Goal: Task Accomplishment & Management: Use online tool/utility

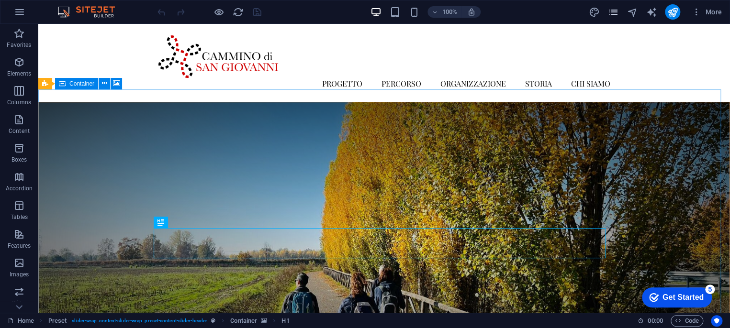
click at [616, 13] on icon "pages" at bounding box center [612, 12] width 11 height 11
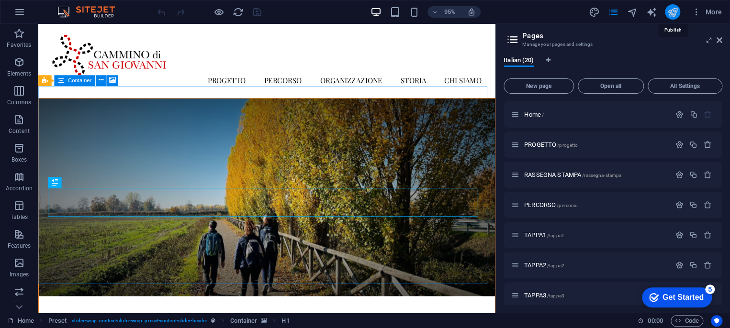
click at [670, 11] on icon "publish" at bounding box center [672, 12] width 11 height 11
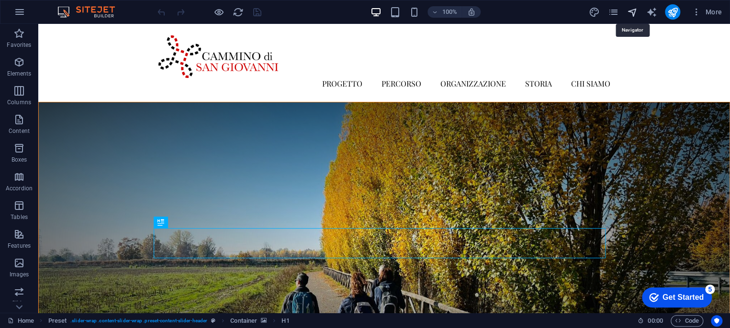
click at [631, 11] on icon "navigator" at bounding box center [631, 12] width 11 height 11
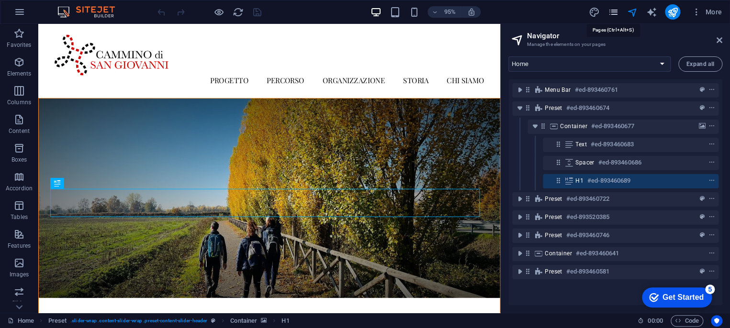
click at [612, 13] on icon "pages" at bounding box center [612, 12] width 11 height 11
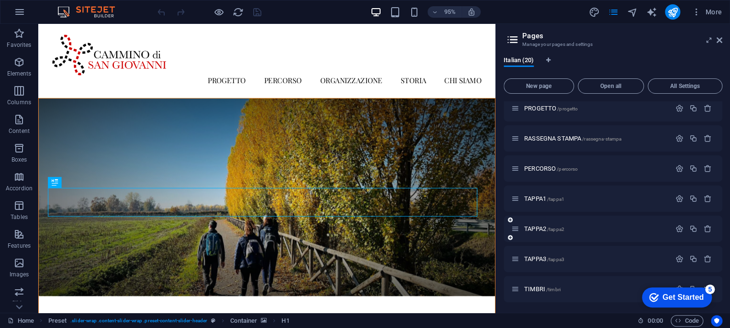
scroll to position [53, 0]
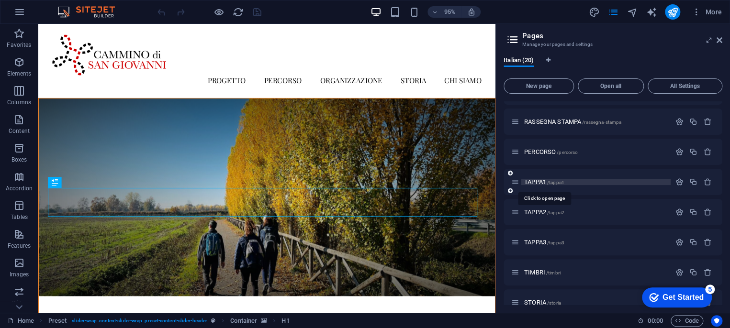
click at [544, 182] on span "TAPPA1 /tappa1" at bounding box center [544, 181] width 40 height 7
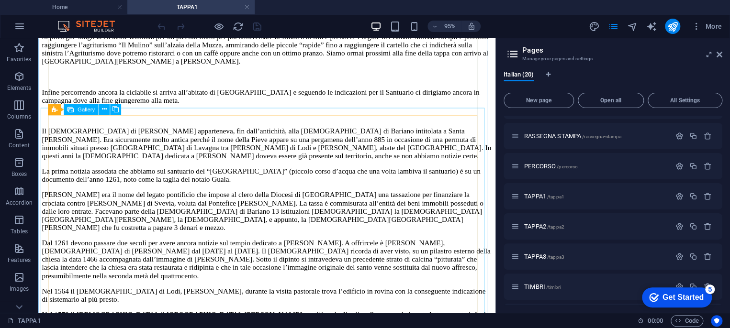
scroll to position [850, 0]
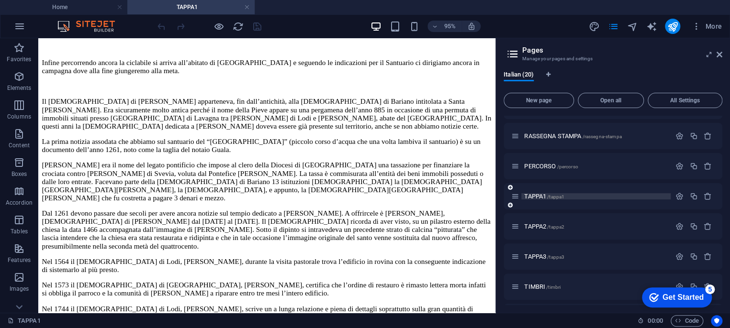
click at [562, 194] on span "/tappa1" at bounding box center [555, 196] width 17 height 5
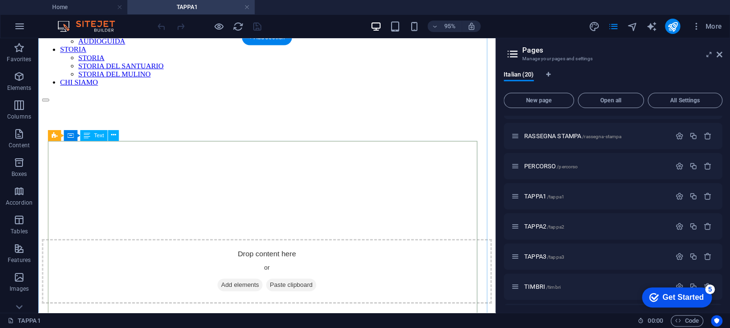
scroll to position [212, 0]
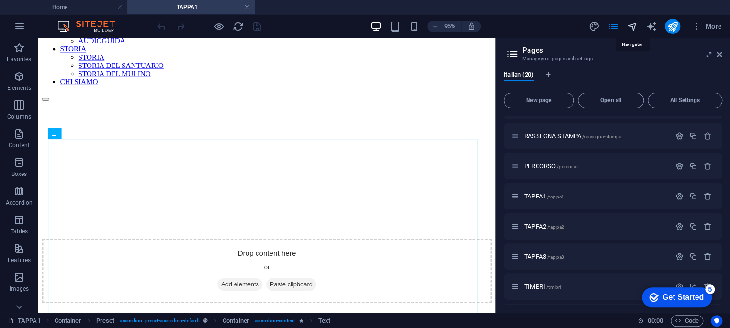
click at [635, 28] on icon "navigator" at bounding box center [631, 26] width 11 height 11
select select "16870077-it"
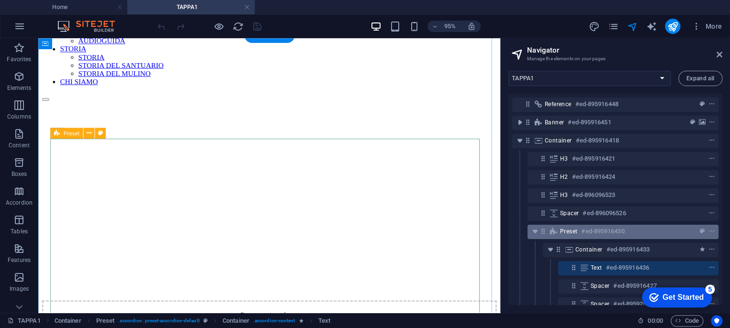
click at [604, 231] on h6 "#ed-895916430" at bounding box center [602, 231] width 43 height 11
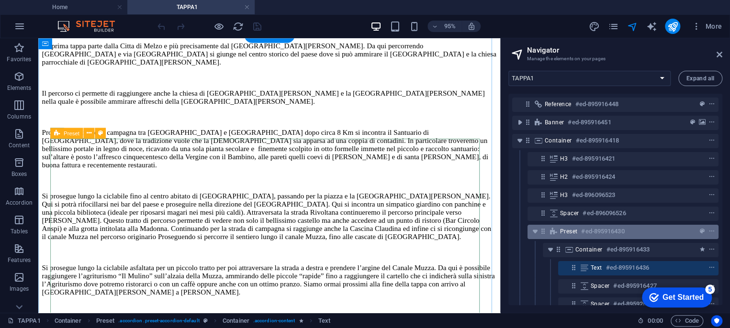
click at [604, 231] on h6 "#ed-895916430" at bounding box center [602, 231] width 43 height 11
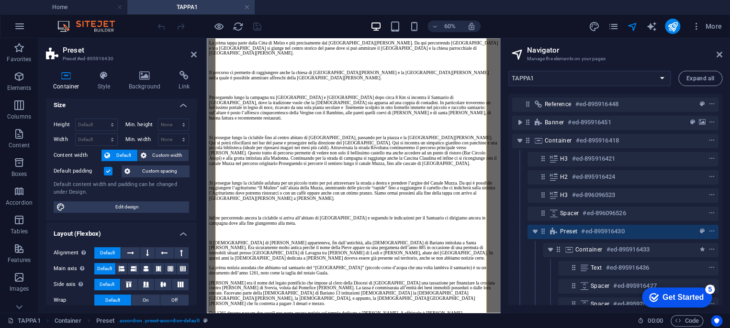
scroll to position [4, 0]
click at [108, 78] on icon at bounding box center [103, 76] width 27 height 10
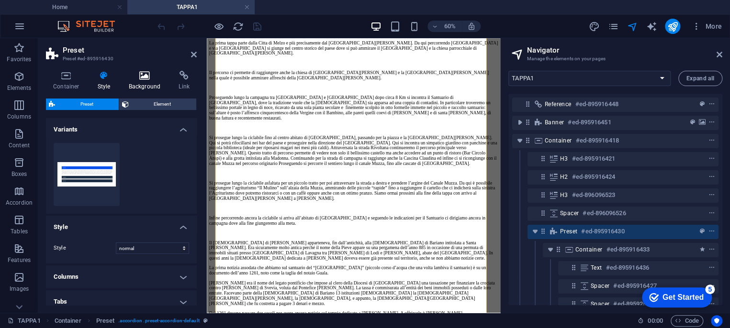
click at [143, 78] on icon at bounding box center [145, 76] width 46 height 10
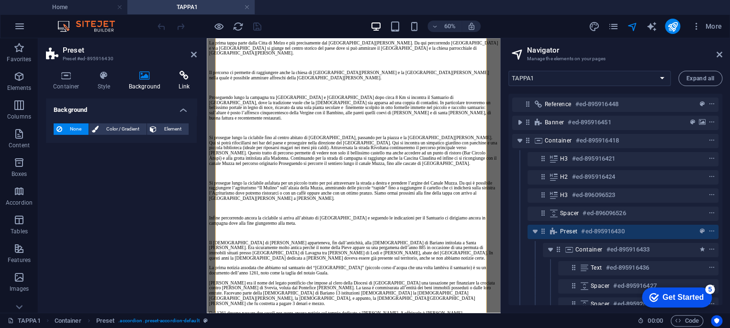
click at [190, 76] on icon at bounding box center [183, 76] width 25 height 10
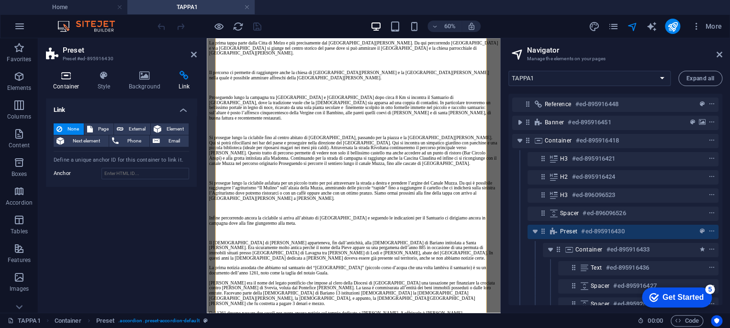
click at [70, 79] on icon at bounding box center [66, 76] width 41 height 10
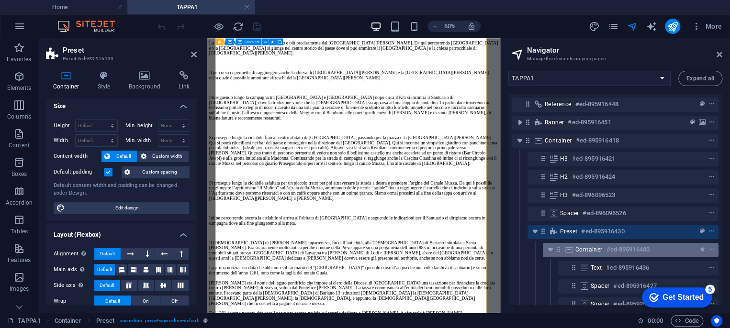
click at [627, 251] on h6 "#ed-895916433" at bounding box center [627, 249] width 43 height 11
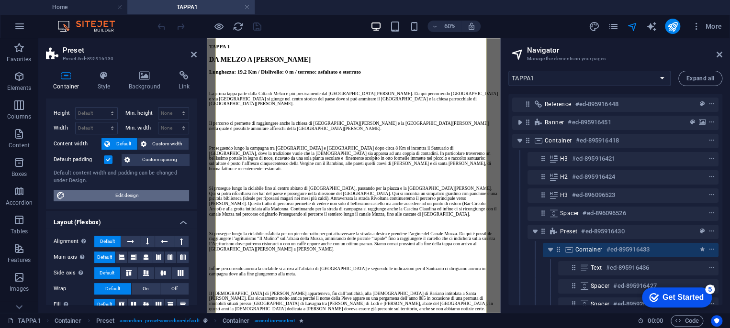
scroll to position [0, 0]
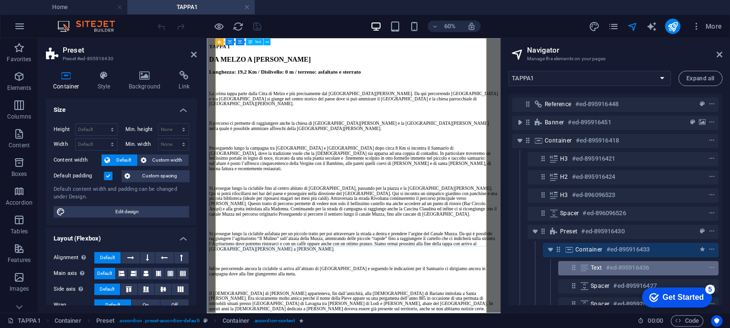
click at [644, 271] on h6 "#ed-895916436" at bounding box center [627, 267] width 43 height 11
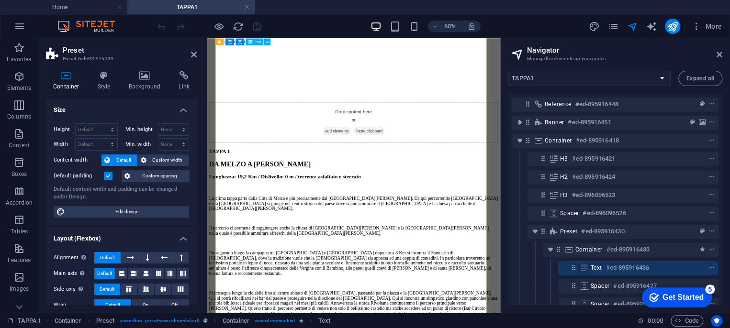
click at [644, 271] on h6 "#ed-895916436" at bounding box center [627, 267] width 43 height 11
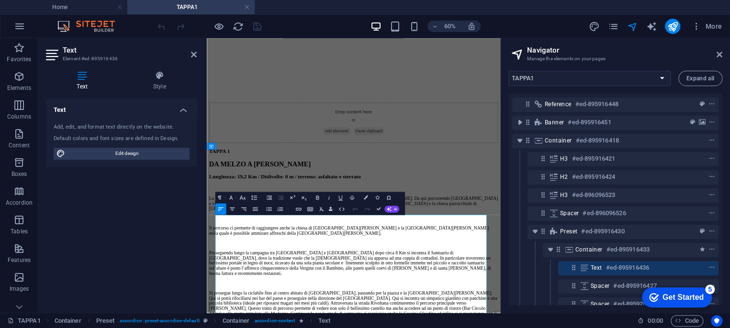
scroll to position [108, 0]
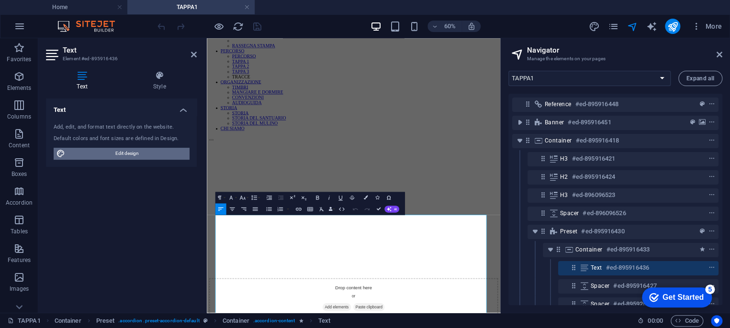
click at [121, 150] on span "Edit design" at bounding box center [127, 153] width 118 height 11
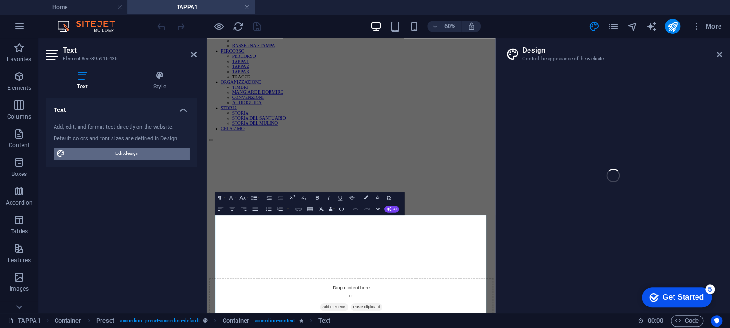
select select "px"
select select "300"
select select "px"
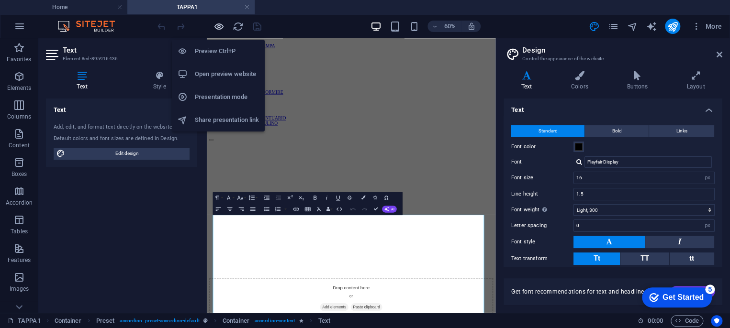
click at [221, 27] on icon "button" at bounding box center [218, 26] width 11 height 11
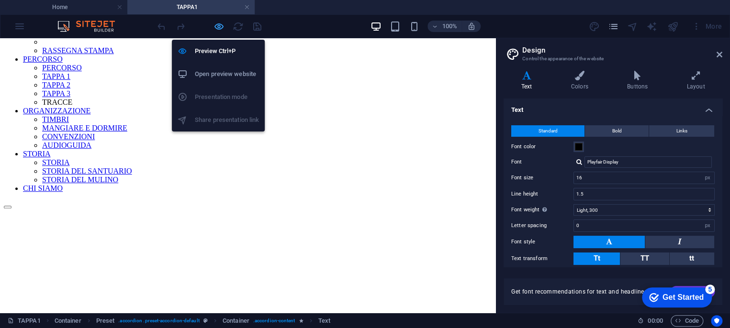
click at [221, 27] on icon "button" at bounding box center [218, 26] width 11 height 11
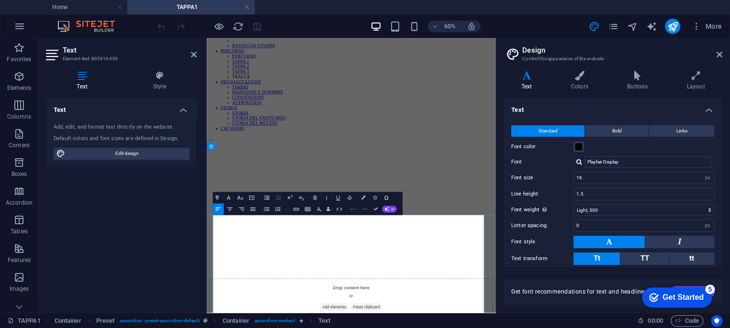
click at [610, 27] on icon "pages" at bounding box center [612, 26] width 11 height 11
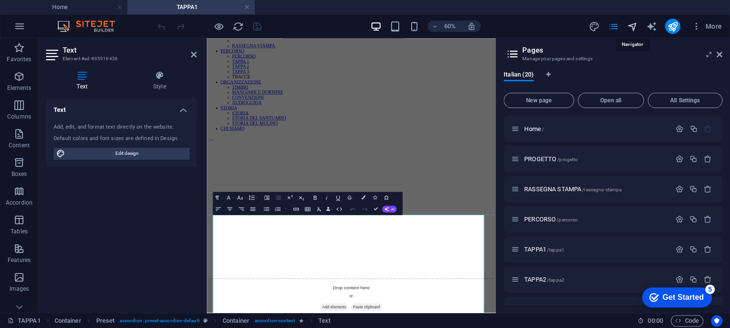
click at [633, 27] on icon "navigator" at bounding box center [631, 26] width 11 height 11
select select "16870077-it"
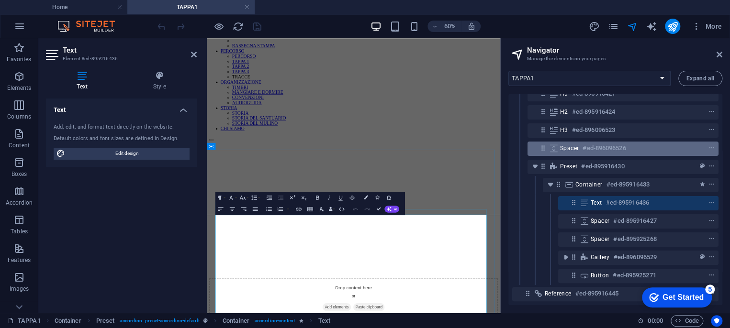
scroll to position [73, 0]
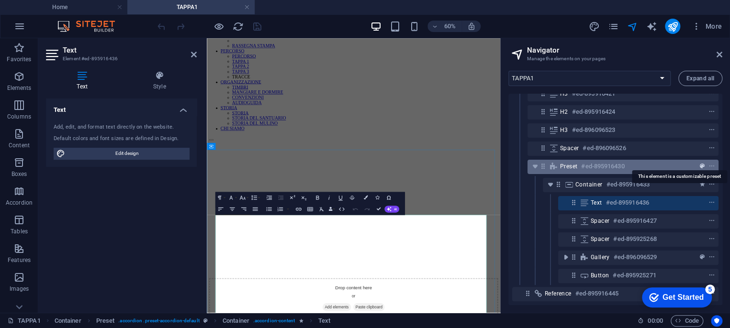
click at [701, 163] on icon "preset" at bounding box center [702, 166] width 5 height 7
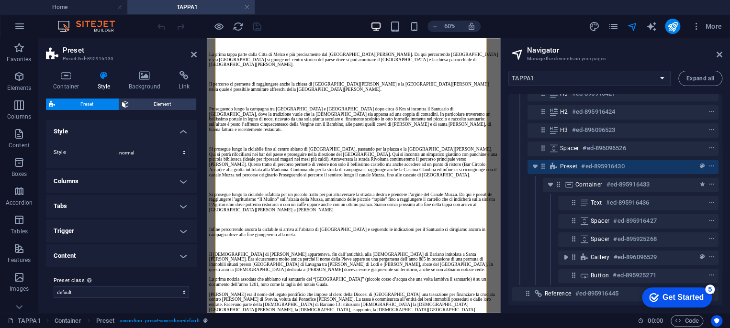
scroll to position [0, 0]
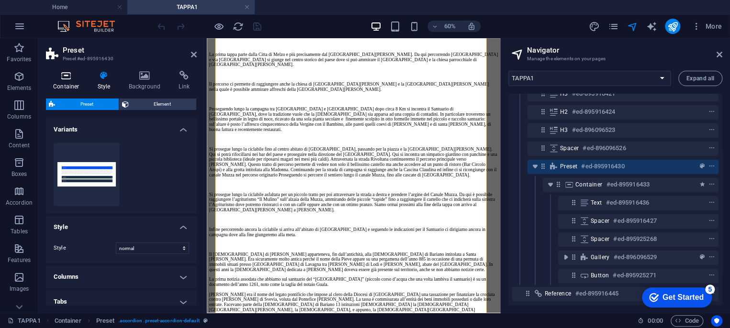
click at [69, 78] on icon at bounding box center [66, 76] width 41 height 10
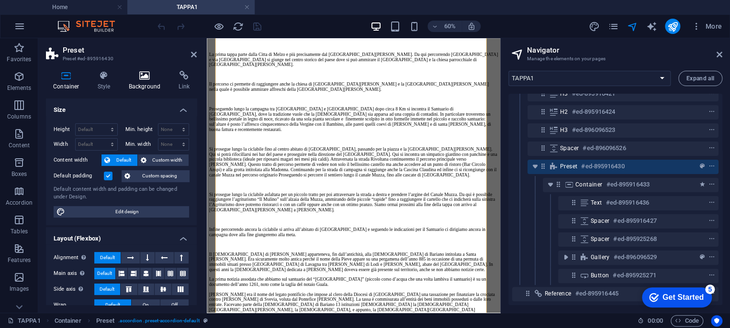
click at [143, 81] on h4 "Background" at bounding box center [147, 81] width 50 height 20
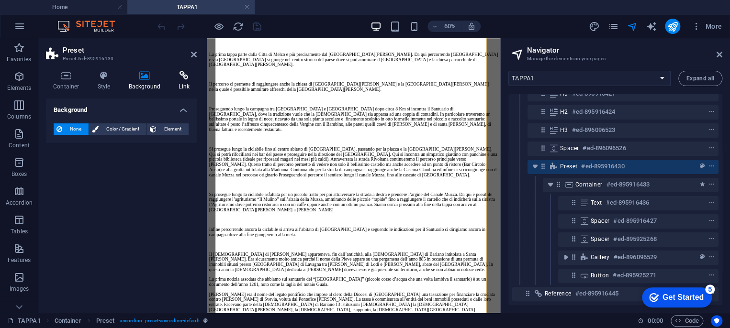
click at [185, 74] on icon at bounding box center [183, 76] width 25 height 10
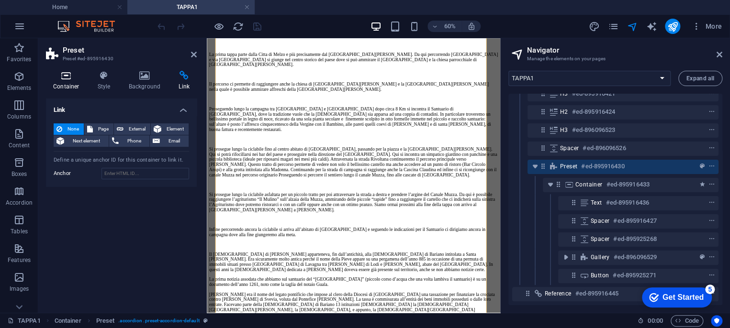
click at [69, 77] on icon at bounding box center [66, 76] width 41 height 10
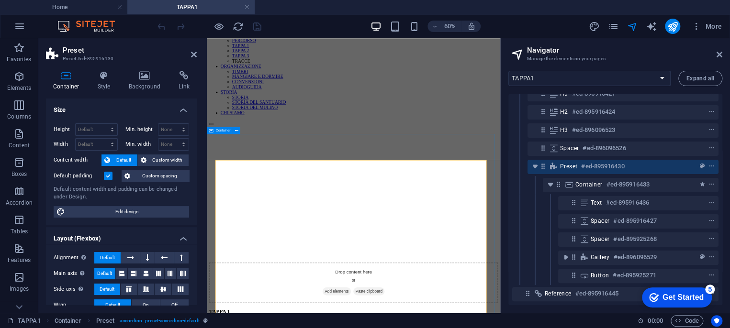
scroll to position [110, 0]
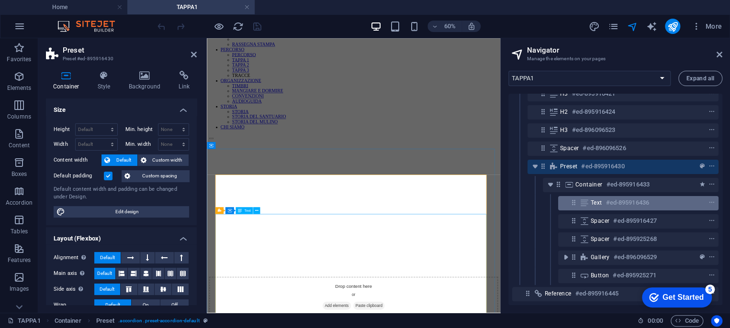
click at [602, 197] on div "Text #ed-895916436" at bounding box center [630, 202] width 80 height 11
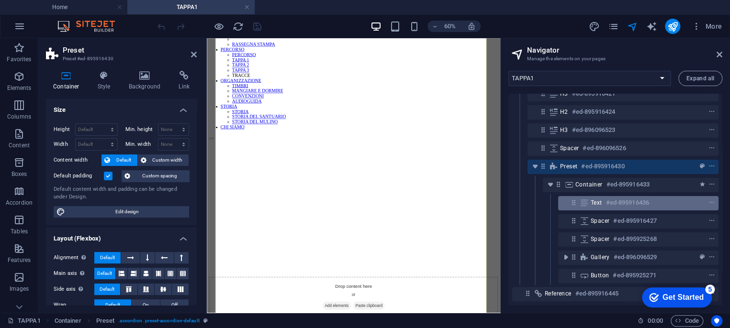
scroll to position [467, 0]
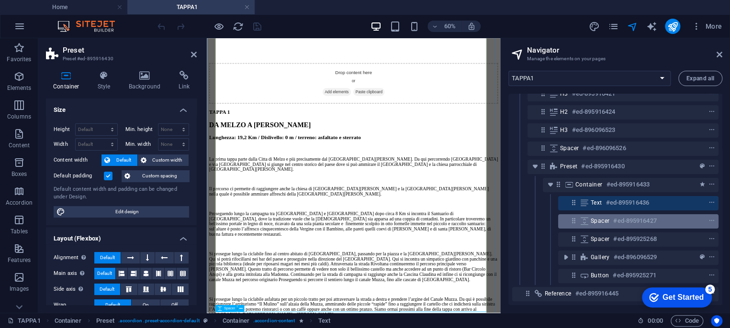
click at [601, 217] on span "Spacer" at bounding box center [599, 221] width 19 height 8
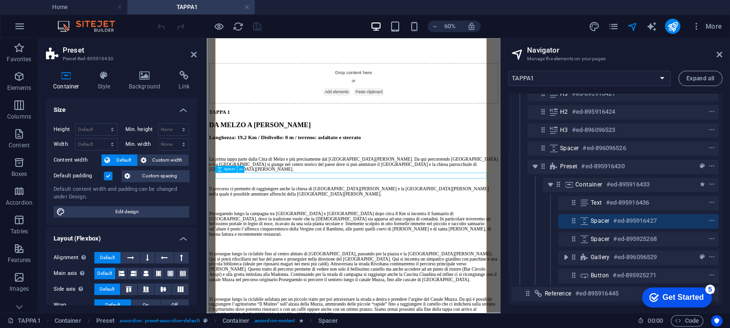
scroll to position [699, 0]
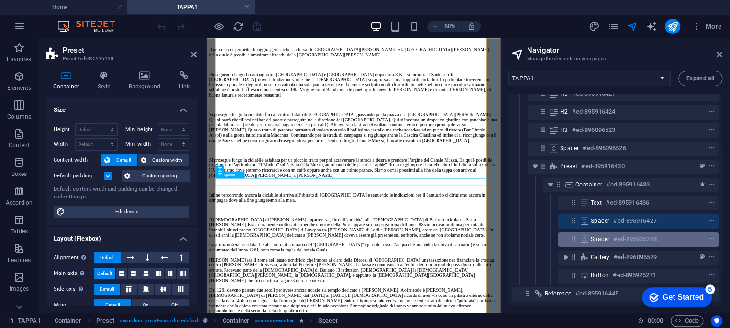
click at [608, 235] on span "Spacer" at bounding box center [599, 239] width 19 height 8
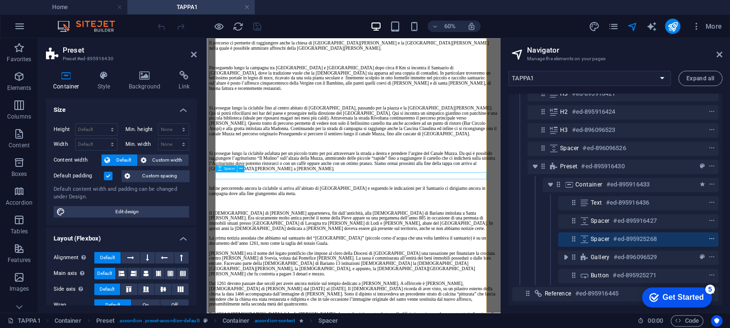
click at [712, 236] on span "context-menu" at bounding box center [712, 239] width 10 height 7
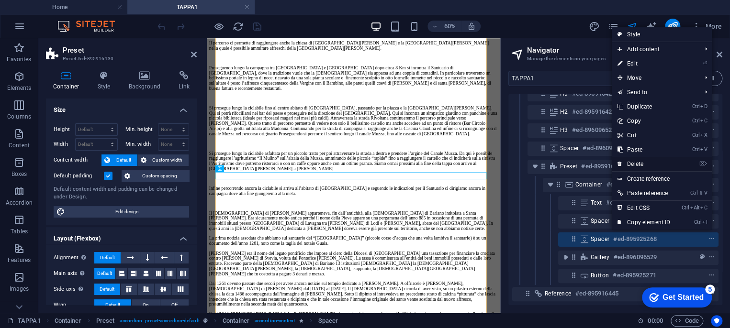
click at [648, 159] on link "⌦ Delete" at bounding box center [643, 164] width 64 height 14
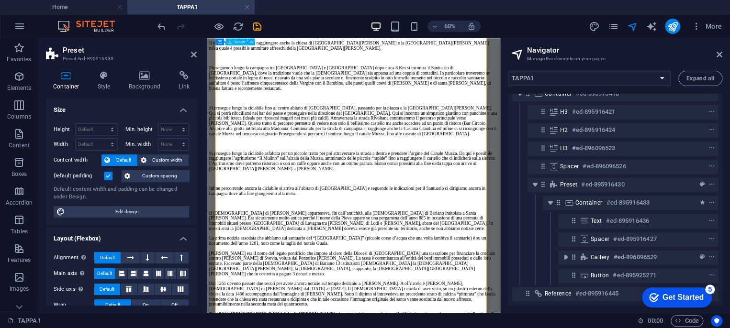
scroll to position [55, 0]
click at [256, 25] on icon "save" at bounding box center [257, 26] width 11 height 11
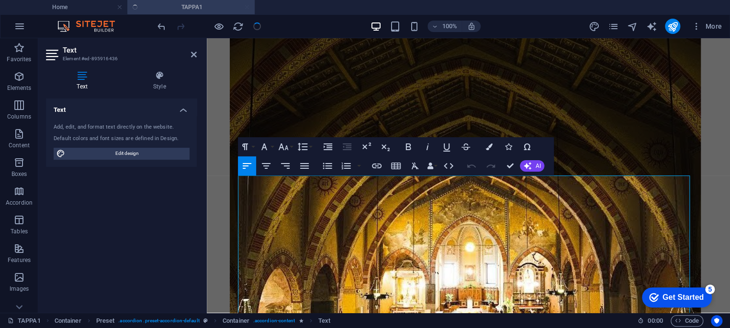
scroll to position [180, 0]
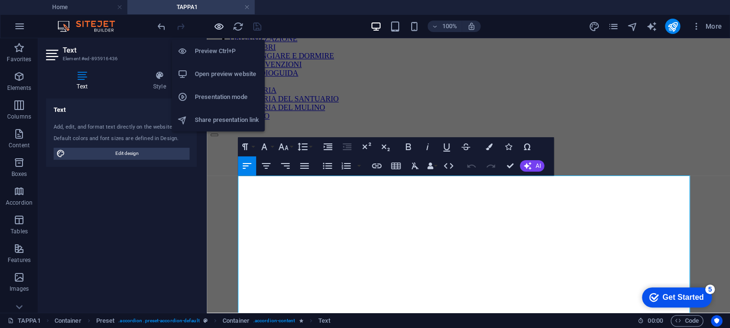
click at [219, 26] on icon "button" at bounding box center [218, 26] width 11 height 11
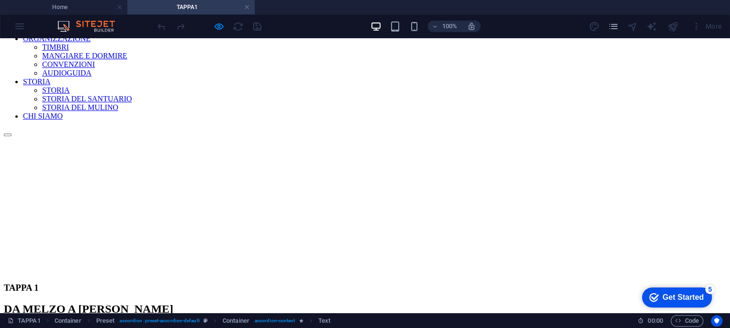
click at [537, 283] on h3 "TAPPA 1" at bounding box center [365, 288] width 722 height 11
drag, startPoint x: 455, startPoint y: 180, endPoint x: 456, endPoint y: 201, distance: 21.6
click at [456, 283] on div "TAPPA 1 DA MELZO A MERLINO Lunghezza: 19,2 Km / Dislivello: 0 m / terreno: asfa…" at bounding box center [365, 319] width 722 height 72
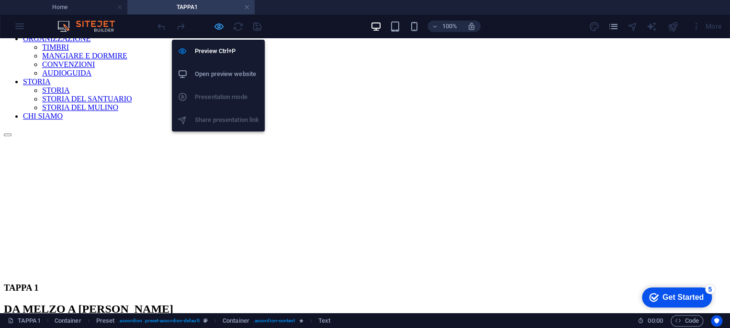
click at [219, 22] on icon "button" at bounding box center [218, 26] width 11 height 11
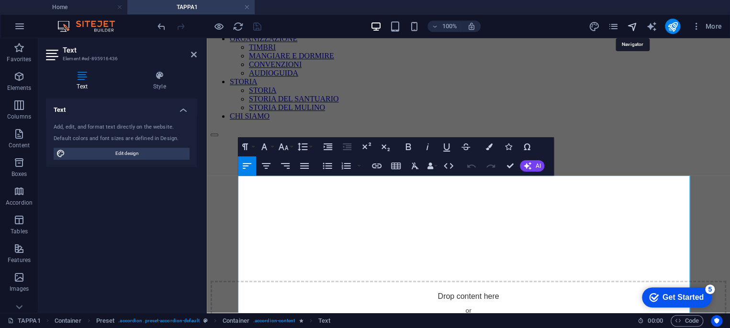
click at [633, 28] on icon "navigator" at bounding box center [631, 26] width 11 height 11
select select "16870077-it"
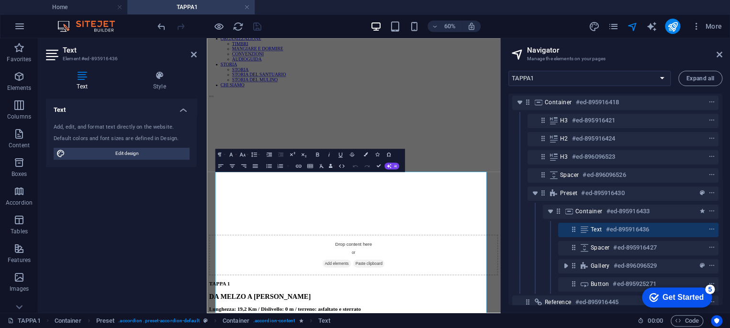
scroll to position [53, 0]
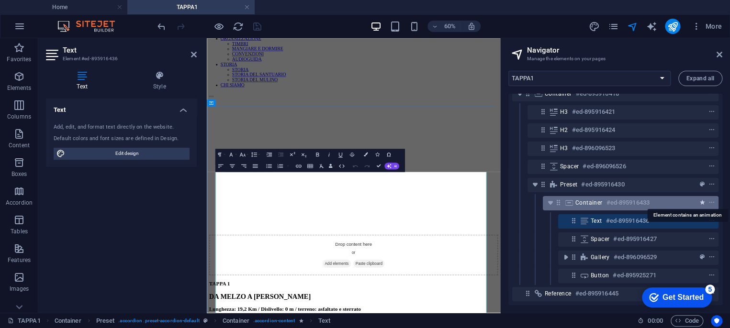
click at [701, 200] on icon "animation" at bounding box center [702, 203] width 5 height 7
select select "slide"
select select "s"
select select "hide"
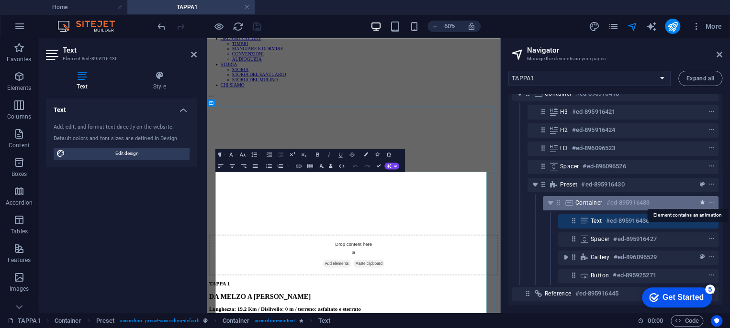
select select "hide"
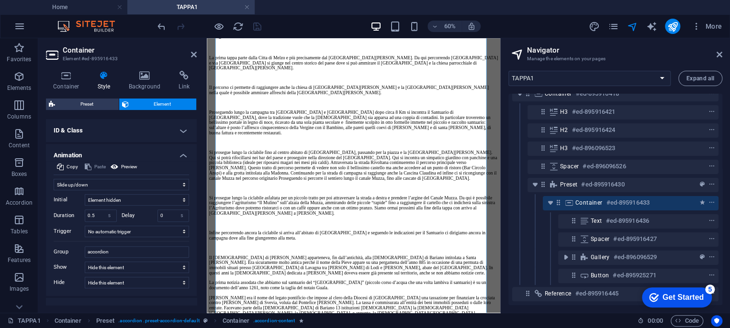
scroll to position [213, 0]
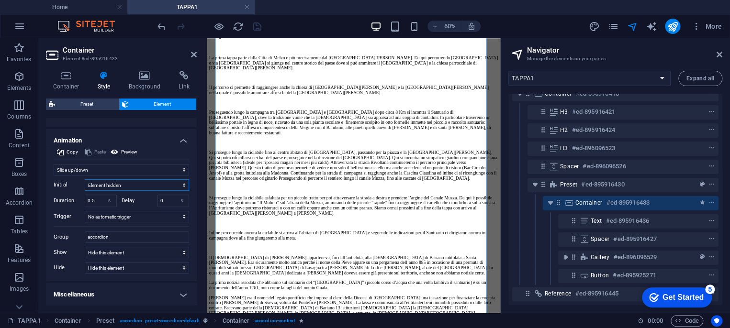
click at [118, 184] on select "Element hidden Element shown" at bounding box center [137, 184] width 104 height 11
click at [195, 148] on div "Layout How this element expands within the layout (Flexbox). Size Default auto …" at bounding box center [121, 211] width 151 height 187
click at [74, 170] on select "Don't animate Show / Hide Slide up/down Zoom in/out Slide left to right Slide r…" at bounding box center [121, 169] width 135 height 11
select select "none"
click at [54, 176] on select "Don't animate Show / Hide Slide up/down Zoom in/out Slide left to right Slide r…" at bounding box center [121, 169] width 135 height 11
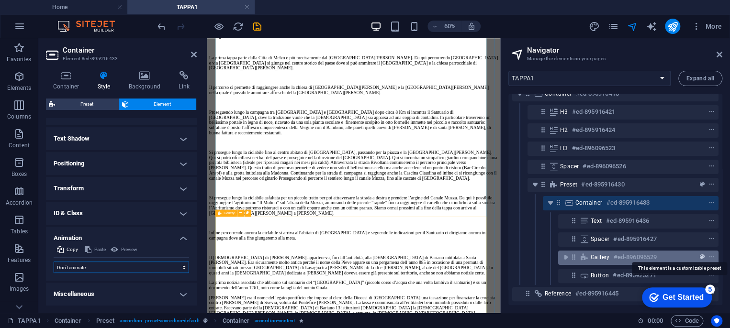
scroll to position [55, 0]
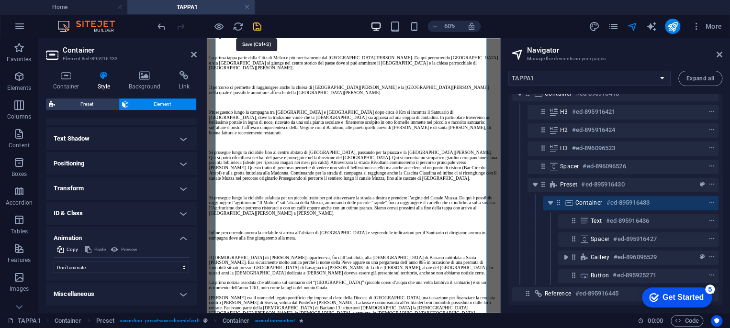
click at [256, 24] on icon "save" at bounding box center [257, 26] width 11 height 11
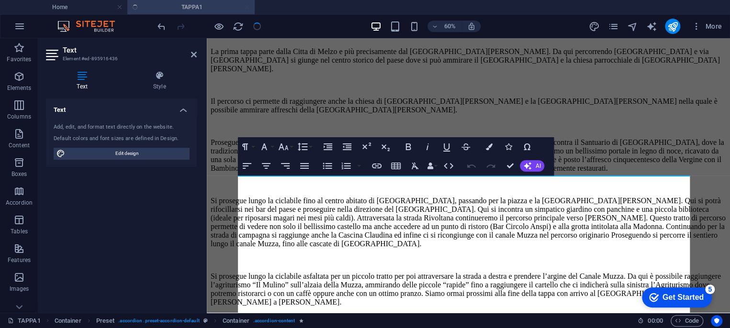
scroll to position [180, 0]
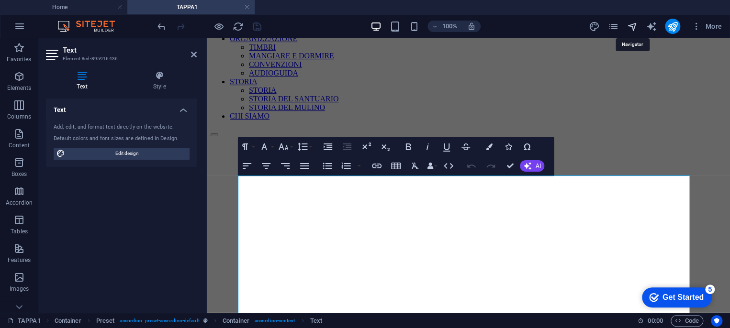
click at [636, 26] on icon "navigator" at bounding box center [631, 26] width 11 height 11
select select "16870077-it"
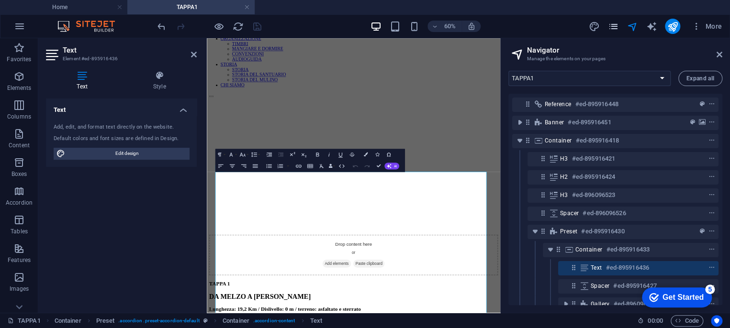
click at [618, 29] on icon "pages" at bounding box center [612, 26] width 11 height 11
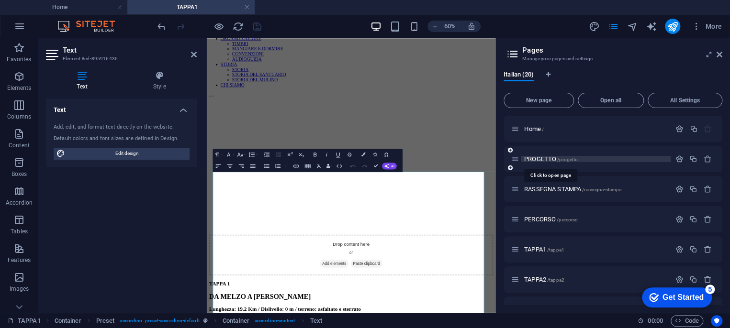
click at [550, 159] on span "PROGETTO /progetto" at bounding box center [551, 159] width 54 height 7
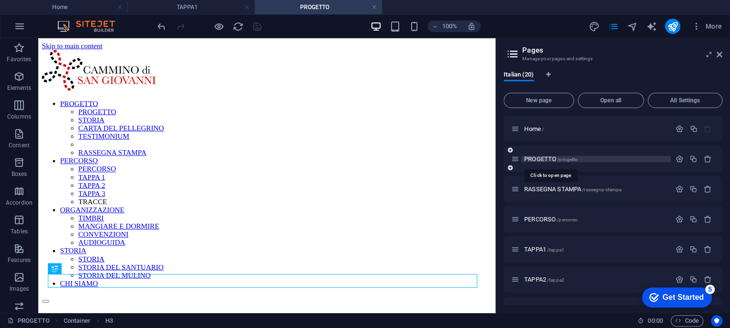
scroll to position [0, 0]
click at [631, 26] on icon "navigator" at bounding box center [631, 26] width 11 height 11
select select "16841946-it"
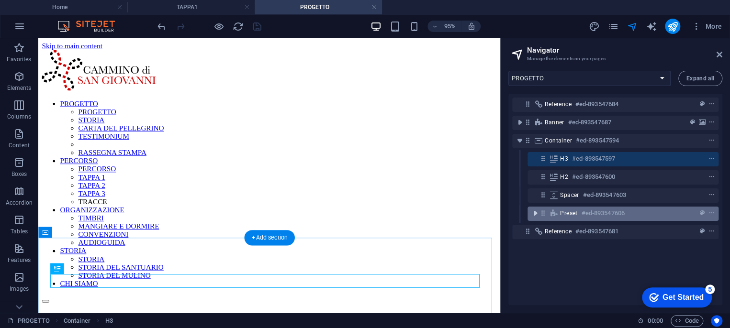
click at [537, 214] on icon "toggle-expand" at bounding box center [535, 214] width 10 height 10
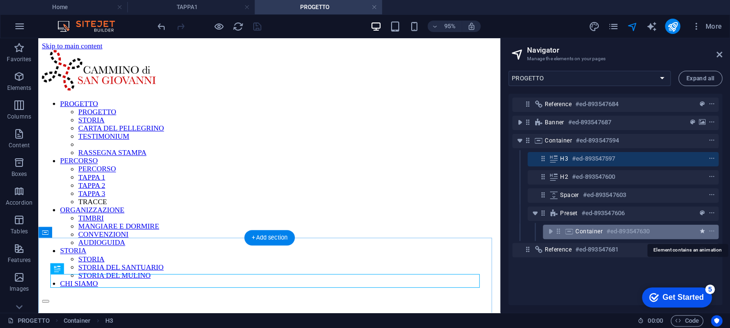
click at [700, 231] on icon "animation" at bounding box center [702, 231] width 5 height 7
select select "slide"
select select "s"
select select "hide"
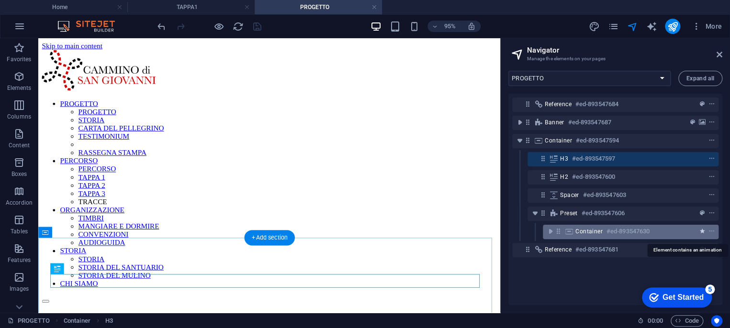
select select "hide"
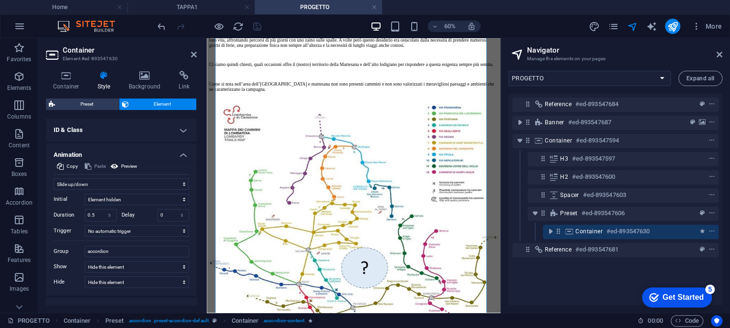
scroll to position [213, 0]
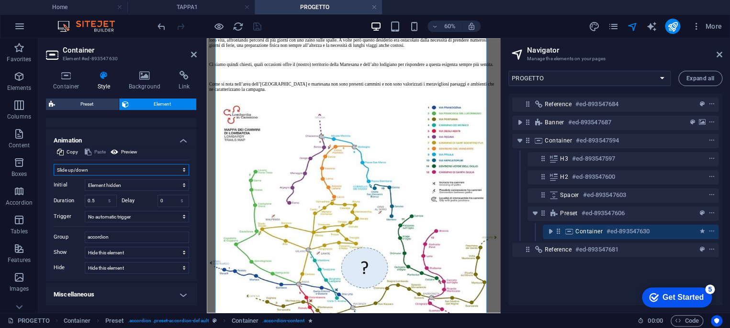
click at [94, 167] on select "Don't animate Show / Hide Slide up/down Zoom in/out Slide left to right Slide r…" at bounding box center [121, 169] width 135 height 11
select select "none"
click at [54, 176] on select "Don't animate Show / Hide Slide up/down Zoom in/out Slide left to right Slide r…" at bounding box center [121, 169] width 135 height 11
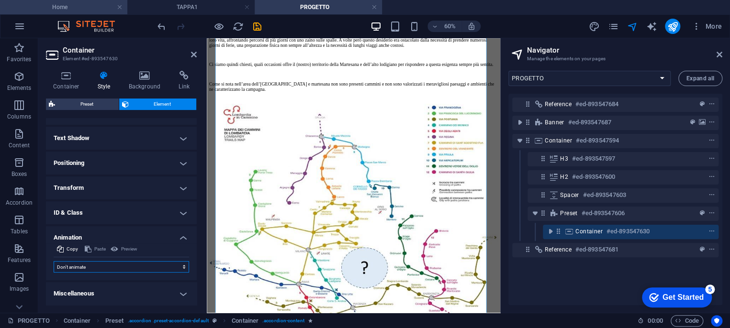
scroll to position [115, 0]
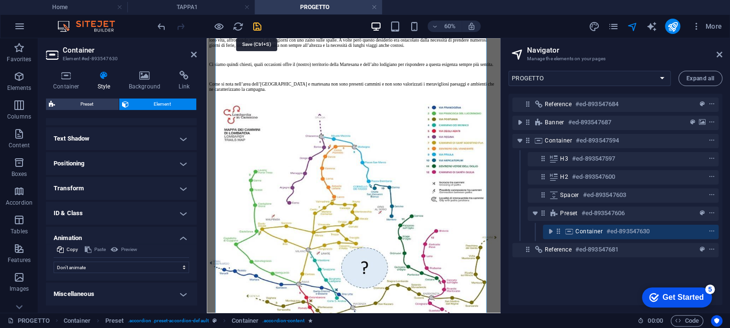
click at [254, 24] on icon "save" at bounding box center [257, 26] width 11 height 11
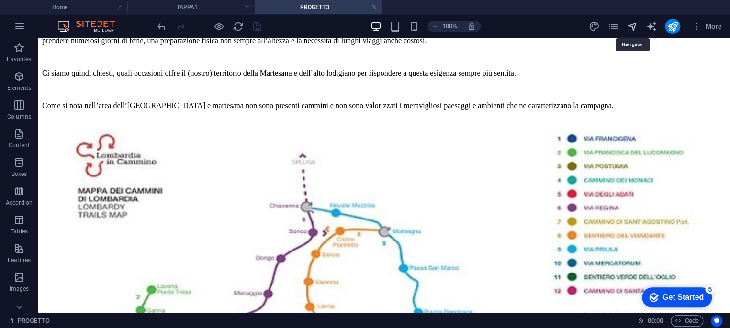
click at [633, 27] on icon "navigator" at bounding box center [631, 26] width 11 height 11
select select "16841946-it"
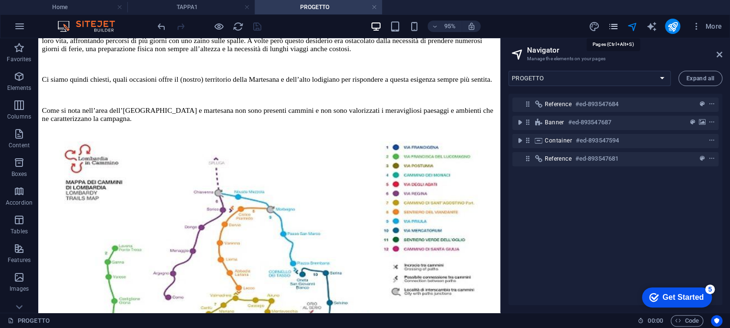
click at [614, 26] on icon "pages" at bounding box center [612, 26] width 11 height 11
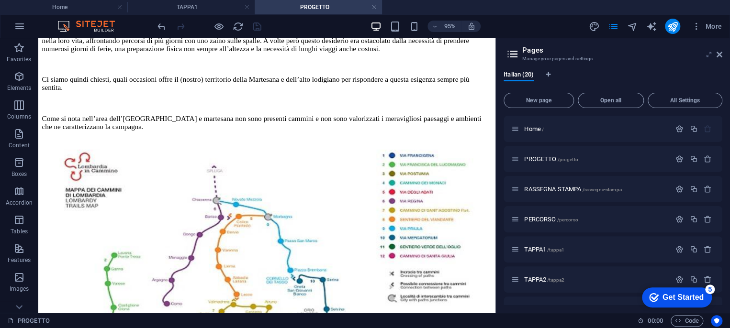
click at [709, 53] on icon at bounding box center [709, 55] width 0 height 8
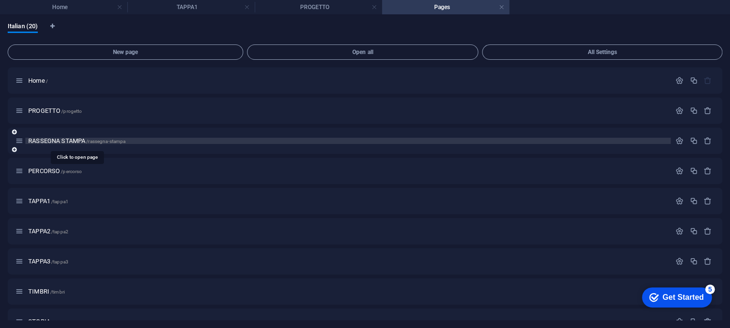
click at [57, 140] on span "RASSEGNA STAMPA /rassegna-stampa" at bounding box center [76, 140] width 97 height 7
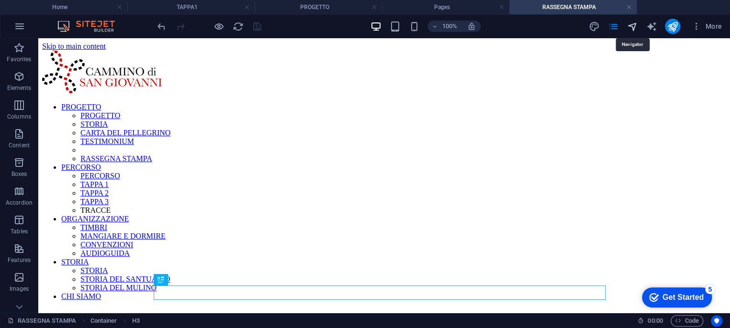
click at [635, 23] on icon "navigator" at bounding box center [631, 26] width 11 height 11
select select "16912404-it"
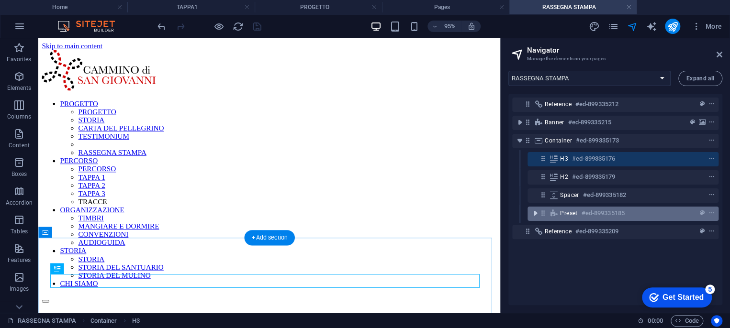
click at [536, 216] on icon "toggle-expand" at bounding box center [535, 214] width 10 height 10
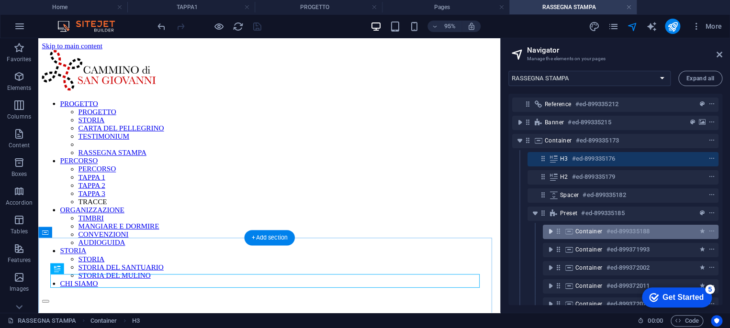
click at [551, 230] on icon "toggle-expand" at bounding box center [550, 232] width 10 height 10
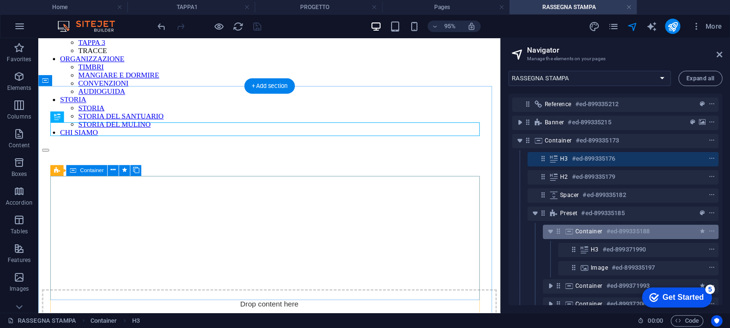
scroll to position [110, 0]
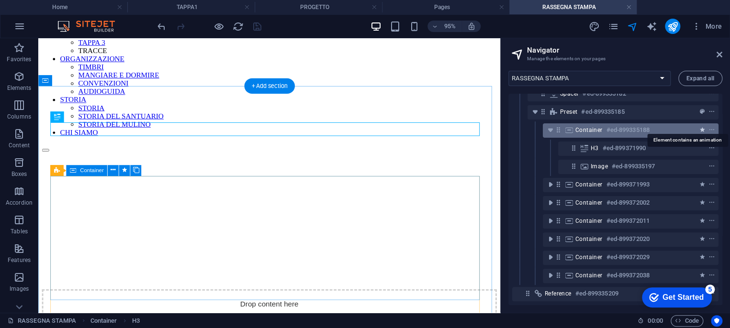
click at [700, 127] on icon "animation" at bounding box center [702, 130] width 5 height 7
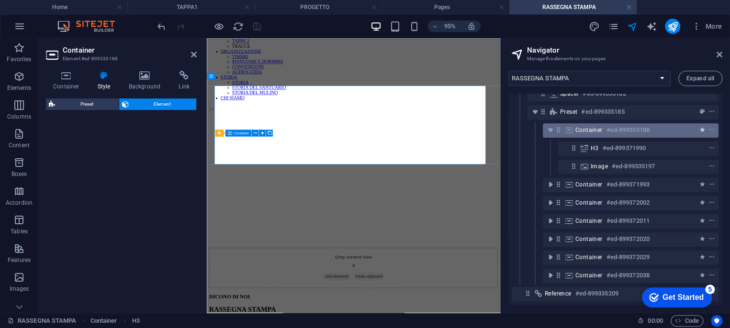
select select "slide"
select select "s"
select select "hide"
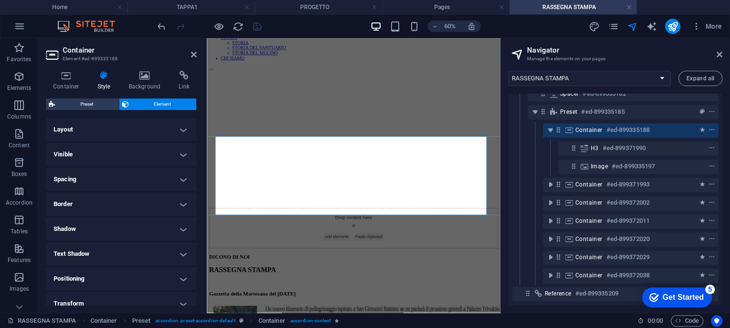
scroll to position [213, 0]
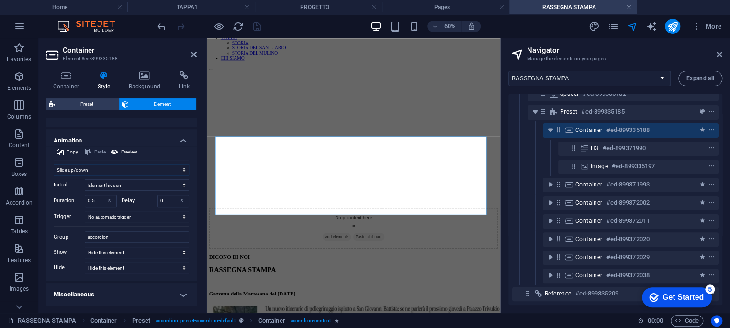
click at [123, 167] on select "Don't animate Show / Hide Slide up/down Zoom in/out Slide left to right Slide r…" at bounding box center [121, 169] width 135 height 11
click at [118, 167] on select "Don't animate Show / Hide Slide up/down Zoom in/out Slide left to right Slide r…" at bounding box center [121, 169] width 135 height 11
select select "none"
click at [54, 176] on select "Don't animate Show / Hide Slide up/down Zoom in/out Slide left to right Slide r…" at bounding box center [121, 169] width 135 height 11
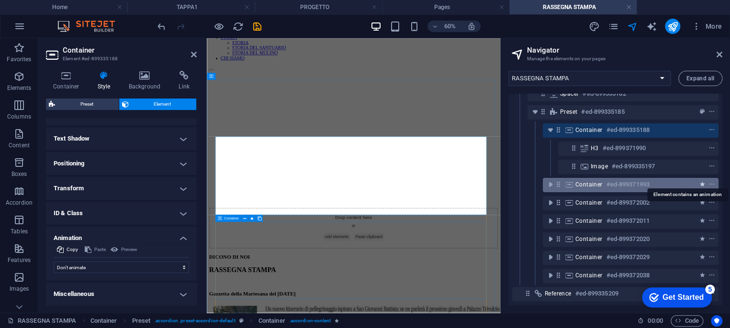
click at [700, 181] on icon "animation" at bounding box center [702, 184] width 5 height 7
select select "slide"
select select "s"
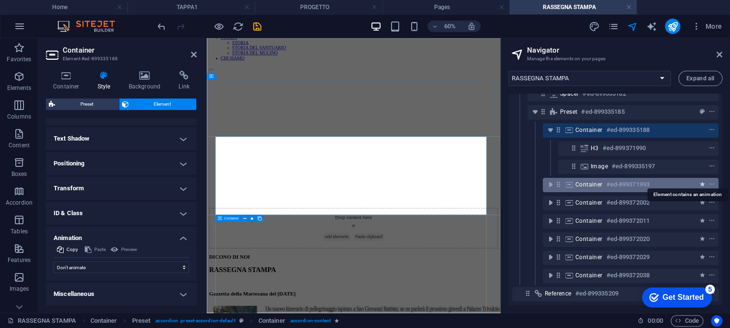
select select "hide"
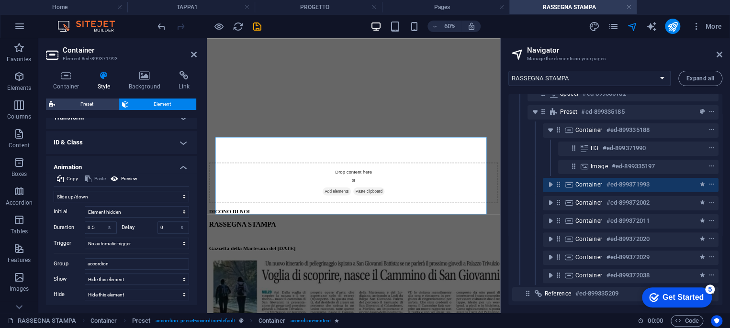
scroll to position [213, 0]
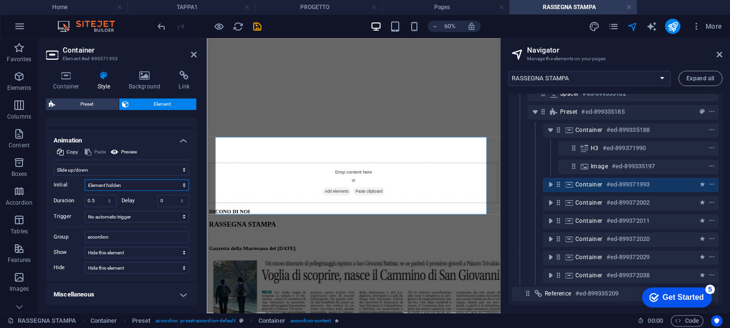
click at [115, 183] on select "Element hidden Element shown" at bounding box center [137, 184] width 104 height 11
click at [114, 183] on select "Element hidden Element shown" at bounding box center [137, 184] width 104 height 11
click at [113, 183] on select "Element hidden Element shown" at bounding box center [137, 184] width 104 height 11
click at [105, 171] on select "Don't animate Show / Hide Slide up/down Zoom in/out Slide left to right Slide r…" at bounding box center [121, 169] width 135 height 11
select select "none"
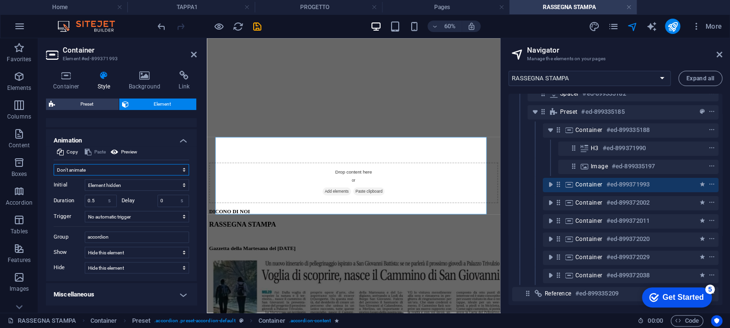
click at [54, 176] on select "Don't animate Show / Hide Slide up/down Zoom in/out Slide left to right Slide r…" at bounding box center [121, 169] width 135 height 11
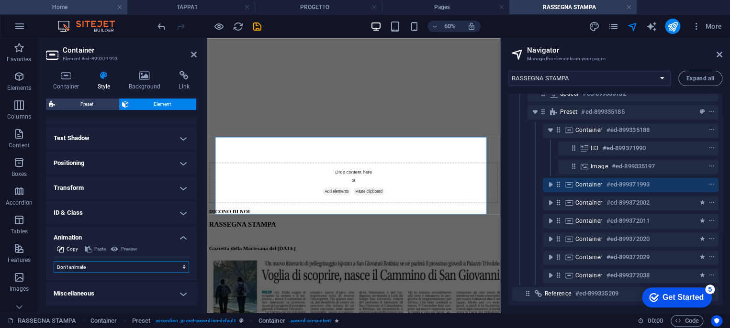
scroll to position [115, 0]
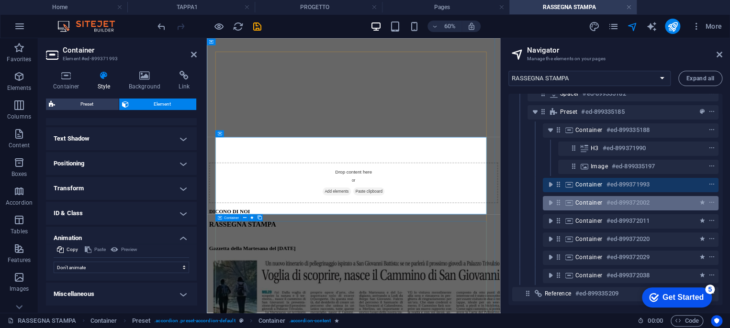
click at [689, 197] on div at bounding box center [693, 202] width 45 height 11
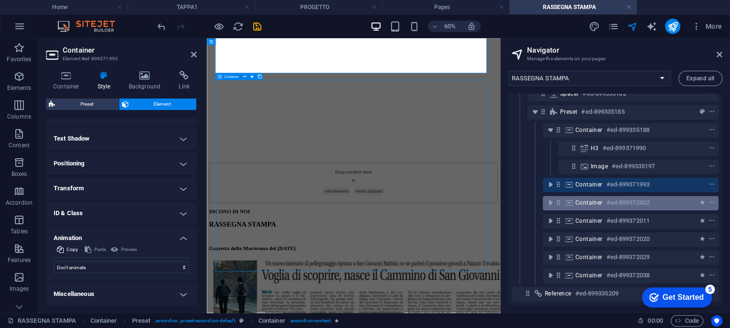
click at [689, 197] on div at bounding box center [693, 202] width 45 height 11
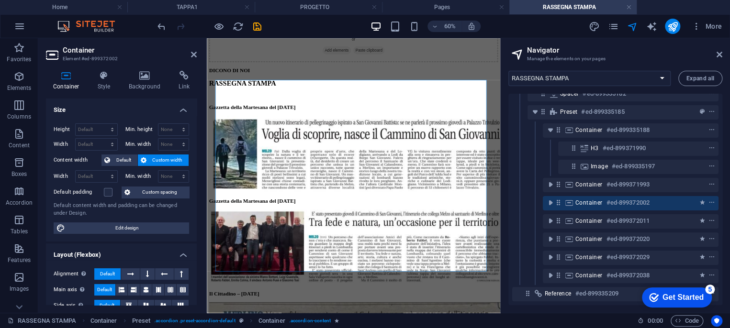
scroll to position [179, 0]
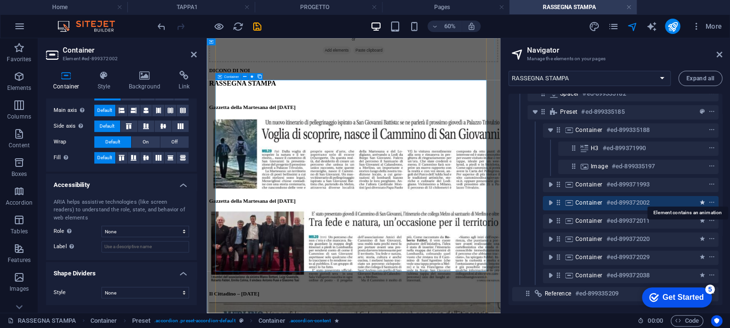
click at [700, 200] on icon "animation" at bounding box center [702, 203] width 5 height 7
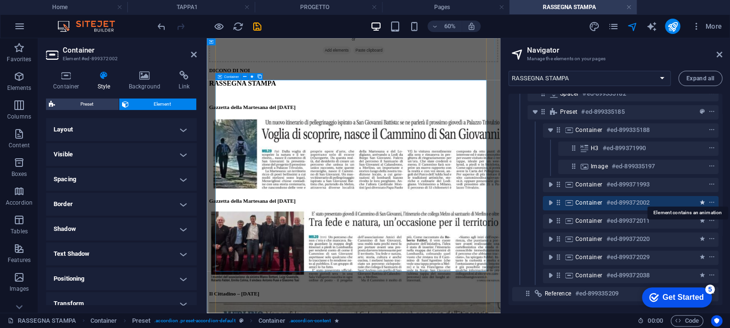
click at [700, 200] on icon "animation" at bounding box center [702, 203] width 5 height 7
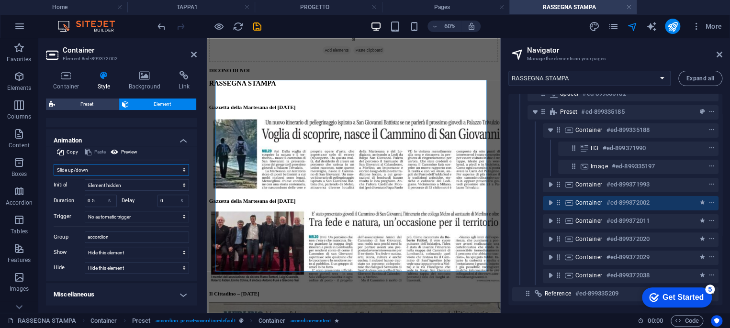
click at [113, 167] on select "Don't animate Show / Hide Slide up/down Zoom in/out Slide left to right Slide r…" at bounding box center [121, 169] width 135 height 11
click at [112, 167] on select "Don't animate Show / Hide Slide up/down Zoom in/out Slide left to right Slide r…" at bounding box center [121, 169] width 135 height 11
select select "none"
click at [54, 176] on select "Don't animate Show / Hide Slide up/down Zoom in/out Slide left to right Slide r…" at bounding box center [121, 169] width 135 height 11
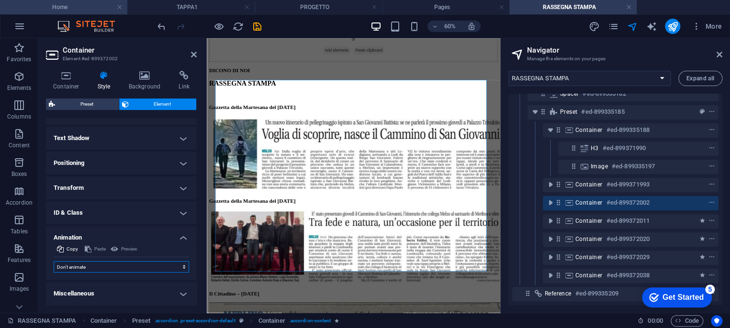
scroll to position [115, 0]
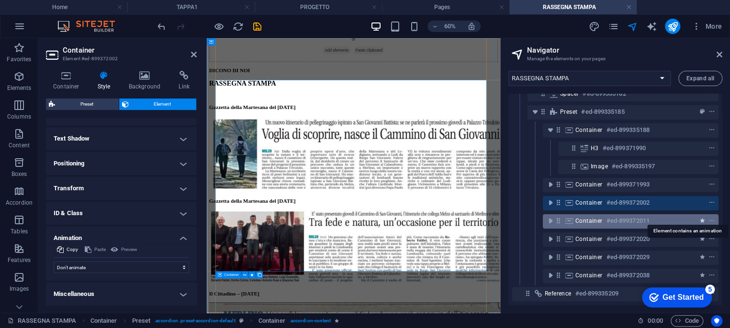
click at [700, 218] on icon "animation" at bounding box center [702, 221] width 5 height 7
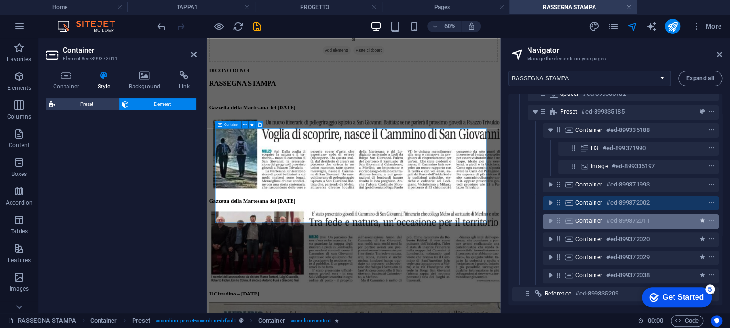
select select "slide"
select select "s"
select select "hide"
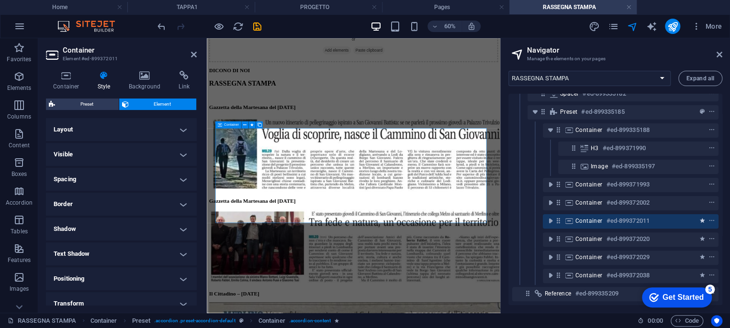
scroll to position [787, 0]
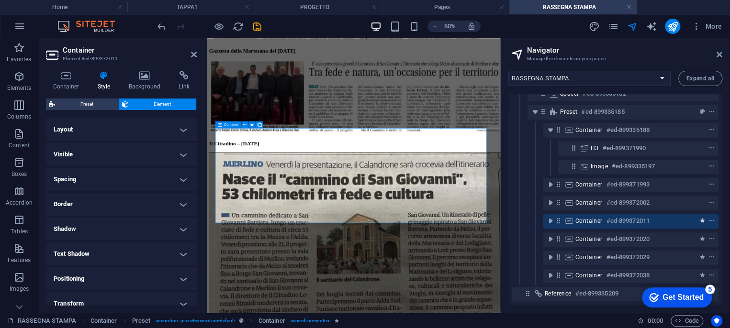
click at [700, 218] on icon "animation" at bounding box center [702, 221] width 5 height 7
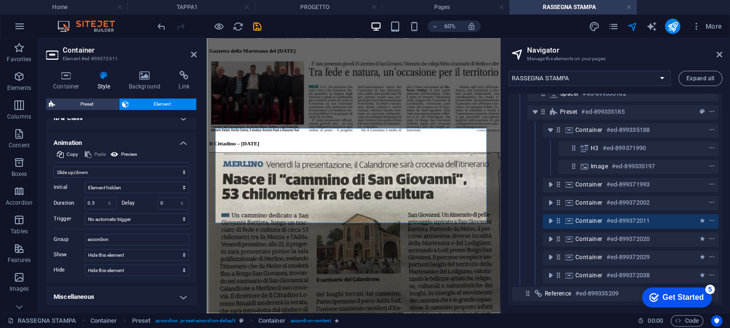
scroll to position [213, 0]
click at [108, 168] on select "Don't animate Show / Hide Slide up/down Zoom in/out Slide left to right Slide r…" at bounding box center [121, 169] width 135 height 11
click at [100, 172] on select "Don't animate Show / Hide Slide up/down Zoom in/out Slide left to right Slide r…" at bounding box center [121, 169] width 135 height 11
select select "none"
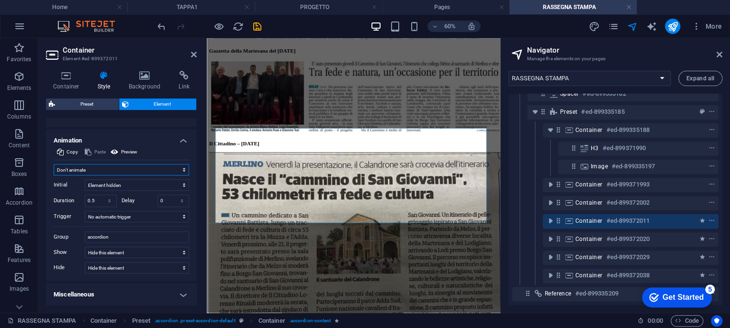
click at [54, 176] on select "Don't animate Show / Hide Slide up/down Zoom in/out Slide left to right Slide r…" at bounding box center [121, 169] width 135 height 11
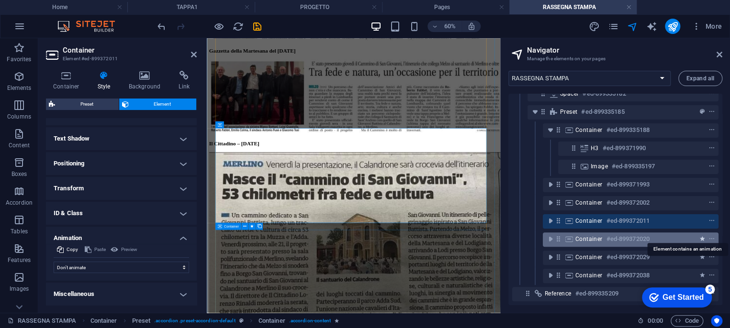
click at [701, 236] on icon "animation" at bounding box center [702, 239] width 5 height 7
select select "slide"
select select "s"
select select "hide"
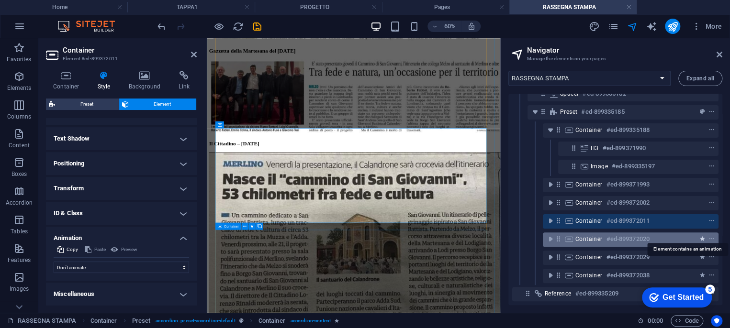
select select "hide"
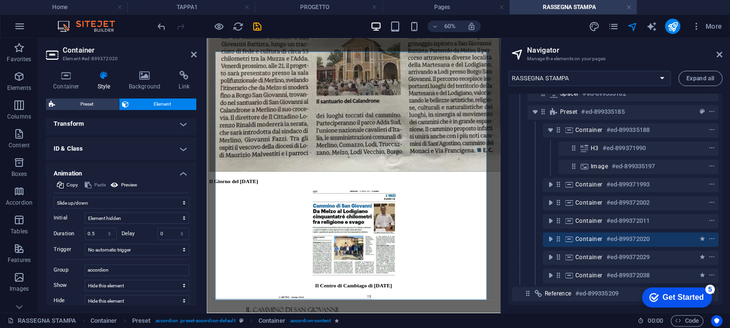
scroll to position [213, 0]
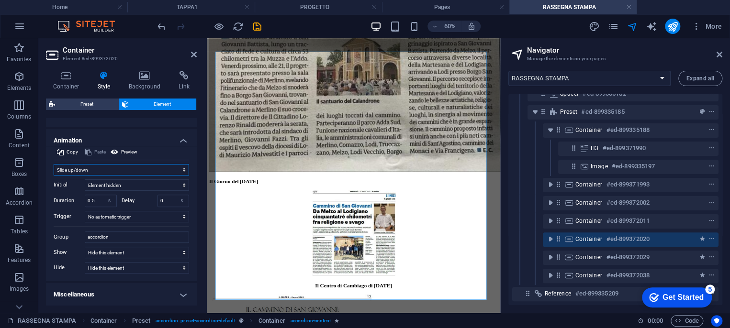
click at [95, 170] on select "Don't animate Show / Hide Slide up/down Zoom in/out Slide left to right Slide r…" at bounding box center [121, 169] width 135 height 11
select select "none"
click at [54, 176] on select "Don't animate Show / Hide Slide up/down Zoom in/out Slide left to right Slide r…" at bounding box center [121, 169] width 135 height 11
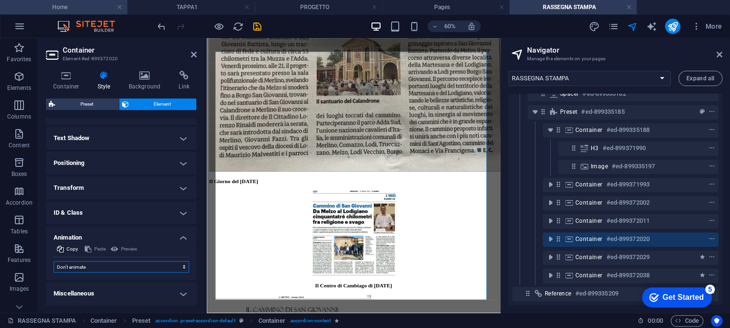
scroll to position [115, 0]
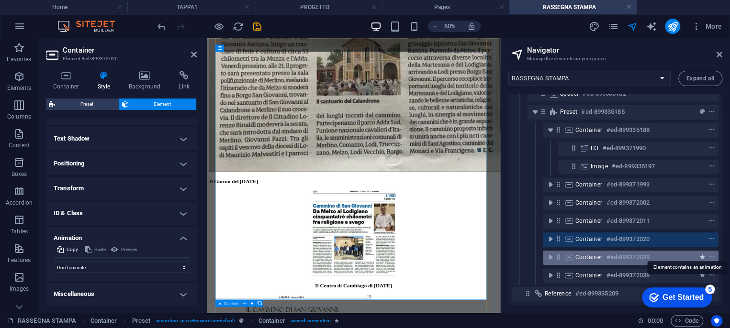
click at [701, 254] on icon "animation" at bounding box center [702, 257] width 5 height 7
select select "slide"
select select "s"
select select "hide"
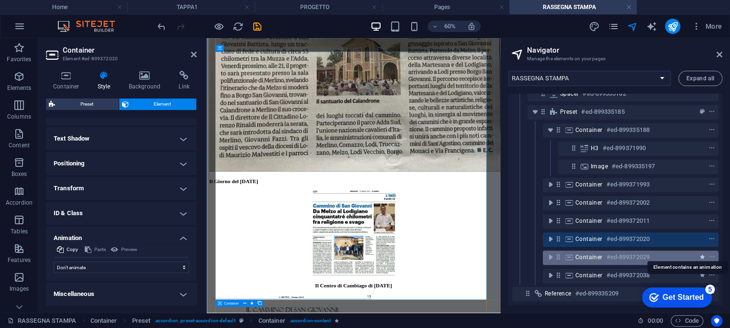
select select "hide"
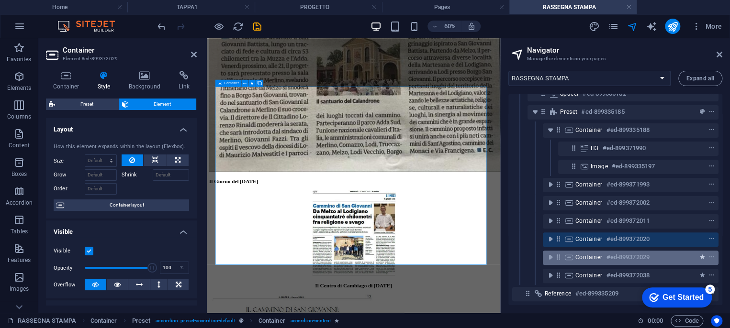
scroll to position [1451, 0]
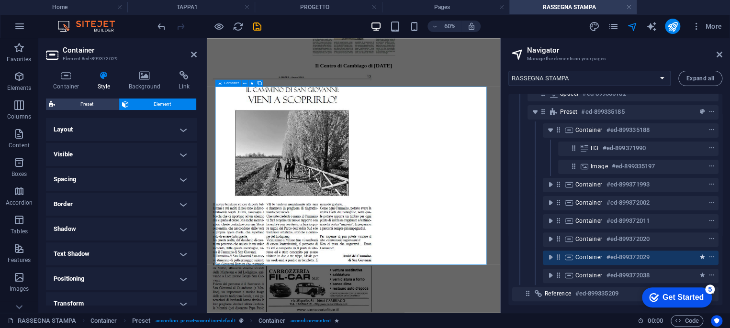
click at [700, 254] on icon "animation" at bounding box center [702, 257] width 5 height 7
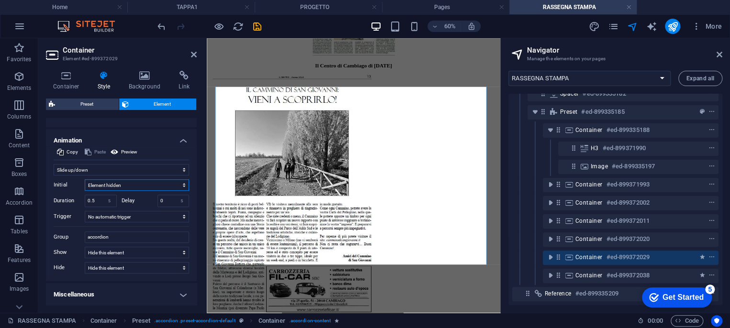
click at [105, 184] on select "Element hidden Element shown" at bounding box center [137, 184] width 104 height 11
click at [86, 167] on select "Don't animate Show / Hide Slide up/down Zoom in/out Slide left to right Slide r…" at bounding box center [121, 169] width 135 height 11
click at [97, 167] on select "Don't animate Show / Hide Slide up/down Zoom in/out Slide left to right Slide r…" at bounding box center [121, 169] width 135 height 11
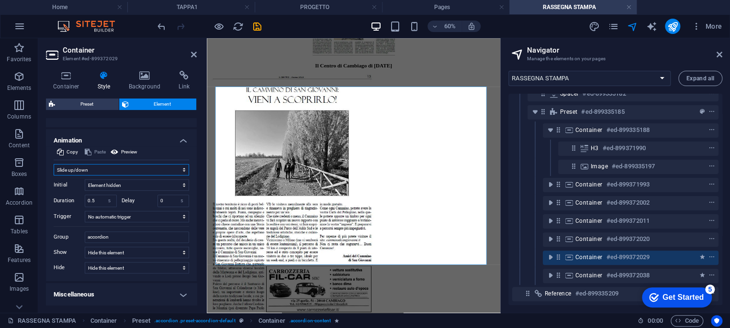
click at [97, 167] on select "Don't animate Show / Hide Slide up/down Zoom in/out Slide left to right Slide r…" at bounding box center [121, 169] width 135 height 11
select select "none"
click at [54, 176] on select "Don't animate Show / Hide Slide up/down Zoom in/out Slide left to right Slide r…" at bounding box center [121, 169] width 135 height 11
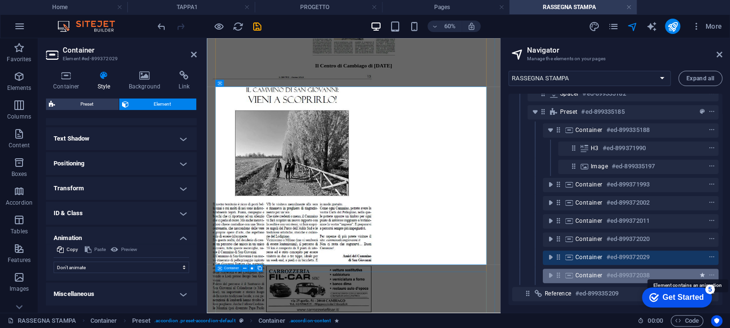
click at [701, 272] on icon "animation" at bounding box center [702, 275] width 5 height 7
select select "slide"
select select "s"
select select "hide"
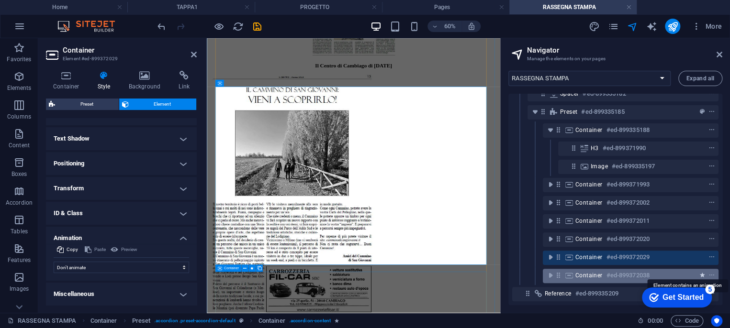
select select "hide"
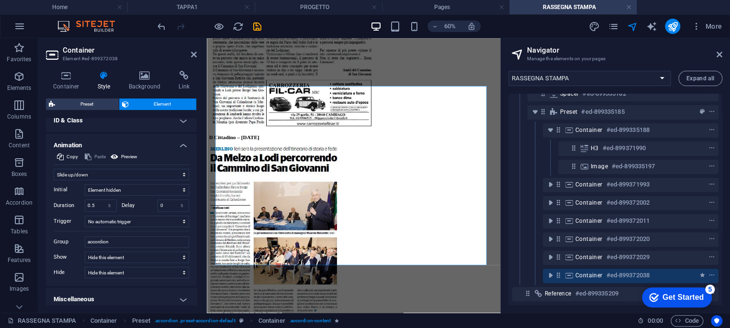
scroll to position [213, 0]
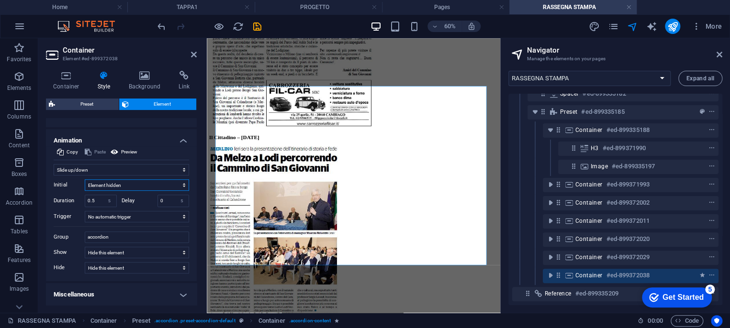
click at [93, 181] on select "Element hidden Element shown" at bounding box center [137, 184] width 104 height 11
click at [90, 173] on select "Don't animate Show / Hide Slide up/down Zoom in/out Slide left to right Slide r…" at bounding box center [121, 169] width 135 height 11
click at [96, 172] on select "Don't animate Show / Hide Slide up/down Zoom in/out Slide left to right Slide r…" at bounding box center [121, 169] width 135 height 11
select select "none"
click at [54, 176] on select "Don't animate Show / Hide Slide up/down Zoom in/out Slide left to right Slide r…" at bounding box center [121, 169] width 135 height 11
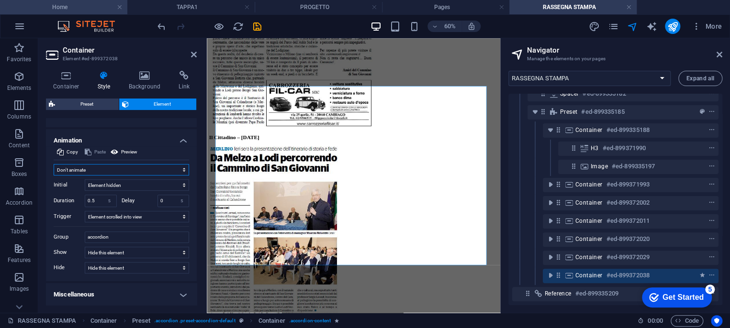
scroll to position [115, 0]
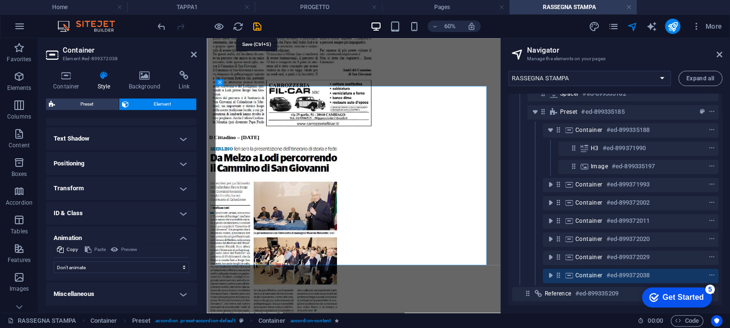
click at [258, 26] on icon "save" at bounding box center [257, 26] width 11 height 11
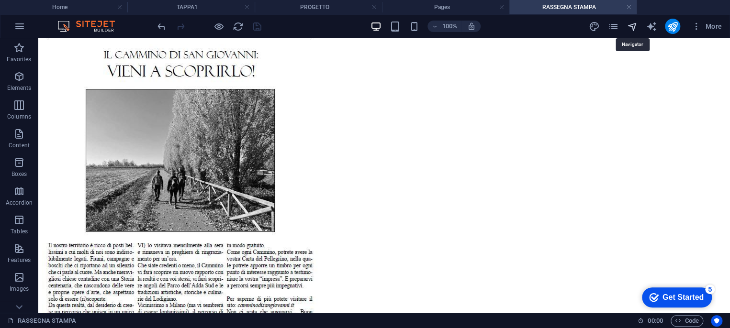
click at [626, 24] on icon "navigator" at bounding box center [631, 26] width 11 height 11
select select "16912404-it"
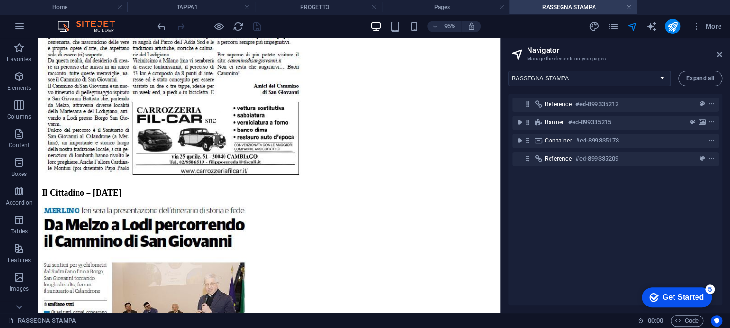
click at [619, 25] on div "More" at bounding box center [656, 26] width 137 height 15
click at [616, 25] on icon "pages" at bounding box center [612, 26] width 11 height 11
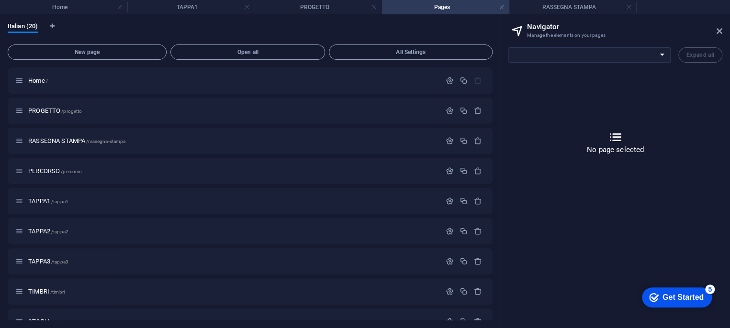
scroll to position [0, 0]
click at [629, 7] on link at bounding box center [629, 7] width 6 height 9
click at [499, 7] on link at bounding box center [502, 7] width 6 height 9
select select "16841946-it"
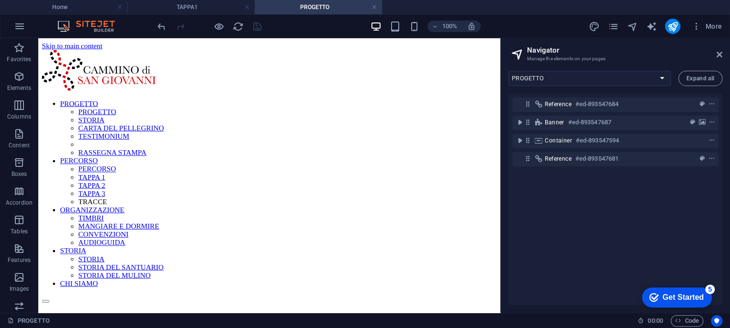
scroll to position [644, 0]
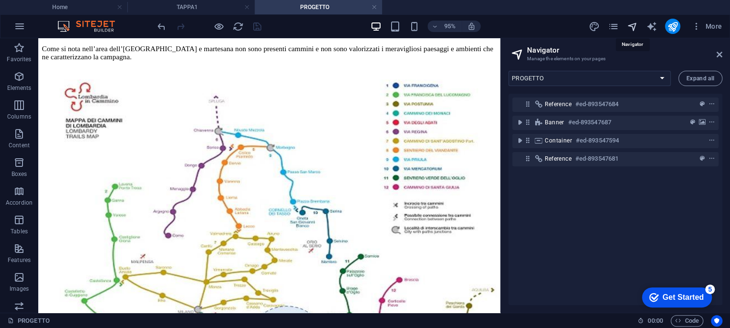
click at [632, 25] on icon "navigator" at bounding box center [631, 26] width 11 height 11
click at [615, 25] on icon "pages" at bounding box center [612, 26] width 11 height 11
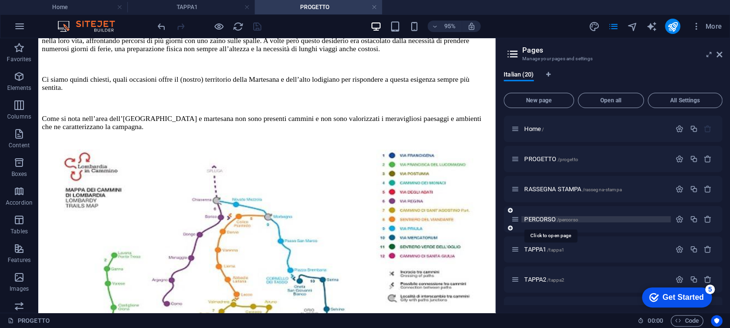
click at [555, 222] on span "PERCORSO /percorso" at bounding box center [551, 219] width 54 height 7
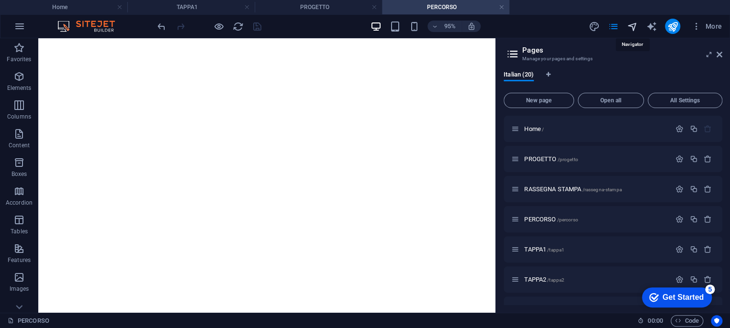
click at [632, 23] on icon "navigator" at bounding box center [631, 26] width 11 height 11
select select "16857150-it"
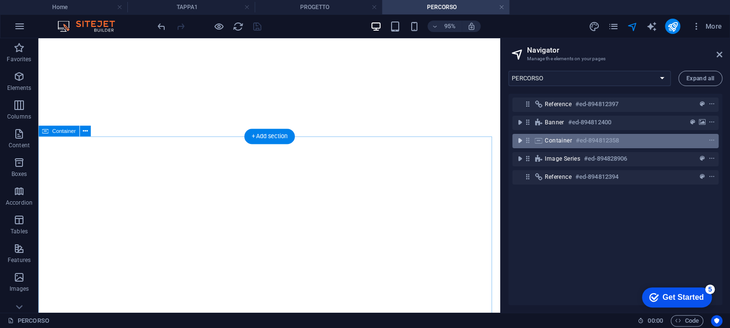
click at [519, 141] on icon "toggle-expand" at bounding box center [520, 141] width 10 height 10
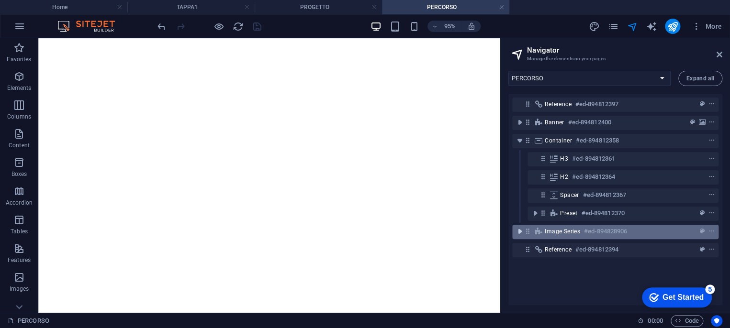
click at [521, 234] on icon "toggle-expand" at bounding box center [520, 232] width 10 height 10
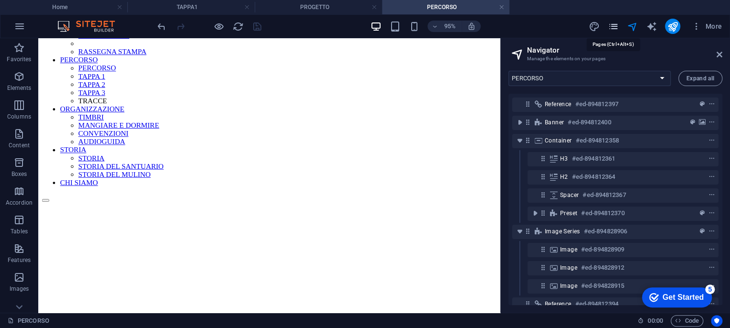
click at [615, 23] on icon "pages" at bounding box center [612, 26] width 11 height 11
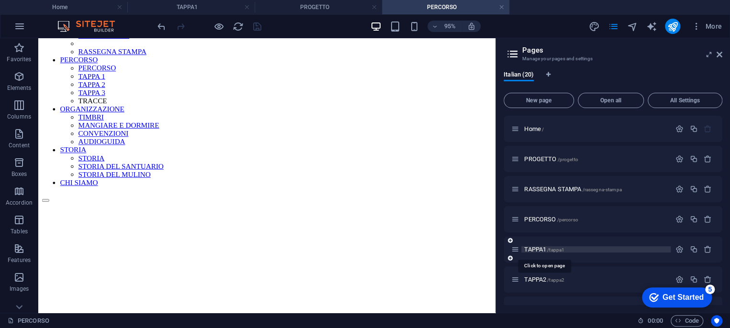
click at [552, 249] on span "/tappa1" at bounding box center [555, 249] width 17 height 5
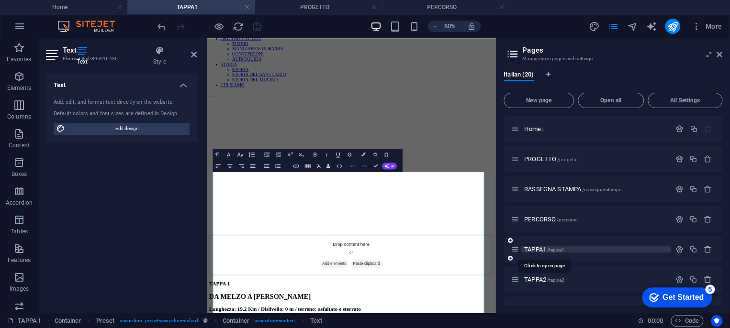
click at [552, 249] on span "/tappa1" at bounding box center [555, 249] width 17 height 5
click at [635, 28] on icon "navigator" at bounding box center [631, 26] width 11 height 11
select select "16870077-it"
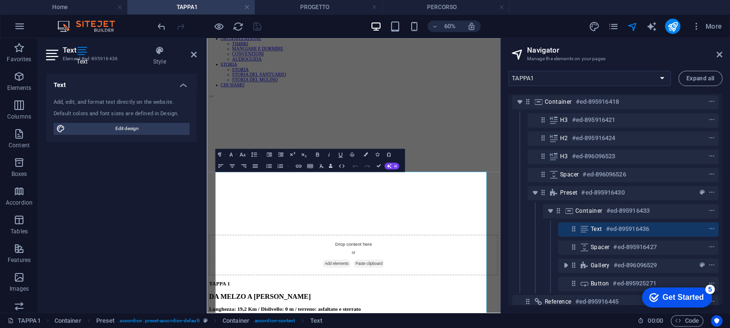
scroll to position [55, 0]
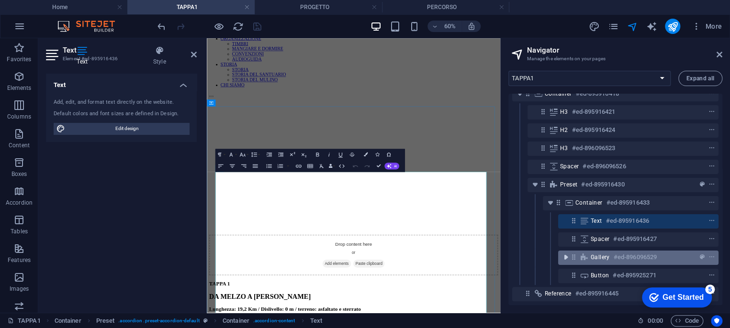
click at [567, 253] on icon "toggle-expand" at bounding box center [566, 258] width 10 height 10
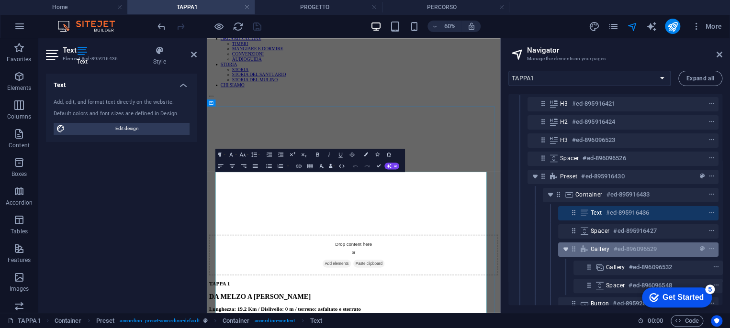
click at [566, 248] on icon "toggle-expand" at bounding box center [566, 249] width 10 height 10
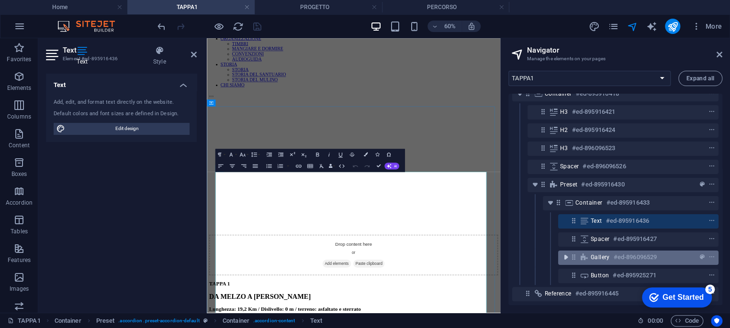
click at [566, 253] on icon "toggle-expand" at bounding box center [566, 258] width 10 height 10
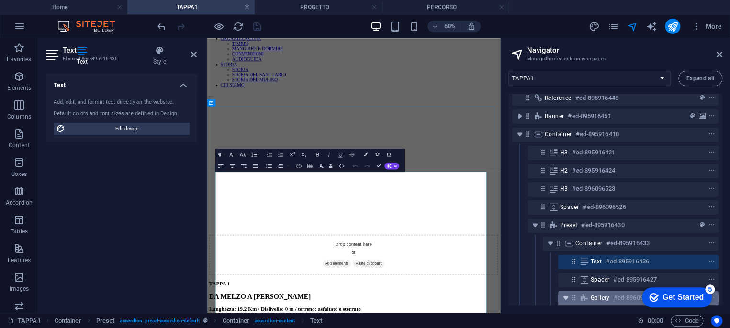
scroll to position [0, 0]
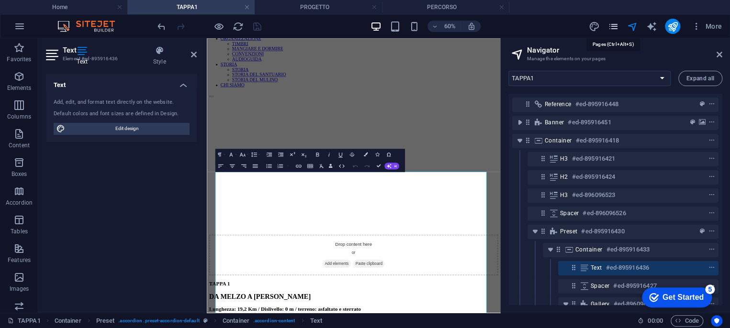
click at [615, 26] on icon "pages" at bounding box center [612, 26] width 11 height 11
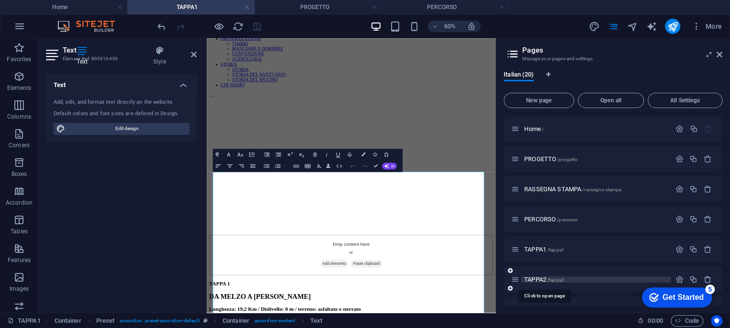
click at [543, 279] on span "TAPPA2 /tappa2" at bounding box center [544, 279] width 40 height 7
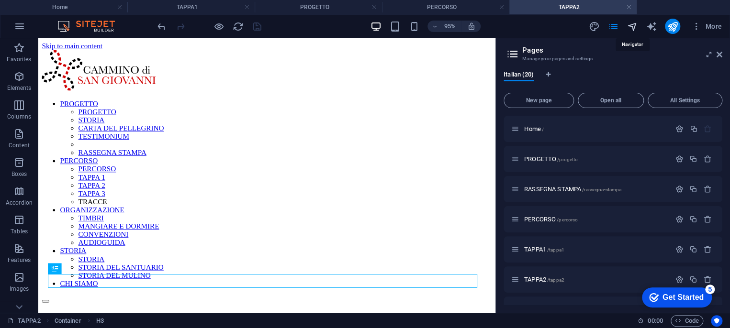
click at [630, 21] on icon "navigator" at bounding box center [631, 26] width 11 height 11
select select "16872519-it"
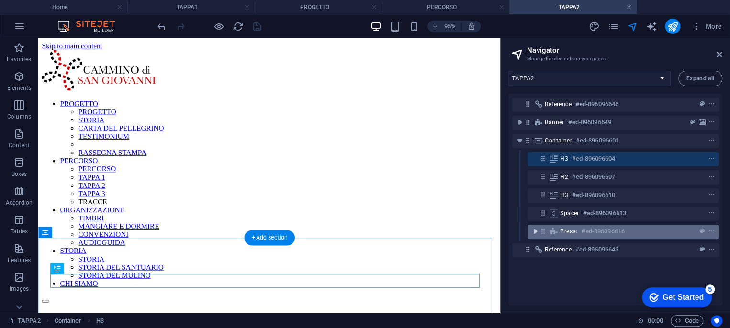
click at [534, 234] on icon "toggle-expand" at bounding box center [535, 232] width 10 height 10
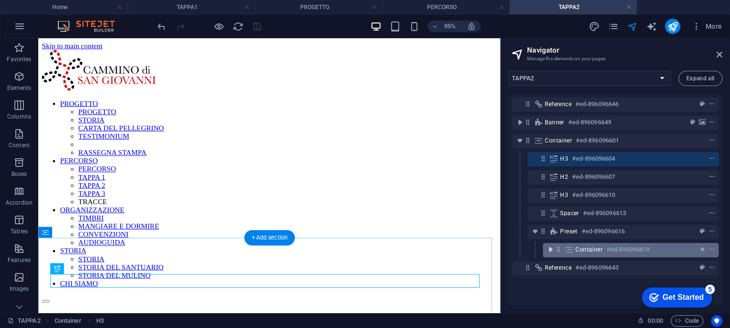
click at [549, 249] on icon "toggle-expand" at bounding box center [550, 250] width 10 height 10
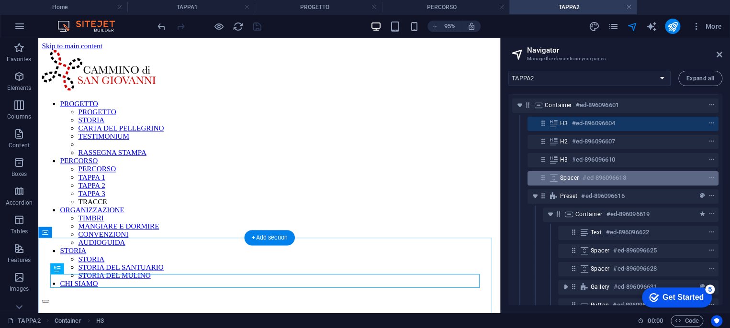
scroll to position [20, 0]
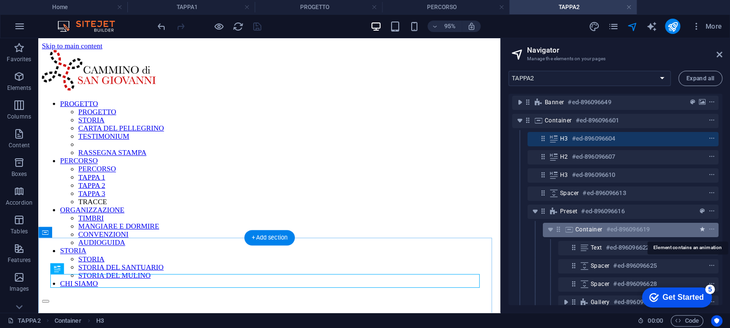
click at [701, 231] on icon "animation" at bounding box center [702, 229] width 5 height 7
select select "slide"
select select "s"
select select "hide"
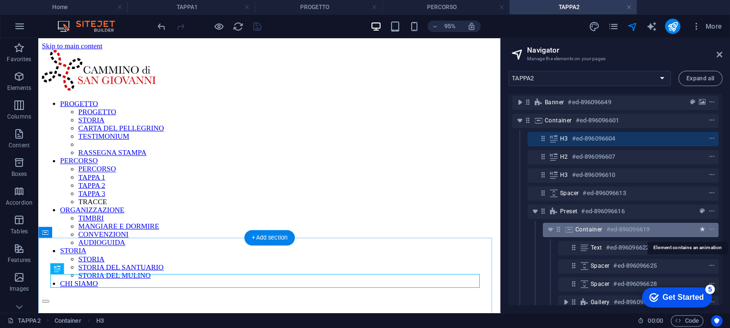
select select "hide"
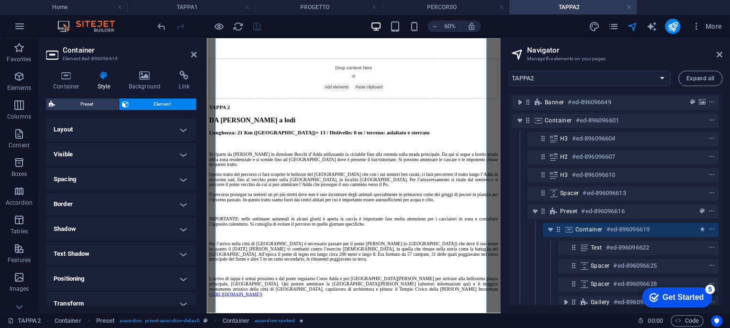
scroll to position [213, 0]
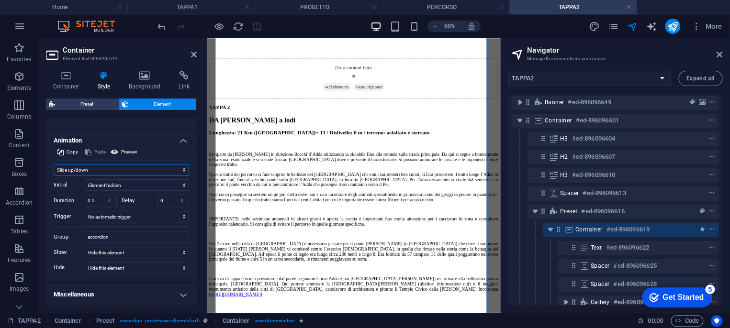
click at [115, 170] on select "Don't animate Show / Hide Slide up/down Zoom in/out Slide left to right Slide r…" at bounding box center [121, 169] width 135 height 11
click at [97, 168] on select "Don't animate Show / Hide Slide up/down Zoom in/out Slide left to right Slide r…" at bounding box center [121, 169] width 135 height 11
click at [78, 167] on select "Don't animate Show / Hide Slide up/down Zoom in/out Slide left to right Slide r…" at bounding box center [121, 169] width 135 height 11
click at [75, 168] on select "Don't animate Show / Hide Slide up/down Zoom in/out Slide left to right Slide r…" at bounding box center [121, 169] width 135 height 11
select select "none"
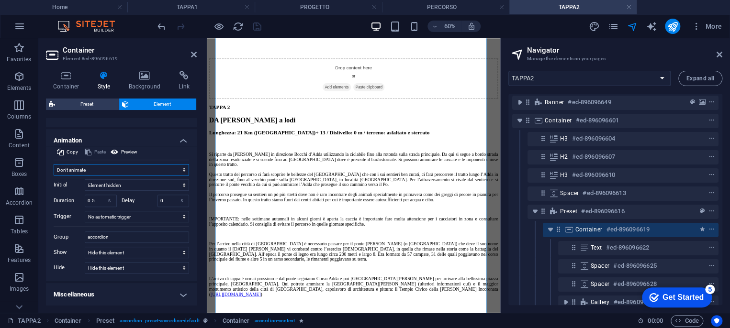
click at [54, 176] on select "Don't animate Show / Hide Slide up/down Zoom in/out Slide left to right Slide r…" at bounding box center [121, 169] width 135 height 11
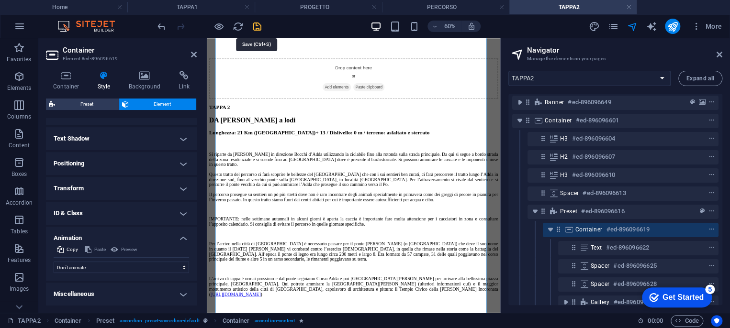
click at [258, 21] on icon "save" at bounding box center [257, 26] width 11 height 11
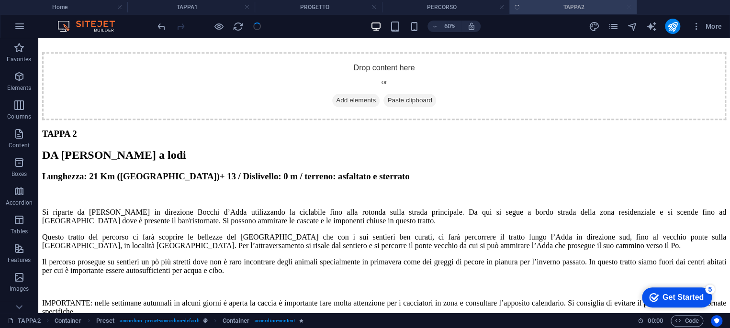
scroll to position [456, 0]
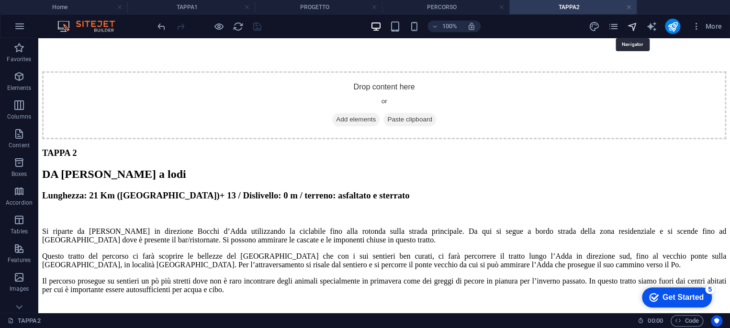
click at [634, 28] on icon "navigator" at bounding box center [631, 26] width 11 height 11
select select "16872519-it"
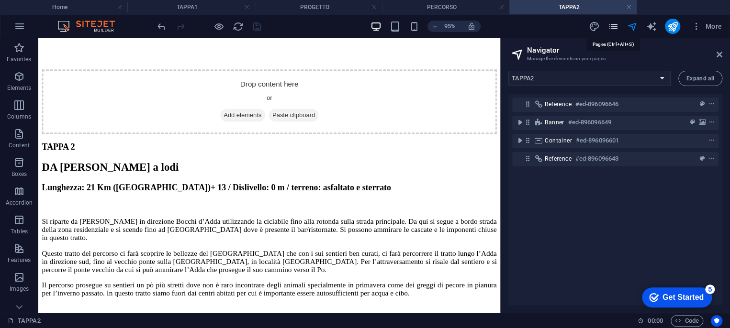
click at [612, 27] on icon "pages" at bounding box center [612, 26] width 11 height 11
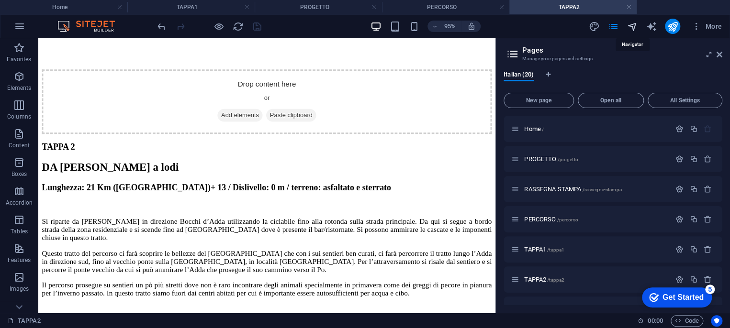
click at [628, 26] on icon "navigator" at bounding box center [631, 26] width 11 height 11
select select "16872519-it"
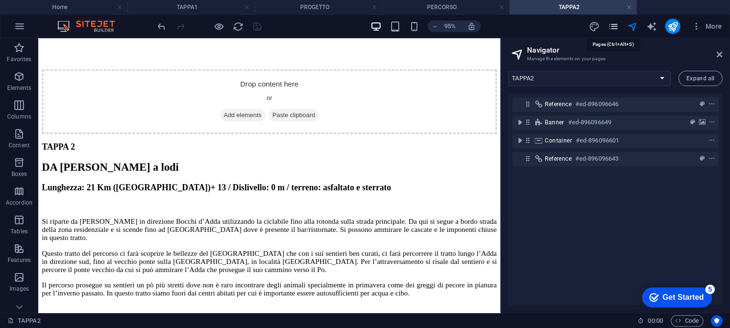
click at [616, 27] on icon "pages" at bounding box center [612, 26] width 11 height 11
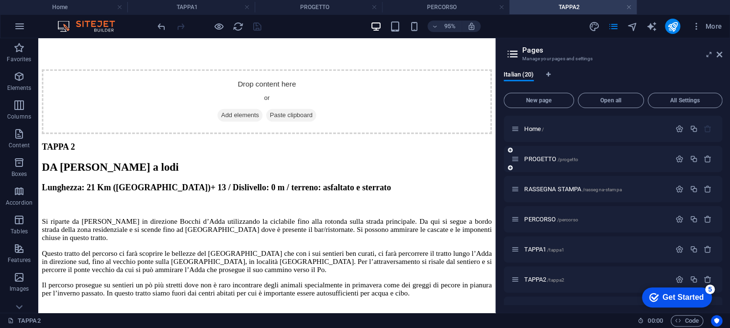
scroll to position [53, 0]
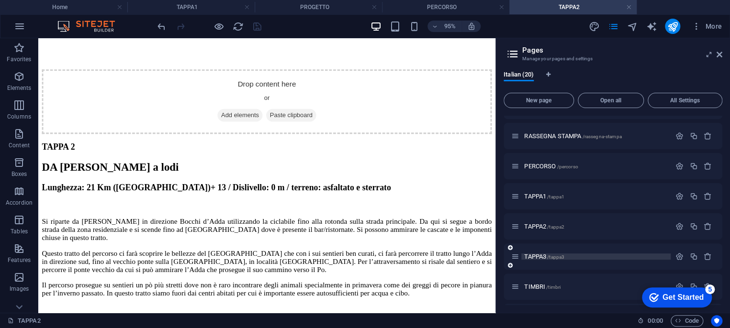
click at [539, 257] on span "TAPPA3 /tappa3" at bounding box center [544, 256] width 40 height 7
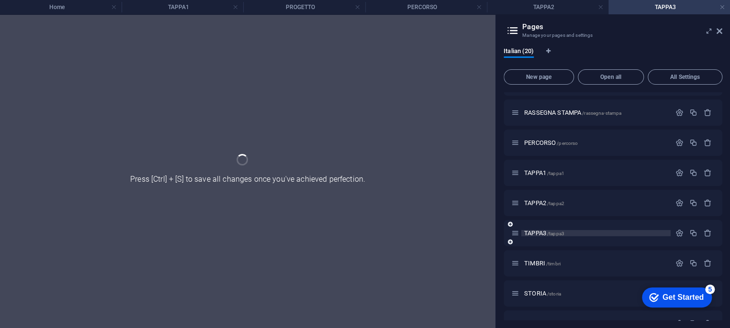
click at [539, 258] on div "TIMBRI /timbri" at bounding box center [590, 263] width 159 height 11
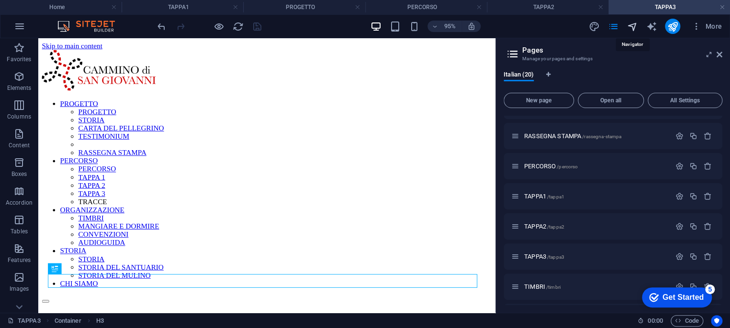
click at [630, 25] on icon "navigator" at bounding box center [631, 26] width 11 height 11
select select "16875567-it"
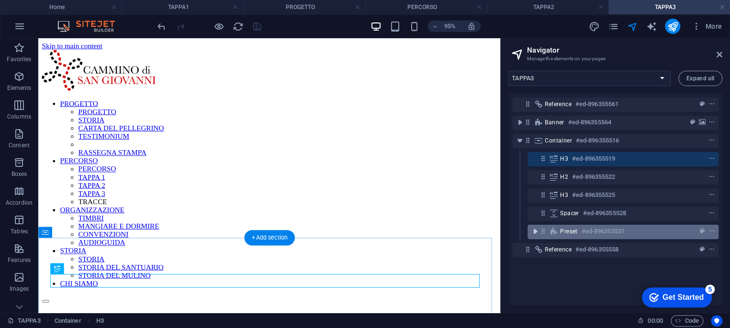
click at [534, 231] on icon "toggle-expand" at bounding box center [535, 232] width 10 height 10
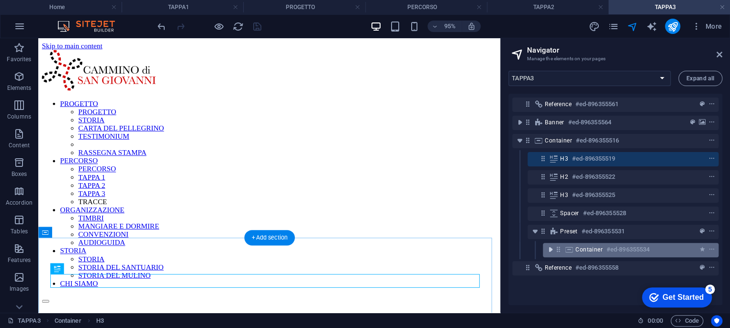
click at [548, 247] on icon "toggle-expand" at bounding box center [550, 250] width 10 height 10
click at [701, 250] on icon "animation" at bounding box center [702, 249] width 5 height 7
select select "slide"
select select "s"
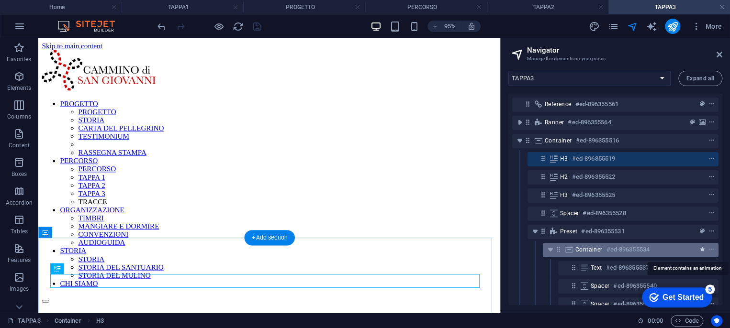
select select "s"
select select "hide"
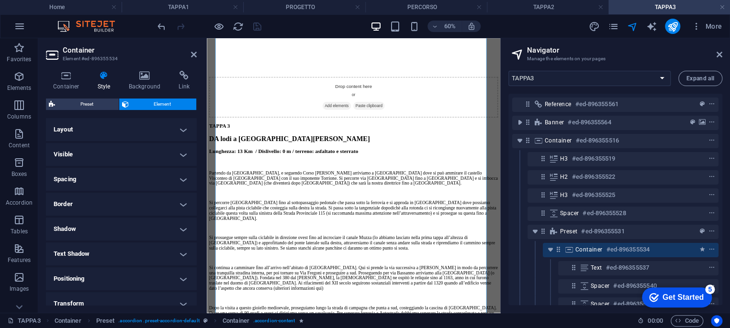
scroll to position [213, 0]
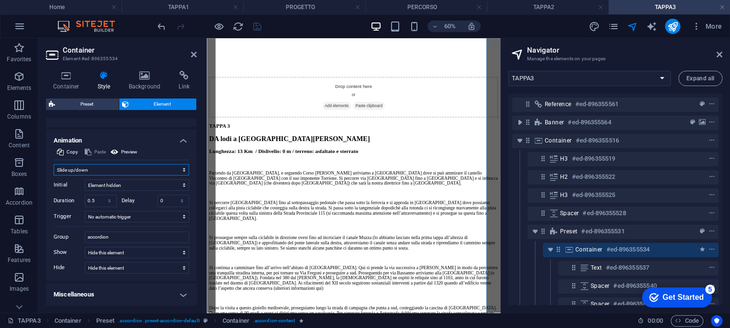
click at [96, 170] on select "Don't animate Show / Hide Slide up/down Zoom in/out Slide left to right Slide r…" at bounding box center [121, 169] width 135 height 11
click at [90, 169] on select "Don't animate Show / Hide Slide up/down Zoom in/out Slide left to right Slide r…" at bounding box center [121, 169] width 135 height 11
click at [88, 169] on select "Don't animate Show / Hide Slide up/down Zoom in/out Slide left to right Slide r…" at bounding box center [121, 169] width 135 height 11
click at [77, 171] on select "Don't animate Show / Hide Slide up/down Zoom in/out Slide left to right Slide r…" at bounding box center [121, 169] width 135 height 11
select select "none"
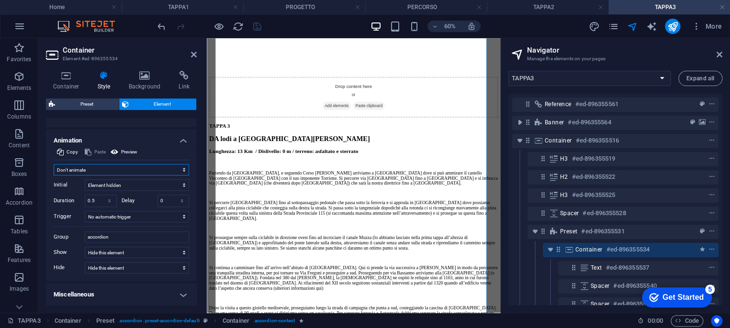
click at [54, 176] on select "Don't animate Show / Hide Slide up/down Zoom in/out Slide left to right Slide r…" at bounding box center [121, 169] width 135 height 11
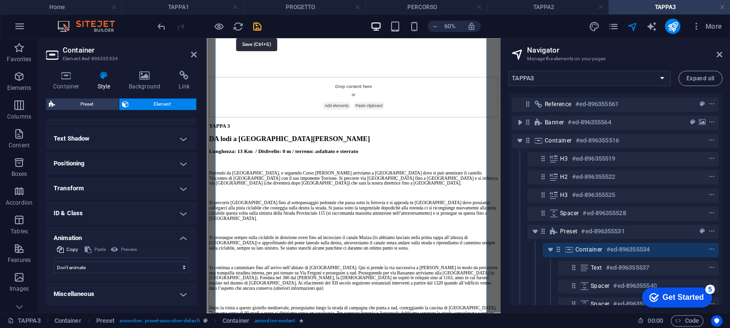
click at [257, 26] on icon "save" at bounding box center [257, 26] width 11 height 11
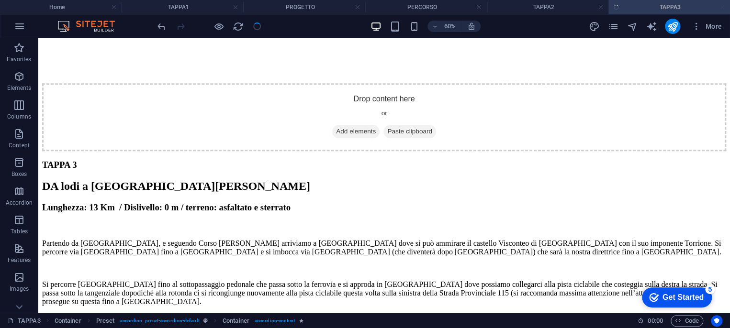
scroll to position [424, 0]
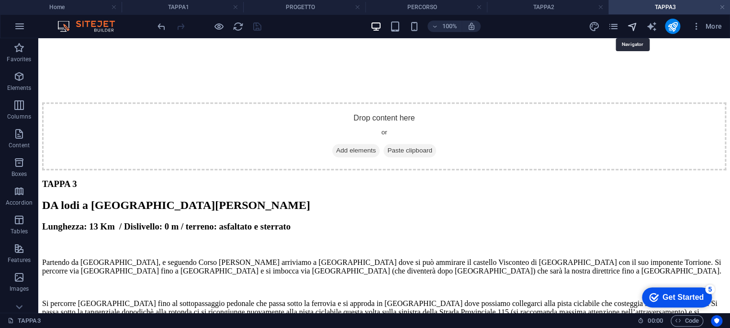
click at [633, 28] on icon "navigator" at bounding box center [631, 26] width 11 height 11
select select "16875567-it"
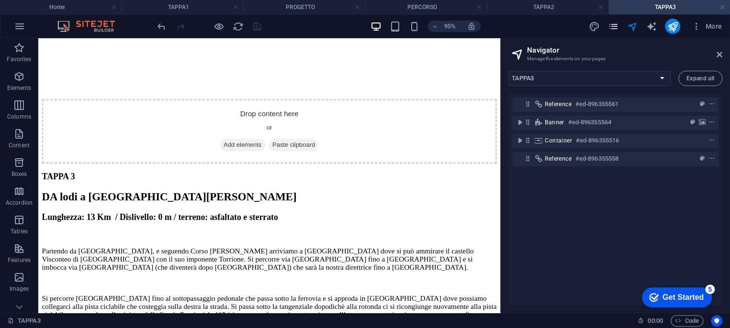
click at [616, 25] on icon "pages" at bounding box center [612, 26] width 11 height 11
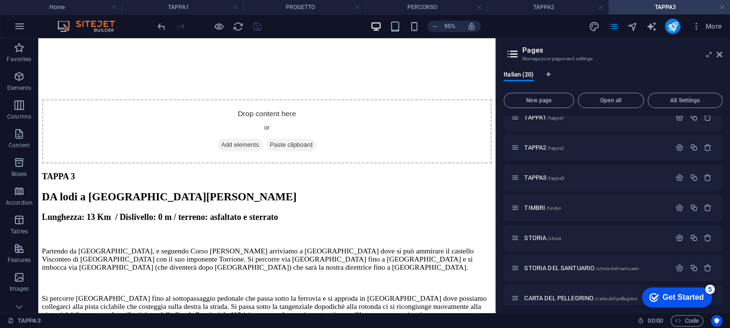
scroll to position [159, 0]
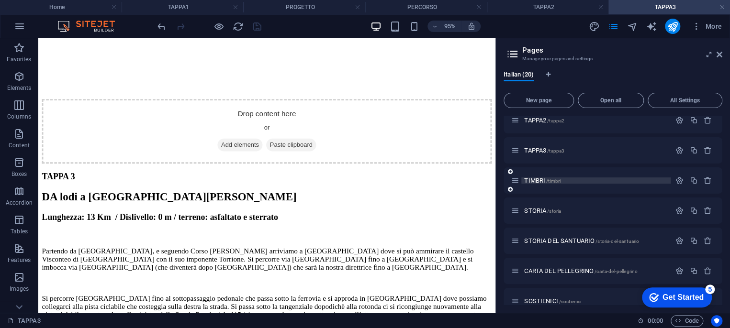
click at [546, 183] on span "/timbri" at bounding box center [553, 180] width 14 height 5
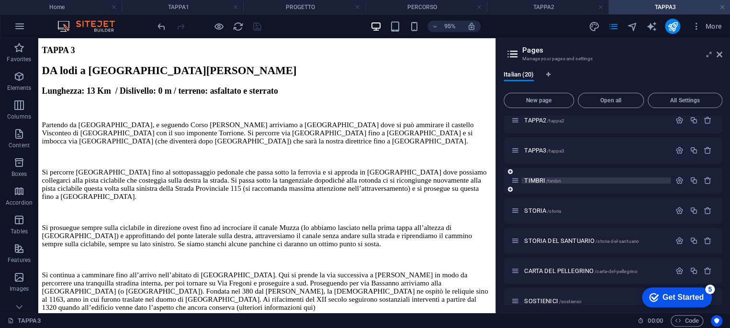
scroll to position [0, 0]
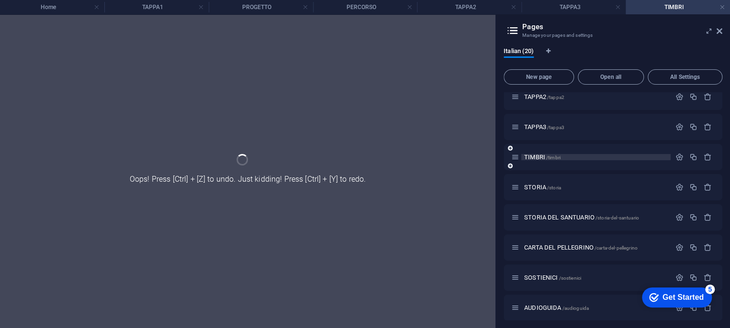
click at [545, 183] on div "STORIA /storia" at bounding box center [590, 187] width 159 height 11
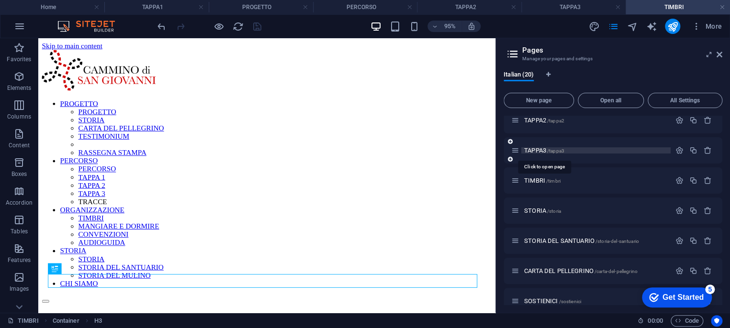
click at [542, 150] on span "TAPPA3 /tappa3" at bounding box center [544, 150] width 40 height 7
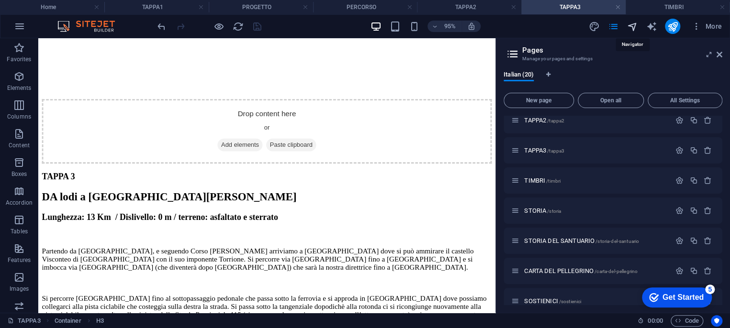
click at [630, 21] on icon "navigator" at bounding box center [631, 26] width 11 height 11
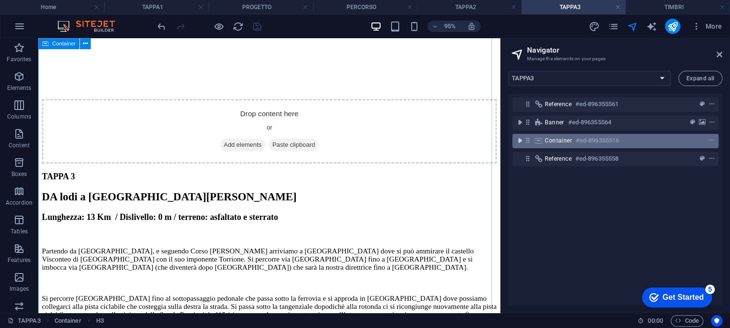
click at [519, 142] on icon "toggle-expand" at bounding box center [520, 141] width 10 height 10
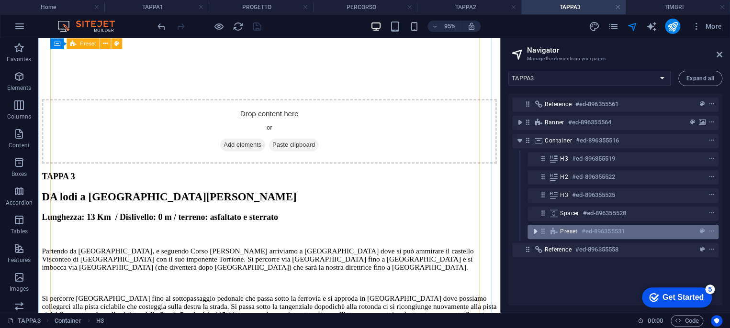
click at [535, 231] on icon "toggle-expand" at bounding box center [535, 232] width 10 height 10
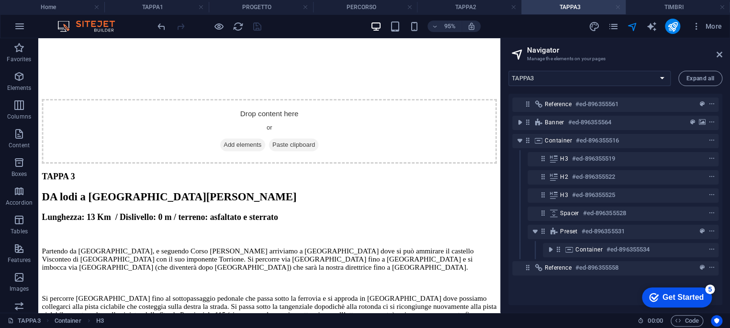
click at [619, 6] on link at bounding box center [618, 7] width 6 height 9
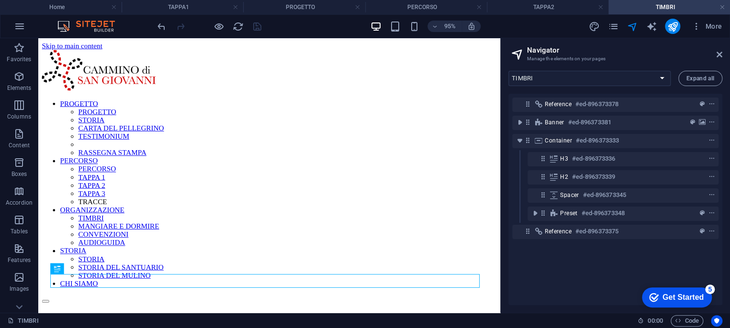
click at [722, 7] on link at bounding box center [722, 7] width 6 height 9
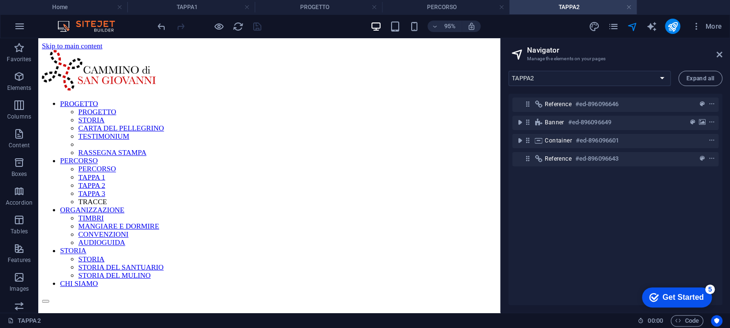
scroll to position [456, 0]
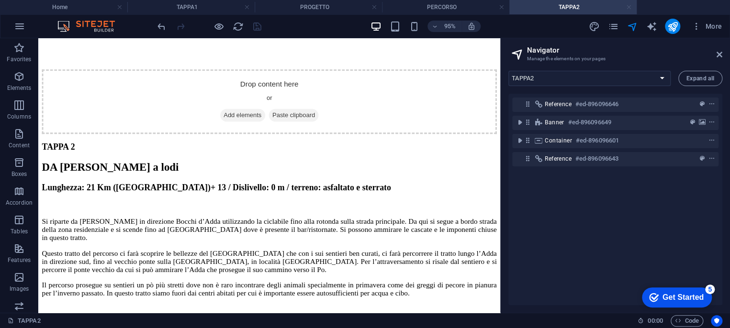
click at [629, 8] on link at bounding box center [629, 7] width 6 height 9
select select "16870077-it"
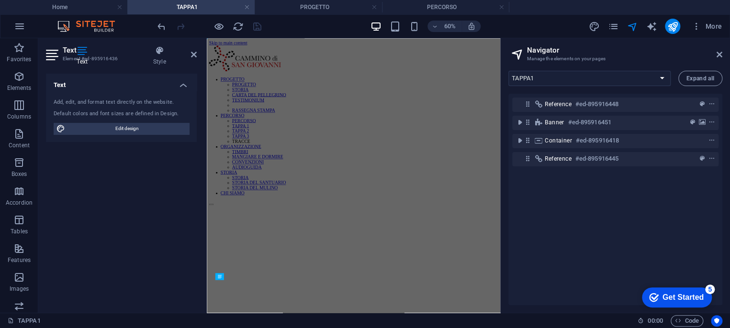
scroll to position [180, 0]
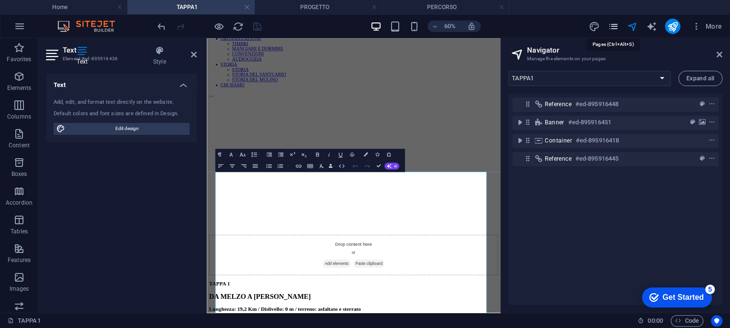
click at [609, 27] on icon "pages" at bounding box center [612, 26] width 11 height 11
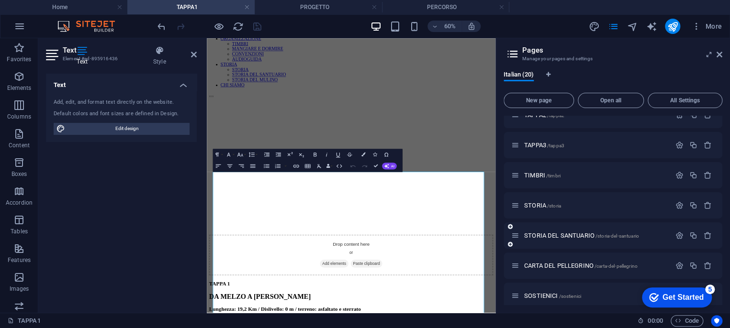
scroll to position [159, 0]
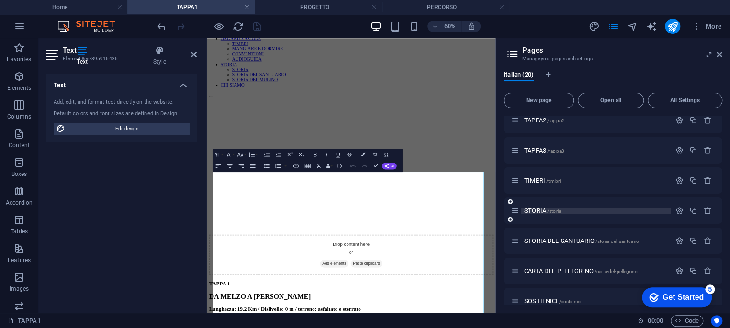
click at [543, 209] on span "STORIA /storia" at bounding box center [542, 210] width 37 height 7
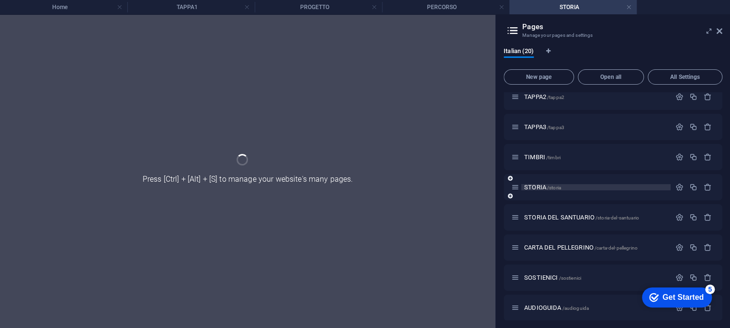
click at [543, 209] on div "STORIA DEL SANTUARIO /storia-del-santuario" at bounding box center [612, 217] width 219 height 26
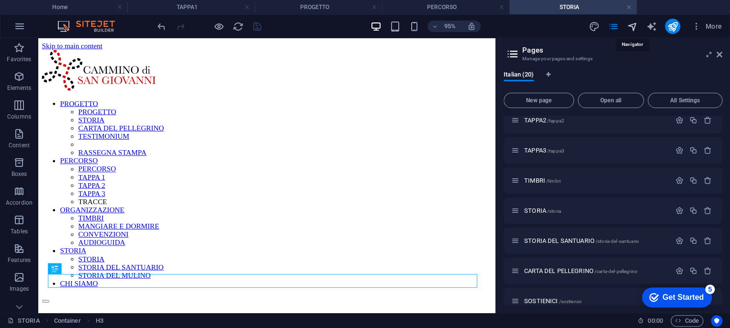
click at [629, 27] on icon "navigator" at bounding box center [631, 26] width 11 height 11
select select "16857474-it"
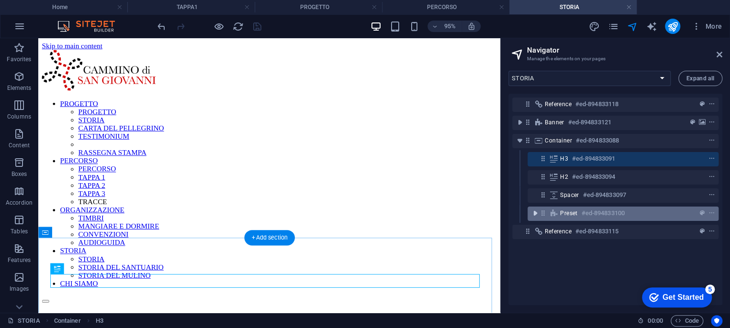
click at [536, 215] on icon "toggle-expand" at bounding box center [535, 214] width 10 height 10
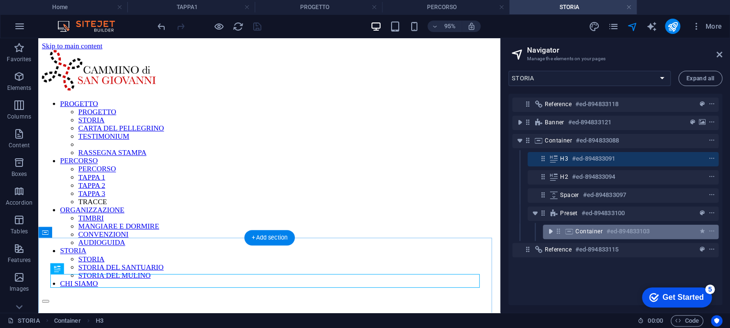
click at [548, 233] on icon "toggle-expand" at bounding box center [550, 232] width 10 height 10
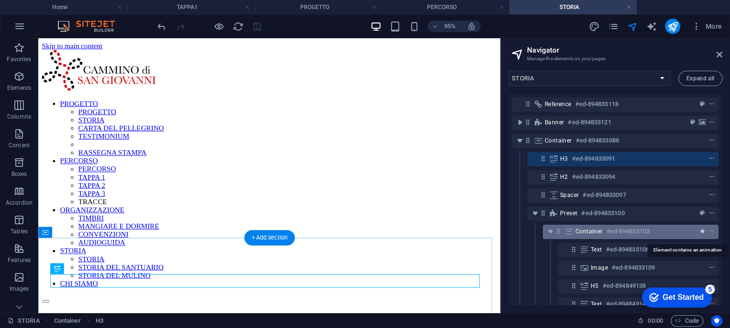
click at [700, 232] on icon "animation" at bounding box center [702, 231] width 5 height 7
select select "slide"
select select "s"
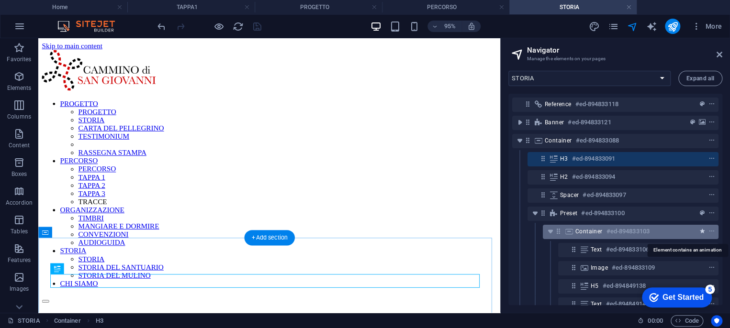
select select "hide"
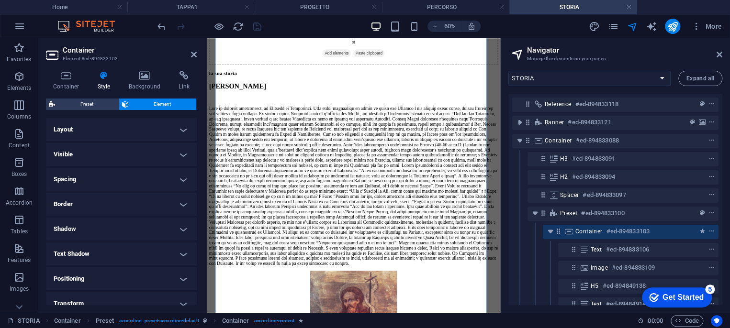
scroll to position [213, 0]
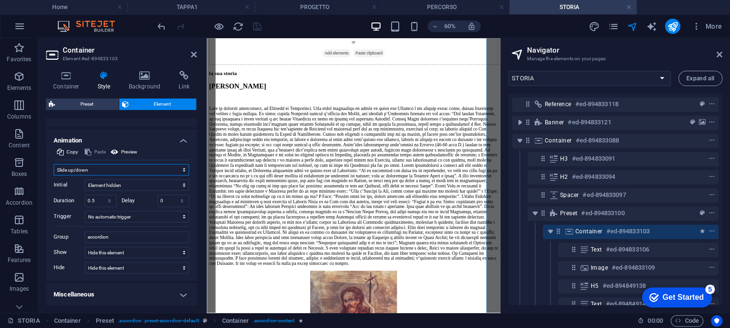
click at [91, 168] on select "Don't animate Show / Hide Slide up/down Zoom in/out Slide left to right Slide r…" at bounding box center [121, 169] width 135 height 11
click at [87, 168] on select "Don't animate Show / Hide Slide up/down Zoom in/out Slide left to right Slide r…" at bounding box center [121, 169] width 135 height 11
click at [77, 167] on select "Don't animate Show / Hide Slide up/down Zoom in/out Slide left to right Slide r…" at bounding box center [121, 169] width 135 height 11
click at [72, 167] on select "Don't animate Show / Hide Slide up/down Zoom in/out Slide left to right Slide r…" at bounding box center [121, 169] width 135 height 11
select select "none"
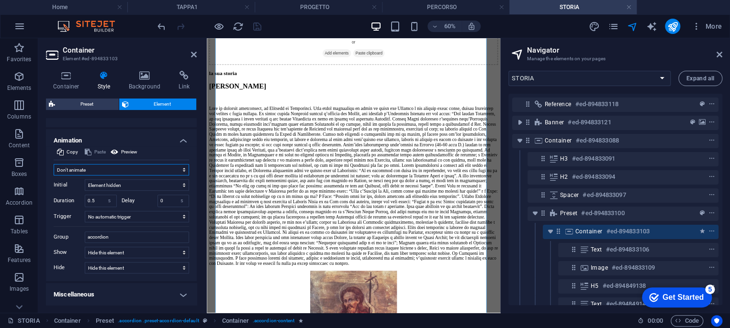
click at [54, 176] on select "Don't animate Show / Hide Slide up/down Zoom in/out Slide left to right Slide r…" at bounding box center [121, 169] width 135 height 11
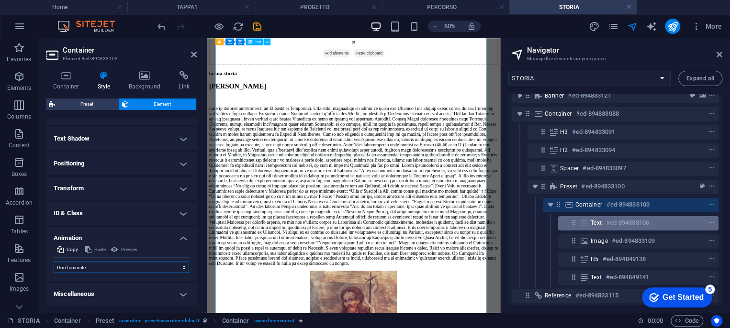
scroll to position [37, 0]
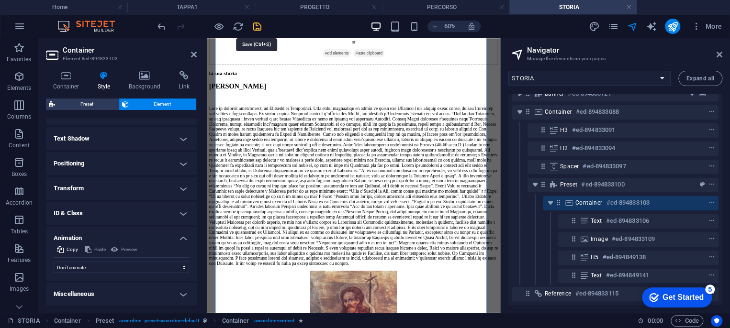
click at [257, 28] on icon "save" at bounding box center [257, 26] width 11 height 11
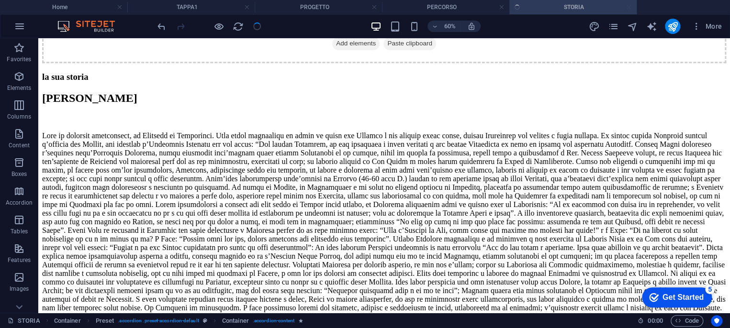
scroll to position [512, 0]
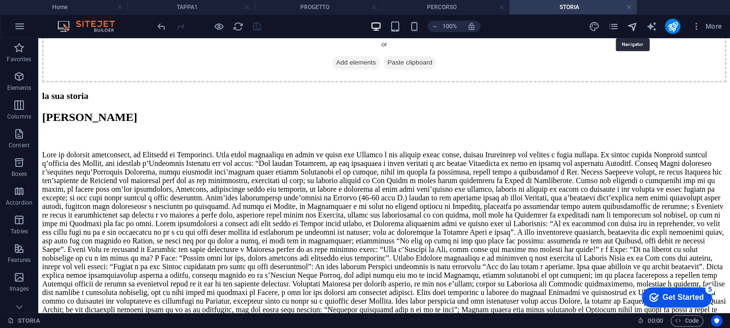
click at [634, 24] on icon "navigator" at bounding box center [631, 26] width 11 height 11
select select "16857474-it"
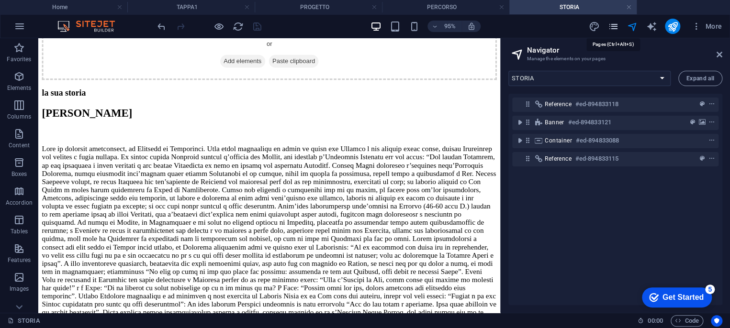
click at [607, 25] on icon "pages" at bounding box center [612, 26] width 11 height 11
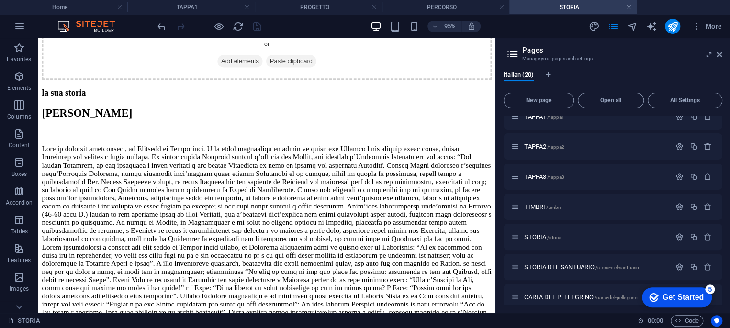
scroll to position [159, 0]
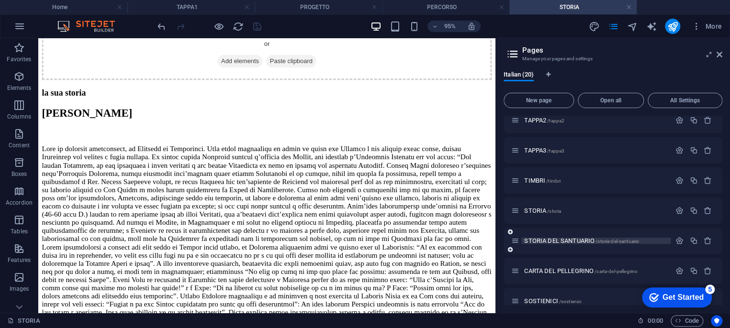
click at [565, 238] on span "STORIA DEL SANTUARIO /storia-del-santuario" at bounding box center [581, 240] width 115 height 7
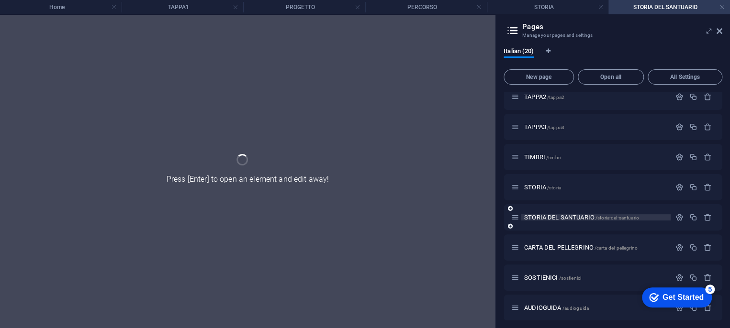
scroll to position [0, 0]
click at [565, 238] on div "CARTA DEL PELLEGRINO /carta-del-pellegrino" at bounding box center [612, 247] width 219 height 26
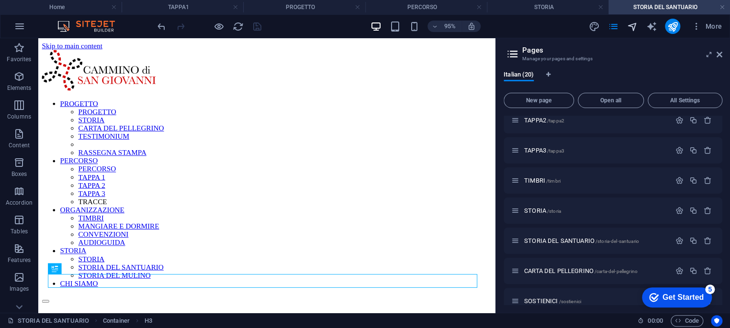
click at [637, 27] on icon "navigator" at bounding box center [631, 26] width 11 height 11
select select "16907541-it"
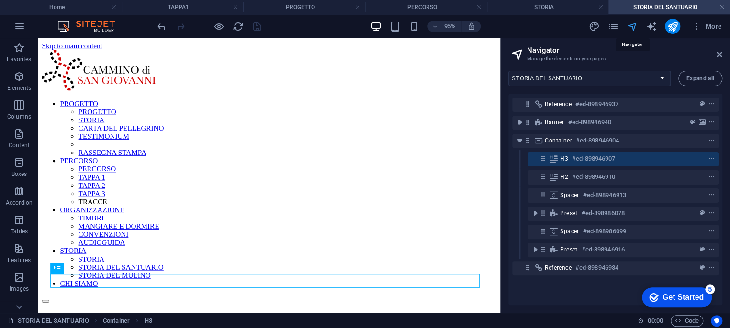
click at [636, 26] on icon "navigator" at bounding box center [631, 26] width 11 height 11
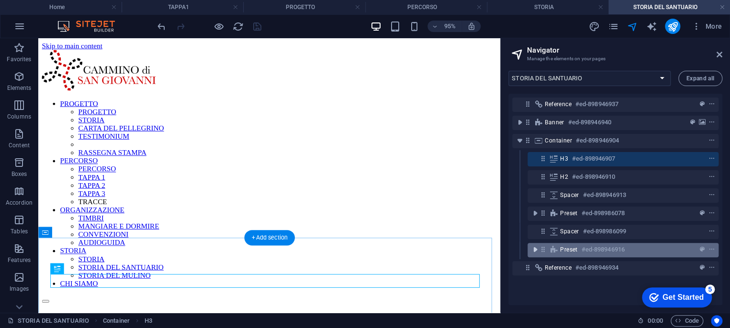
click at [535, 252] on icon "toggle-expand" at bounding box center [535, 250] width 10 height 10
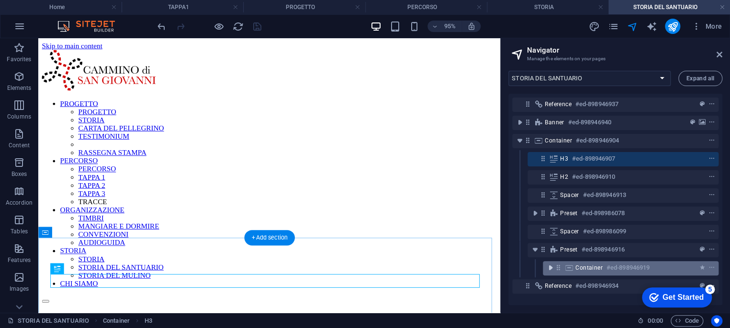
click at [550, 268] on icon "toggle-expand" at bounding box center [550, 268] width 10 height 10
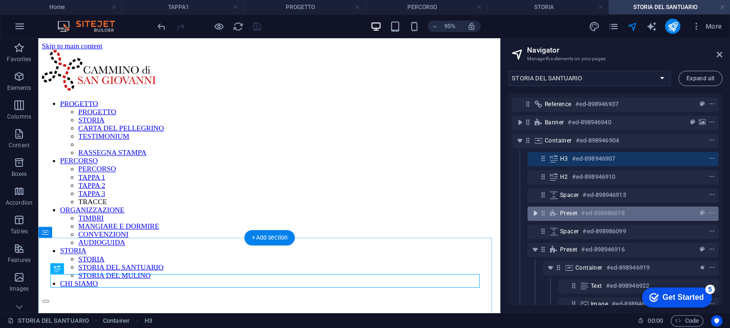
click at [538, 216] on icon "toggle-expand" at bounding box center [535, 214] width 10 height 10
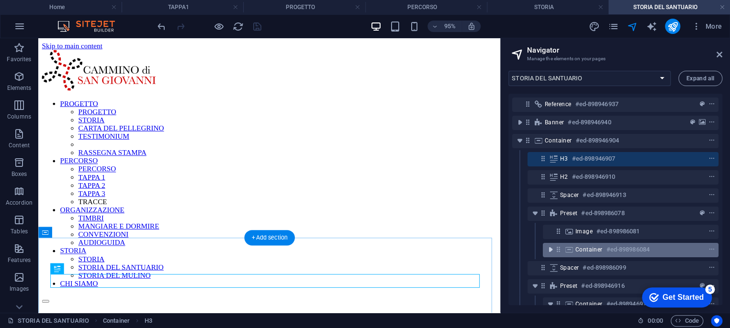
click at [548, 248] on icon "toggle-expand" at bounding box center [550, 250] width 10 height 10
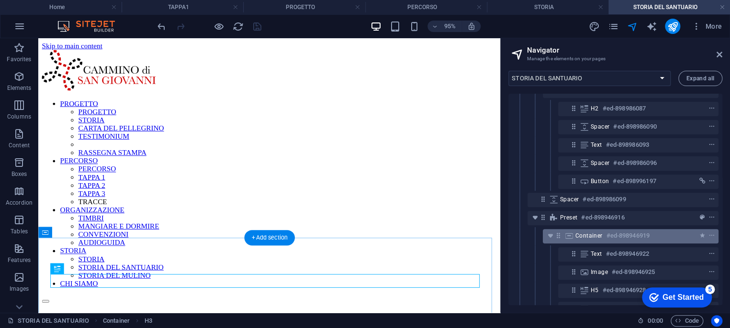
scroll to position [212, 0]
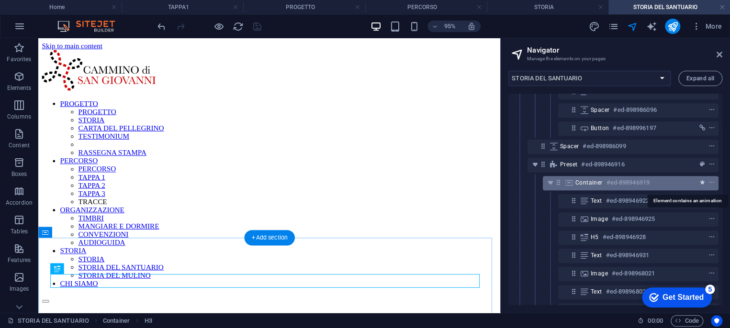
click at [700, 180] on icon "animation" at bounding box center [702, 182] width 5 height 7
select select "slide"
select select "s"
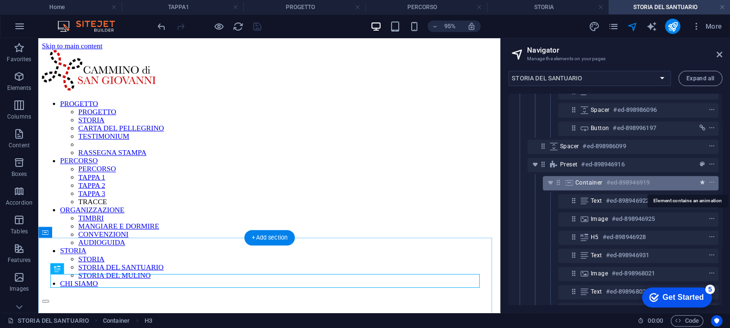
select select "hide"
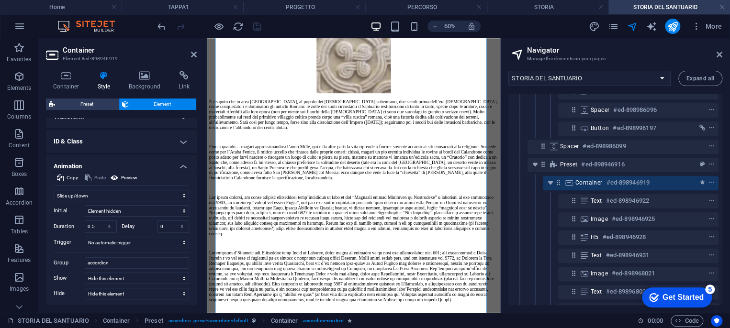
scroll to position [213, 0]
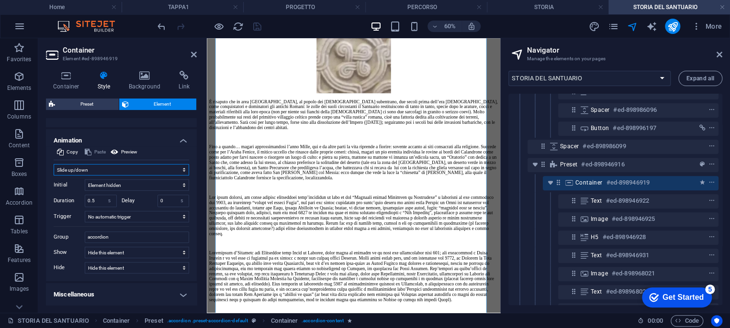
click at [92, 168] on select "Don't animate Show / Hide Slide up/down Zoom in/out Slide left to right Slide r…" at bounding box center [121, 169] width 135 height 11
click at [71, 167] on select "Don't animate Show / Hide Slide up/down Zoom in/out Slide left to right Slide r…" at bounding box center [121, 169] width 135 height 11
click at [66, 176] on div "Initial Element hidden Element shown Duration 0.5 s ms Delay 0 s ms Width auto …" at bounding box center [121, 225] width 135 height 98
click at [66, 173] on select "Don't animate Show / Hide Slide up/down Zoom in/out Slide left to right Slide r…" at bounding box center [121, 169] width 135 height 11
select select "none"
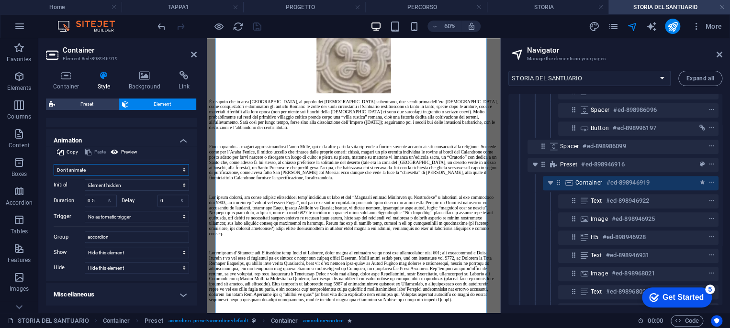
click at [54, 176] on select "Don't animate Show / Hide Slide up/down Zoom in/out Slide left to right Slide r…" at bounding box center [121, 169] width 135 height 11
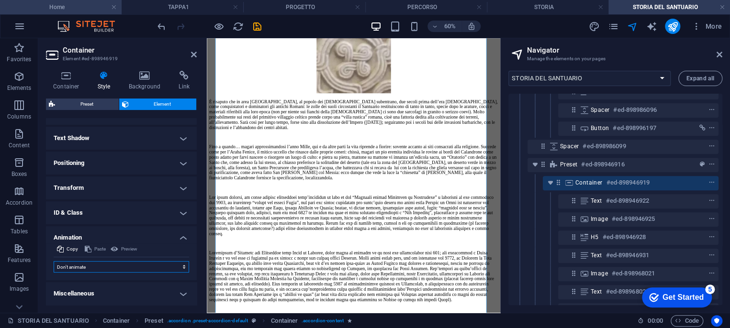
scroll to position [115, 0]
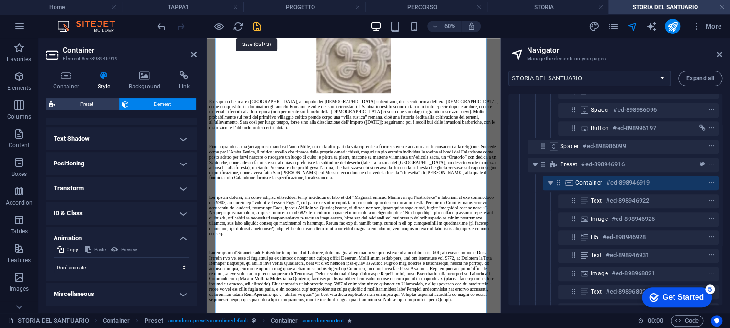
click at [257, 23] on icon "save" at bounding box center [257, 26] width 11 height 11
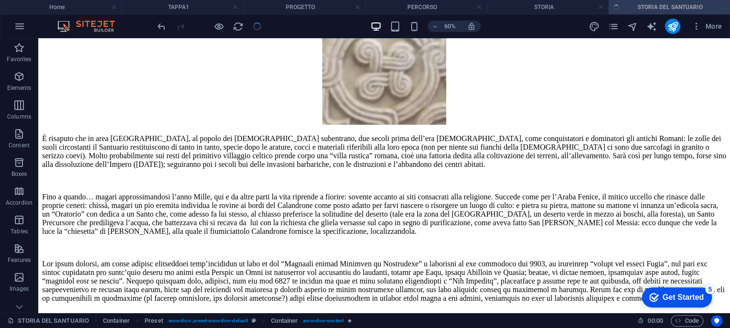
scroll to position [1531, 0]
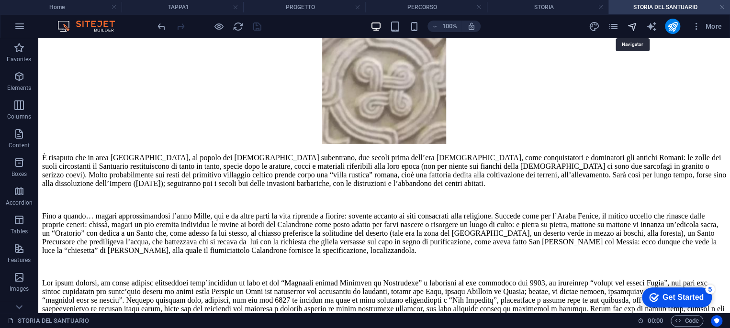
click at [633, 26] on icon "navigator" at bounding box center [631, 26] width 11 height 11
select select "16907541-it"
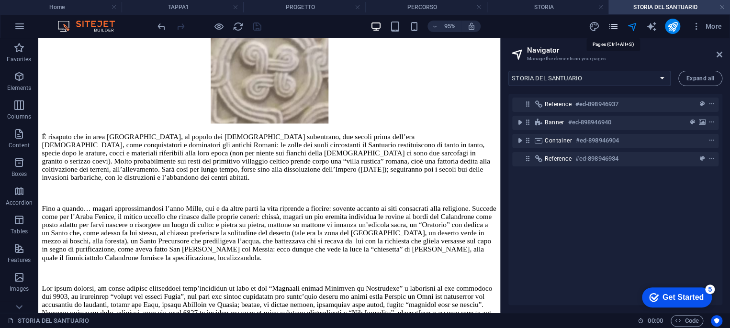
click at [617, 24] on icon "pages" at bounding box center [612, 26] width 11 height 11
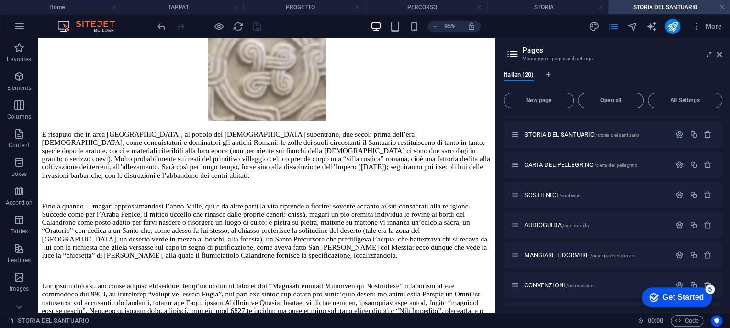
scroll to position [212, 0]
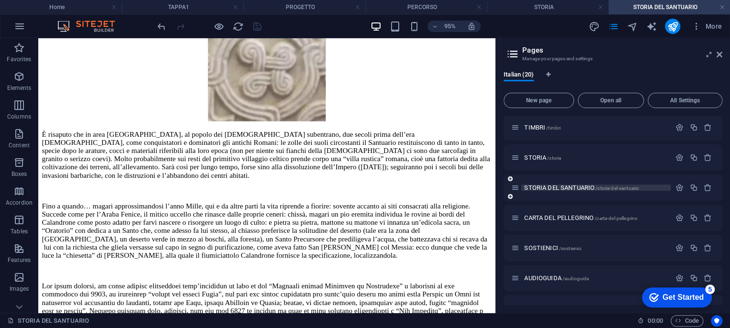
click at [561, 189] on span "STORIA DEL SANTUARIO /storia-del-santuario" at bounding box center [581, 187] width 115 height 7
click at [631, 26] on icon "navigator" at bounding box center [631, 26] width 11 height 11
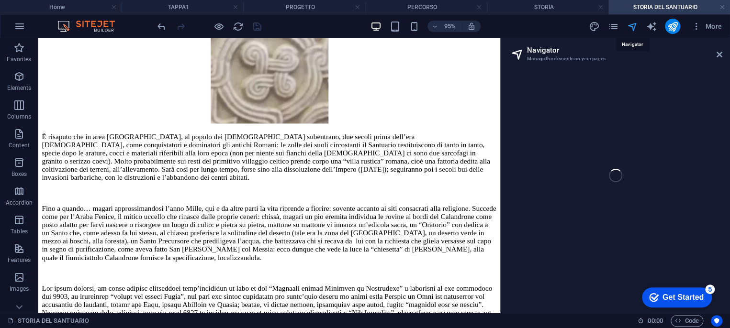
select select "16907541-it"
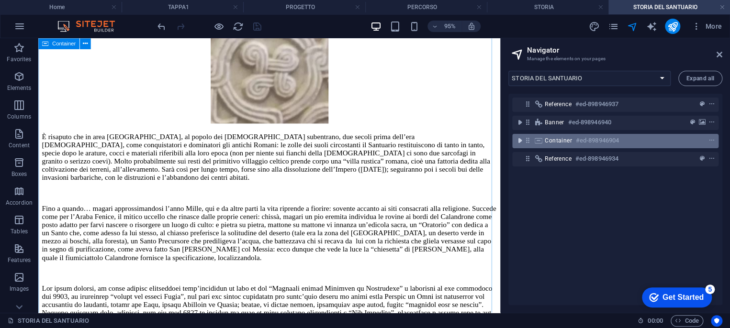
click at [522, 141] on icon "toggle-expand" at bounding box center [520, 141] width 10 height 10
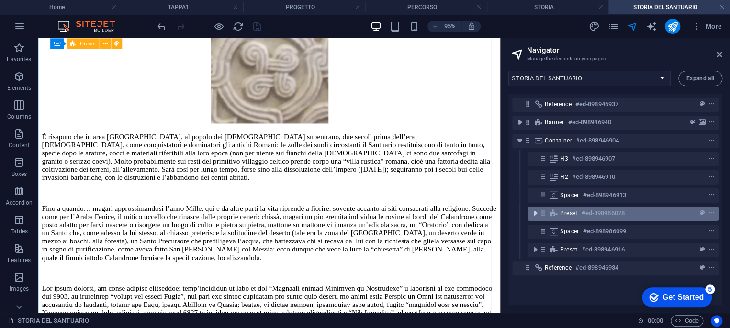
click at [537, 214] on icon "toggle-expand" at bounding box center [535, 214] width 10 height 10
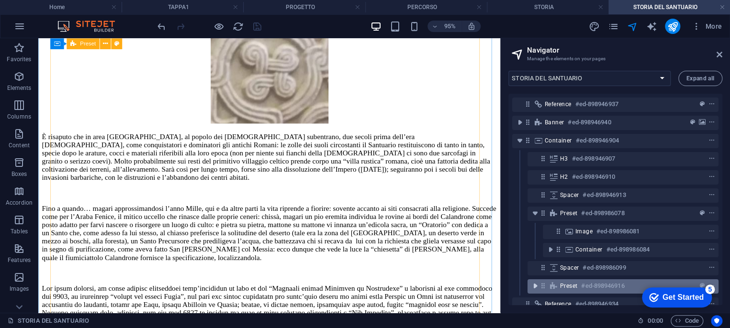
click at [536, 287] on icon "toggle-expand" at bounding box center [535, 286] width 10 height 10
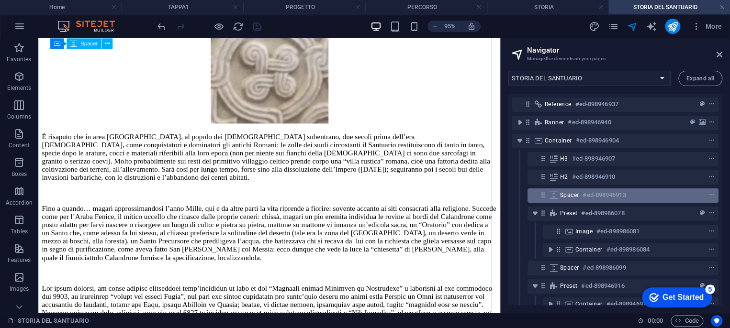
scroll to position [37, 0]
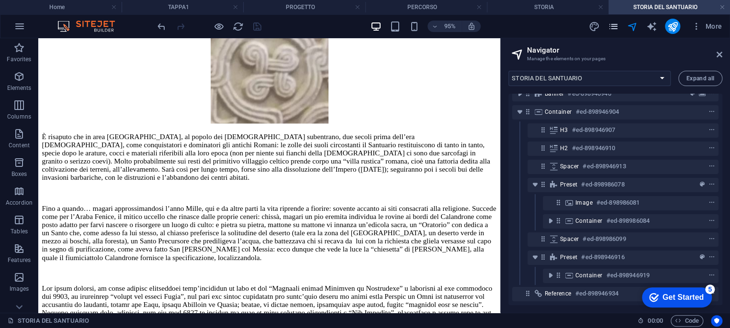
click at [614, 24] on icon "pages" at bounding box center [612, 26] width 11 height 11
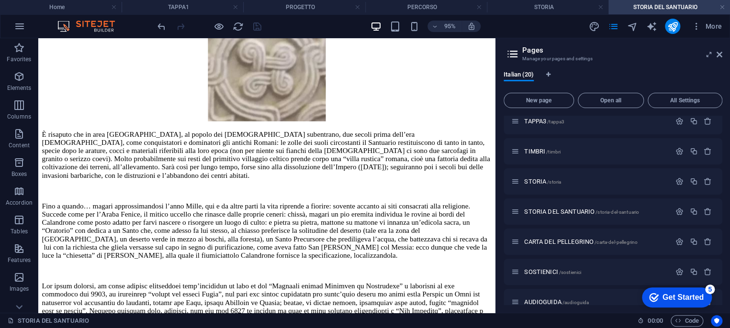
scroll to position [212, 0]
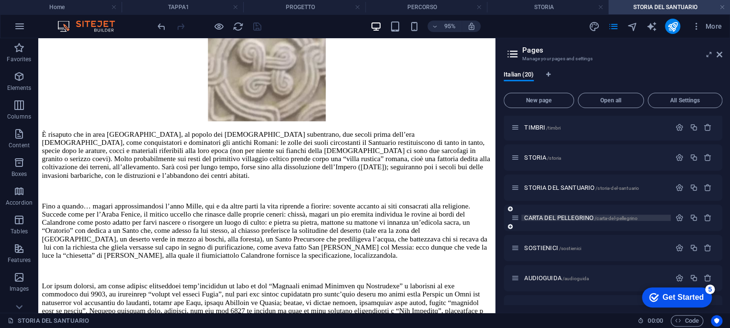
click at [571, 218] on span "CARTA DEL PELLEGRINO /carta-del-pellegrino" at bounding box center [580, 217] width 113 height 7
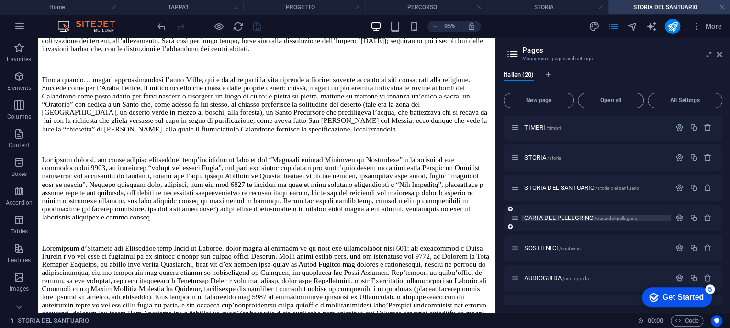
scroll to position [0, 0]
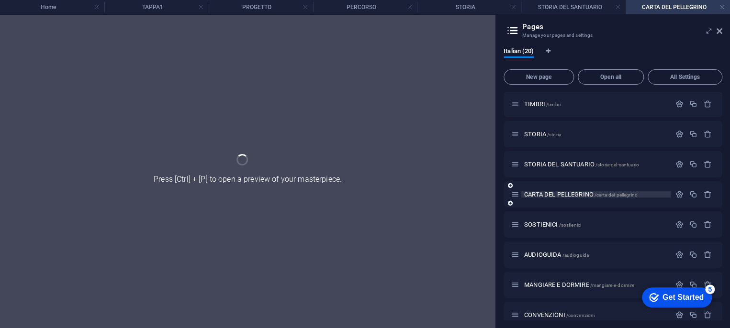
click at [571, 218] on div "Home / PROGETTO /progetto RASSEGNA STAMPA /rassegna-stampa PERCORSO /percorso T…" at bounding box center [612, 179] width 219 height 599
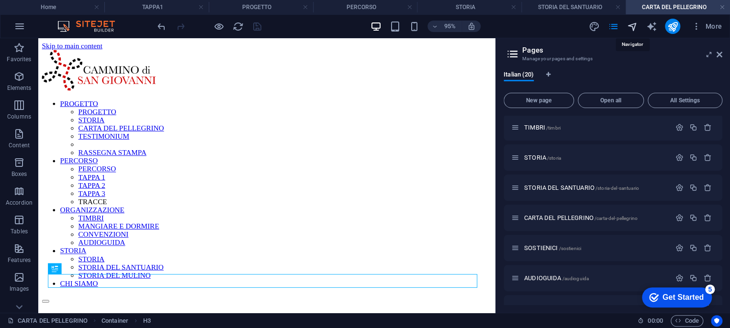
click at [635, 23] on icon "navigator" at bounding box center [631, 26] width 11 height 11
select select "16901157-it"
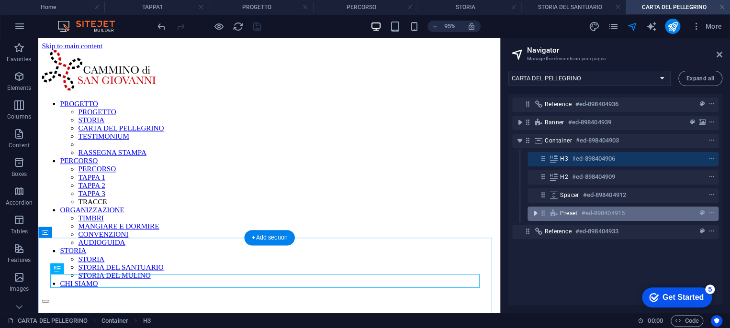
click at [533, 214] on icon "toggle-expand" at bounding box center [535, 214] width 10 height 10
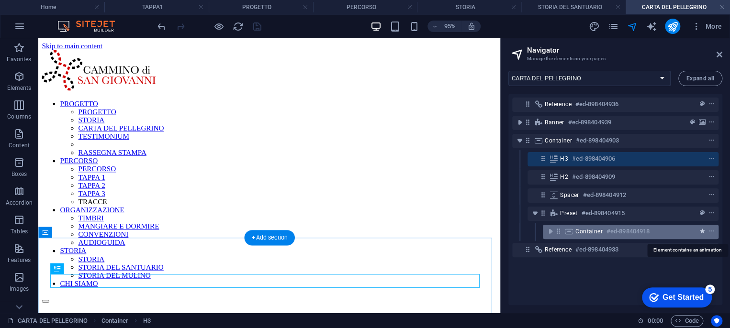
click at [700, 232] on icon "animation" at bounding box center [702, 231] width 5 height 7
select select "slide"
select select "s"
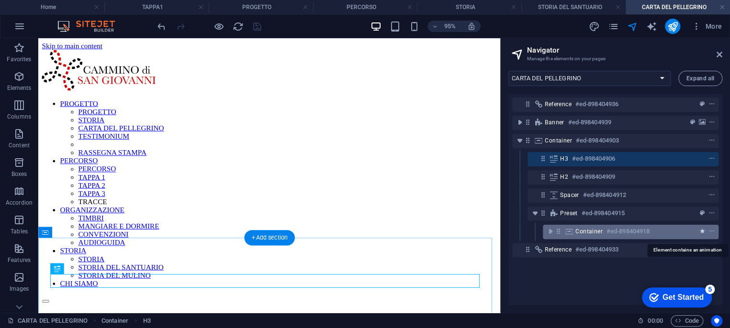
select select "hide"
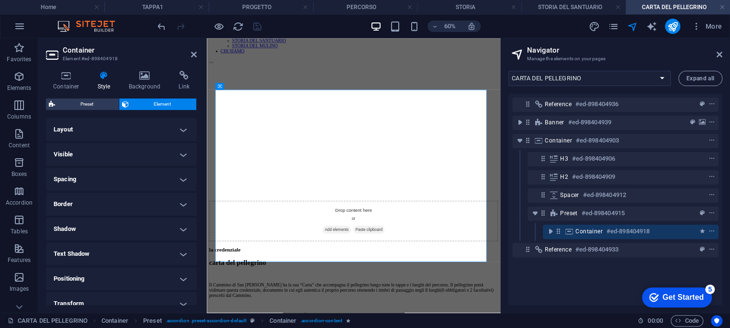
scroll to position [213, 0]
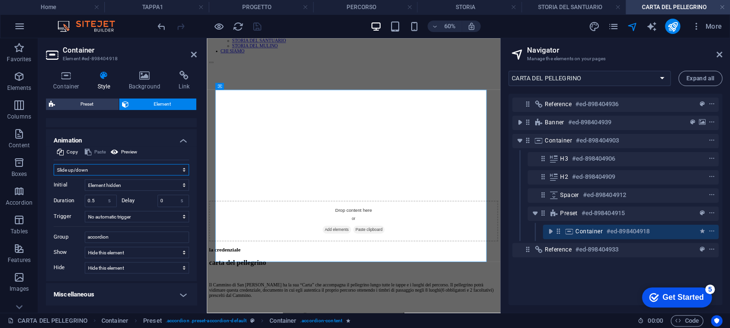
click at [61, 169] on select "Don't animate Show / Hide Slide up/down Zoom in/out Slide left to right Slide r…" at bounding box center [121, 169] width 135 height 11
click at [66, 169] on select "Don't animate Show / Hide Slide up/down Zoom in/out Slide left to right Slide r…" at bounding box center [121, 169] width 135 height 11
select select "none"
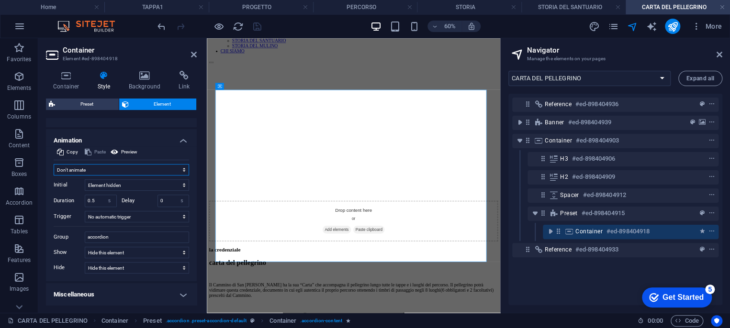
click at [54, 176] on select "Don't animate Show / Hide Slide up/down Zoom in/out Slide left to right Slide r…" at bounding box center [121, 169] width 135 height 11
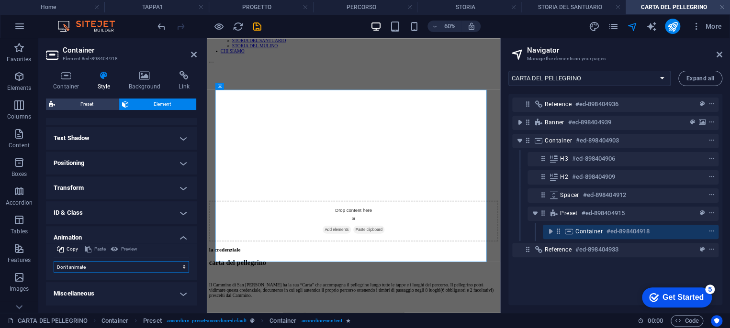
scroll to position [115, 0]
click at [260, 23] on icon "save" at bounding box center [257, 26] width 11 height 11
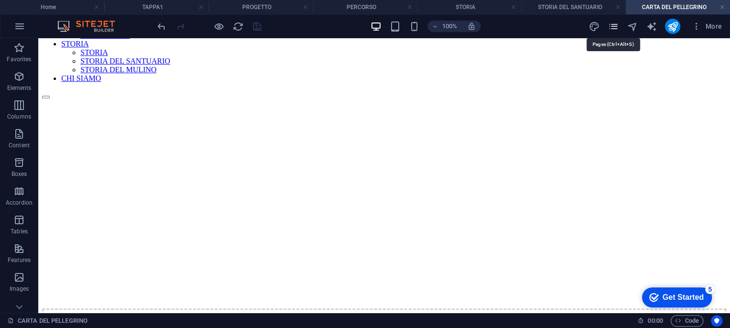
click at [610, 25] on icon "pages" at bounding box center [612, 26] width 11 height 11
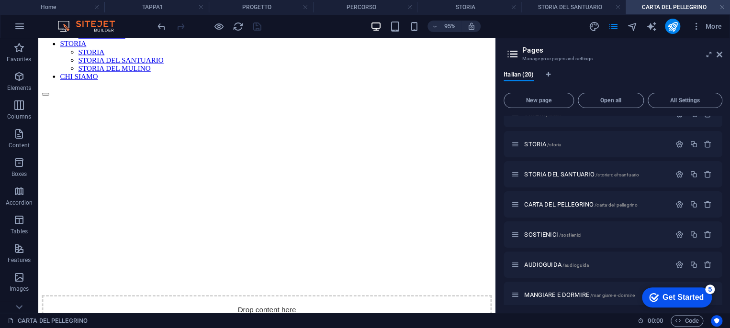
scroll to position [266, 0]
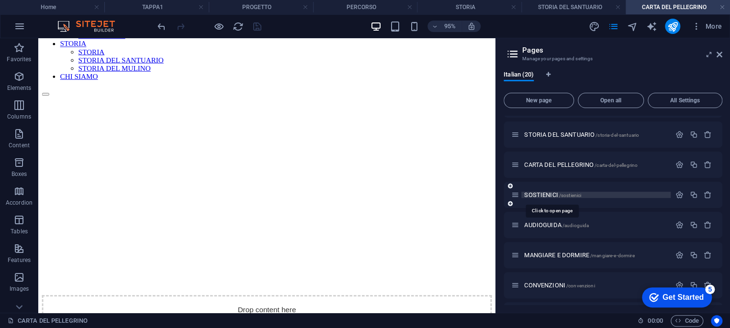
click at [551, 196] on span "SOSTIENICI /sostienici" at bounding box center [552, 194] width 57 height 7
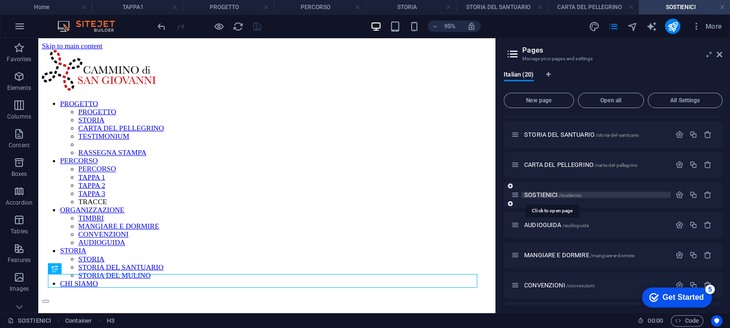
scroll to position [0, 0]
click at [627, 26] on icon "navigator" at bounding box center [631, 26] width 11 height 11
select select "16906029-it"
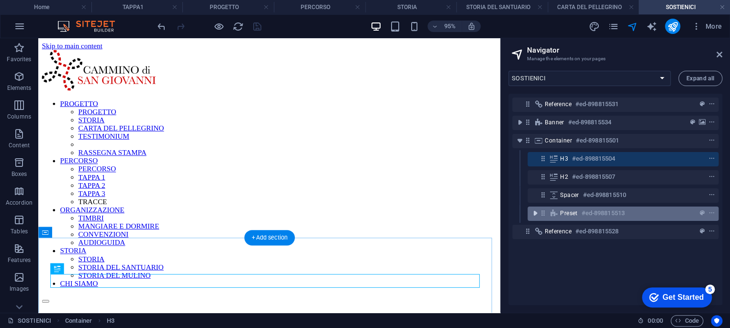
click at [537, 213] on icon "toggle-expand" at bounding box center [535, 214] width 10 height 10
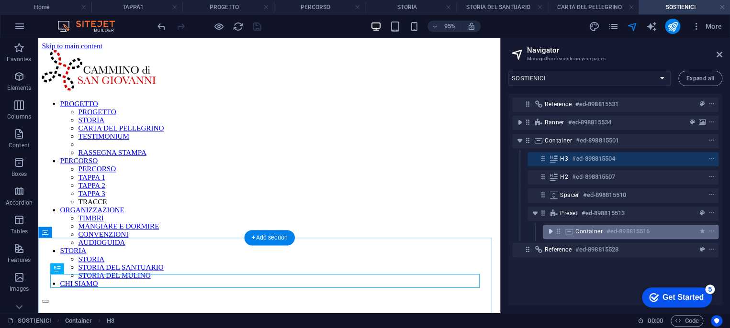
click at [548, 231] on icon "toggle-expand" at bounding box center [550, 232] width 10 height 10
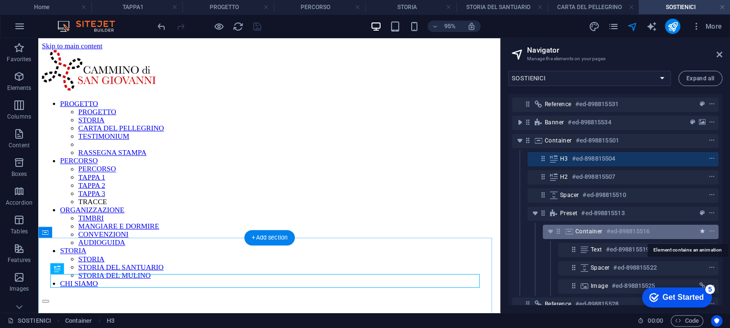
click at [701, 232] on icon "animation" at bounding box center [702, 231] width 5 height 7
select select "slide"
select select "s"
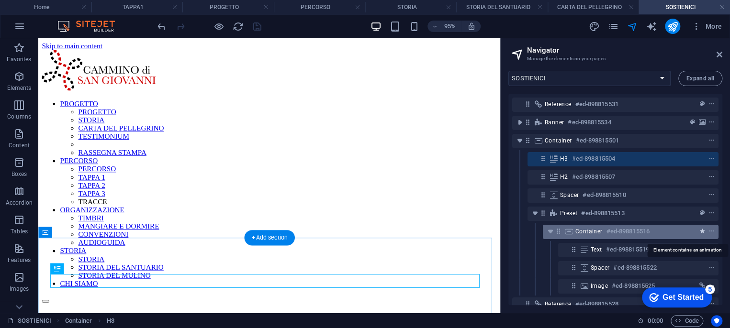
select select "hide"
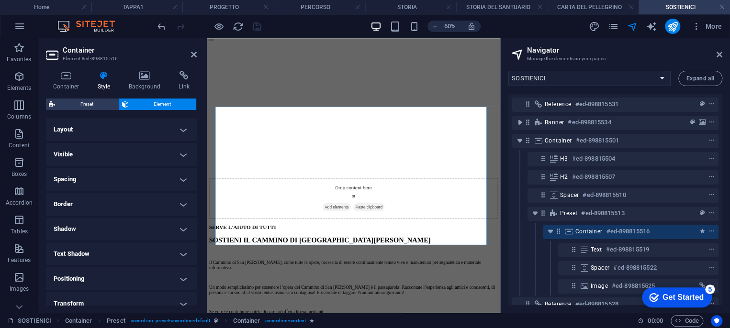
scroll to position [213, 0]
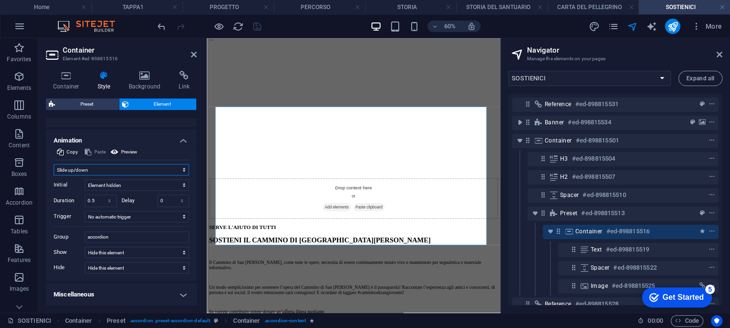
click at [101, 167] on select "Don't animate Show / Hide Slide up/down Zoom in/out Slide left to right Slide r…" at bounding box center [121, 169] width 135 height 11
click at [71, 167] on select "Don't animate Show / Hide Slide up/down Zoom in/out Slide left to right Slide r…" at bounding box center [121, 169] width 135 height 11
select select "none"
click at [54, 176] on select "Don't animate Show / Hide Slide up/down Zoom in/out Slide left to right Slide r…" at bounding box center [121, 169] width 135 height 11
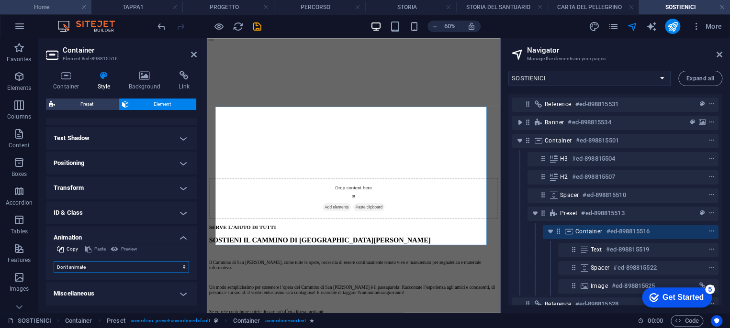
scroll to position [115, 0]
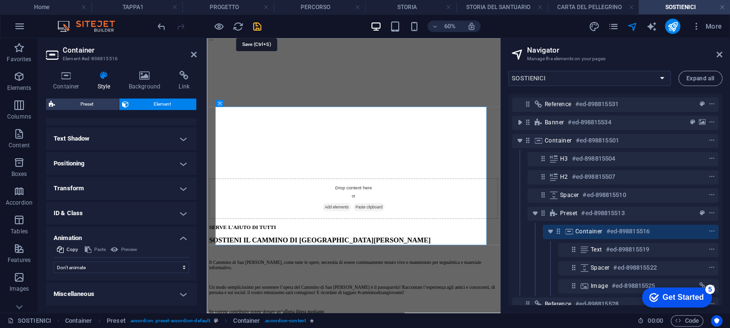
click at [256, 26] on icon "save" at bounding box center [257, 26] width 11 height 11
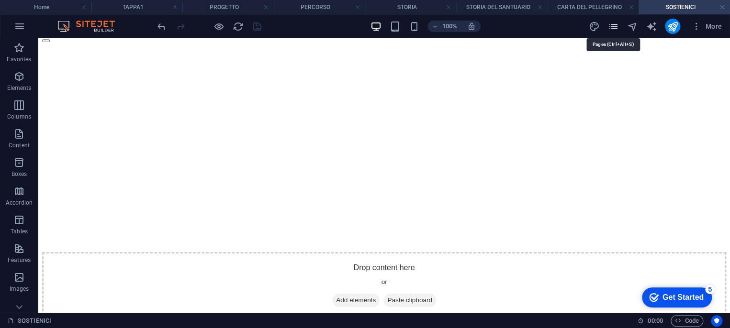
click at [613, 26] on icon "pages" at bounding box center [612, 26] width 11 height 11
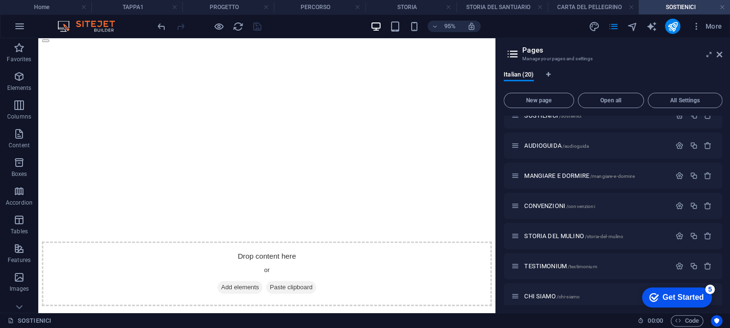
scroll to position [413, 0]
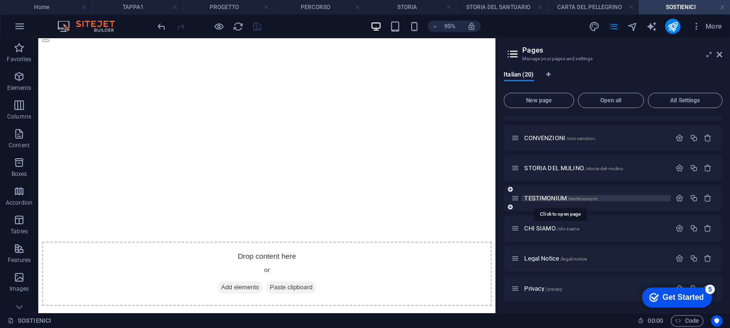
click at [557, 199] on span "TESTIMONIUM /testimonium" at bounding box center [560, 198] width 73 height 7
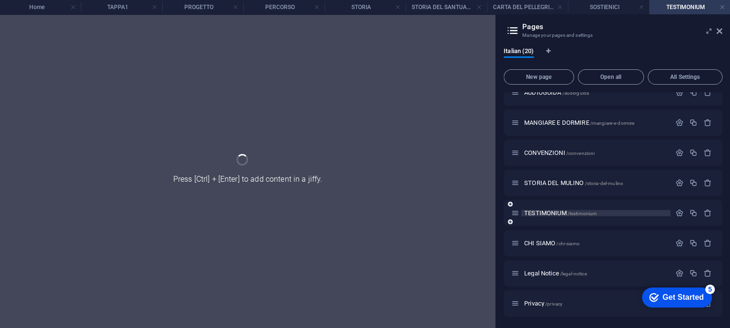
click at [557, 199] on div "Home / PROGETTO /progetto RASSEGNA STAMPA /rassegna-stampa PERCORSO /percorso T…" at bounding box center [612, 17] width 219 height 599
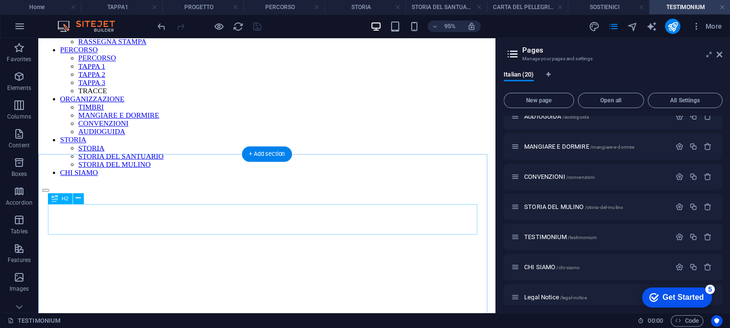
scroll to position [0, 0]
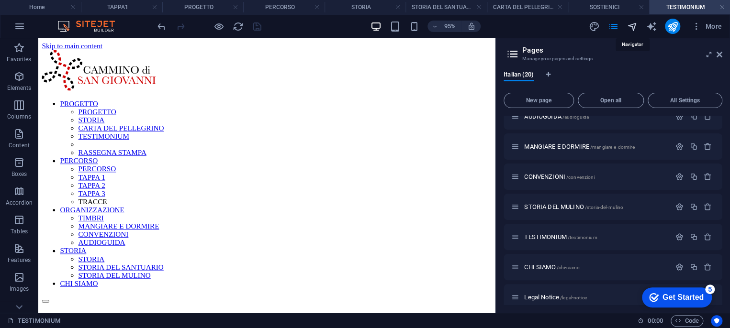
click at [634, 25] on icon "navigator" at bounding box center [631, 26] width 11 height 11
select select "16901826-it"
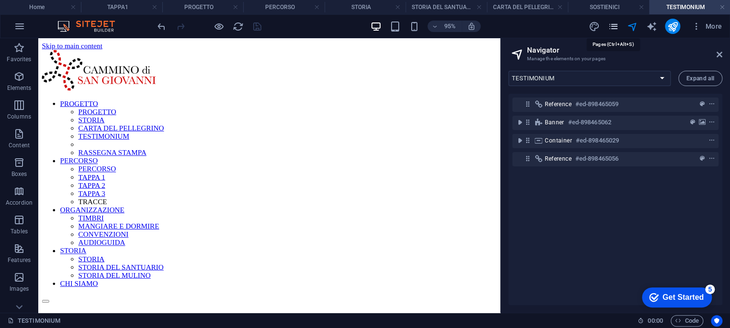
click at [609, 29] on icon "pages" at bounding box center [612, 26] width 11 height 11
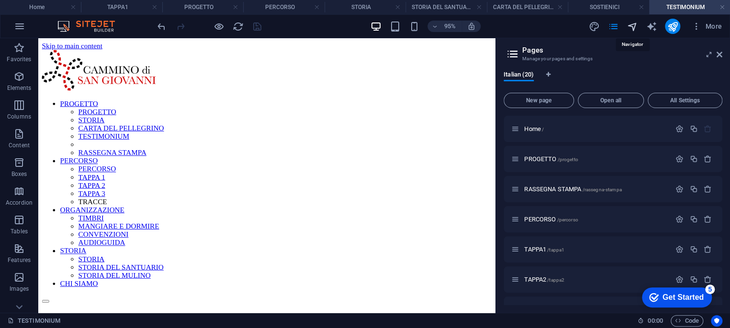
click at [634, 24] on icon "navigator" at bounding box center [631, 26] width 11 height 11
select select "16901826-it"
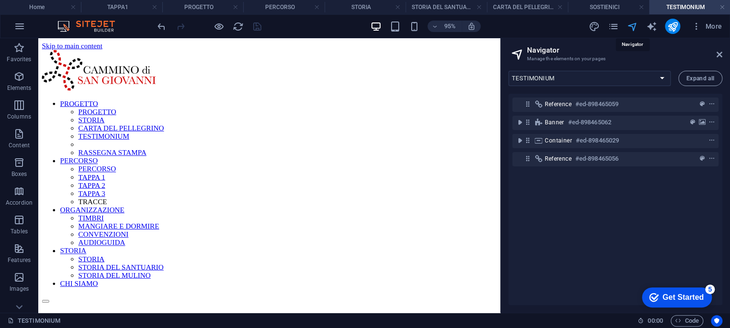
click at [634, 24] on icon "navigator" at bounding box center [631, 26] width 11 height 11
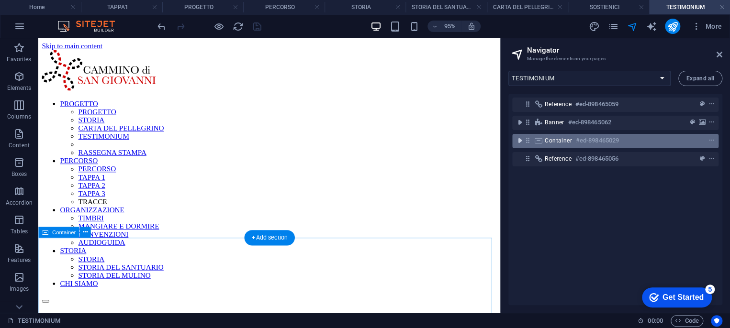
click at [519, 144] on icon "toggle-expand" at bounding box center [520, 141] width 10 height 10
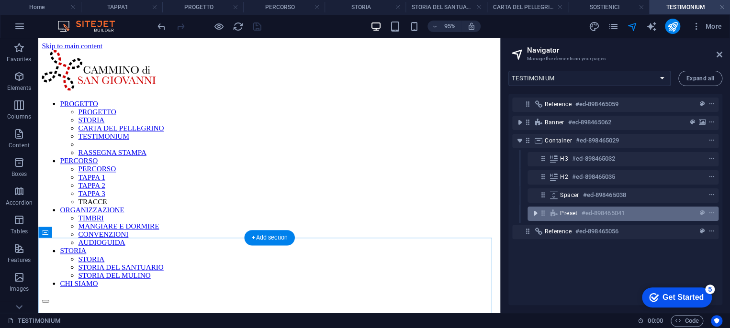
click at [533, 213] on icon "toggle-expand" at bounding box center [535, 214] width 10 height 10
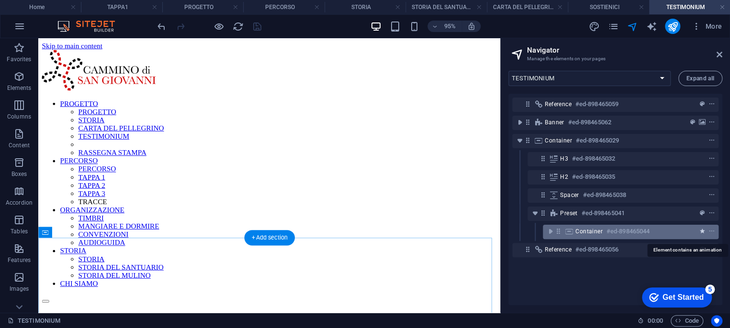
click at [700, 233] on icon "animation" at bounding box center [702, 231] width 5 height 7
select select "slide"
select select "s"
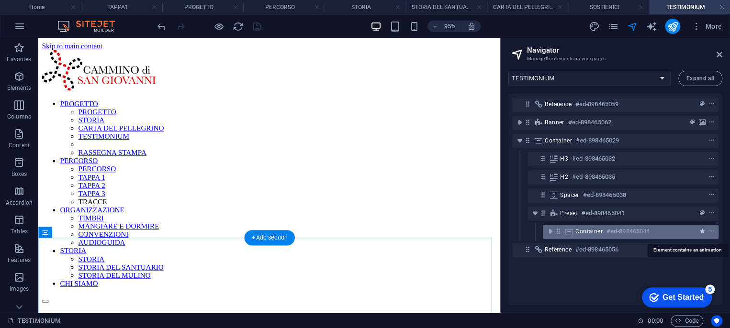
select select "hide"
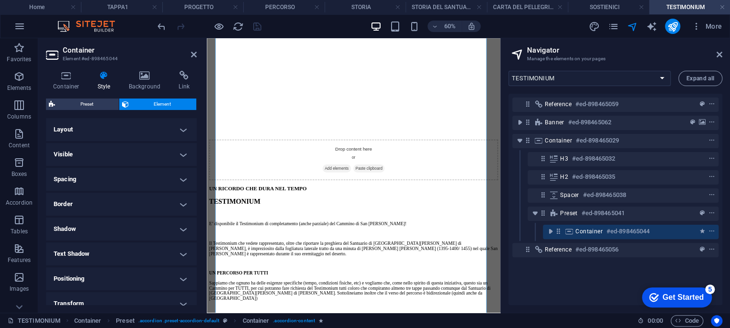
scroll to position [213, 0]
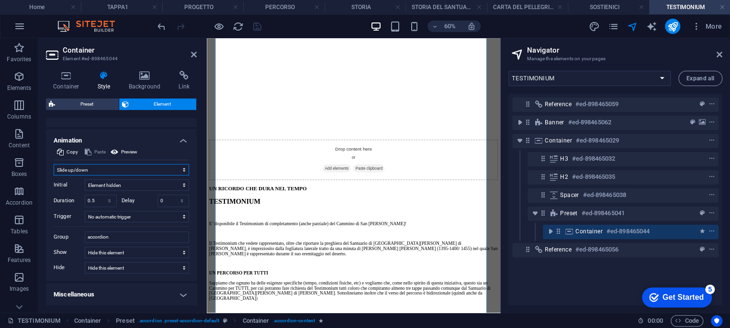
click at [60, 167] on select "Don't animate Show / Hide Slide up/down Zoom in/out Slide left to right Slide r…" at bounding box center [121, 169] width 135 height 11
click at [62, 167] on select "Don't animate Show / Hide Slide up/down Zoom in/out Slide left to right Slide r…" at bounding box center [121, 169] width 135 height 11
click at [64, 170] on select "Don't animate Show / Hide Slide up/down Zoom in/out Slide left to right Slide r…" at bounding box center [121, 169] width 135 height 11
click at [68, 168] on select "Don't animate Show / Hide Slide up/down Zoom in/out Slide left to right Slide r…" at bounding box center [121, 169] width 135 height 11
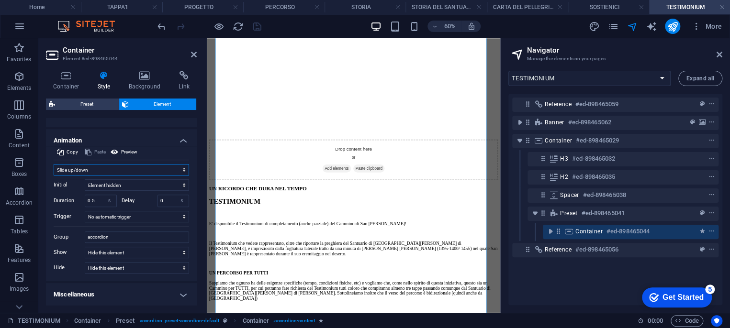
select select "none"
click at [54, 176] on select "Don't animate Show / Hide Slide up/down Zoom in/out Slide left to right Slide r…" at bounding box center [121, 169] width 135 height 11
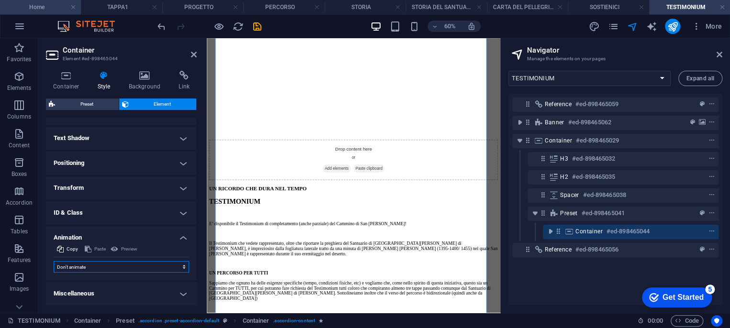
scroll to position [115, 0]
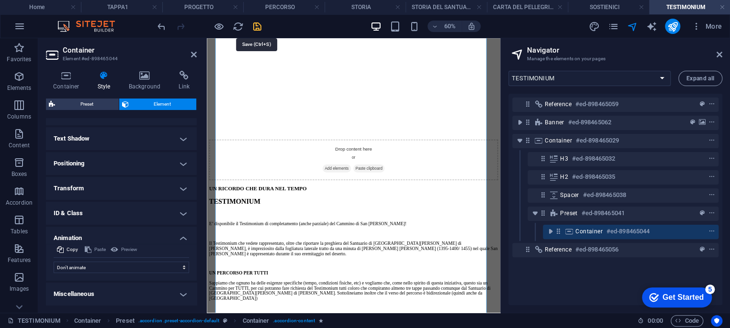
click at [256, 24] on icon "save" at bounding box center [257, 26] width 11 height 11
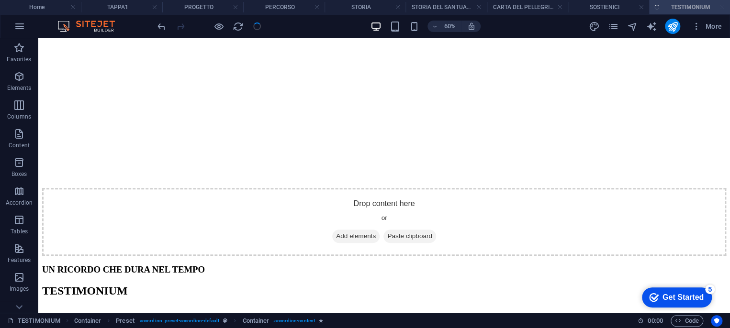
scroll to position [320, 0]
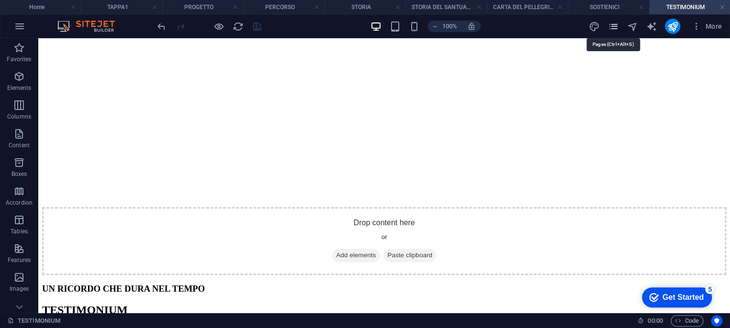
click at [614, 25] on icon "pages" at bounding box center [612, 26] width 11 height 11
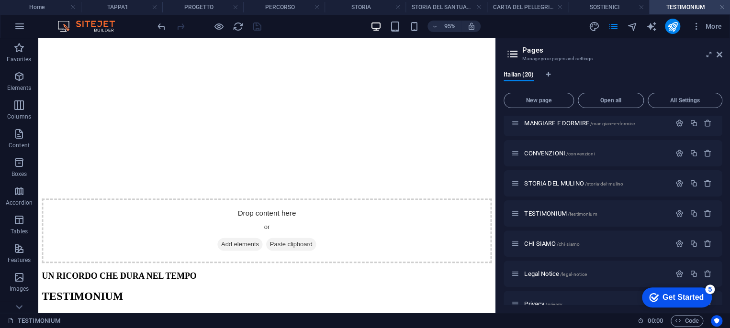
scroll to position [413, 0]
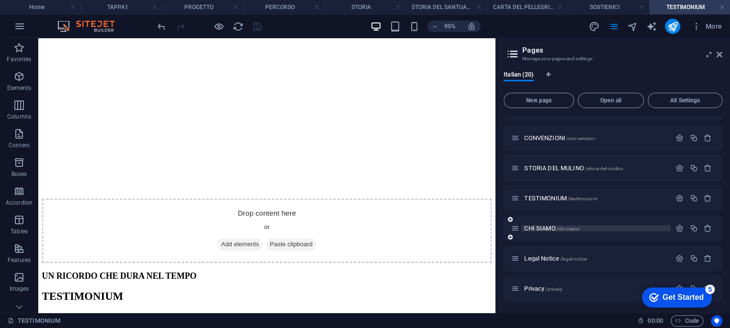
click at [550, 231] on span "CHI SIAMO /chi-siamo" at bounding box center [552, 228] width 56 height 7
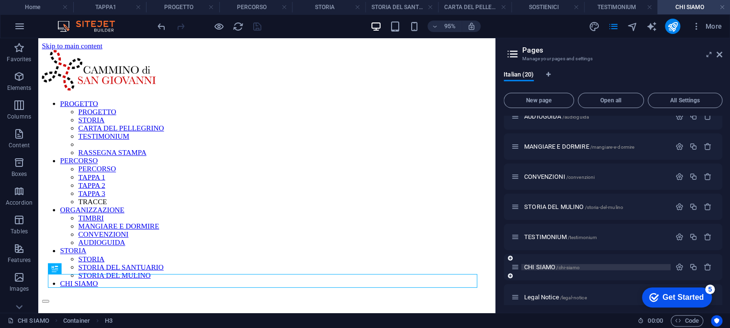
scroll to position [0, 0]
click at [633, 26] on icon "navigator" at bounding box center [631, 26] width 11 height 11
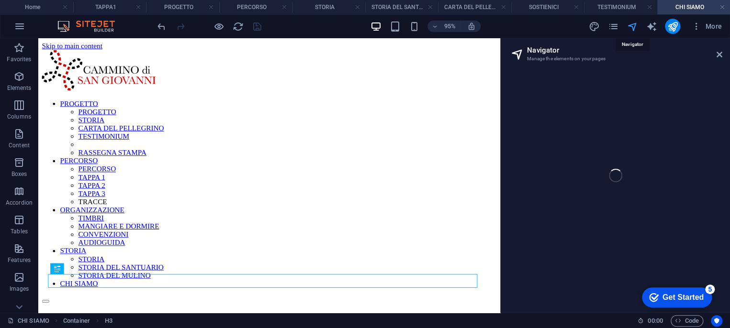
select select "16857642-it"
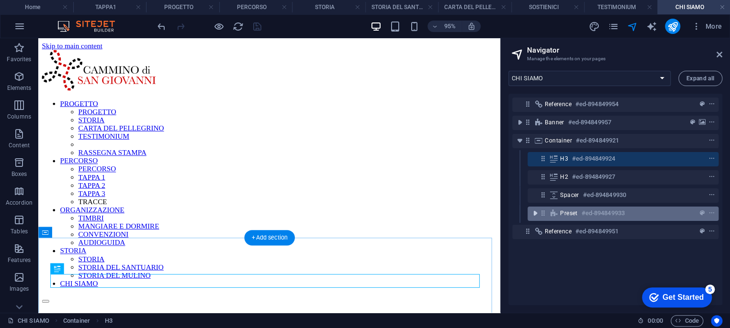
click at [535, 215] on icon "toggle-expand" at bounding box center [535, 214] width 10 height 10
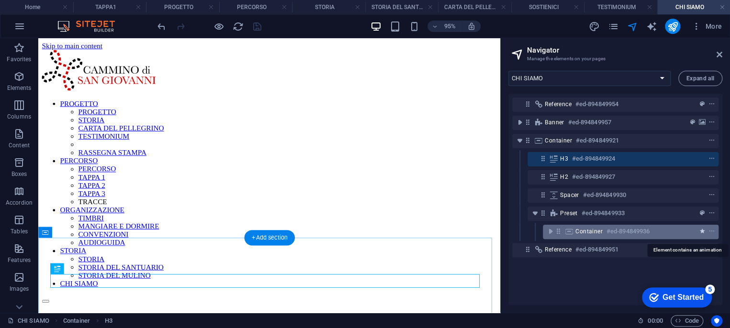
click at [700, 231] on icon "animation" at bounding box center [702, 231] width 5 height 7
select select "slide"
select select "s"
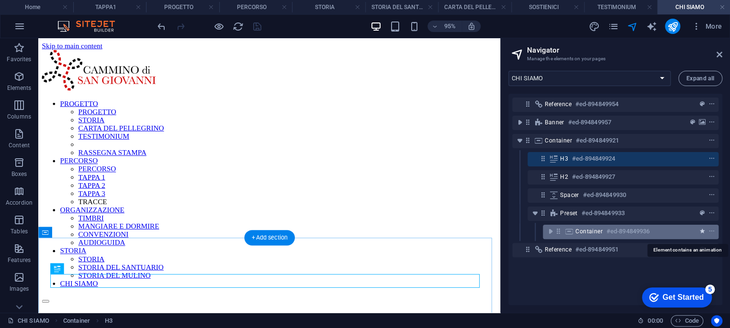
select select "hide"
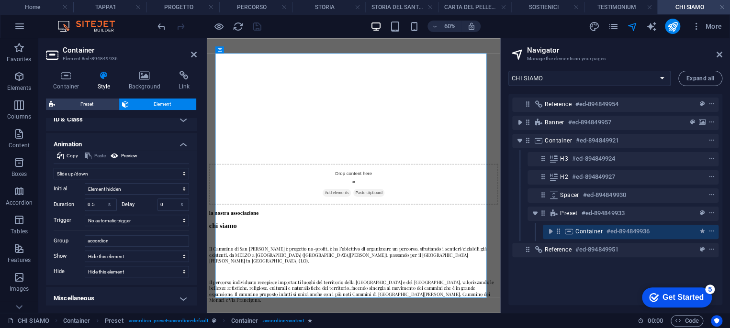
scroll to position [213, 0]
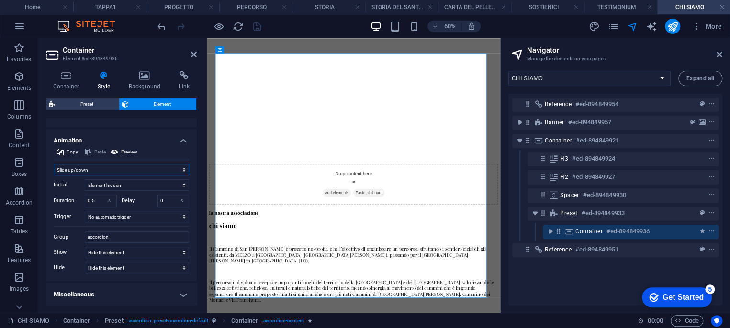
click at [56, 170] on select "Don't animate Show / Hide Slide up/down Zoom in/out Slide left to right Slide r…" at bounding box center [121, 169] width 135 height 11
click at [59, 167] on select "Don't animate Show / Hide Slide up/down Zoom in/out Slide left to right Slide r…" at bounding box center [121, 169] width 135 height 11
click at [69, 168] on select "Don't animate Show / Hide Slide up/down Zoom in/out Slide left to right Slide r…" at bounding box center [121, 169] width 135 height 11
select select "none"
click at [54, 176] on select "Don't animate Show / Hide Slide up/down Zoom in/out Slide left to right Slide r…" at bounding box center [121, 169] width 135 height 11
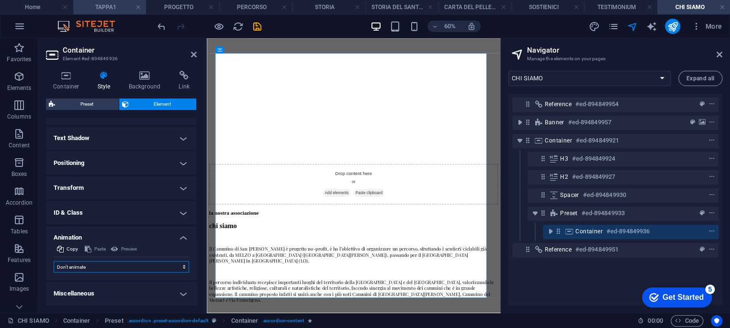
scroll to position [115, 0]
drag, startPoint x: 258, startPoint y: 26, endPoint x: 614, endPoint y: 36, distance: 356.6
click at [257, 25] on icon "save" at bounding box center [257, 26] width 11 height 11
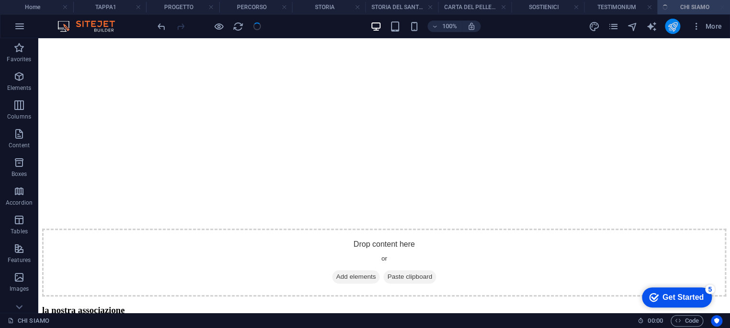
scroll to position [279, 0]
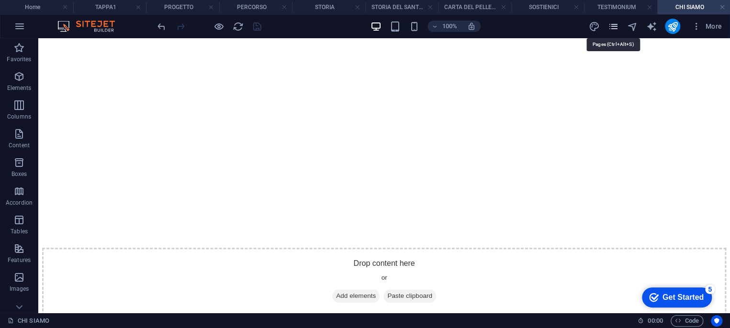
click at [610, 24] on icon "pages" at bounding box center [612, 26] width 11 height 11
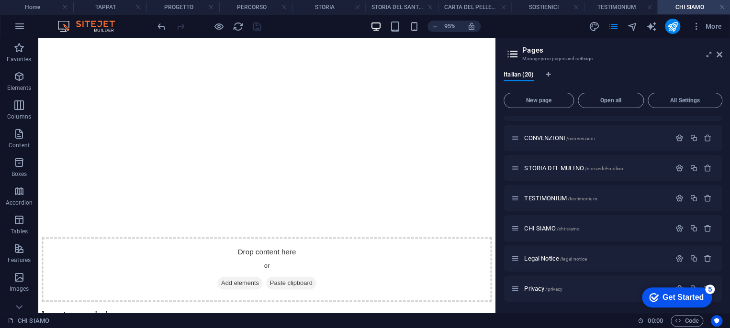
scroll to position [360, 0]
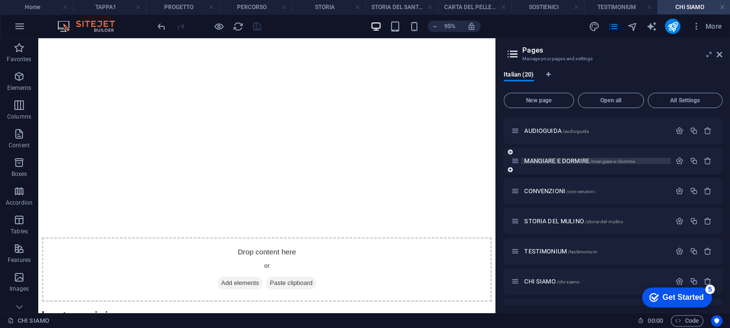
click at [546, 160] on span "MANGIARE E DORMIRE /mangiare-e-dormire" at bounding box center [579, 160] width 110 height 7
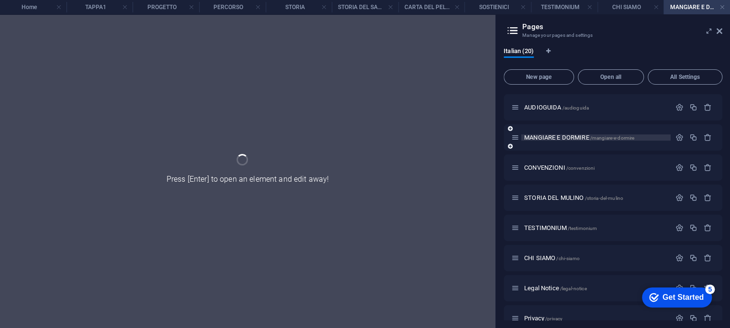
click at [546, 160] on div "CONVENZIONI /convenzioni" at bounding box center [612, 168] width 219 height 26
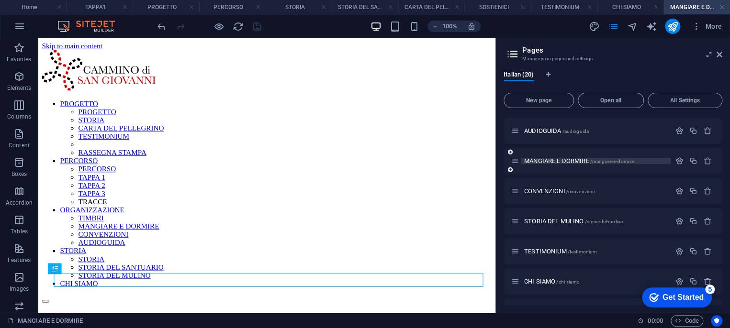
scroll to position [0, 0]
click at [629, 24] on icon "navigator" at bounding box center [631, 26] width 11 height 11
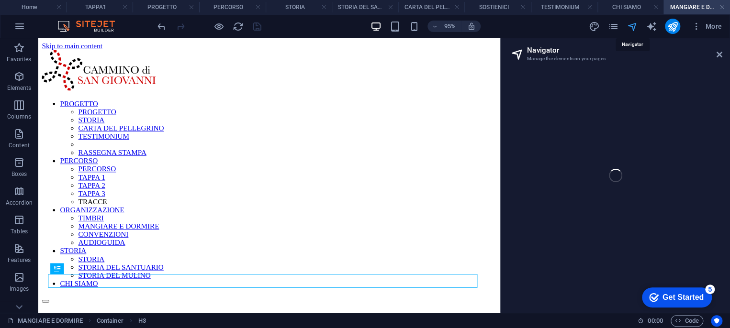
select select "16906464-it"
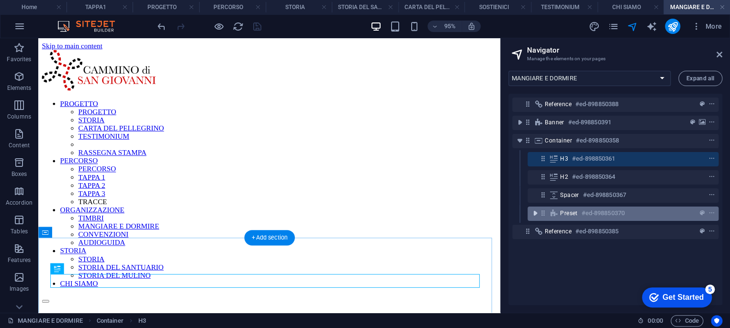
click at [535, 213] on icon "toggle-expand" at bounding box center [535, 214] width 10 height 10
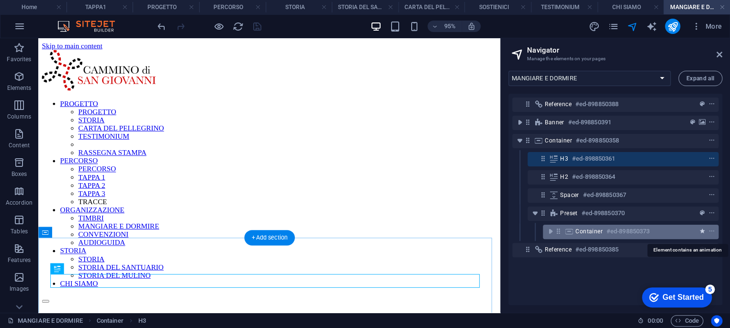
click at [700, 231] on icon "animation" at bounding box center [702, 231] width 5 height 7
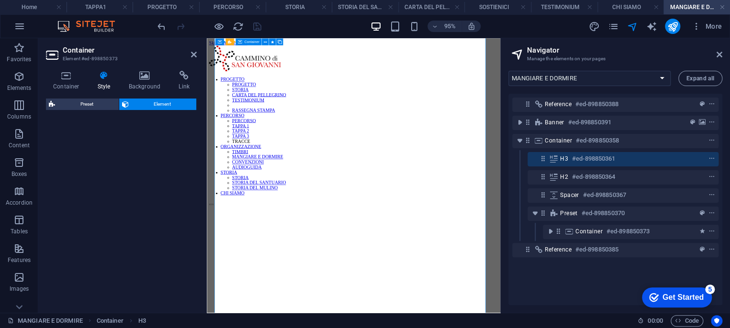
select select "slide"
select select "s"
select select "hide"
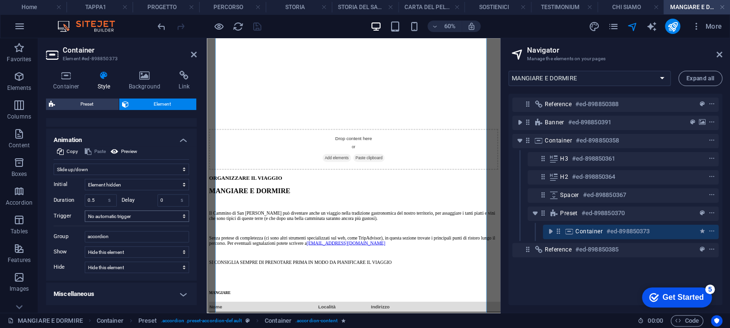
scroll to position [213, 0]
click at [84, 168] on select "Don't animate Show / Hide Slide up/down Zoom in/out Slide left to right Slide r…" at bounding box center [121, 169] width 135 height 11
click at [79, 169] on select "Don't animate Show / Hide Slide up/down Zoom in/out Slide left to right Slide r…" at bounding box center [121, 169] width 135 height 11
click at [70, 167] on select "Don't animate Show / Hide Slide up/down Zoom in/out Slide left to right Slide r…" at bounding box center [121, 169] width 135 height 11
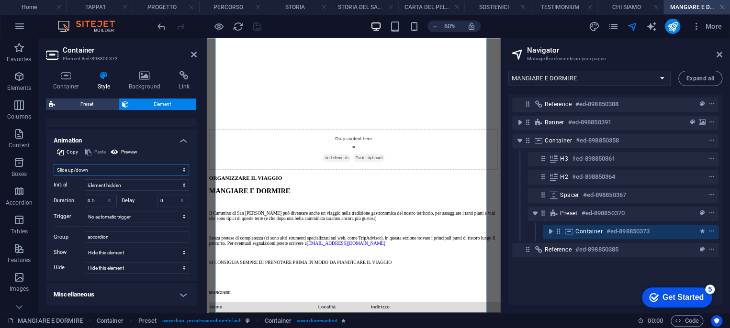
select select "none"
click at [54, 176] on select "Don't animate Show / Hide Slide up/down Zoom in/out Slide left to right Slide r…" at bounding box center [121, 169] width 135 height 11
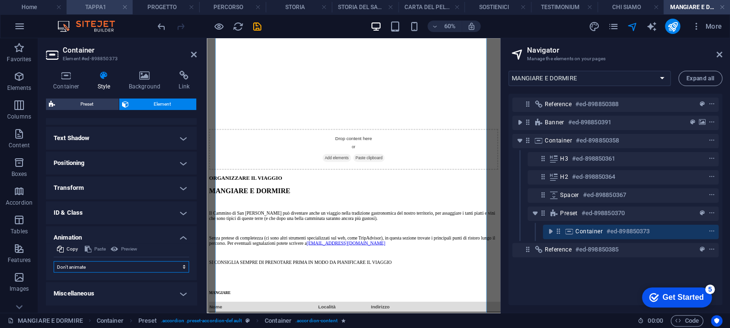
scroll to position [115, 0]
click at [258, 28] on icon "save" at bounding box center [257, 26] width 11 height 11
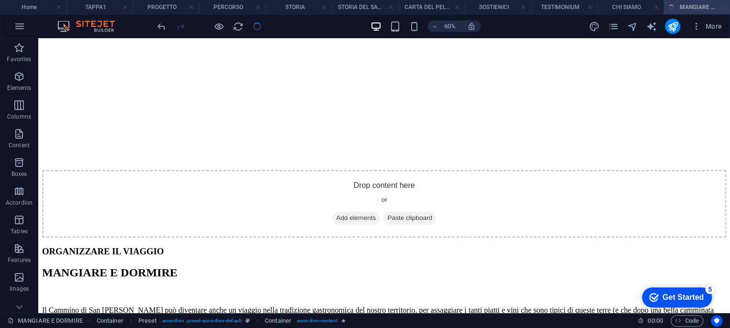
scroll to position [338, 0]
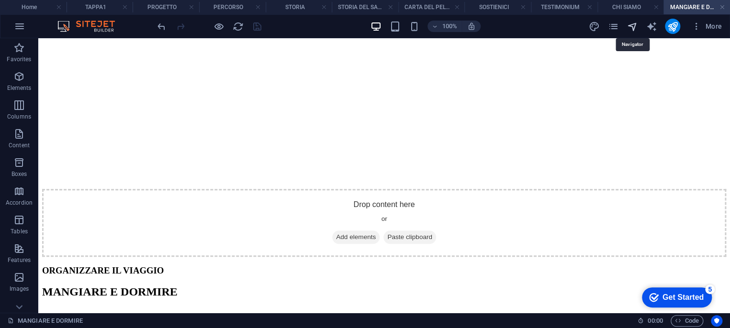
click at [636, 24] on icon "navigator" at bounding box center [631, 26] width 11 height 11
select select "16906464-it"
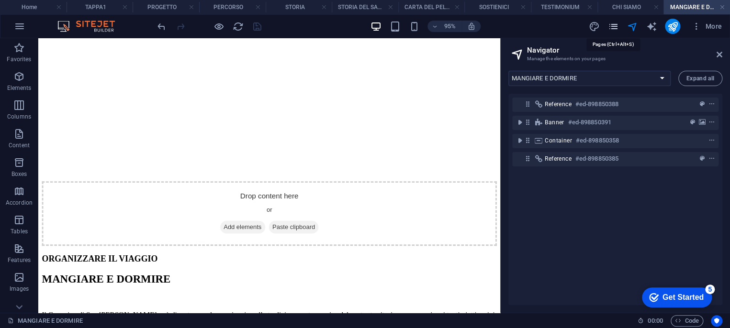
click at [616, 26] on icon "pages" at bounding box center [612, 26] width 11 height 11
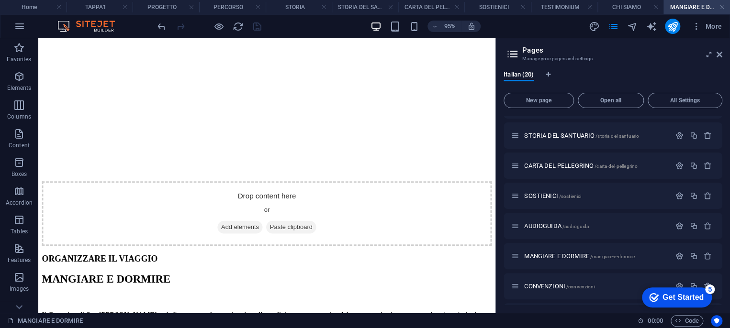
scroll to position [266, 0]
click at [554, 225] on span "AUDIOGUIDA /audioguida" at bounding box center [556, 225] width 65 height 7
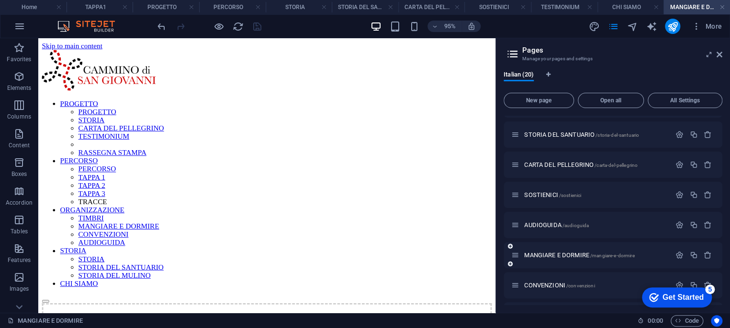
click at [554, 242] on div "MANGIARE E DORMIRE /mangiare-e-dormire" at bounding box center [612, 255] width 219 height 26
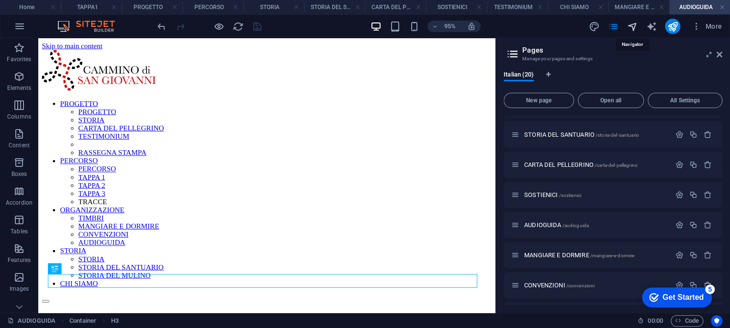
click at [629, 22] on icon "navigator" at bounding box center [631, 26] width 11 height 11
select select "16906912-it"
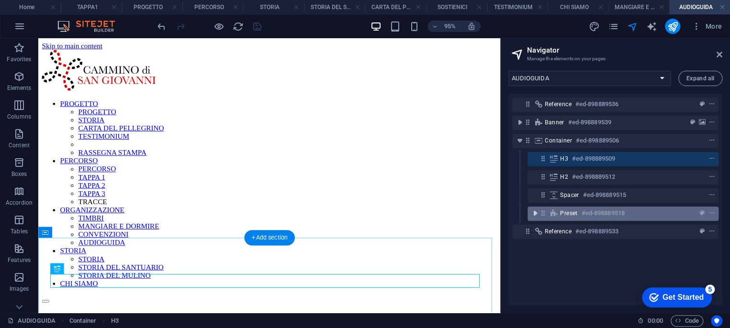
click at [535, 211] on icon "toggle-expand" at bounding box center [535, 214] width 10 height 10
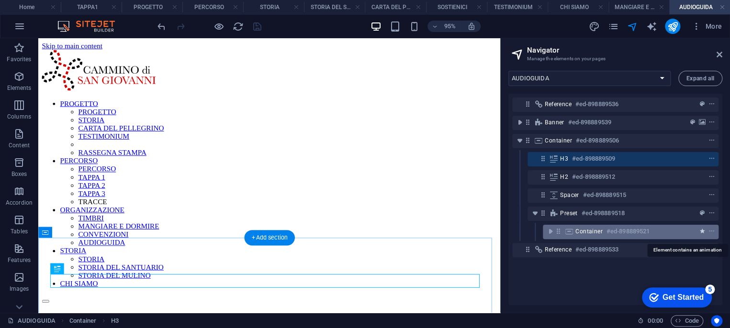
click at [699, 235] on button "animation" at bounding box center [702, 231] width 10 height 11
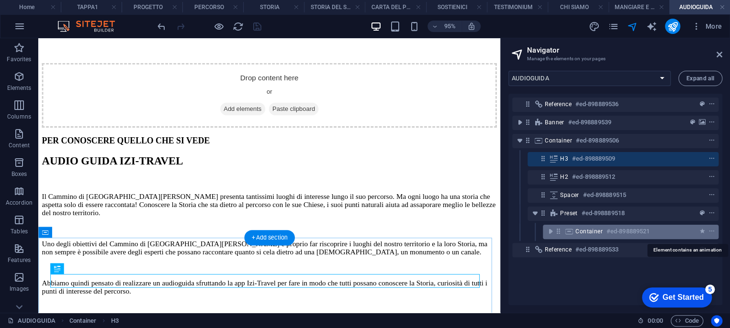
select select "slide"
select select "s"
select select "hide"
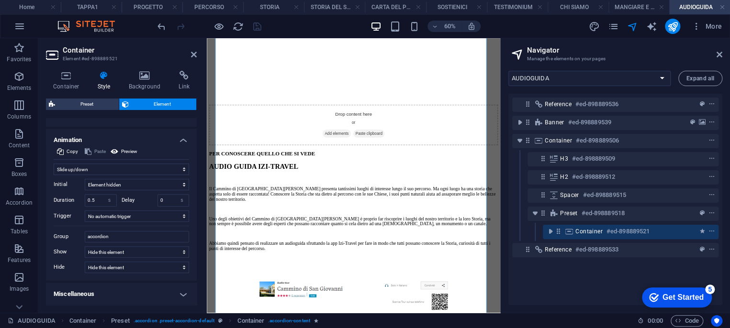
scroll to position [213, 0]
click at [67, 168] on select "Don't animate Show / Hide Slide up/down Zoom in/out Slide left to right Slide r…" at bounding box center [121, 169] width 135 height 11
click at [65, 168] on select "Don't animate Show / Hide Slide up/down Zoom in/out Slide left to right Slide r…" at bounding box center [121, 169] width 135 height 11
click at [63, 167] on select "Don't animate Show / Hide Slide up/down Zoom in/out Slide left to right Slide r…" at bounding box center [121, 169] width 135 height 11
select select "none"
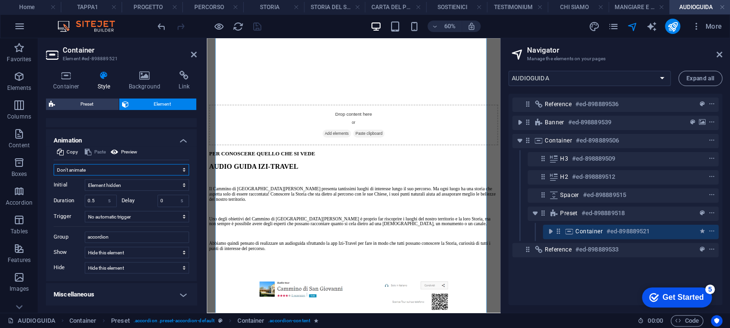
click at [54, 176] on select "Don't animate Show / Hide Slide up/down Zoom in/out Slide left to right Slide r…" at bounding box center [121, 169] width 135 height 11
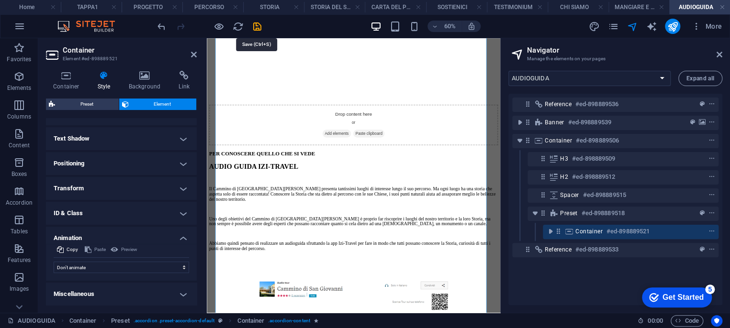
click at [254, 25] on icon "save" at bounding box center [257, 26] width 11 height 11
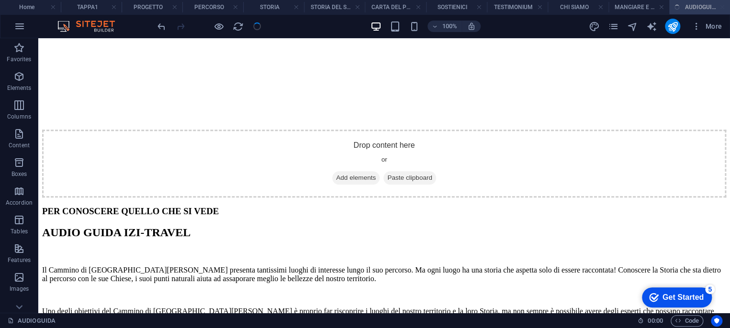
scroll to position [378, 0]
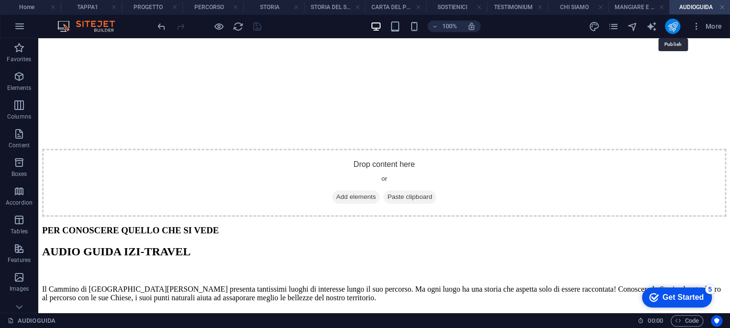
click at [673, 26] on icon "publish" at bounding box center [672, 26] width 11 height 11
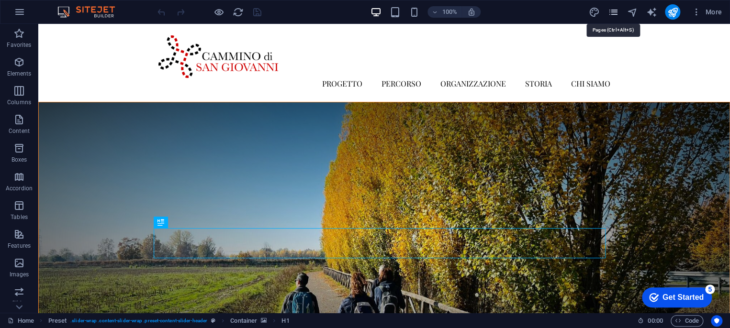
click at [614, 11] on icon "pages" at bounding box center [612, 12] width 11 height 11
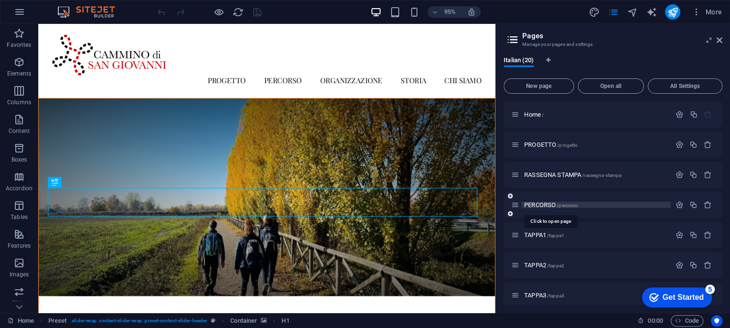
click at [544, 207] on span "PERCORSO /percorso" at bounding box center [551, 204] width 54 height 7
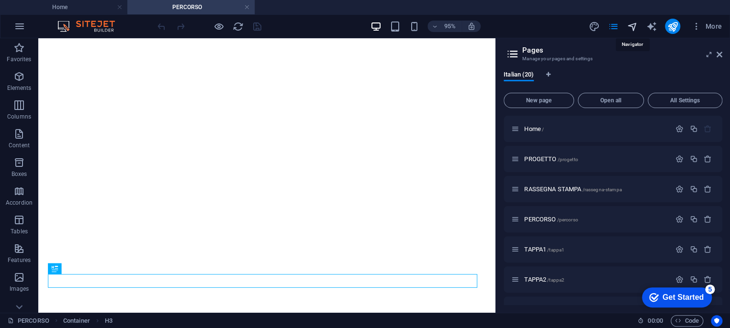
click at [633, 24] on icon "navigator" at bounding box center [631, 26] width 11 height 11
select select "16857150-it"
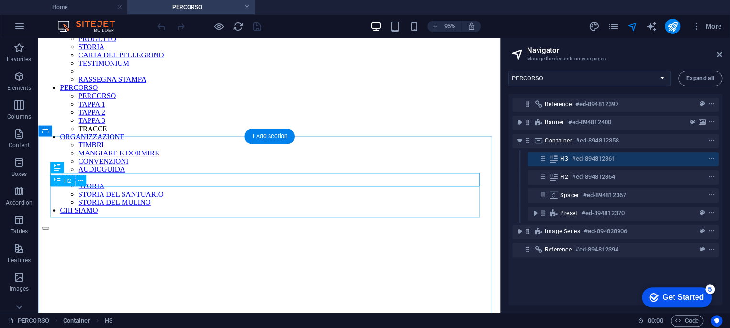
scroll to position [212, 0]
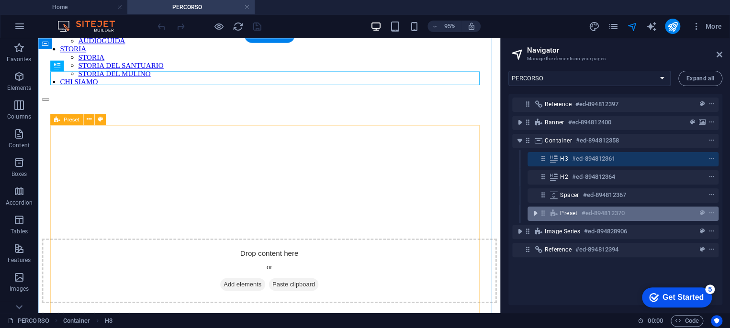
click at [537, 213] on icon "toggle-expand" at bounding box center [535, 214] width 10 height 10
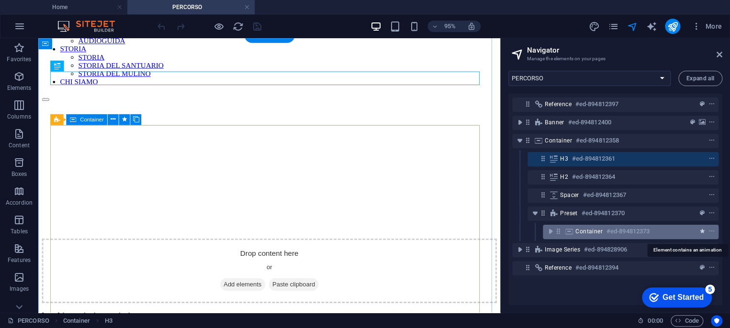
click at [700, 229] on icon "animation" at bounding box center [702, 231] width 5 height 7
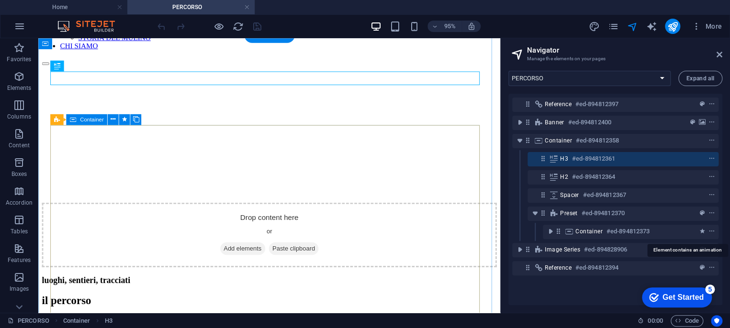
select select "slide"
select select "s"
select select "hide"
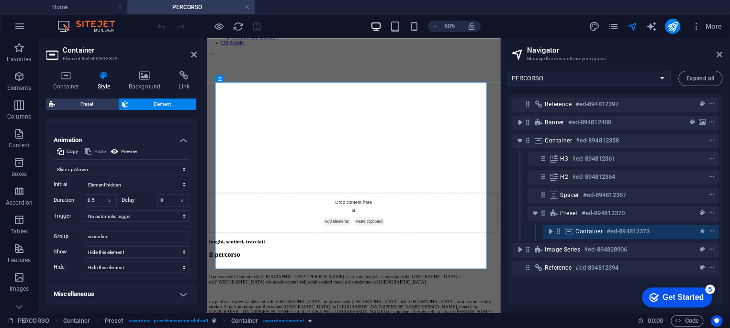
scroll to position [213, 0]
click at [63, 167] on select "Don't animate Show / Hide Slide up/down Zoom in/out Slide left to right Slide r…" at bounding box center [121, 169] width 135 height 11
click at [62, 167] on select "Don't animate Show / Hide Slide up/down Zoom in/out Slide left to right Slide r…" at bounding box center [121, 169] width 135 height 11
click at [63, 168] on select "Don't animate Show / Hide Slide up/down Zoom in/out Slide left to right Slide r…" at bounding box center [121, 169] width 135 height 11
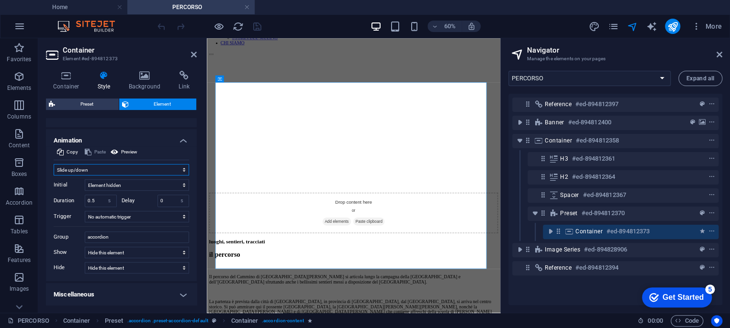
select select "none"
click at [54, 176] on select "Don't animate Show / Hide Slide up/down Zoom in/out Slide left to right Slide r…" at bounding box center [121, 169] width 135 height 11
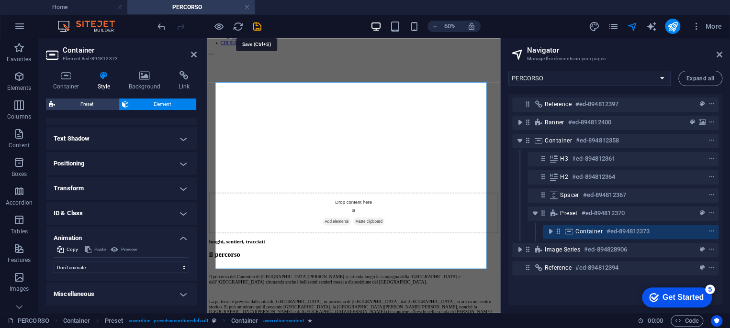
click at [256, 25] on icon "save" at bounding box center [257, 26] width 11 height 11
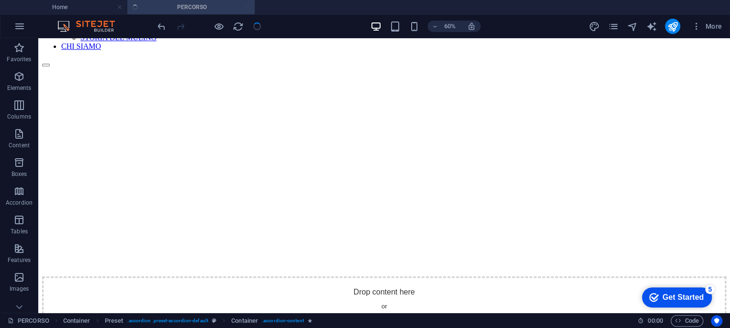
scroll to position [231, 0]
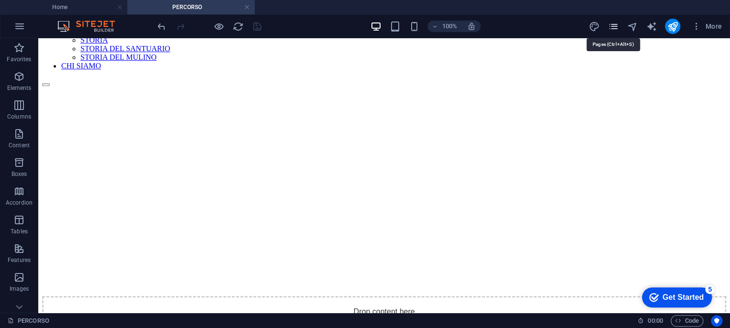
click at [612, 27] on icon "pages" at bounding box center [612, 26] width 11 height 11
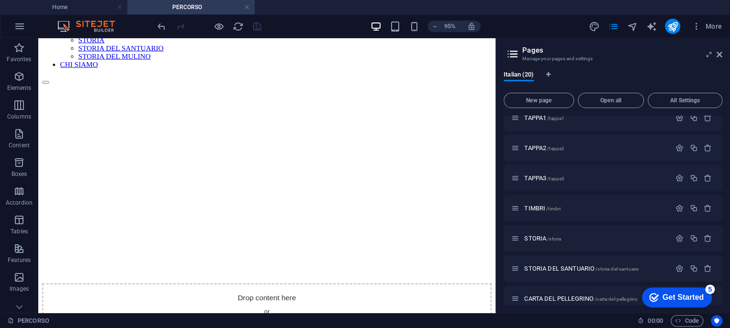
scroll to position [159, 0]
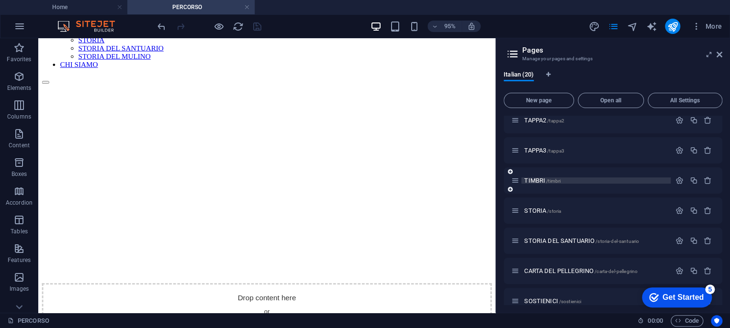
click at [533, 180] on span "TIMBRI /timbri" at bounding box center [542, 180] width 36 height 7
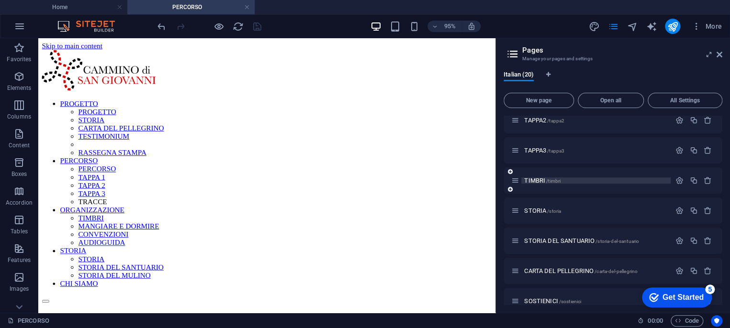
click at [533, 198] on div "STORIA /storia" at bounding box center [612, 211] width 219 height 26
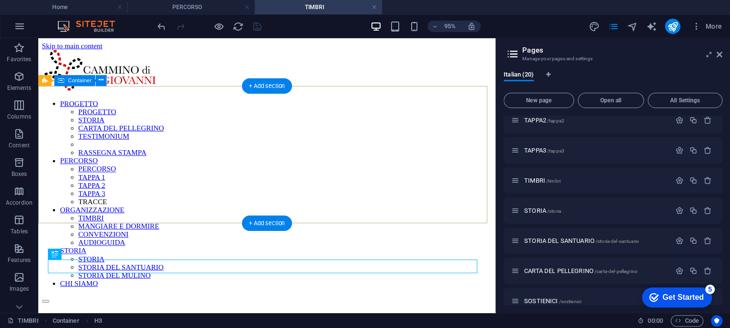
scroll to position [53, 0]
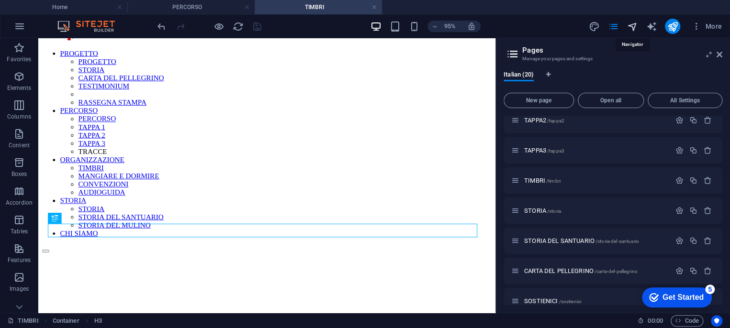
click at [636, 26] on icon "navigator" at bounding box center [631, 26] width 11 height 11
select select "16875804-it"
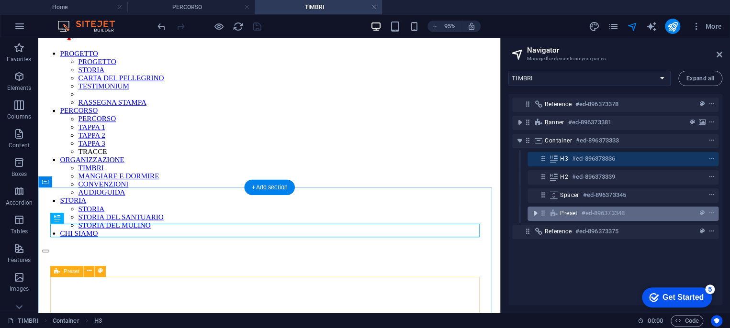
click at [536, 212] on icon "toggle-expand" at bounding box center [535, 214] width 10 height 10
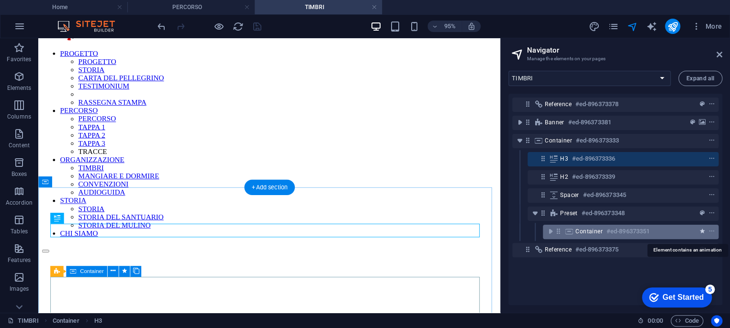
click at [700, 231] on icon "animation" at bounding box center [702, 231] width 5 height 7
select select "slide"
select select "s"
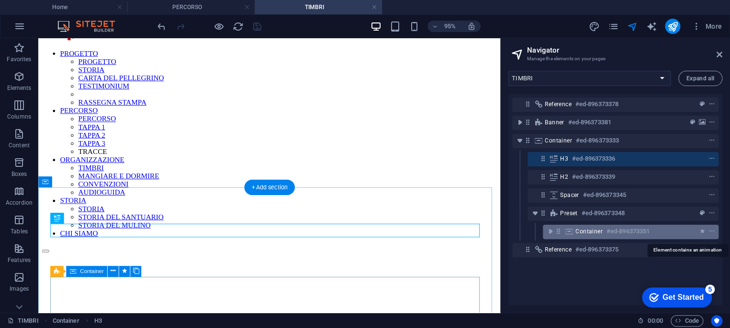
select select "hide"
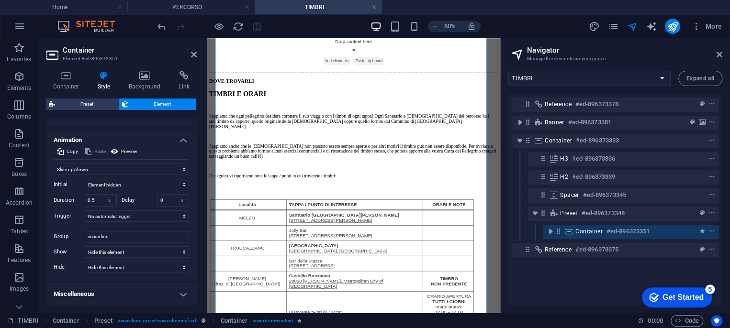
scroll to position [213, 0]
click at [58, 169] on select "Don't animate Show / Hide Slide up/down Zoom in/out Slide left to right Slide r…" at bounding box center [121, 169] width 135 height 11
click at [59, 168] on select "Don't animate Show / Hide Slide up/down Zoom in/out Slide left to right Slide r…" at bounding box center [121, 169] width 135 height 11
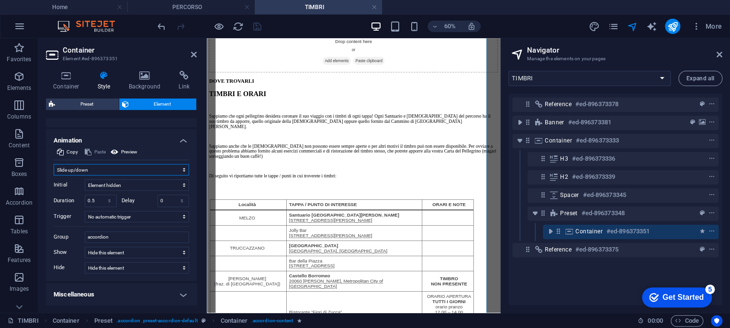
select select "none"
click at [54, 176] on select "Don't animate Show / Hide Slide up/down Zoom in/out Slide left to right Slide r…" at bounding box center [121, 169] width 135 height 11
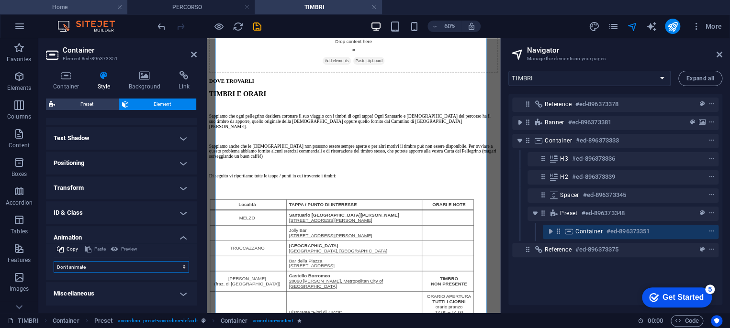
scroll to position [115, 0]
click at [259, 22] on icon "save" at bounding box center [257, 26] width 11 height 11
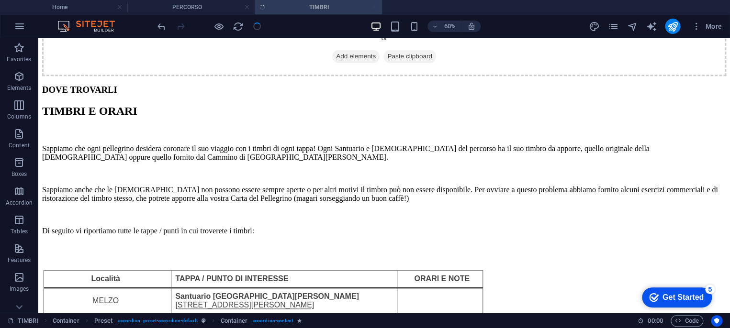
scroll to position [500, 0]
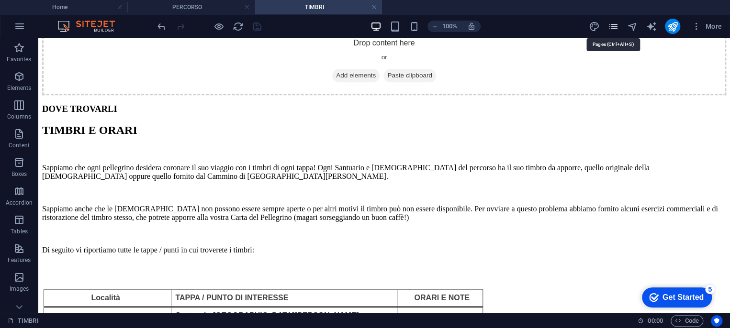
click at [611, 25] on icon "pages" at bounding box center [612, 26] width 11 height 11
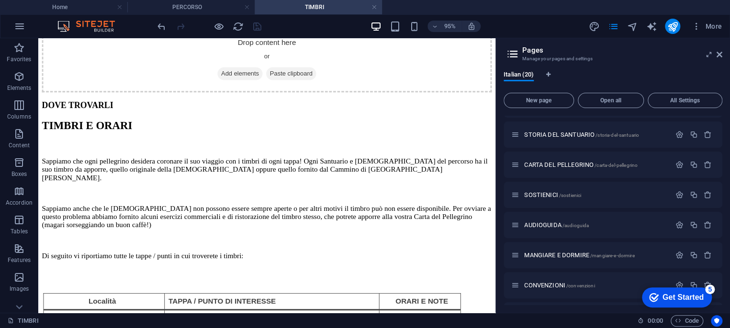
scroll to position [319, 0]
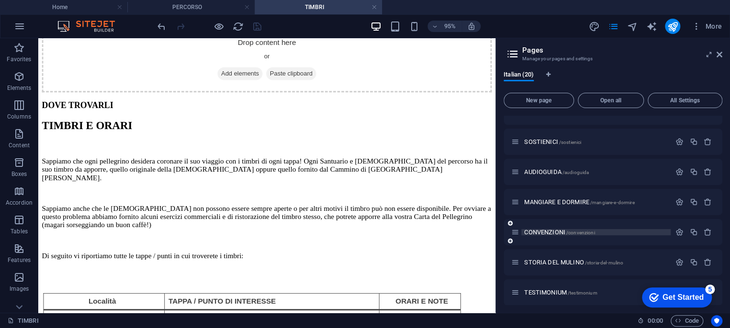
click at [544, 229] on span "CONVENZIONI /convenzioni" at bounding box center [559, 232] width 70 height 7
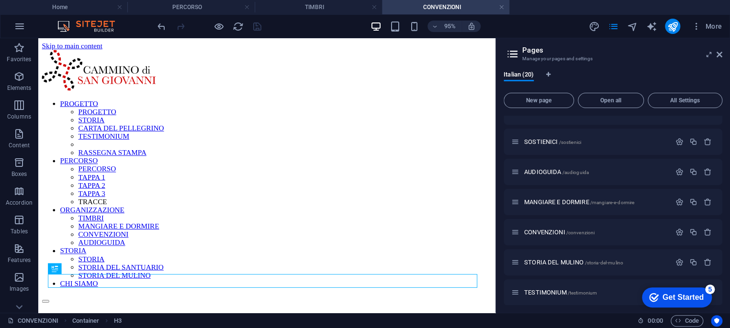
scroll to position [0, 0]
click at [634, 27] on icon "navigator" at bounding box center [631, 26] width 11 height 11
select select "16906467-it"
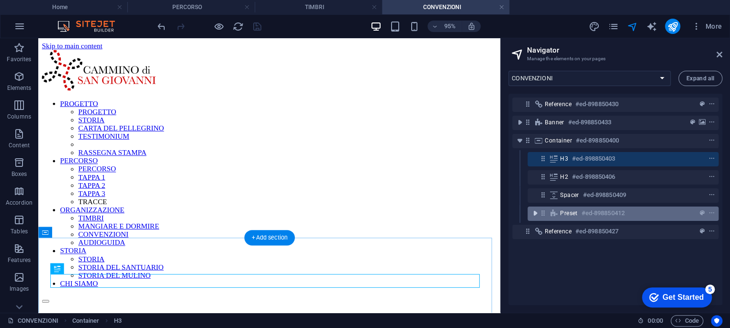
click at [532, 212] on icon "toggle-expand" at bounding box center [535, 214] width 10 height 10
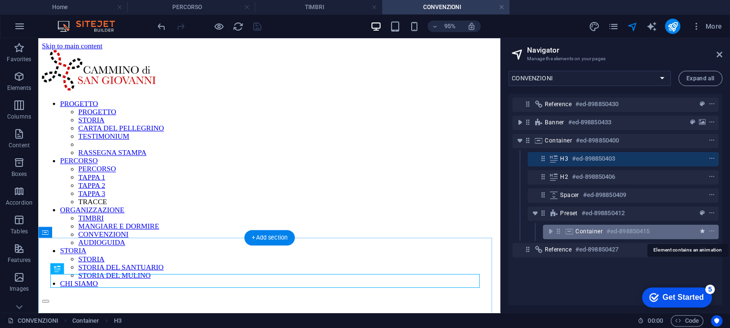
click at [700, 231] on icon "animation" at bounding box center [702, 231] width 5 height 7
select select "slide"
select select "s"
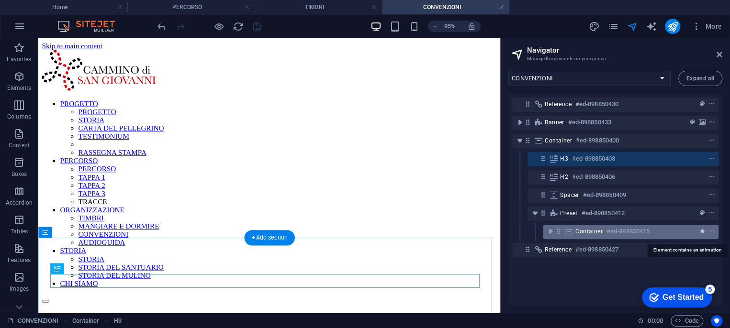
select select "hide"
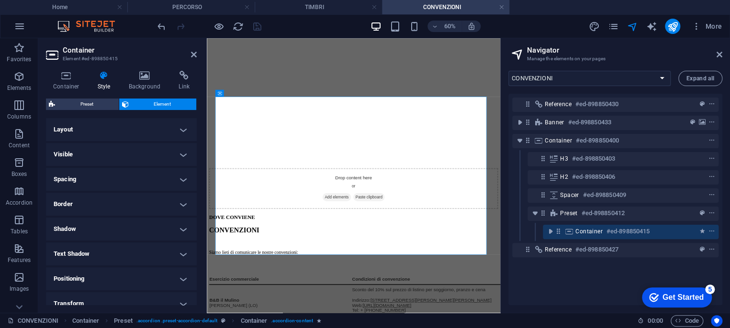
scroll to position [213, 0]
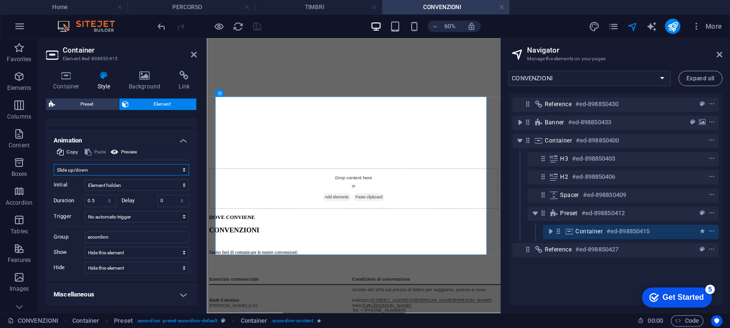
click at [58, 171] on select "Don't animate Show / Hide Slide up/down Zoom in/out Slide left to right Slide r…" at bounding box center [121, 169] width 135 height 11
select select "none"
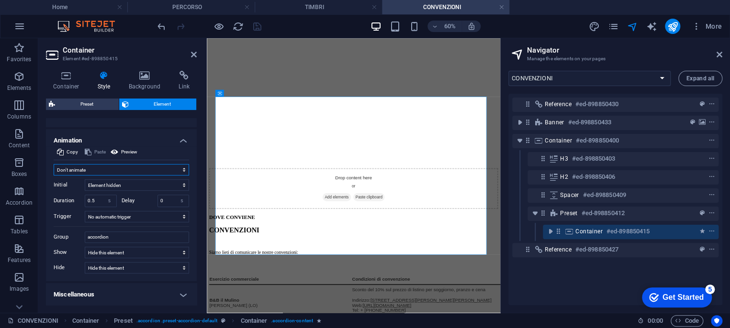
click at [54, 176] on select "Don't animate Show / Hide Slide up/down Zoom in/out Slide left to right Slide r…" at bounding box center [121, 169] width 135 height 11
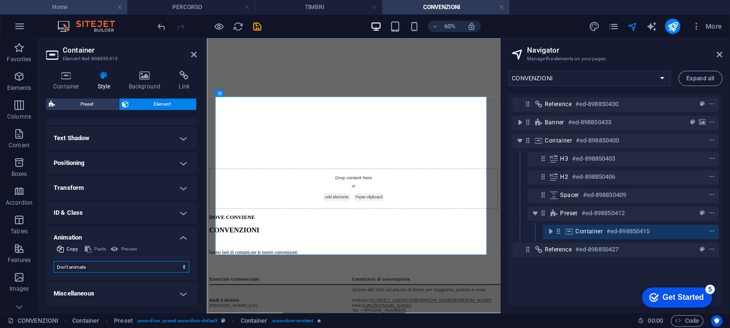
scroll to position [115, 0]
click at [260, 25] on icon "save" at bounding box center [257, 26] width 11 height 11
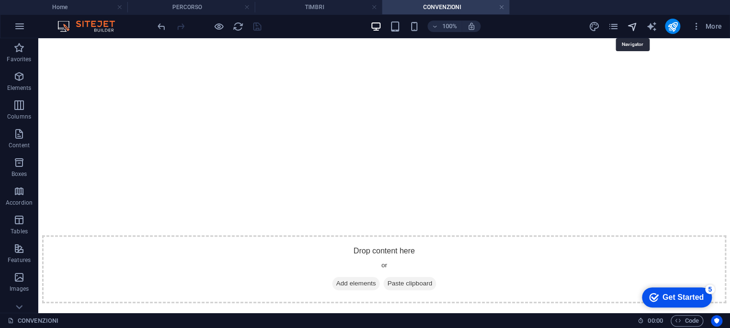
click at [630, 24] on icon "navigator" at bounding box center [631, 26] width 11 height 11
select select "16906467-it"
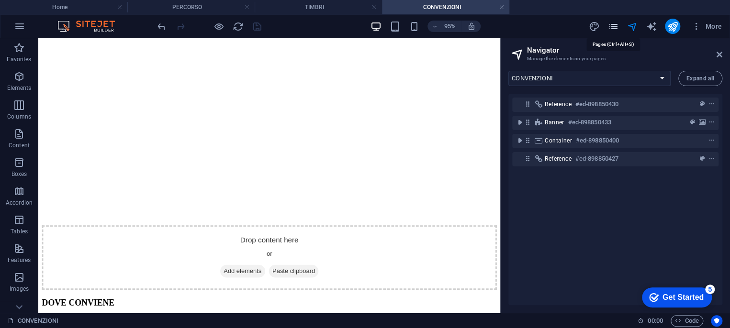
click at [611, 25] on icon "pages" at bounding box center [612, 26] width 11 height 11
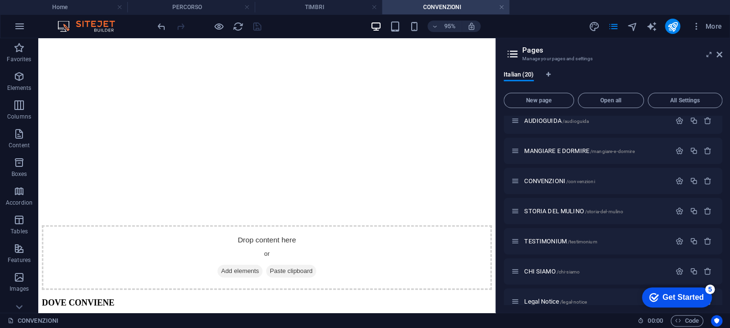
scroll to position [372, 0]
click at [554, 210] on span "STORIA DEL MULINO /storia-del-mulino" at bounding box center [573, 209] width 99 height 7
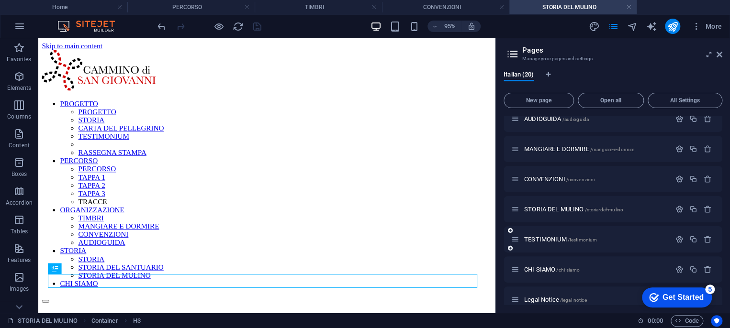
scroll to position [0, 0]
click at [633, 25] on icon "navigator" at bounding box center [631, 26] width 11 height 11
select select "16909177-it"
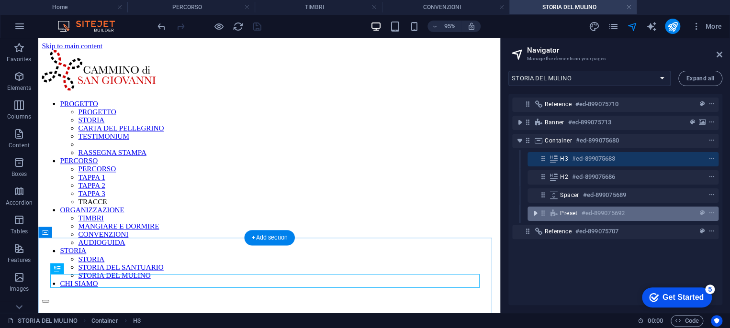
click at [536, 214] on icon "toggle-expand" at bounding box center [535, 214] width 10 height 10
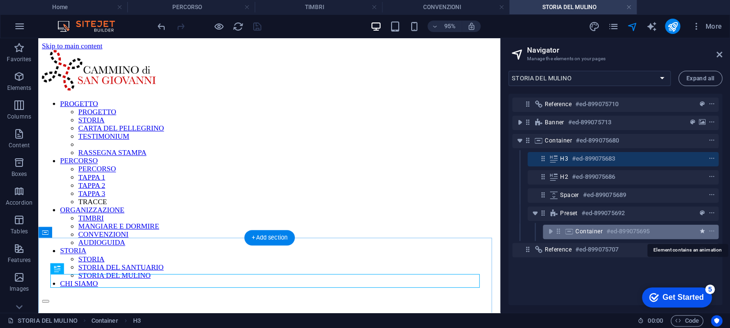
click at [700, 231] on icon "animation" at bounding box center [702, 231] width 5 height 7
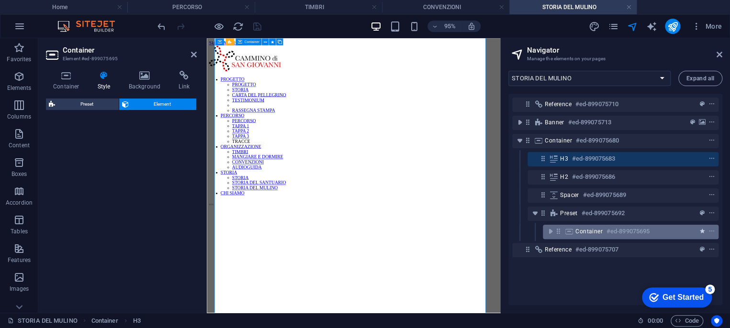
click at [700, 231] on icon "animation" at bounding box center [702, 231] width 5 height 7
select select "slide"
select select "s"
select select "hide"
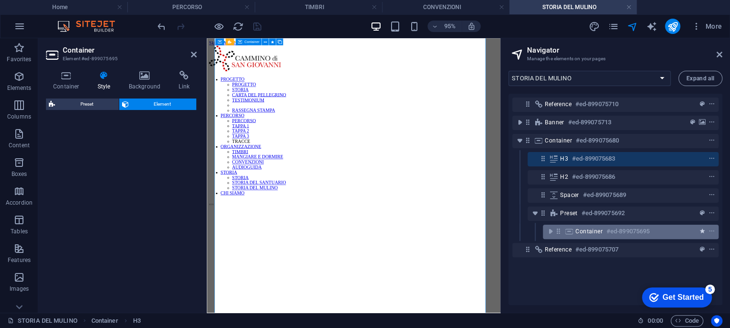
select select "hide"
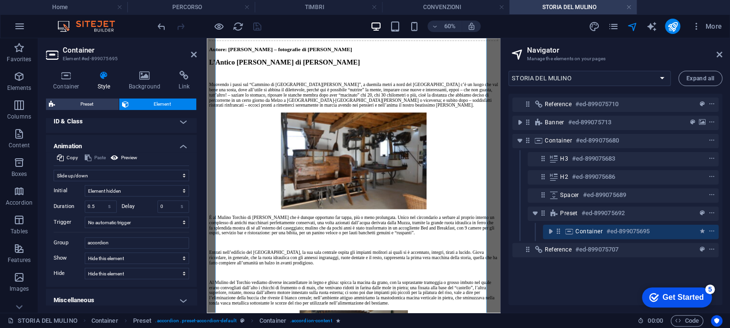
scroll to position [213, 0]
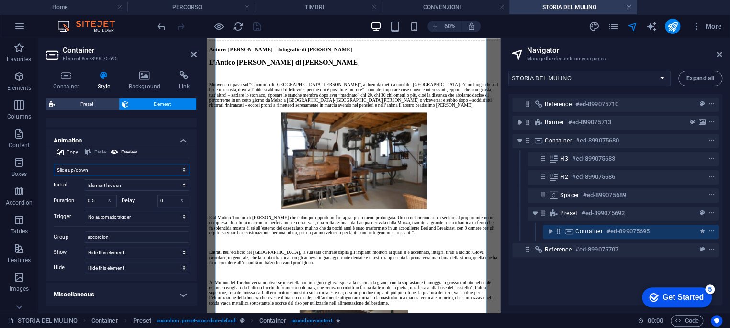
click at [59, 169] on select "Don't animate Show / Hide Slide up/down Zoom in/out Slide left to right Slide r…" at bounding box center [121, 169] width 135 height 11
click at [62, 168] on select "Don't animate Show / Hide Slide up/down Zoom in/out Slide left to right Slide r…" at bounding box center [121, 169] width 135 height 11
select select "none"
click at [54, 176] on select "Don't animate Show / Hide Slide up/down Zoom in/out Slide left to right Slide r…" at bounding box center [121, 169] width 135 height 11
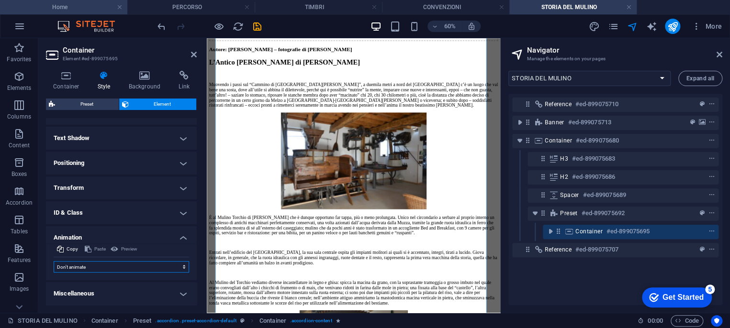
scroll to position [115, 0]
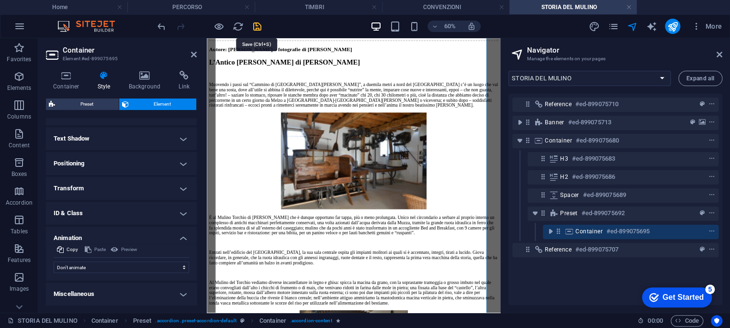
click at [258, 26] on icon "save" at bounding box center [257, 26] width 11 height 11
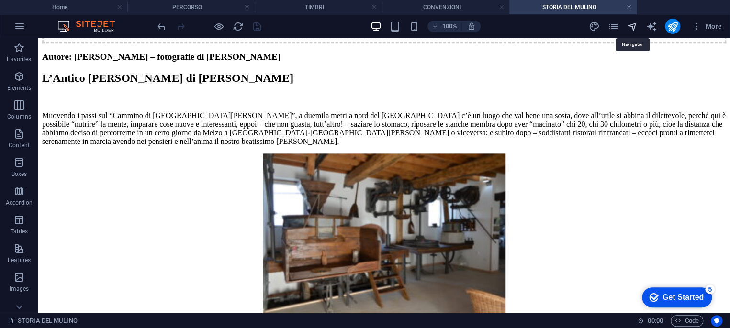
click at [634, 28] on icon "navigator" at bounding box center [631, 26] width 11 height 11
select select "16909177-it"
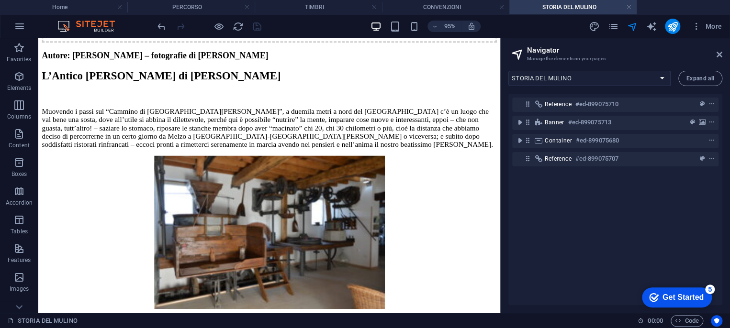
click at [620, 28] on div "More" at bounding box center [656, 26] width 137 height 15
click at [614, 26] on icon "pages" at bounding box center [612, 26] width 11 height 11
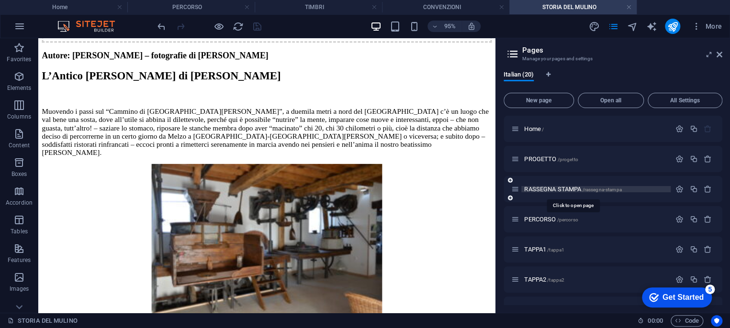
scroll to position [53, 0]
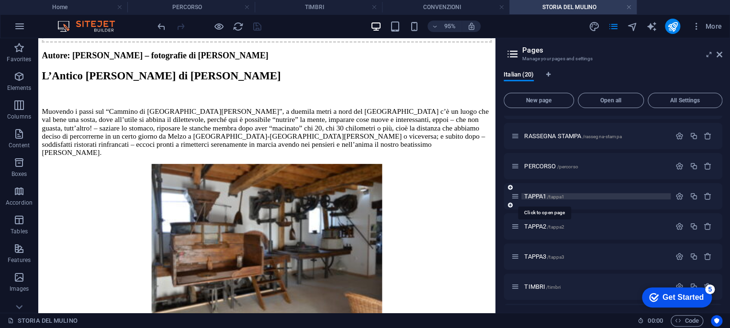
click at [541, 199] on span "TAPPA1 /tappa1" at bounding box center [544, 196] width 40 height 7
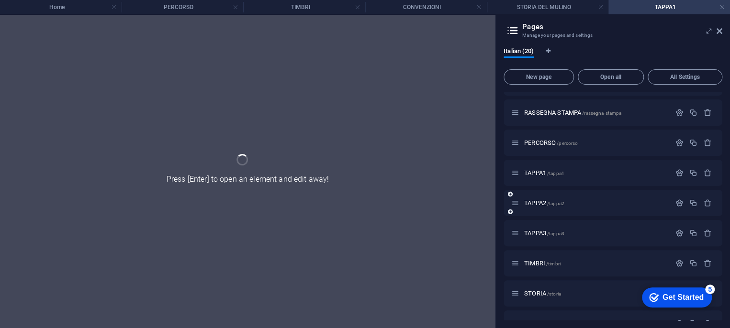
scroll to position [0, 0]
click at [541, 198] on div "TAPPA2 /tappa2" at bounding box center [590, 203] width 159 height 11
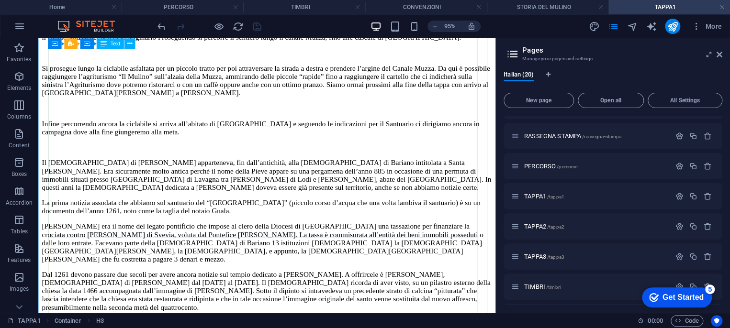
scroll to position [1010, 0]
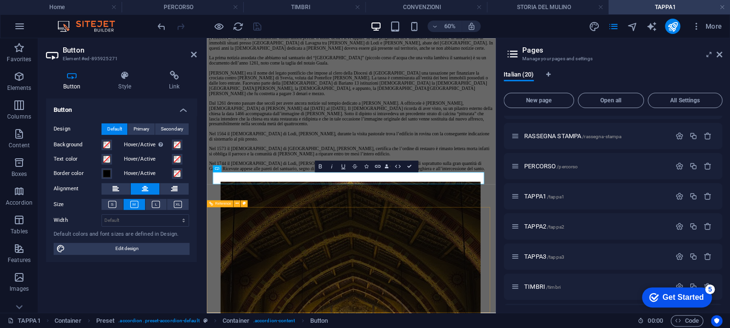
scroll to position [1017, 0]
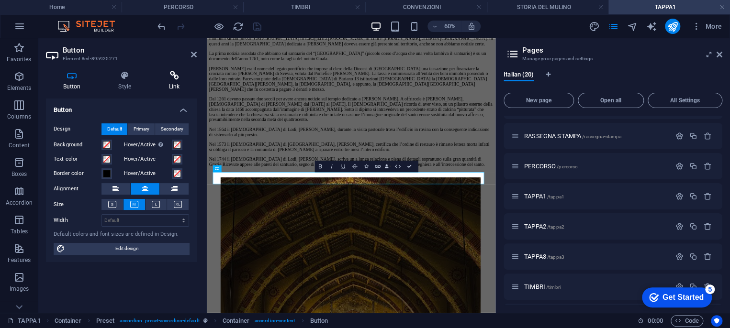
click at [178, 84] on h4 "Link" at bounding box center [174, 81] width 45 height 20
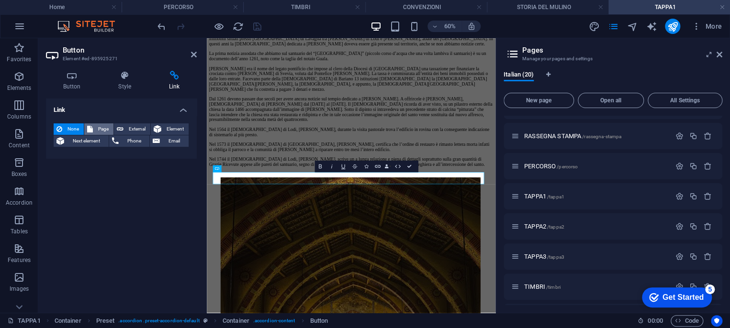
click at [98, 126] on span "Page" at bounding box center [103, 128] width 15 height 11
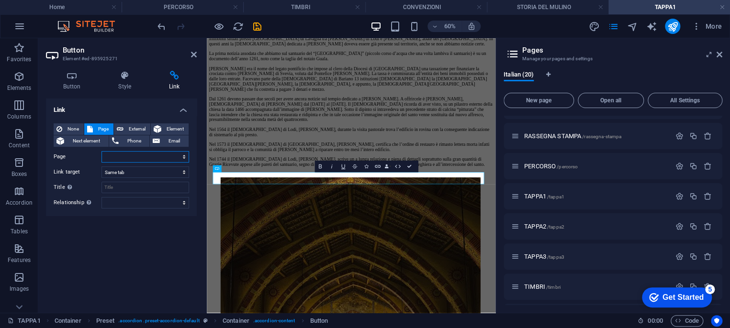
click at [133, 157] on select "Home PROGETTO RASSEGNA STAMPA PERCORSO TAPPA1 TAPPA2 TAPPA3 TIMBRI STORIA STORI…" at bounding box center [145, 156] width 88 height 11
select select "5"
click at [101, 151] on select "Home PROGETTO RASSEGNA STAMPA PERCORSO TAPPA1 TAPPA2 TAPPA3 TIMBRI STORIA STORI…" at bounding box center [145, 156] width 88 height 11
click at [254, 27] on icon "save" at bounding box center [257, 26] width 11 height 11
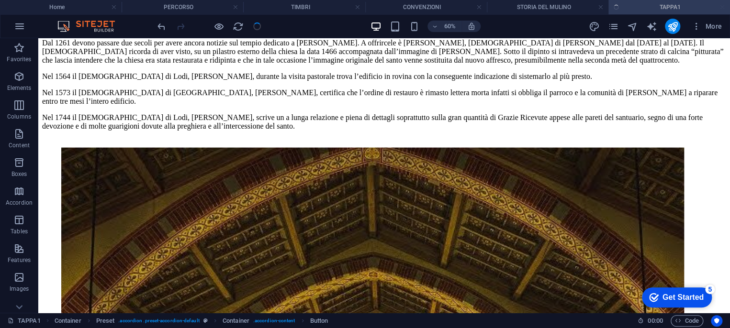
scroll to position [998, 0]
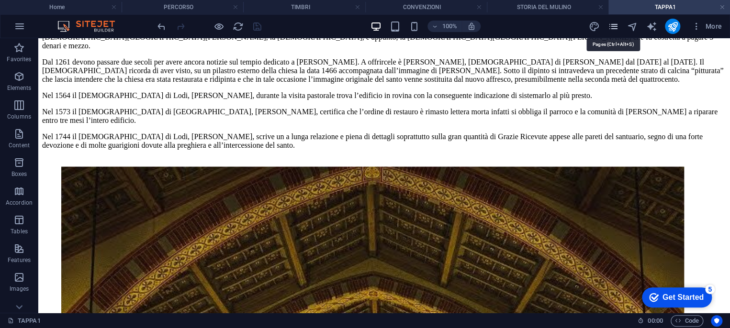
click at [615, 24] on icon "pages" at bounding box center [612, 26] width 11 height 11
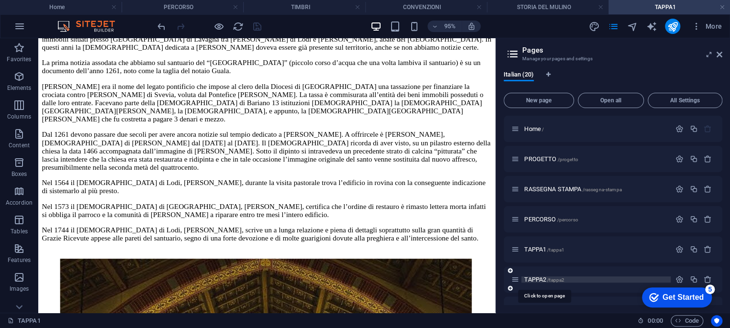
click at [543, 278] on span "TAPPA2 /tappa2" at bounding box center [544, 279] width 40 height 7
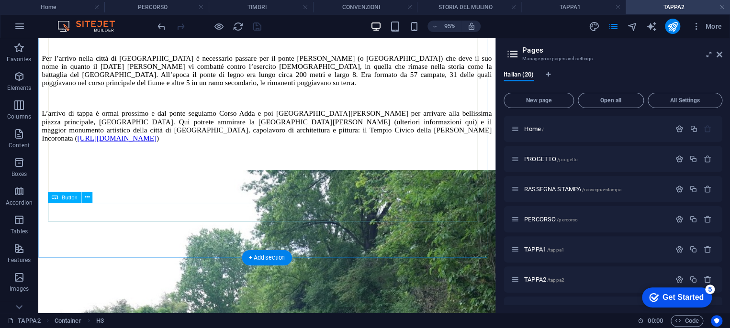
scroll to position [744, 0]
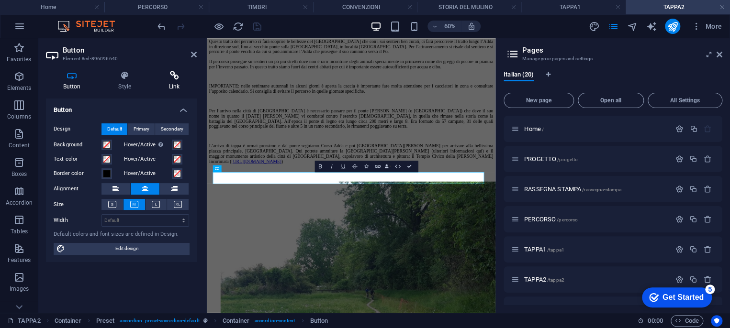
click at [175, 75] on icon at bounding box center [174, 76] width 45 height 10
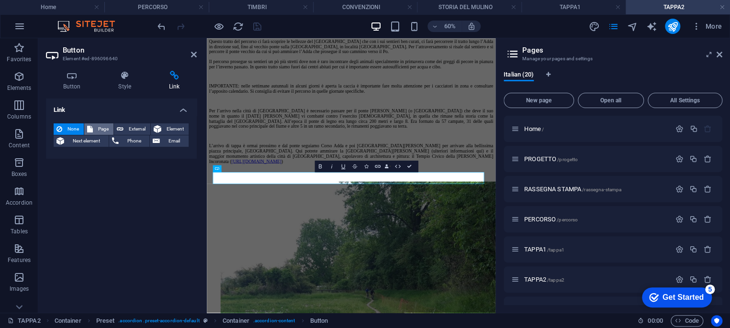
click at [99, 129] on span "Page" at bounding box center [103, 128] width 15 height 11
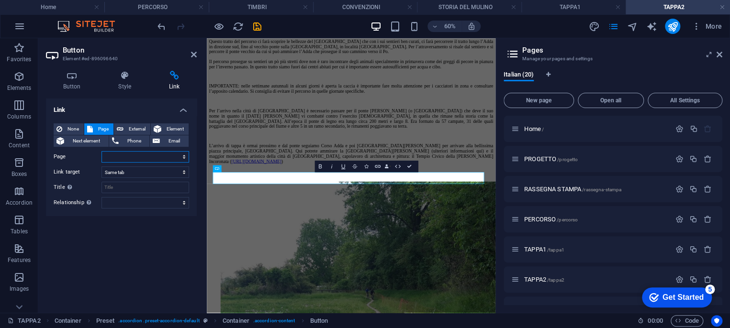
click at [137, 157] on select "Home PROGETTO RASSEGNA STAMPA PERCORSO TAPPA1 TAPPA2 TAPPA3 TIMBRI STORIA STORI…" at bounding box center [145, 156] width 88 height 11
select select "6"
click at [101, 151] on select "Home PROGETTO RASSEGNA STAMPA PERCORSO TAPPA1 TAPPA2 TAPPA3 TIMBRI STORIA STORI…" at bounding box center [145, 156] width 88 height 11
click at [258, 25] on icon "save" at bounding box center [257, 26] width 11 height 11
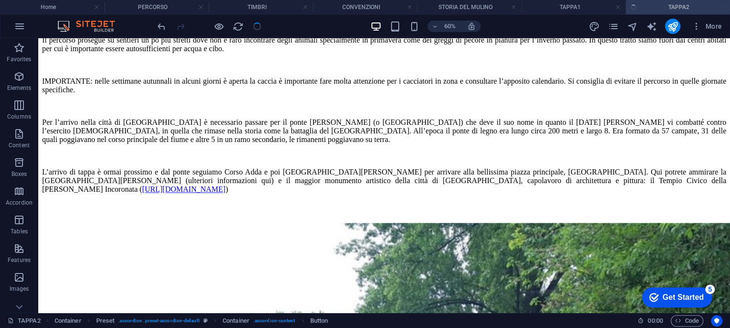
scroll to position [677, 0]
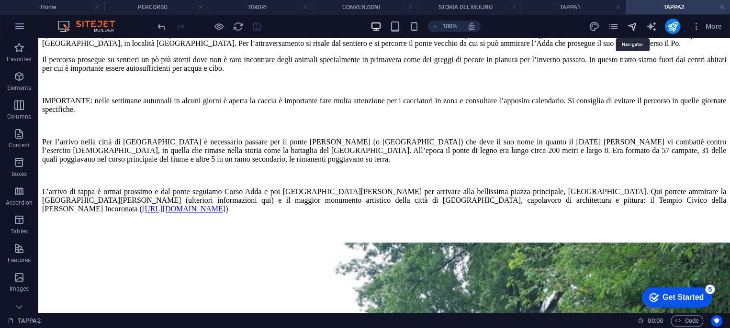
click at [632, 27] on icon "navigator" at bounding box center [631, 26] width 11 height 11
select select "16872519-it"
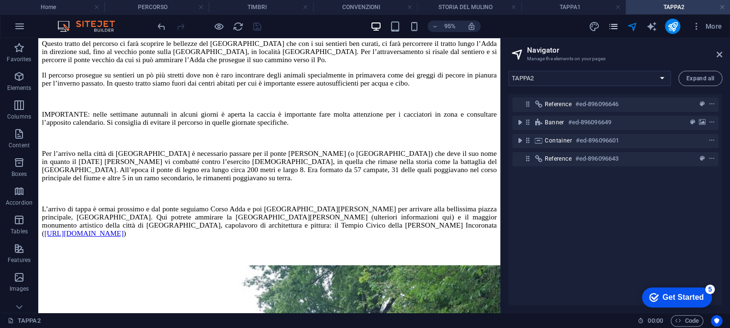
click at [616, 26] on icon "pages" at bounding box center [612, 26] width 11 height 11
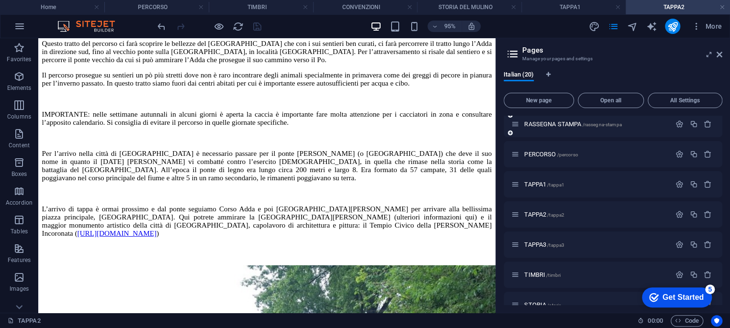
scroll to position [106, 0]
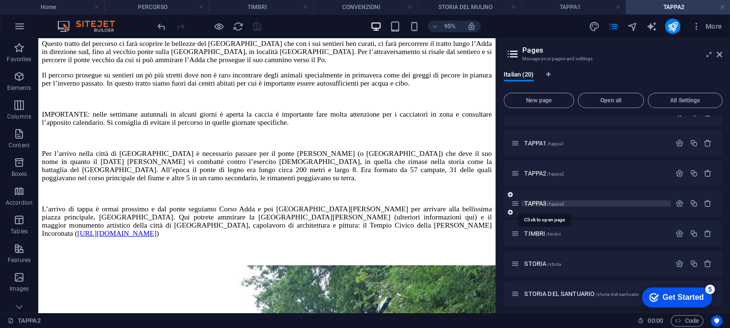
click at [554, 205] on span "/tappa3" at bounding box center [555, 203] width 17 height 5
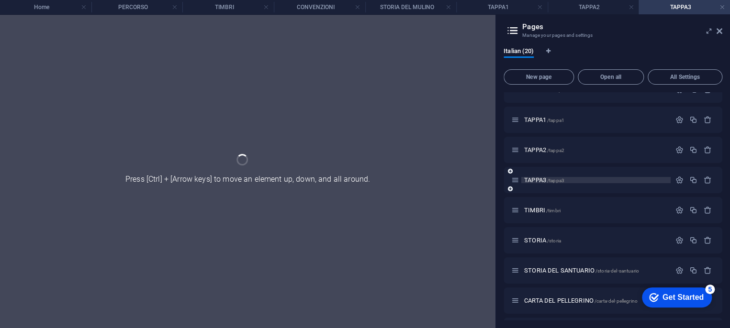
scroll to position [0, 0]
click at [554, 205] on div "TIMBRI /timbri" at bounding box center [590, 210] width 159 height 11
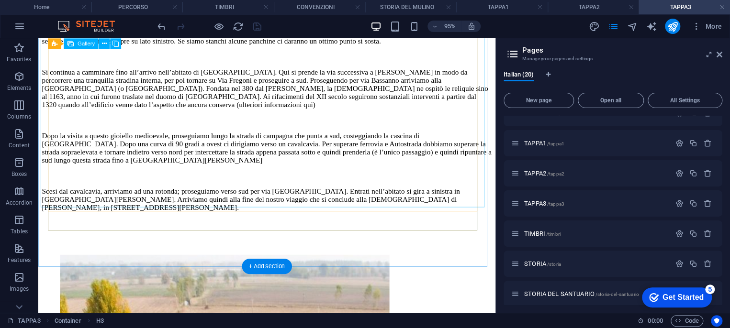
scroll to position [797, 0]
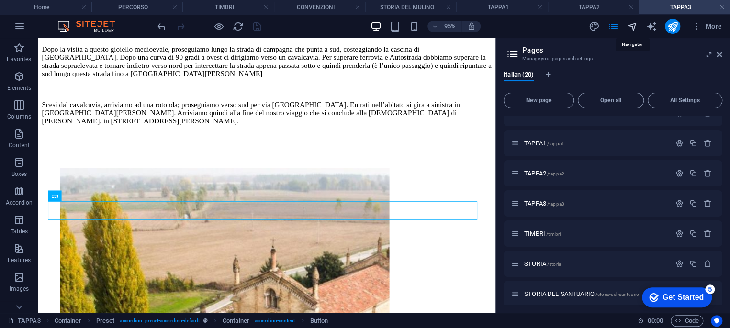
click at [634, 23] on icon "navigator" at bounding box center [631, 26] width 11 height 11
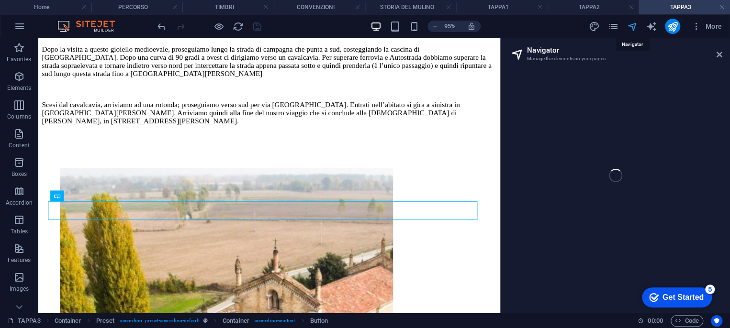
select select "16875567-it"
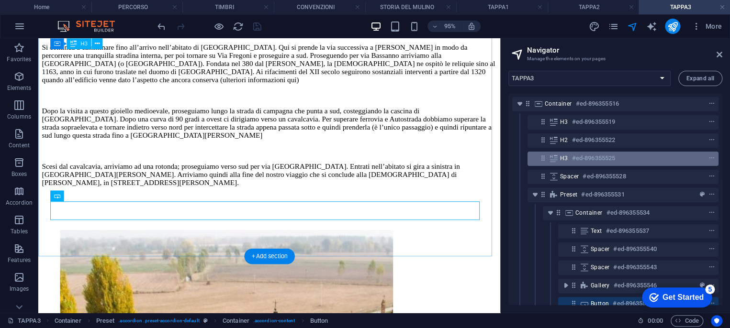
scroll to position [73, 0]
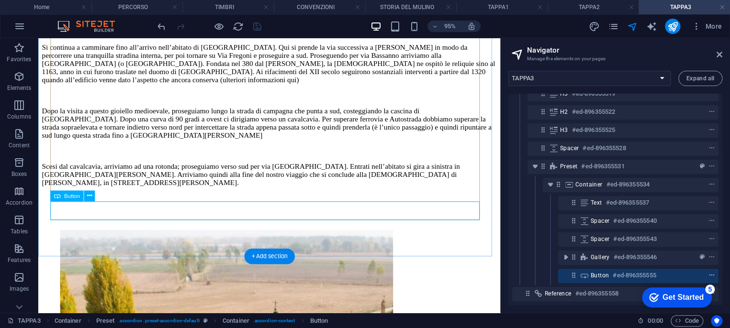
click at [708, 272] on icon "context-menu" at bounding box center [711, 275] width 7 height 7
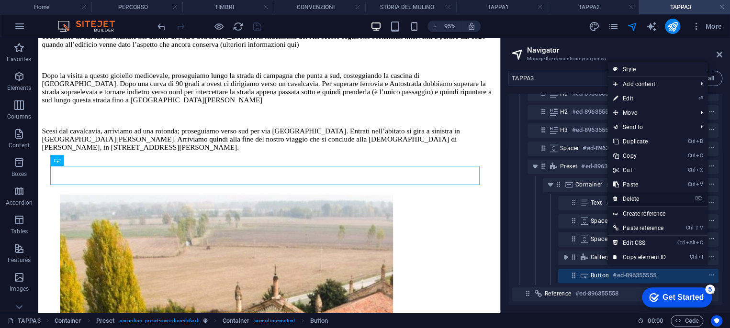
click at [634, 195] on link "⌦ Delete" at bounding box center [639, 199] width 64 height 14
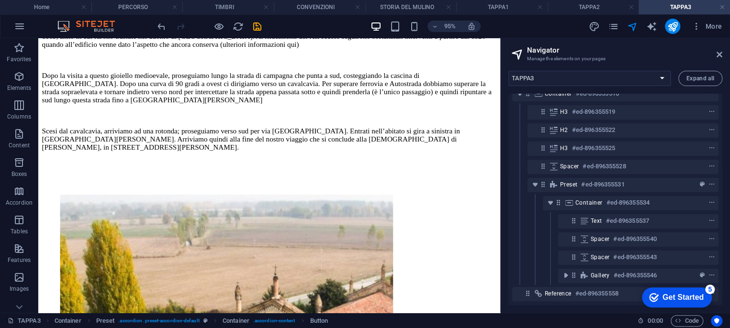
scroll to position [55, 0]
click at [258, 25] on icon "save" at bounding box center [257, 26] width 11 height 11
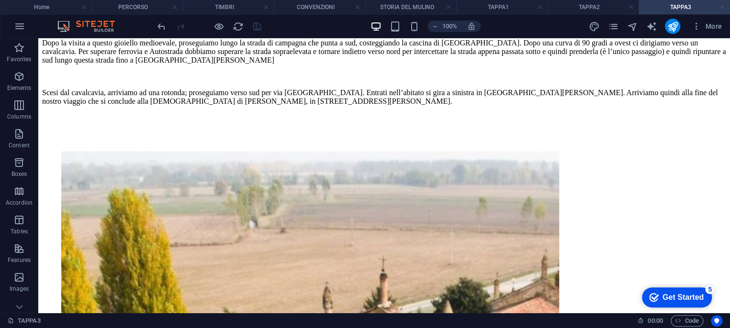
click at [721, 6] on link at bounding box center [722, 7] width 6 height 9
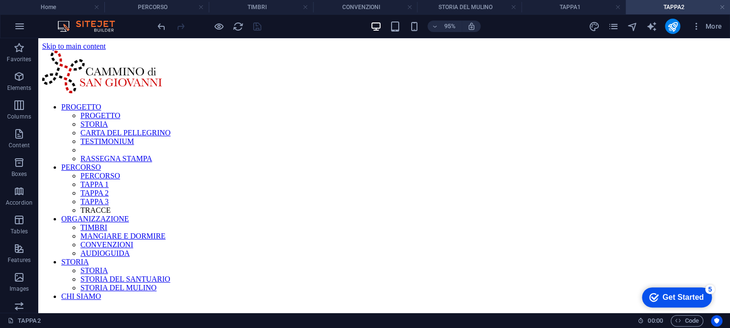
scroll to position [677, 0]
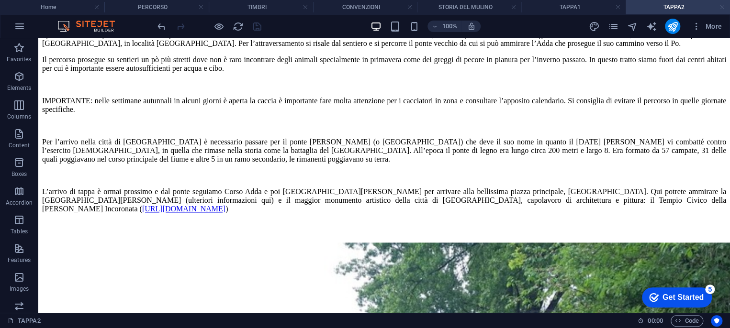
click at [723, 8] on link at bounding box center [722, 7] width 6 height 9
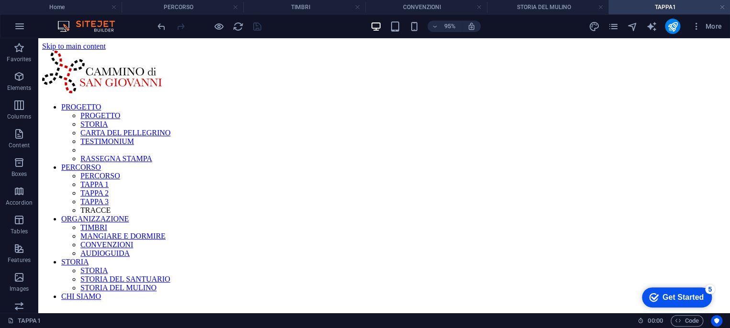
scroll to position [998, 0]
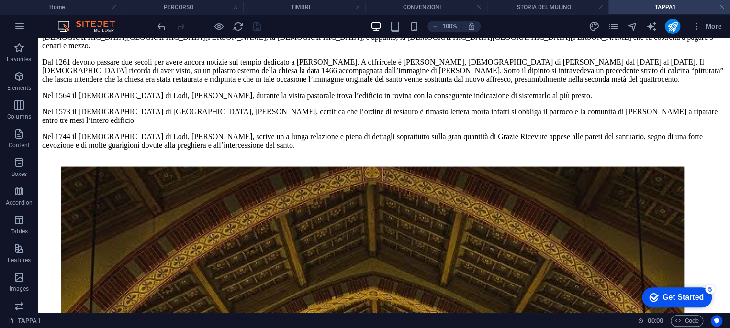
click at [723, 8] on link at bounding box center [722, 7] width 6 height 9
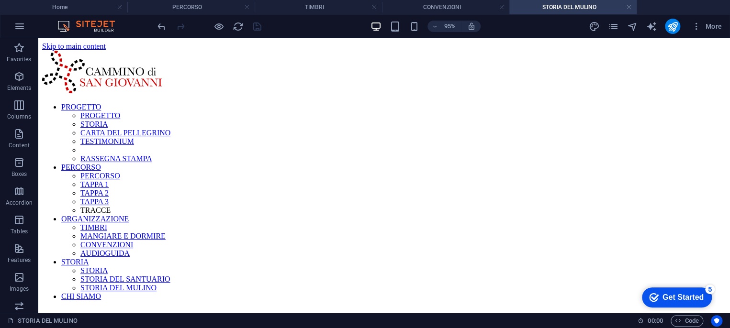
scroll to position [551, 0]
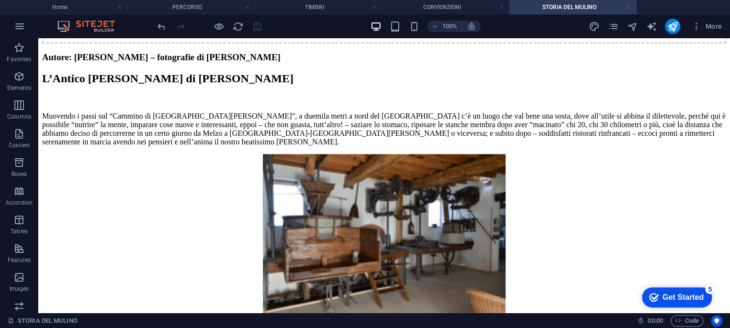
click at [628, 9] on link at bounding box center [629, 7] width 6 height 9
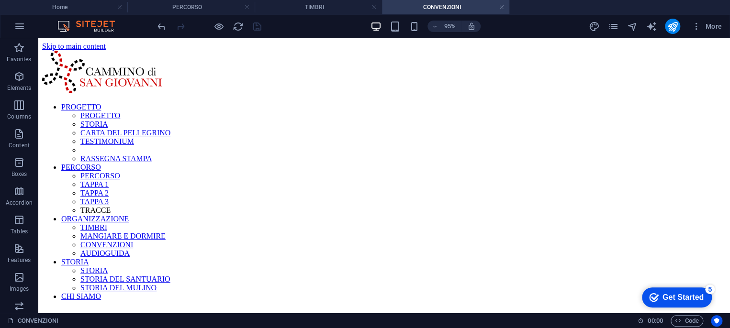
scroll to position [291, 0]
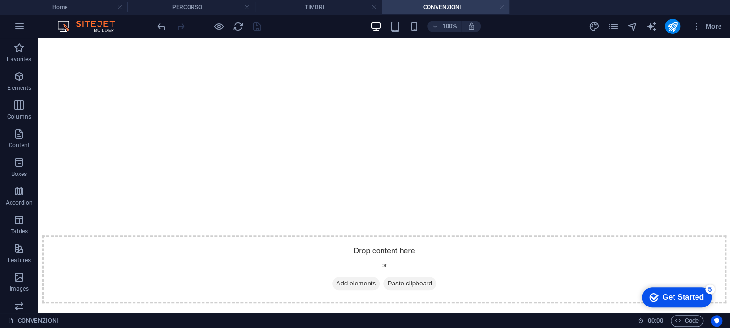
click at [502, 8] on link at bounding box center [502, 7] width 6 height 9
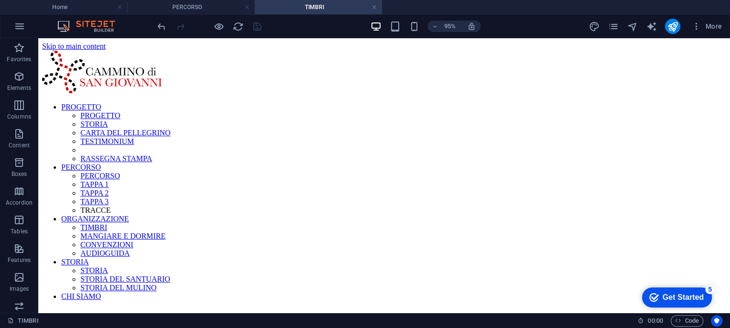
scroll to position [500, 0]
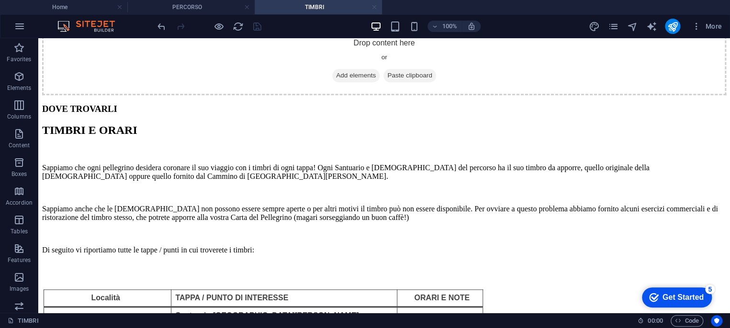
click at [376, 6] on link at bounding box center [374, 7] width 6 height 9
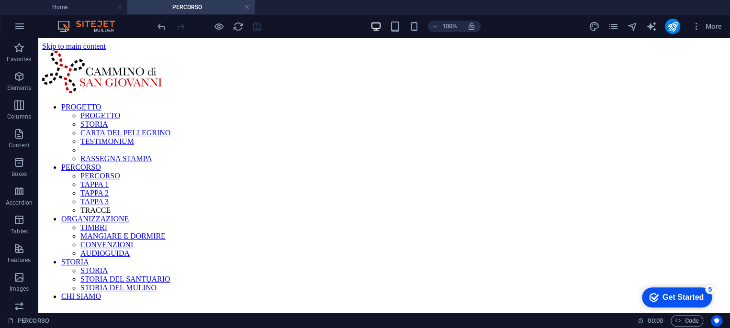
scroll to position [231, 0]
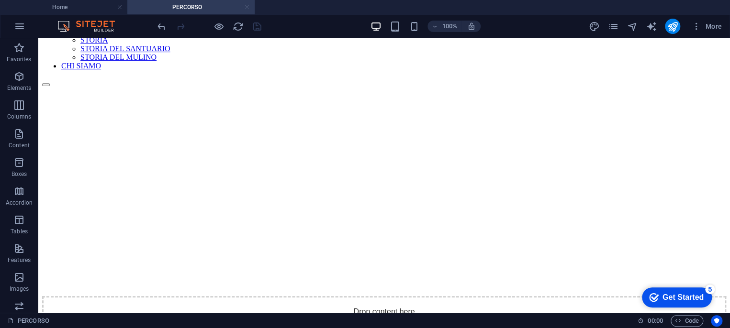
click at [246, 6] on link at bounding box center [247, 7] width 6 height 9
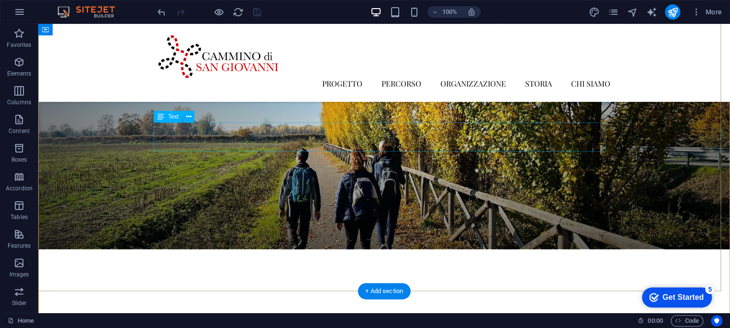
scroll to position [53, 0]
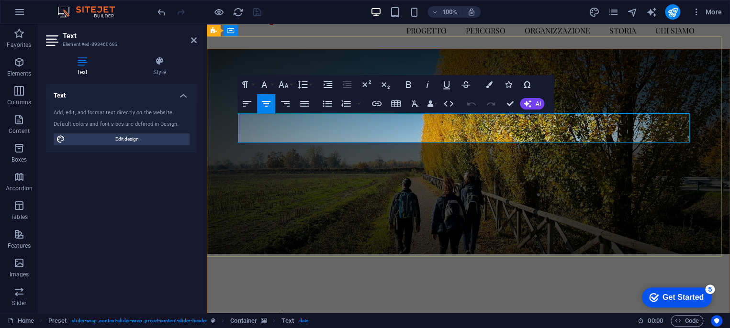
click at [375, 103] on icon "button" at bounding box center [376, 103] width 11 height 11
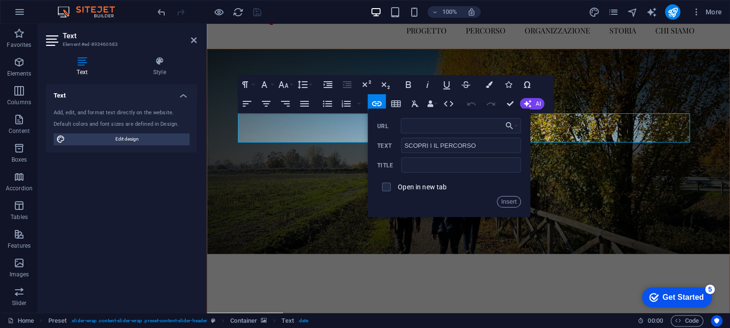
click at [460, 197] on div "Insert" at bounding box center [449, 201] width 144 height 11
click at [375, 222] on figure at bounding box center [468, 151] width 522 height 205
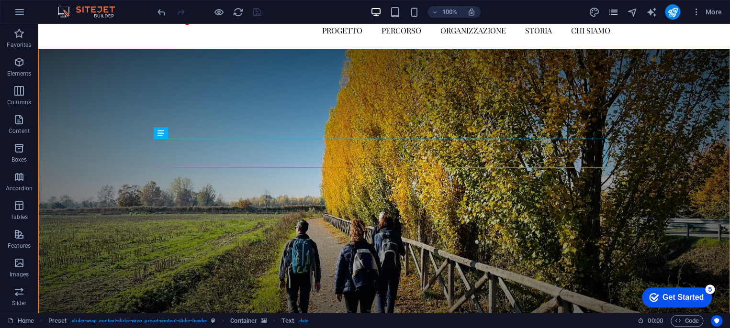
click at [614, 9] on icon "pages" at bounding box center [612, 12] width 11 height 11
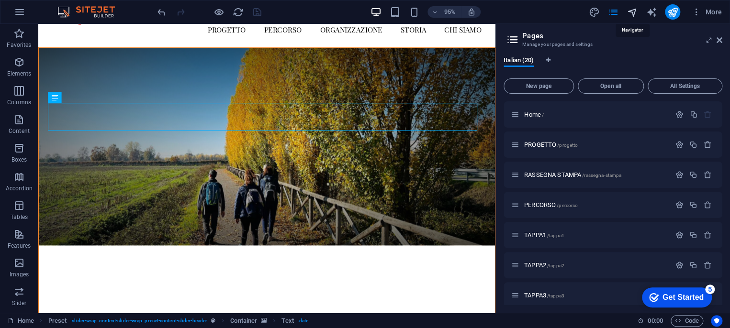
click at [633, 9] on icon "navigator" at bounding box center [631, 12] width 11 height 11
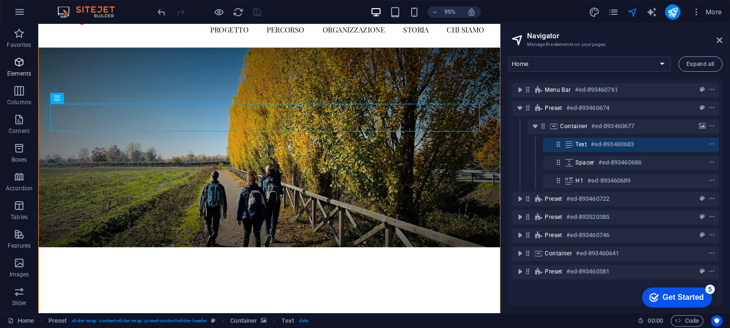
click at [25, 68] on span "Elements" at bounding box center [19, 67] width 38 height 23
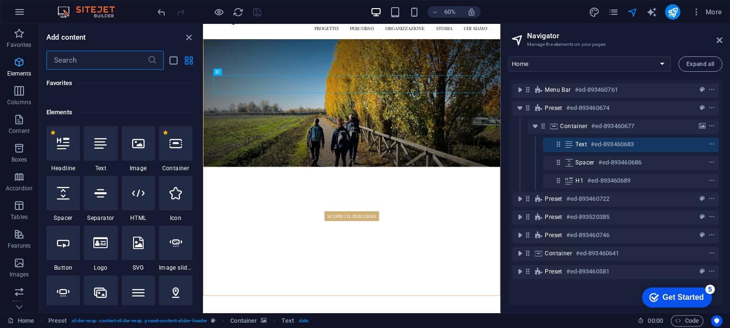
scroll to position [101, 0]
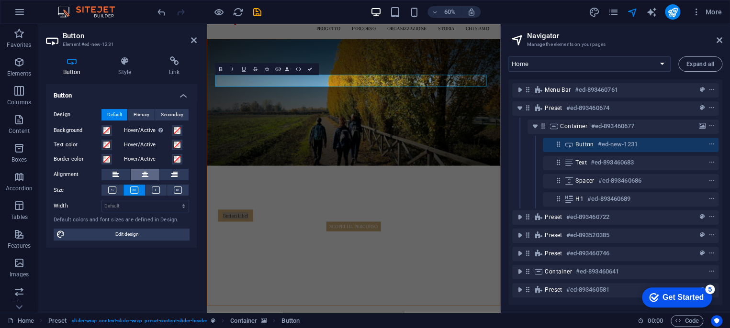
click at [144, 172] on icon at bounding box center [145, 174] width 7 height 11
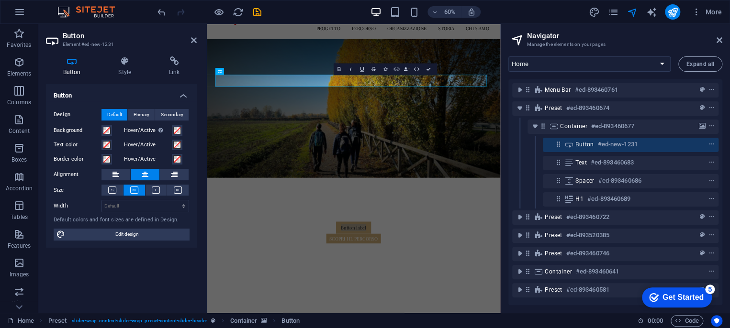
click at [131, 169] on button at bounding box center [145, 174] width 29 height 11
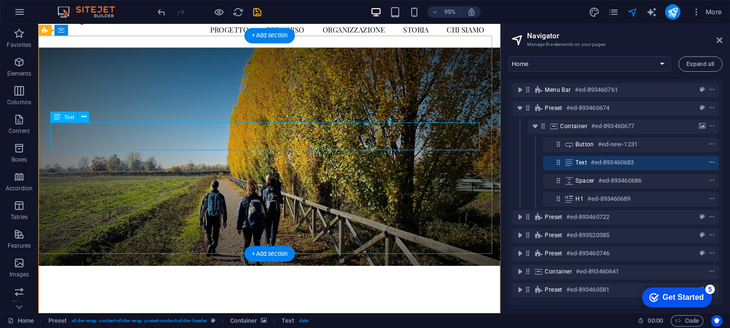
click at [710, 161] on icon "context-menu" at bounding box center [711, 162] width 7 height 7
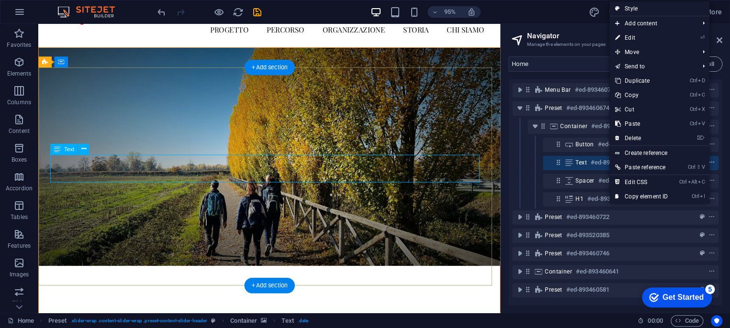
scroll to position [19, 0]
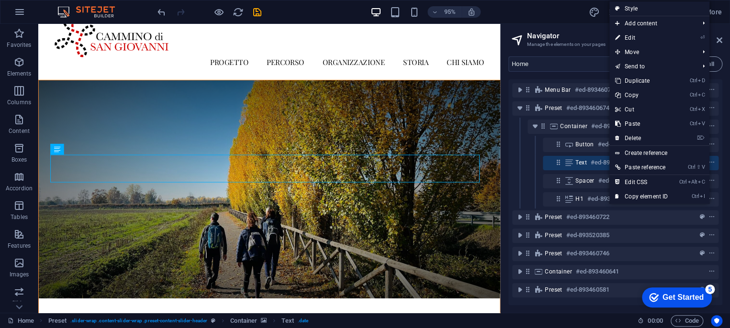
click at [645, 137] on link "⌦ Delete" at bounding box center [641, 138] width 64 height 14
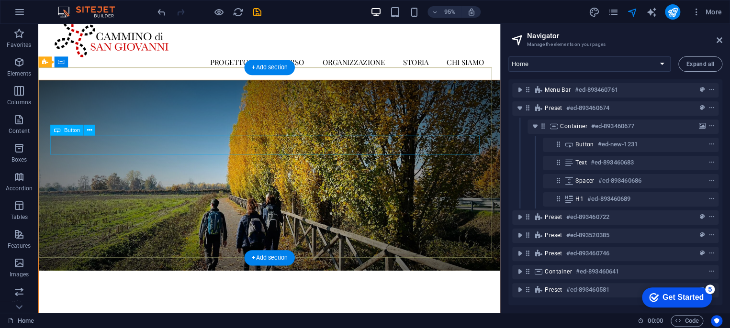
select select
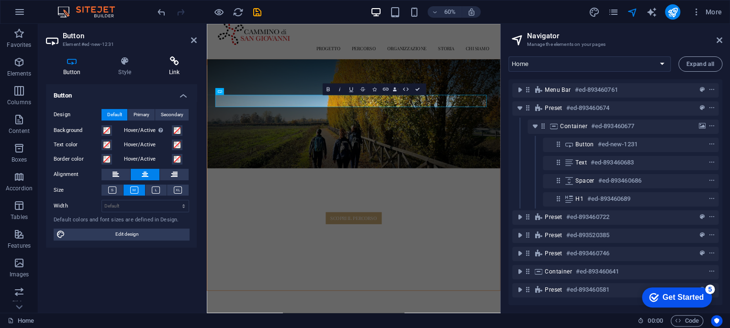
click at [173, 67] on h4 "Link" at bounding box center [174, 66] width 45 height 20
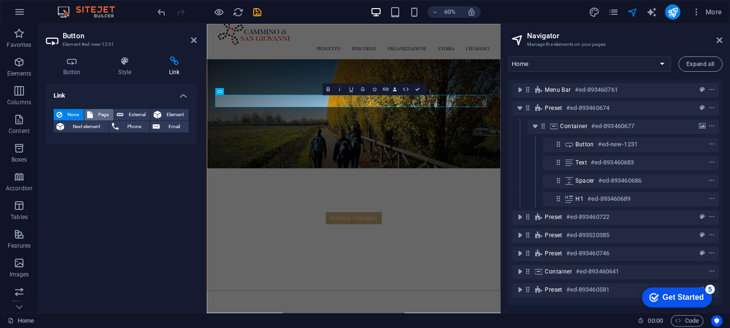
click at [97, 117] on span "Page" at bounding box center [103, 114] width 15 height 11
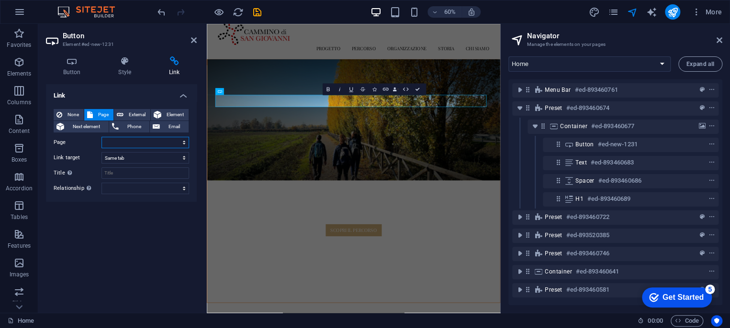
click at [117, 138] on select "Home PROGETTO RASSEGNA STAMPA PERCORSO TAPPA1 TAPPA2 TAPPA3 TIMBRI STORIA STORI…" at bounding box center [145, 142] width 88 height 11
select select "3"
click at [101, 137] on select "Home PROGETTO RASSEGNA STAMPA PERCORSO TAPPA1 TAPPA2 TAPPA3 TIMBRI STORIA STORI…" at bounding box center [145, 142] width 88 height 11
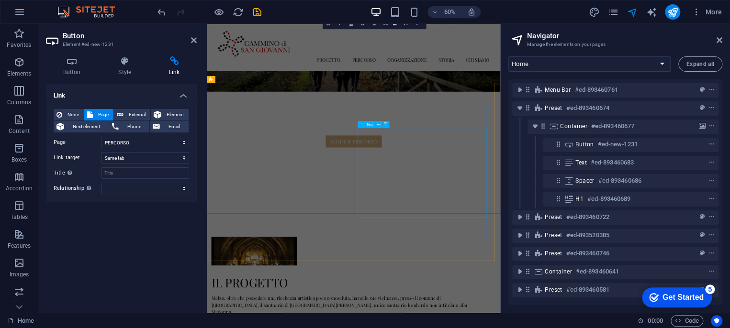
scroll to position [178, 0]
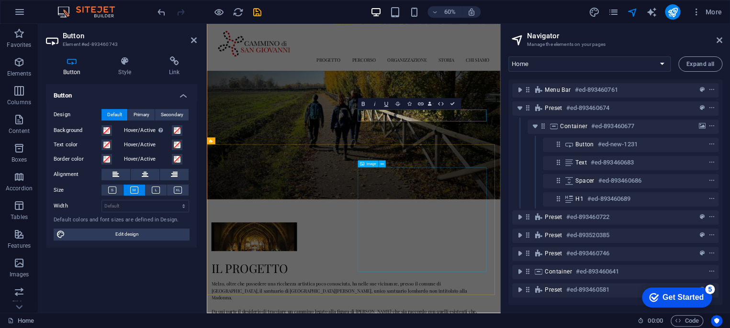
scroll to position [363, 0]
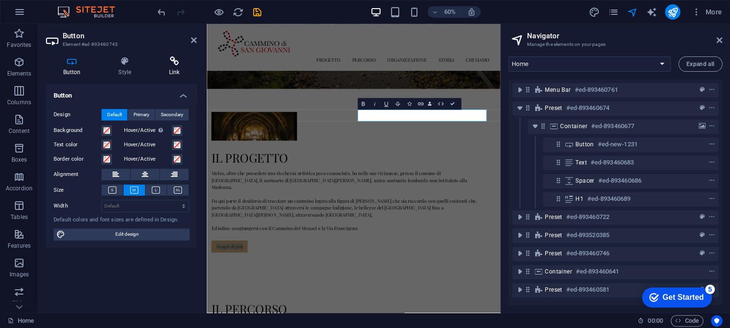
click at [175, 63] on icon at bounding box center [174, 61] width 45 height 10
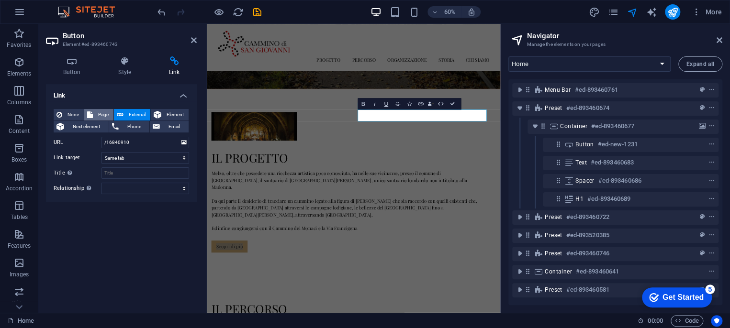
click at [98, 118] on span "Page" at bounding box center [103, 114] width 15 height 11
click at [137, 142] on select "Home PROGETTO RASSEGNA STAMPA PERCORSO TAPPA1 TAPPA2 TAPPA3 TIMBRI STORIA STORI…" at bounding box center [145, 142] width 88 height 11
select select "1"
click at [101, 137] on select "Home PROGETTO RASSEGNA STAMPA PERCORSO TAPPA1 TAPPA2 TAPPA3 TIMBRI STORIA STORI…" at bounding box center [145, 142] width 88 height 11
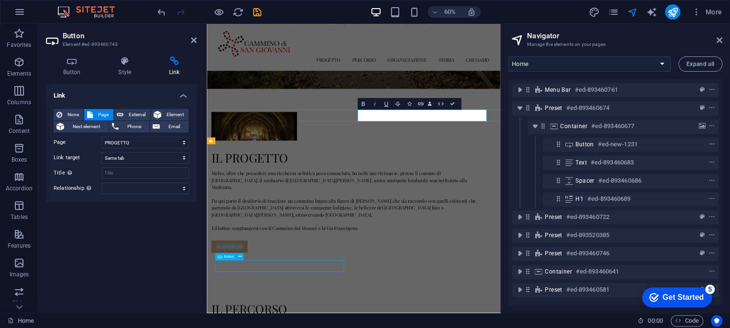
select select
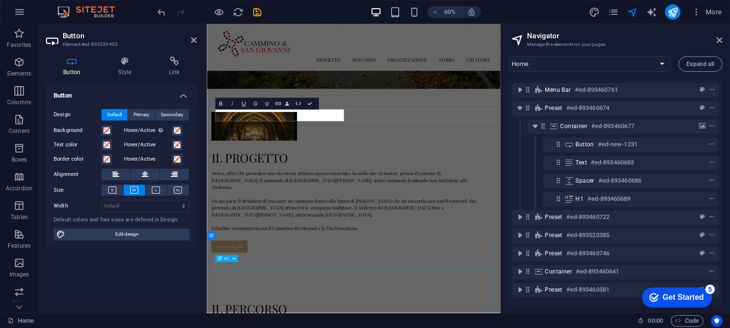
scroll to position [614, 0]
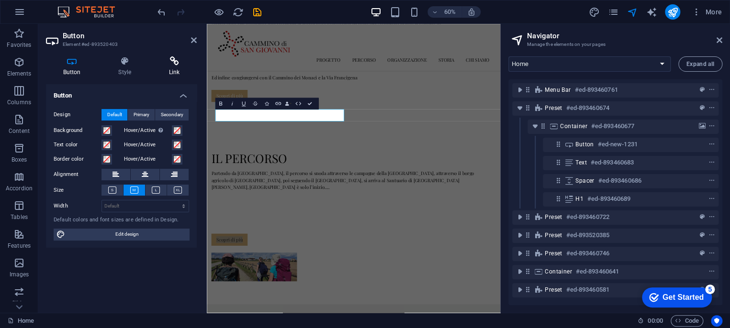
click at [174, 65] on icon at bounding box center [174, 61] width 45 height 10
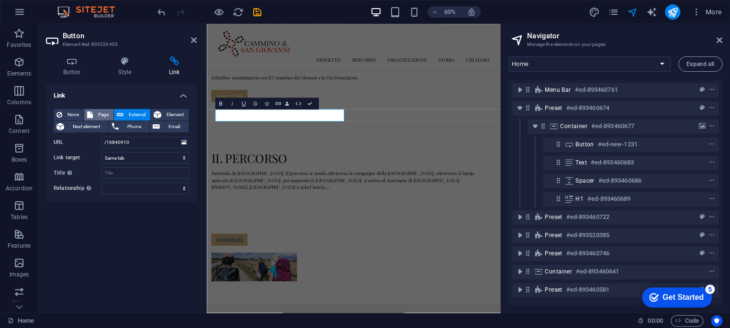
click at [104, 113] on span "Page" at bounding box center [103, 114] width 15 height 11
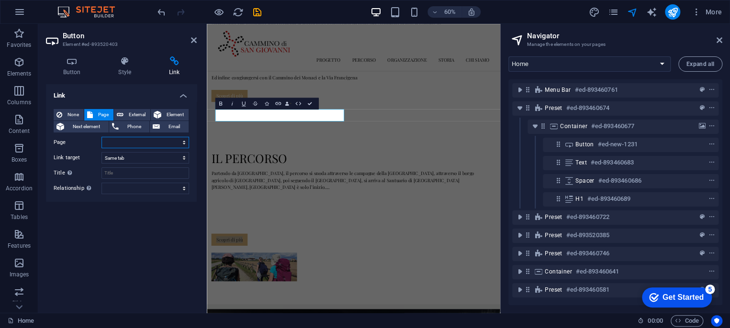
click at [130, 144] on select "Home PROGETTO RASSEGNA STAMPA PERCORSO TAPPA1 TAPPA2 TAPPA3 TIMBRI STORIA STORI…" at bounding box center [145, 142] width 88 height 11
click at [101, 137] on select "Home PROGETTO RASSEGNA STAMPA PERCORSO TAPPA1 TAPPA2 TAPPA3 TIMBRI STORIA STORI…" at bounding box center [145, 142] width 88 height 11
click at [255, 13] on icon "save" at bounding box center [257, 12] width 11 height 11
click at [258, 13] on icon "save" at bounding box center [257, 12] width 11 height 11
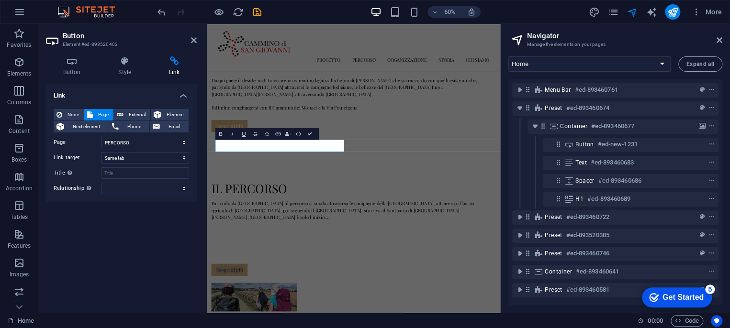
scroll to position [565, 0]
click at [255, 7] on icon "save" at bounding box center [257, 12] width 11 height 11
click at [256, 9] on icon "save" at bounding box center [257, 12] width 11 height 11
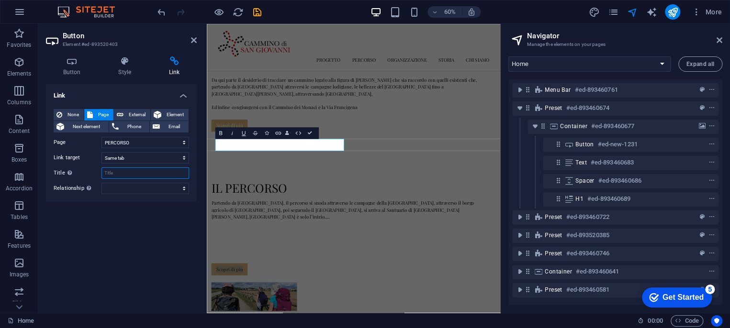
click at [116, 176] on input "Title Additional link description, should not be the same as the link text. The…" at bounding box center [145, 172] width 88 height 11
click at [133, 157] on select "New tab Same tab Overlay" at bounding box center [145, 157] width 88 height 11
click at [135, 141] on select "Home PROGETTO RASSEGNA STAMPA PERCORSO TAPPA1 TAPPA2 TAPPA3 TIMBRI STORIA STORI…" at bounding box center [145, 142] width 88 height 11
click at [101, 137] on select "Home PROGETTO RASSEGNA STAMPA PERCORSO TAPPA1 TAPPA2 TAPPA3 TIMBRI STORIA STORI…" at bounding box center [145, 142] width 88 height 11
click at [132, 144] on select "Home PROGETTO RASSEGNA STAMPA PERCORSO TAPPA1 TAPPA2 TAPPA3 TIMBRI STORIA STORI…" at bounding box center [145, 142] width 88 height 11
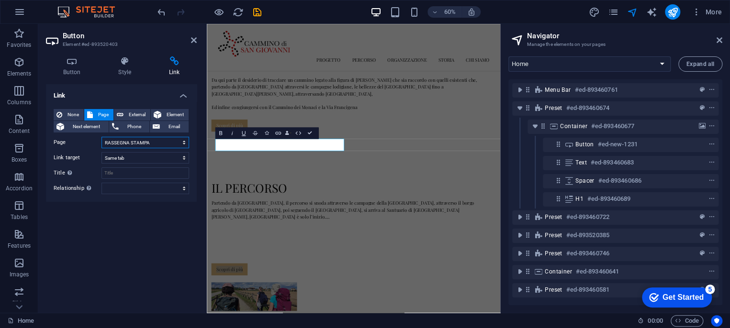
select select "3"
click at [101, 137] on select "Home PROGETTO RASSEGNA STAMPA PERCORSO TAPPA1 TAPPA2 TAPPA3 TIMBRI STORIA STORI…" at bounding box center [145, 142] width 88 height 11
click at [255, 11] on icon "save" at bounding box center [257, 12] width 11 height 11
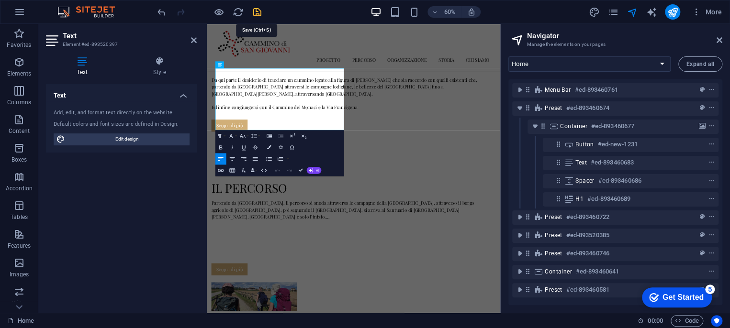
click at [256, 12] on icon "save" at bounding box center [257, 12] width 11 height 11
click at [256, 11] on icon "save" at bounding box center [257, 12] width 11 height 11
click at [255, 11] on icon "save" at bounding box center [257, 12] width 11 height 11
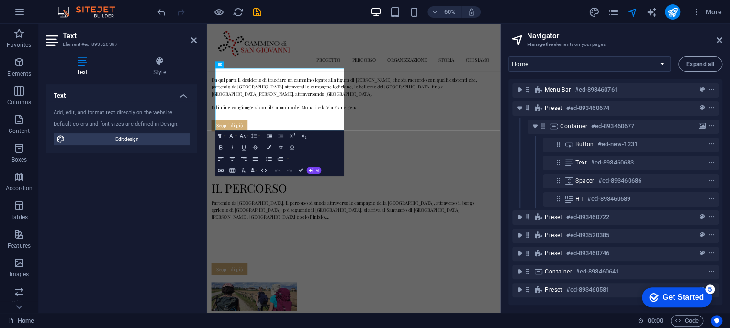
click at [287, 13] on div "60% More" at bounding box center [441, 11] width 570 height 15
click at [257, 11] on icon "save" at bounding box center [257, 12] width 11 height 11
click at [257, 9] on icon "save" at bounding box center [257, 12] width 11 height 11
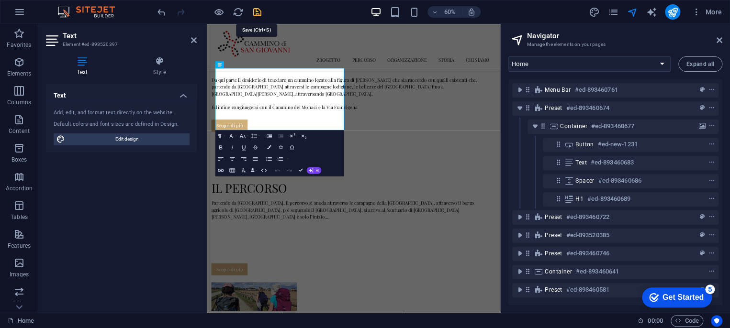
click at [257, 8] on icon "save" at bounding box center [257, 12] width 11 height 11
click at [616, 12] on icon "pages" at bounding box center [612, 12] width 11 height 11
click at [614, 11] on icon "pages" at bounding box center [612, 12] width 11 height 11
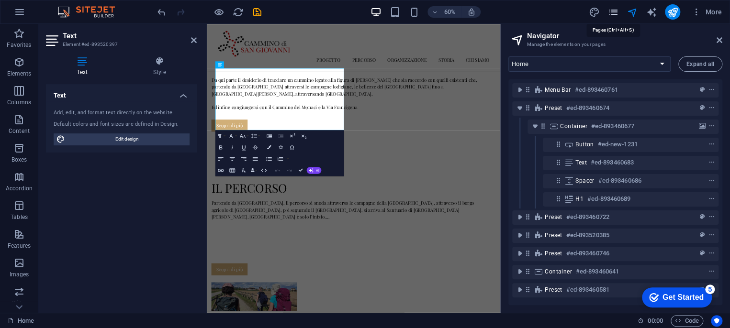
click at [614, 11] on icon "pages" at bounding box center [612, 12] width 11 height 11
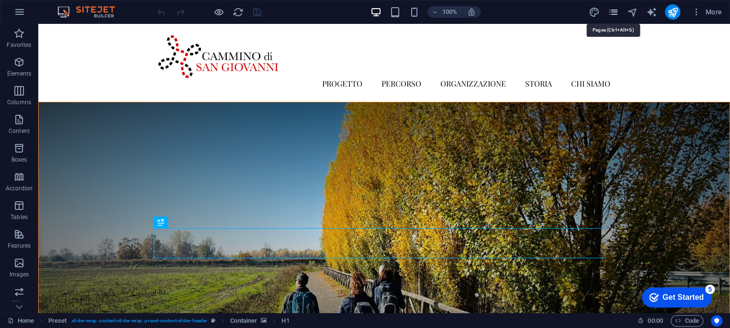
click at [617, 12] on icon "pages" at bounding box center [612, 12] width 11 height 11
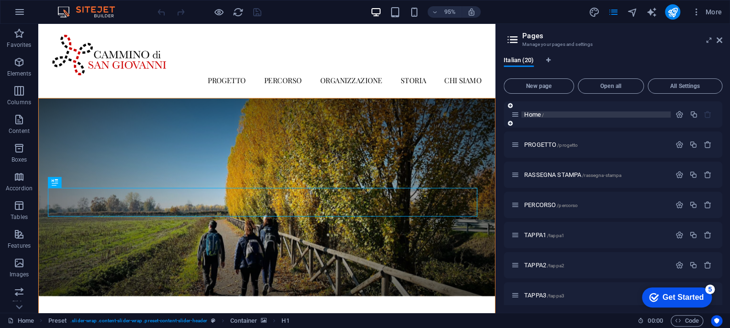
click at [548, 115] on p "Home /" at bounding box center [596, 114] width 144 height 6
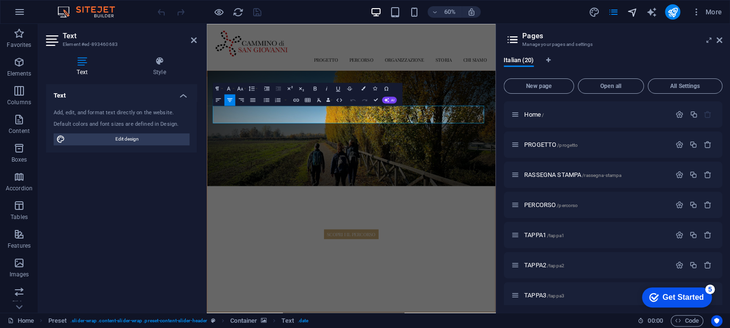
click at [632, 14] on icon "navigator" at bounding box center [631, 12] width 11 height 11
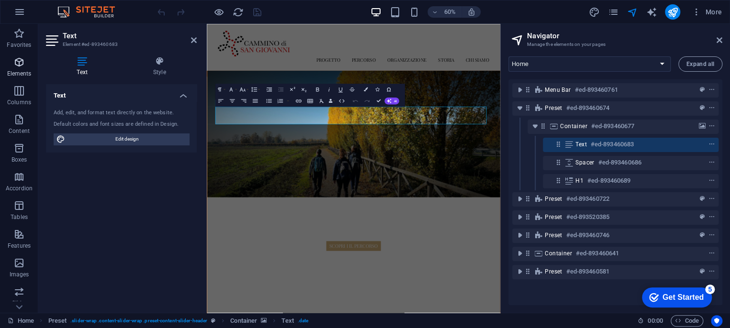
click at [24, 67] on icon "button" at bounding box center [18, 61] width 11 height 11
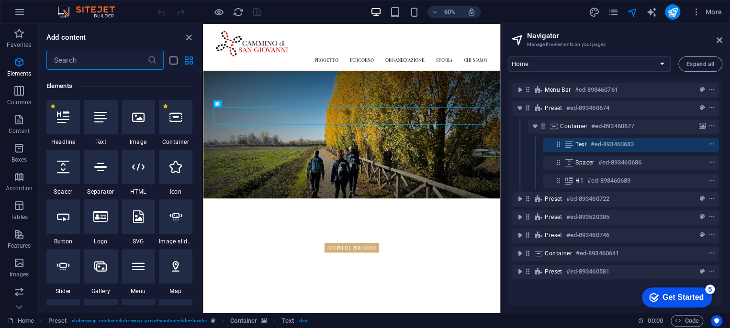
scroll to position [101, 0]
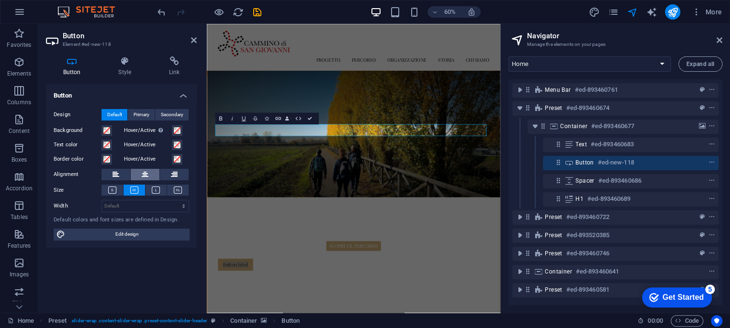
click at [144, 174] on icon at bounding box center [145, 174] width 7 height 11
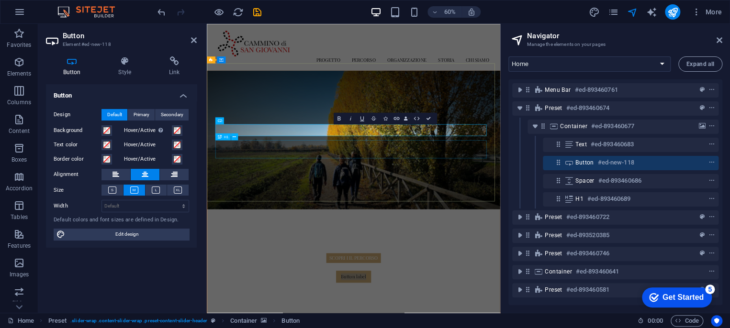
click at [131, 169] on button at bounding box center [145, 174] width 29 height 11
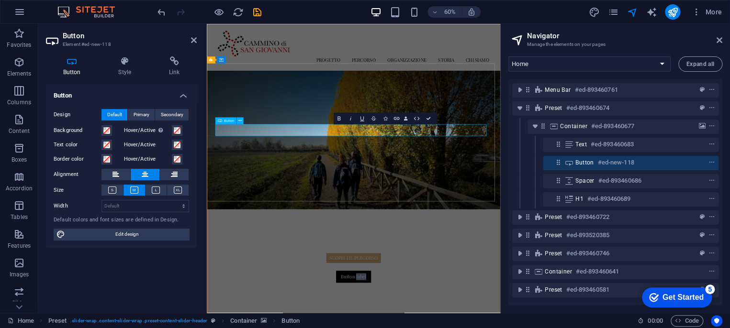
click at [174, 64] on icon at bounding box center [174, 61] width 45 height 10
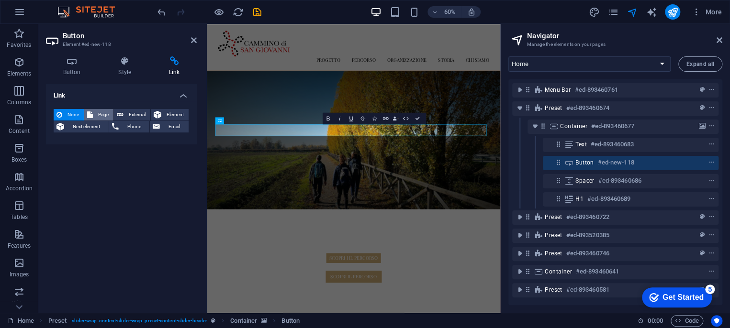
click at [102, 114] on span "Page" at bounding box center [103, 114] width 15 height 11
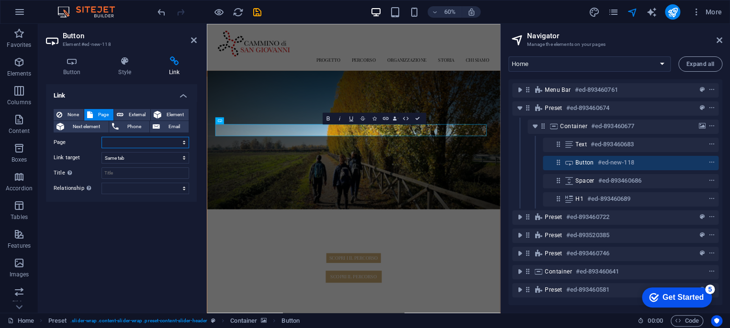
click at [125, 142] on select "Home PROGETTO RASSEGNA STAMPA PERCORSO TAPPA1 TAPPA2 TAPPA3 TIMBRI STORIA STORI…" at bounding box center [145, 142] width 88 height 11
select select "3"
click at [101, 137] on select "Home PROGETTO RASSEGNA STAMPA PERCORSO TAPPA1 TAPPA2 TAPPA3 TIMBRI STORIA STORI…" at bounding box center [145, 142] width 88 height 11
click at [256, 9] on icon "save" at bounding box center [257, 12] width 11 height 11
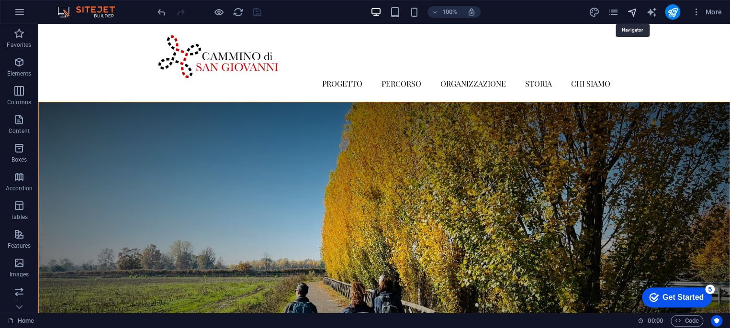
click at [633, 10] on icon "navigator" at bounding box center [631, 12] width 11 height 11
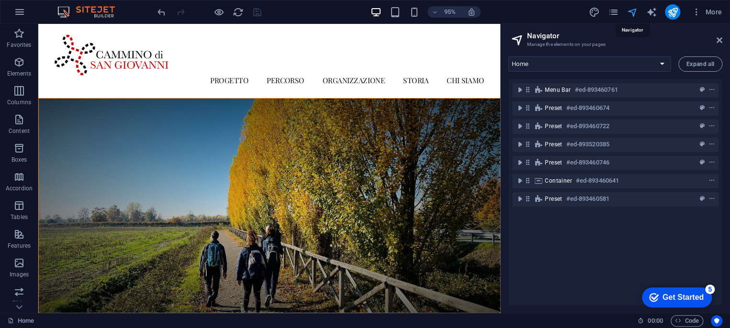
click at [633, 11] on icon "navigator" at bounding box center [631, 12] width 11 height 11
click at [618, 13] on span "pages" at bounding box center [612, 12] width 11 height 11
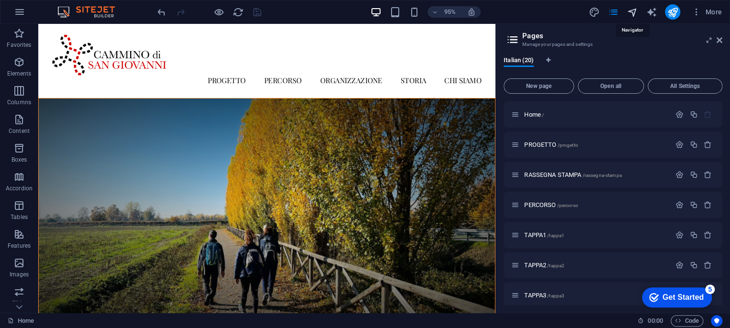
click at [636, 12] on icon "navigator" at bounding box center [631, 12] width 11 height 11
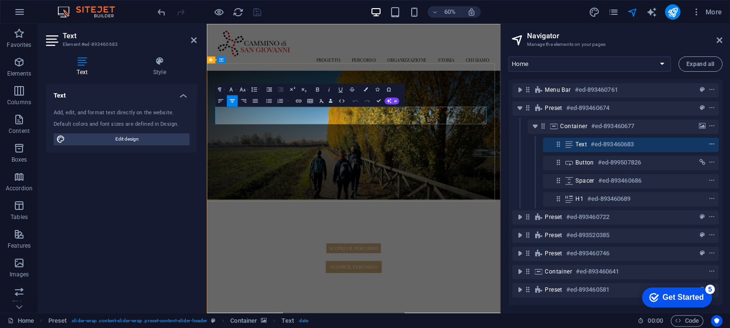
click at [710, 144] on icon "context-menu" at bounding box center [711, 144] width 7 height 7
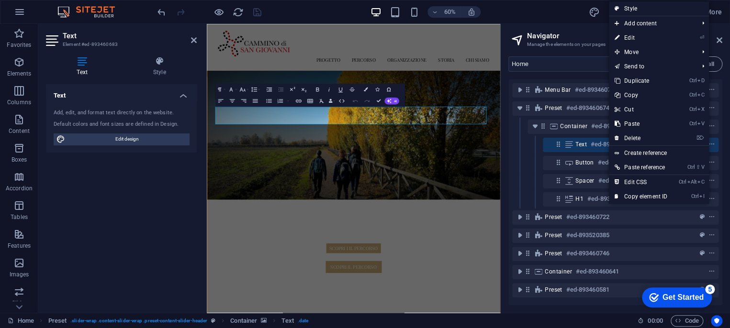
click at [650, 137] on link "⌦ Delete" at bounding box center [641, 138] width 64 height 14
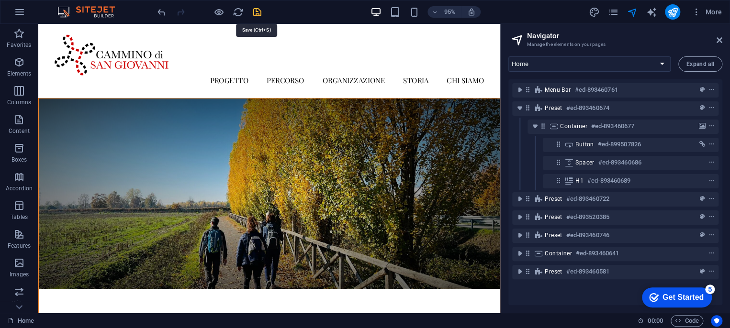
click at [255, 12] on icon "save" at bounding box center [257, 12] width 11 height 11
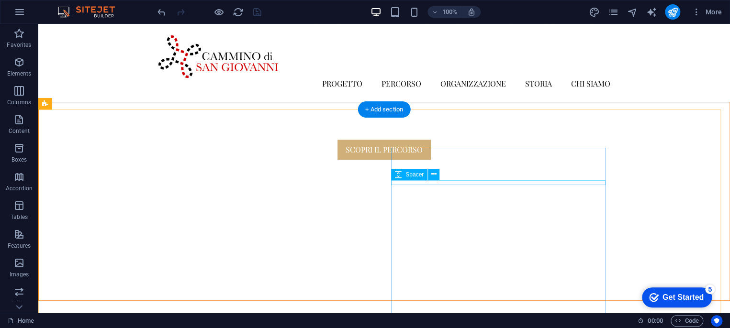
scroll to position [319, 0]
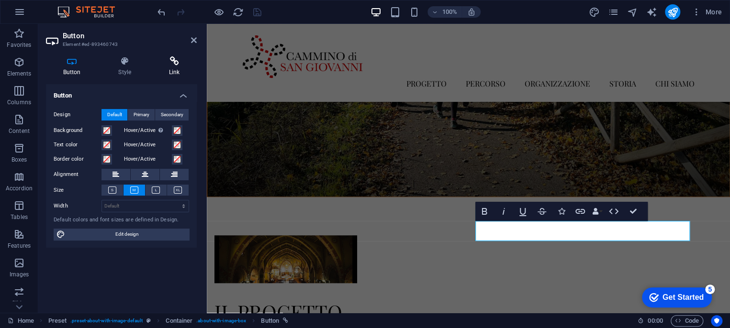
click at [171, 63] on icon at bounding box center [174, 61] width 45 height 10
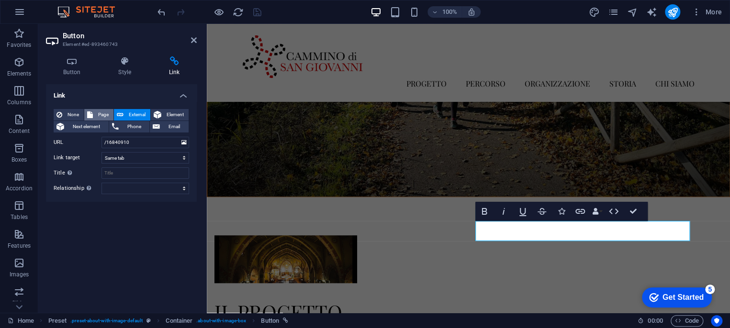
click at [104, 118] on span "Page" at bounding box center [103, 114] width 15 height 11
click at [129, 140] on select "Home PROGETTO RASSEGNA STAMPA PERCORSO TAPPA1 TAPPA2 TAPPA3 TIMBRI STORIA STORI…" at bounding box center [145, 142] width 88 height 11
select select "1"
click at [101, 137] on select "Home PROGETTO RASSEGNA STAMPA PERCORSO TAPPA1 TAPPA2 TAPPA3 TIMBRI STORIA STORI…" at bounding box center [145, 142] width 88 height 11
click at [256, 11] on icon "save" at bounding box center [257, 12] width 11 height 11
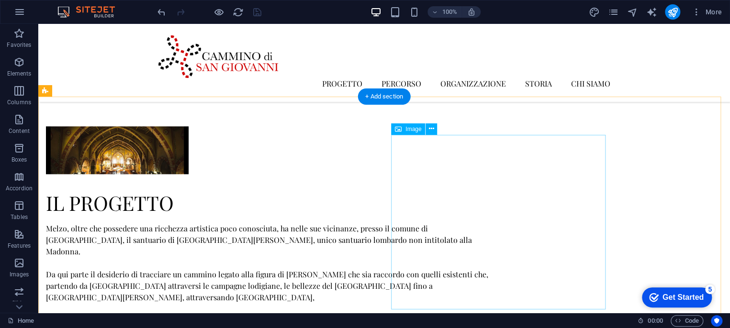
scroll to position [635, 0]
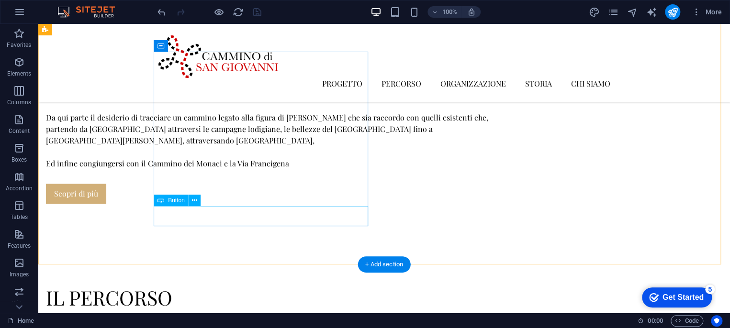
select select
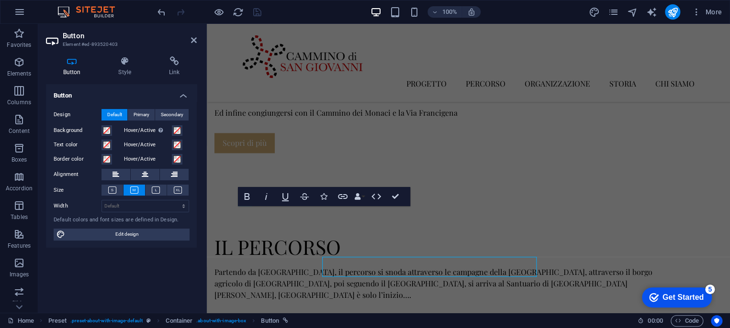
scroll to position [585, 0]
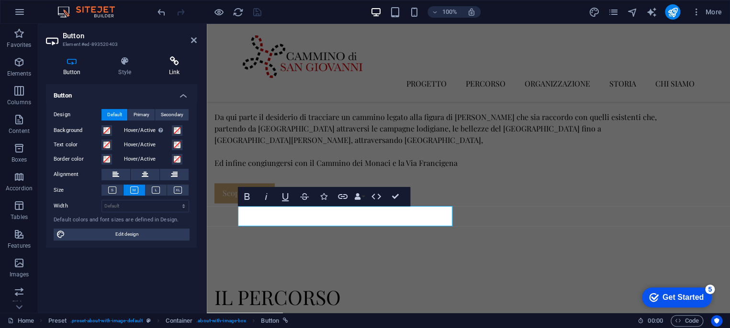
drag, startPoint x: 160, startPoint y: 60, endPoint x: 171, endPoint y: 60, distance: 11.0
click at [169, 60] on icon at bounding box center [174, 61] width 45 height 10
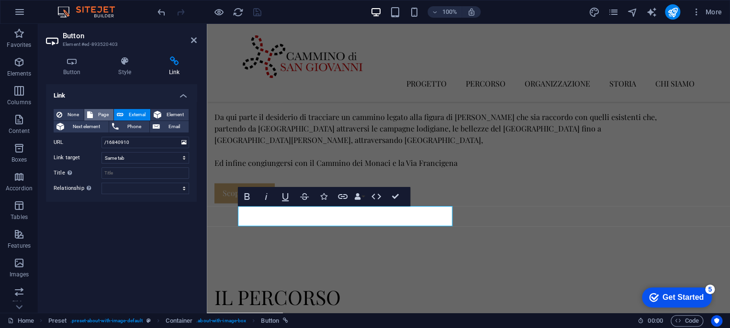
click at [105, 116] on span "Page" at bounding box center [103, 114] width 15 height 11
click at [127, 139] on select "Home PROGETTO RASSEGNA STAMPA PERCORSO TAPPA1 TAPPA2 TAPPA3 TIMBRI STORIA STORI…" at bounding box center [145, 142] width 88 height 11
select select "3"
click at [101, 137] on select "Home PROGETTO RASSEGNA STAMPA PERCORSO TAPPA1 TAPPA2 TAPPA3 TIMBRI STORIA STORI…" at bounding box center [145, 142] width 88 height 11
click at [254, 13] on icon "save" at bounding box center [257, 12] width 11 height 11
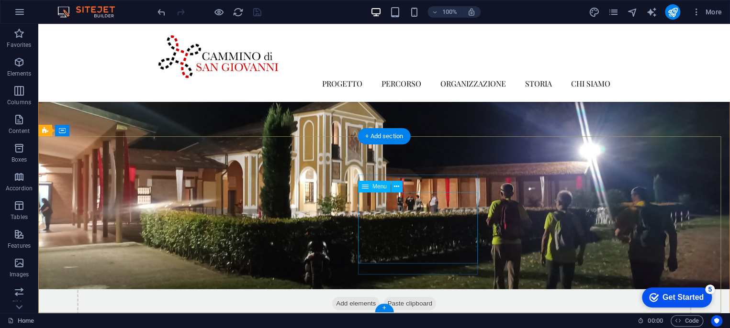
scroll to position [1337, 0]
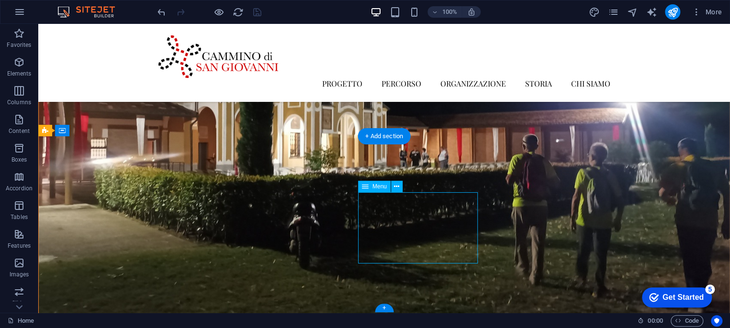
select select
select select "1"
select select
select select "3"
select select
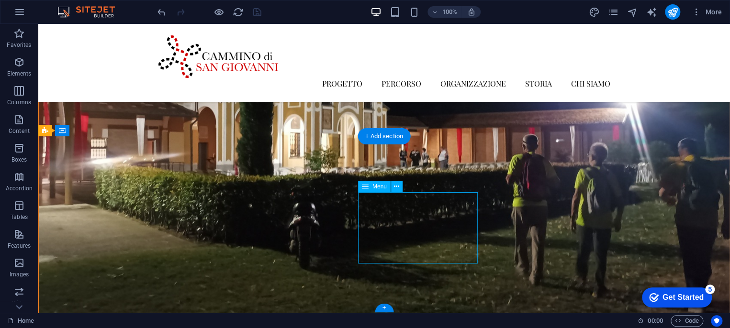
select select
select select "8"
select select
select select "17"
select select
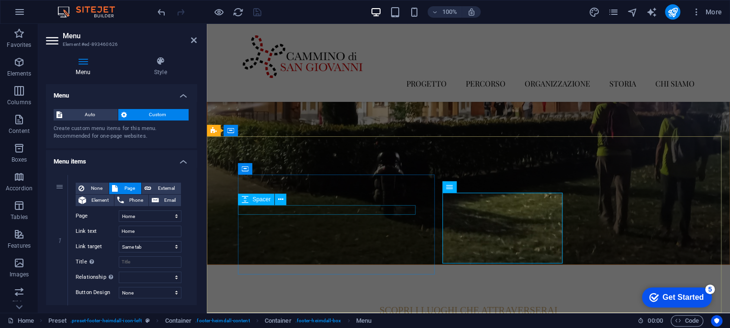
scroll to position [1300, 0]
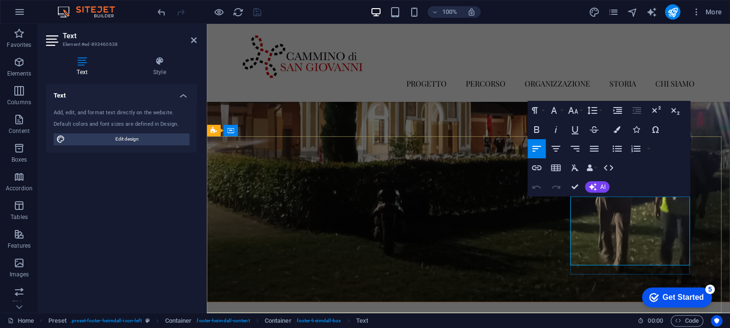
drag, startPoint x: 588, startPoint y: 203, endPoint x: 569, endPoint y: 204, distance: 18.2
click at [189, 227] on div "Text Add, edit, and format text directly on the website. Default colors and fon…" at bounding box center [121, 194] width 151 height 221
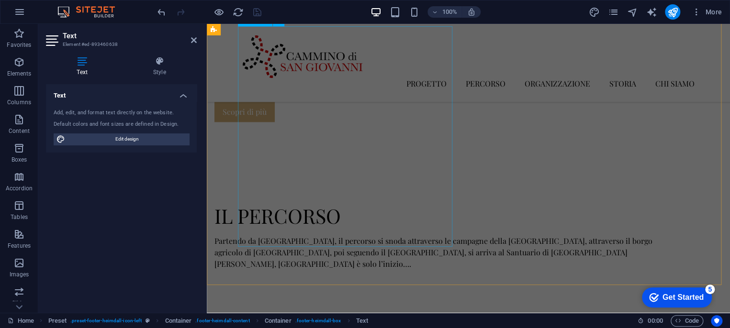
scroll to position [0, 0]
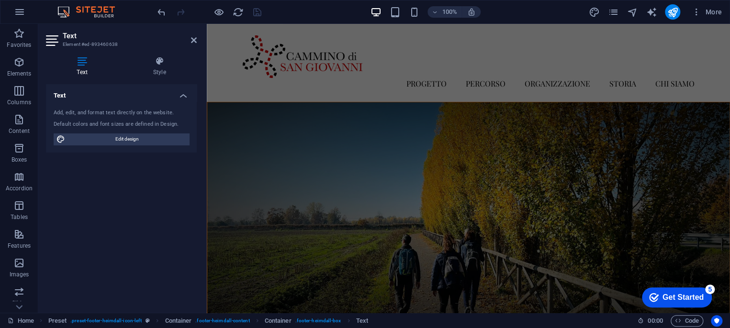
click at [155, 186] on div "Text Add, edit, and format text directly on the website. Default colors and fon…" at bounding box center [121, 194] width 151 height 221
click at [197, 40] on icon at bounding box center [194, 40] width 6 height 8
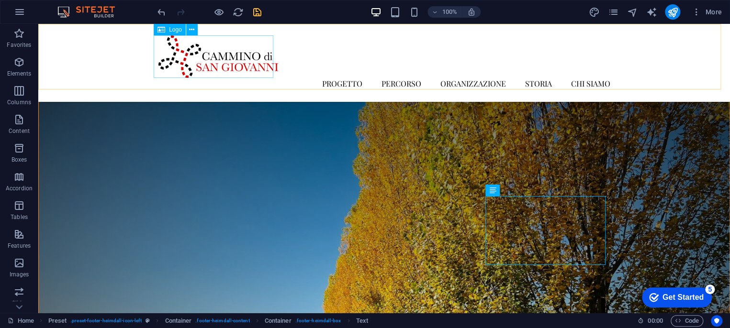
scroll to position [1337, 0]
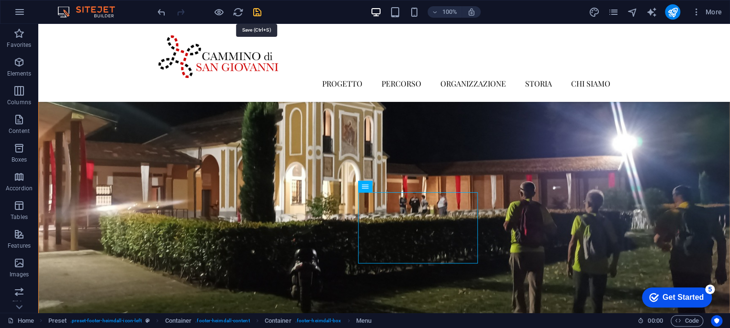
click at [259, 10] on icon "save" at bounding box center [257, 12] width 11 height 11
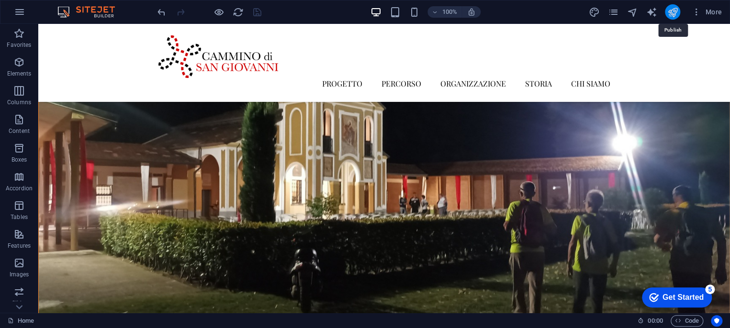
click at [675, 8] on icon "publish" at bounding box center [672, 12] width 11 height 11
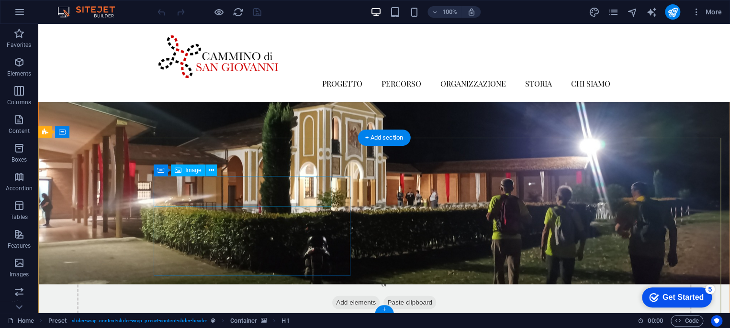
scroll to position [1337, 0]
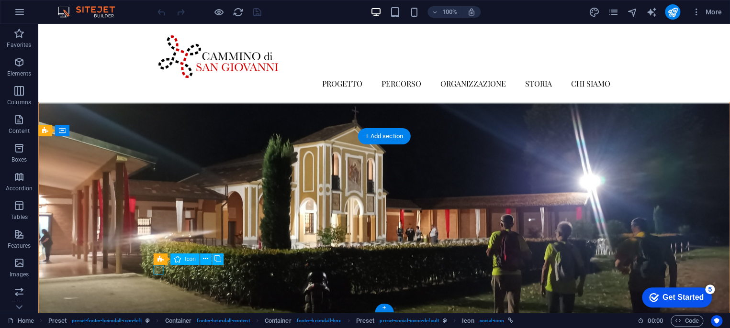
select select "xMidYMid"
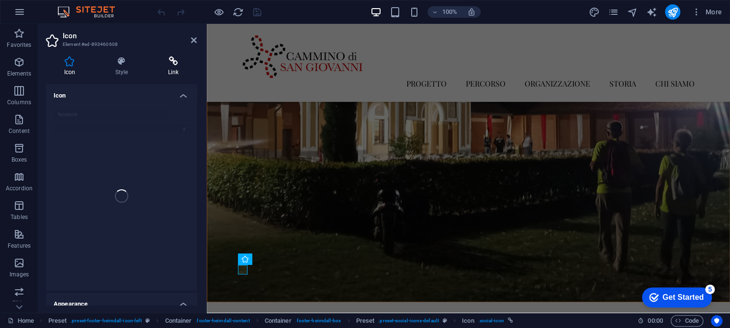
click at [169, 65] on icon at bounding box center [173, 61] width 47 height 10
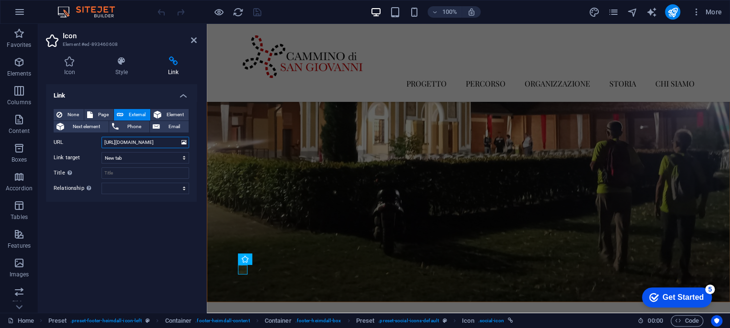
click at [169, 143] on input "[URL][DOMAIN_NAME]" at bounding box center [145, 142] width 88 height 11
drag, startPoint x: 177, startPoint y: 140, endPoint x: 128, endPoint y: 141, distance: 49.3
click at [128, 141] on input "[URL][DOMAIN_NAME]" at bounding box center [145, 142] width 88 height 11
type input "[URL][DOMAIN_NAME]"
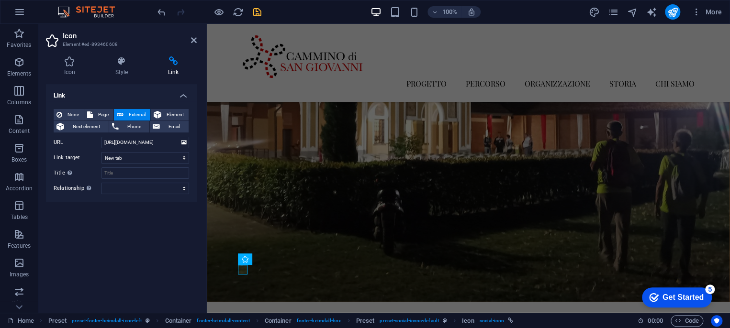
scroll to position [0, 0]
click at [256, 9] on icon "save" at bounding box center [257, 12] width 11 height 11
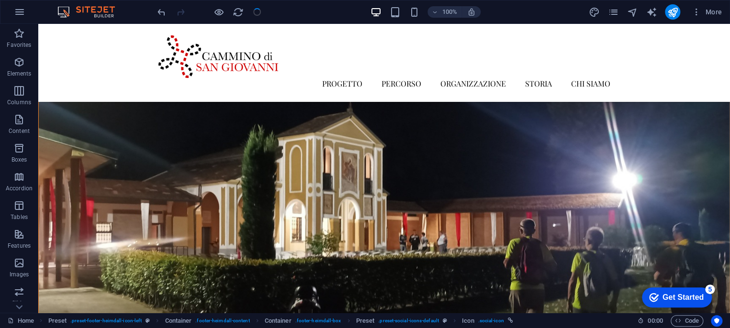
scroll to position [1337, 0]
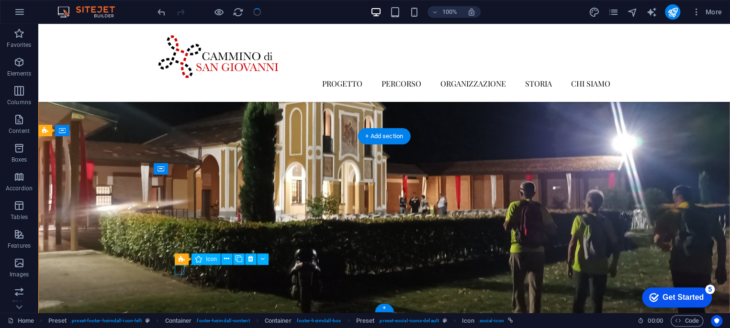
select select "xMidYMid"
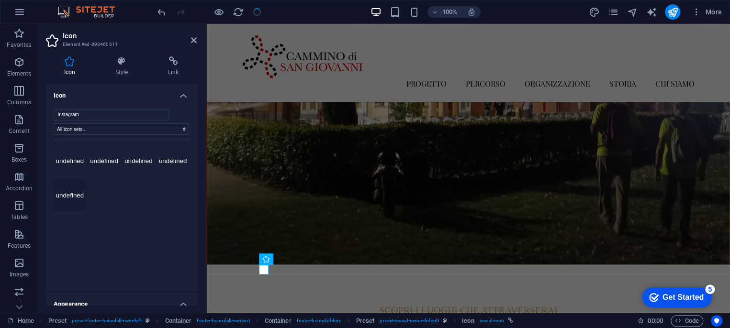
scroll to position [1300, 0]
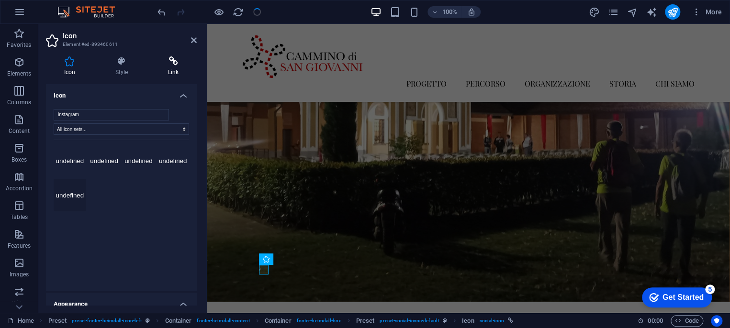
click at [171, 63] on icon at bounding box center [173, 61] width 47 height 10
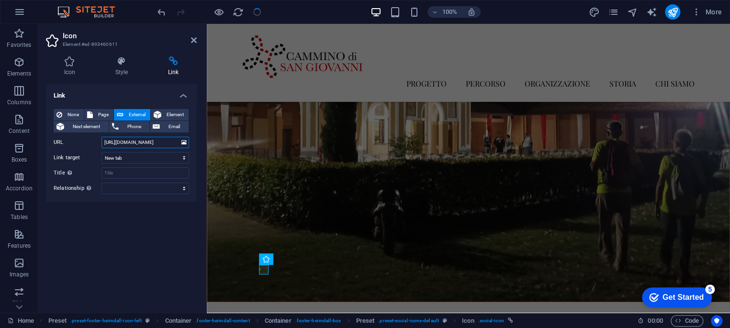
click at [169, 144] on input "[URL][DOMAIN_NAME]" at bounding box center [145, 142] width 88 height 11
paste input "camminodisangiovanni"
type input "[URL][DOMAIN_NAME]"
click at [165, 225] on div "Link None Page External Element Next element Phone Email Page Home PROGETTO RAS…" at bounding box center [121, 194] width 151 height 221
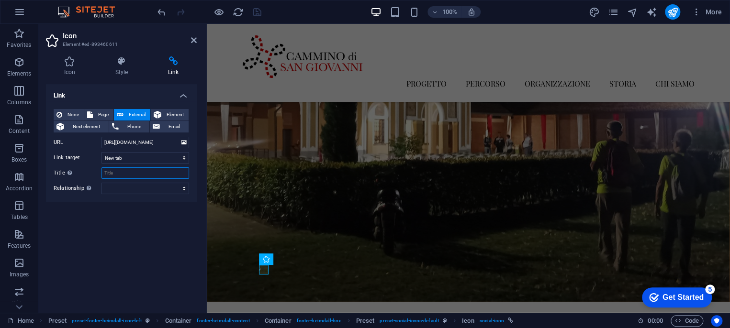
click at [151, 169] on input "Title Additional link description, should not be the same as the link text. The…" at bounding box center [145, 172] width 88 height 11
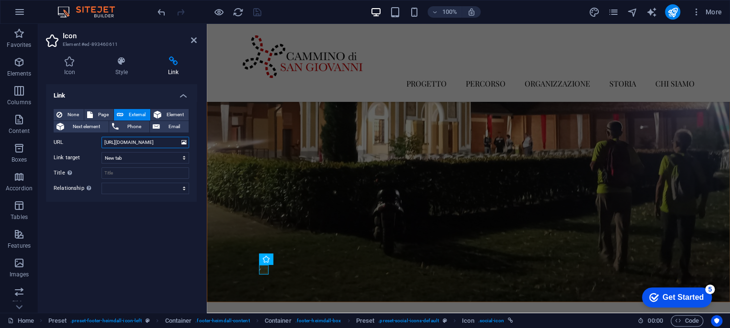
click at [134, 140] on input "[URL][DOMAIN_NAME]" at bounding box center [145, 142] width 88 height 11
click at [134, 139] on input "[URL][DOMAIN_NAME]" at bounding box center [145, 142] width 88 height 11
click at [265, 14] on div "100% More" at bounding box center [441, 11] width 570 height 15
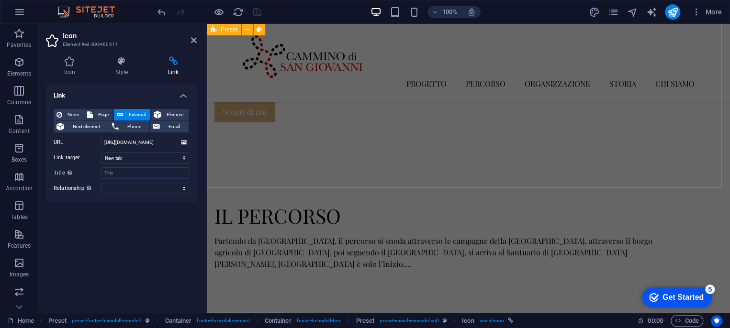
scroll to position [662, 0]
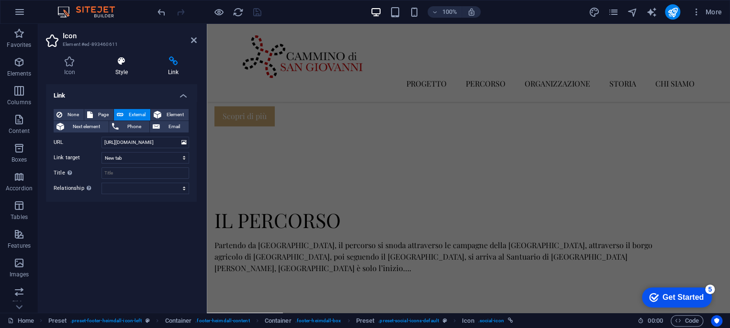
click at [125, 63] on icon at bounding box center [121, 61] width 49 height 10
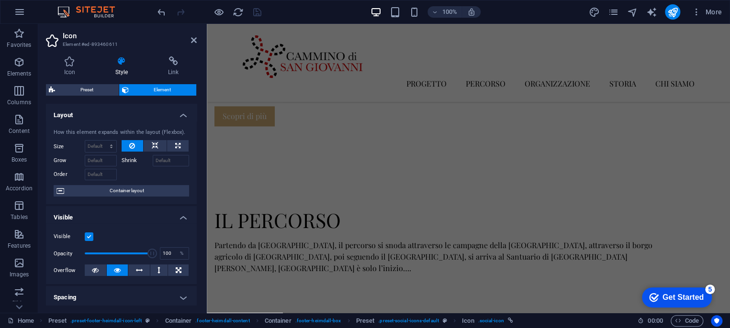
click at [152, 88] on span "Element" at bounding box center [163, 89] width 62 height 11
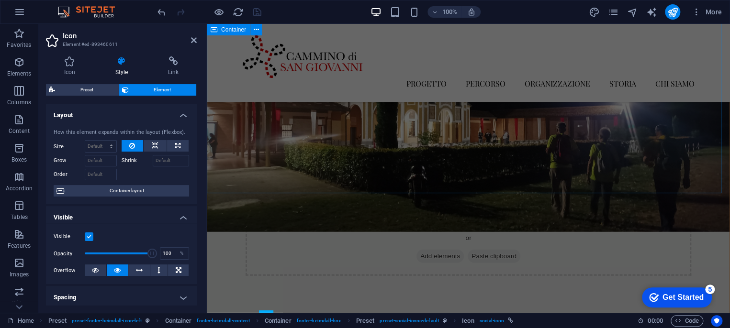
scroll to position [1300, 0]
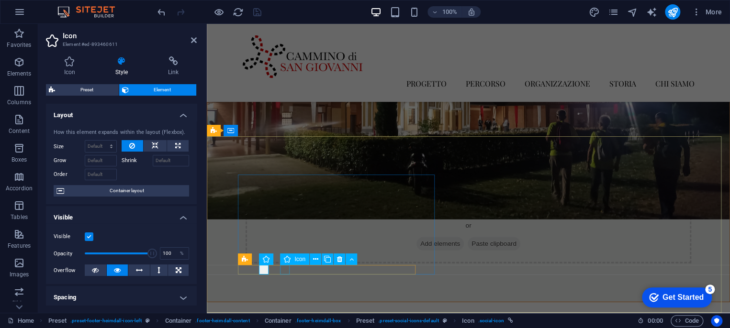
select select "xMidYMid"
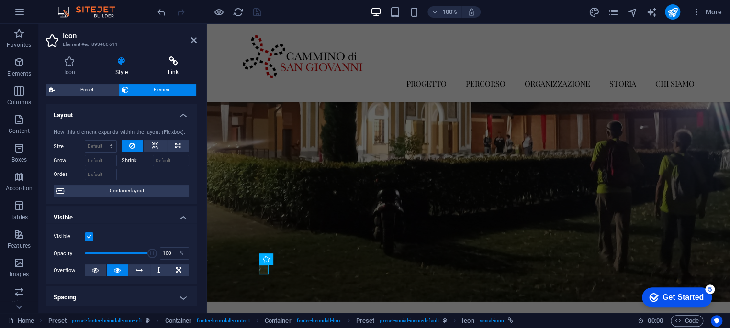
click at [177, 67] on h4 "Link" at bounding box center [173, 66] width 47 height 20
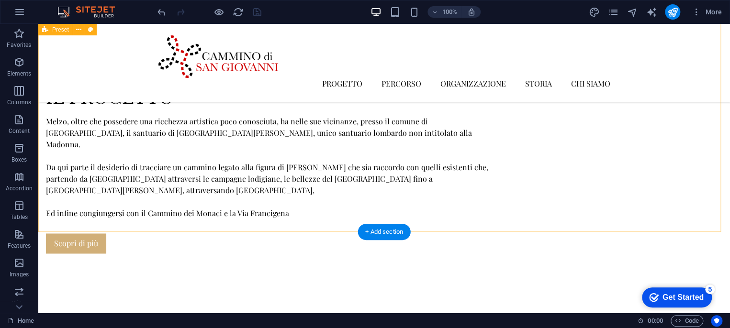
scroll to position [592, 0]
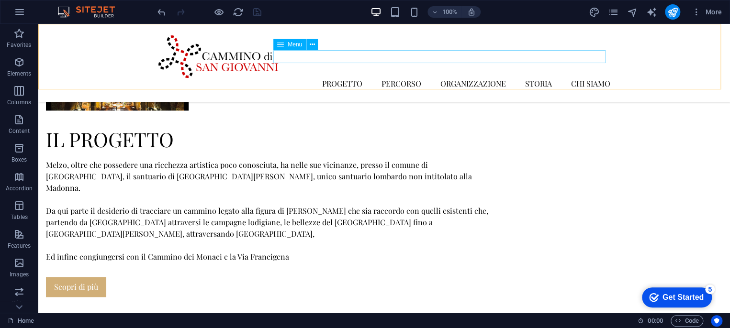
click at [535, 78] on nav "PROGETTO PROGETTO STORIA CARTA DEL PELLEGRINO TESTIMONIUM RASSEGNA STAMPA PERCO…" at bounding box center [384, 84] width 452 height 12
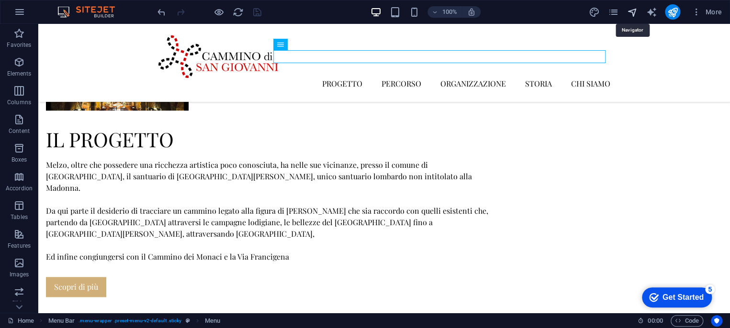
click at [631, 13] on icon "navigator" at bounding box center [631, 12] width 11 height 11
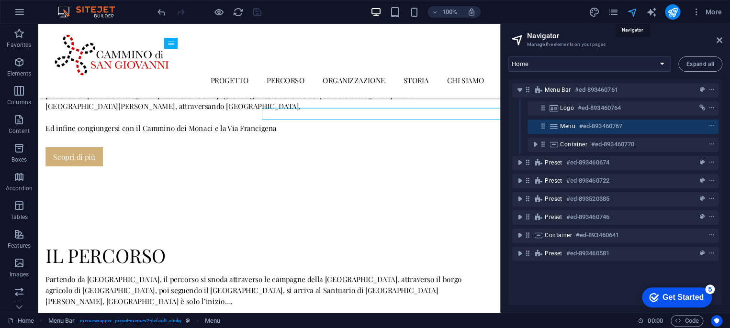
scroll to position [530, 0]
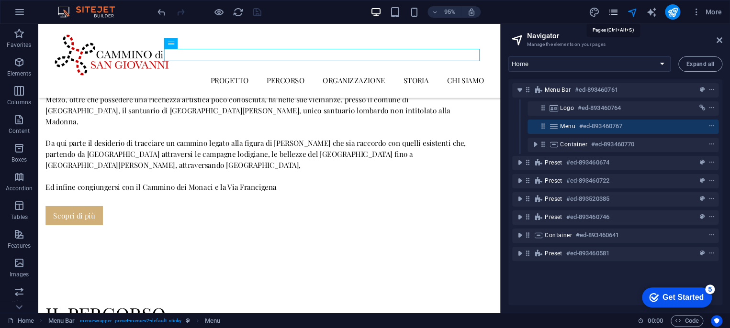
click at [613, 13] on icon "pages" at bounding box center [612, 12] width 11 height 11
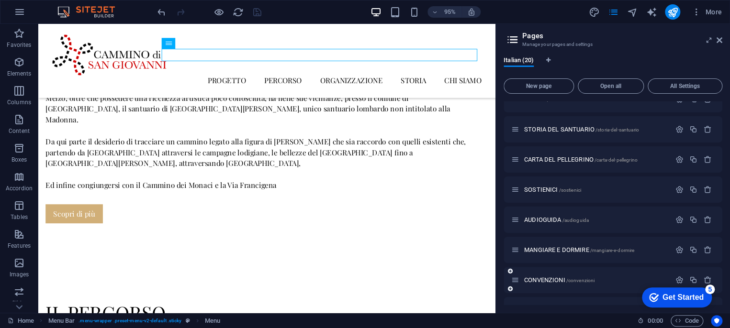
scroll to position [239, 0]
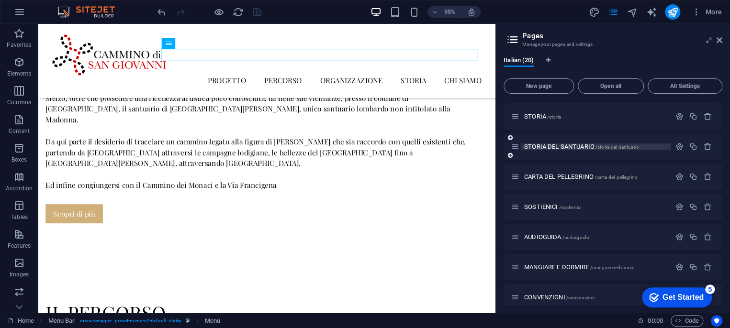
click at [546, 146] on span "STORIA DEL SANTUARIO /storia-del-santuario" at bounding box center [581, 146] width 115 height 7
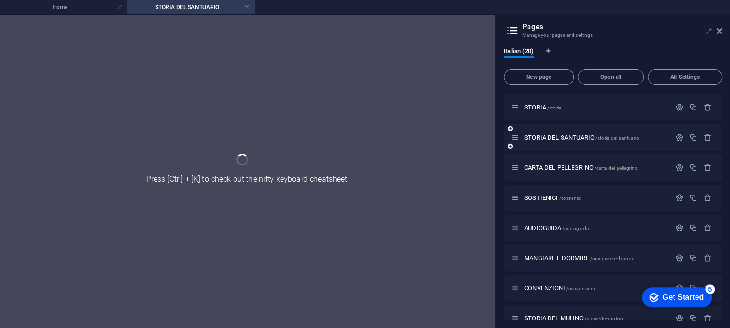
click at [546, 146] on div "STORIA DEL SANTUARIO /storia-del-santuario" at bounding box center [612, 137] width 219 height 26
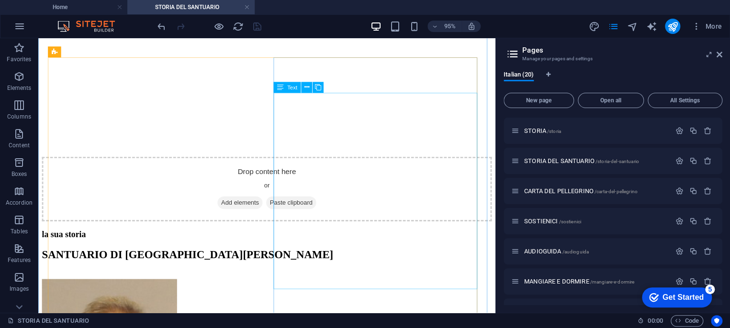
scroll to position [319, 0]
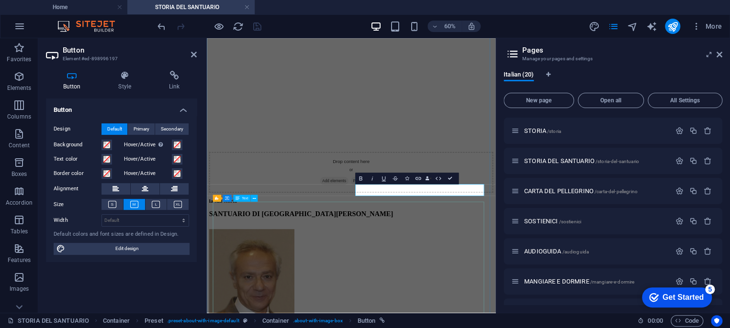
scroll to position [338, 0]
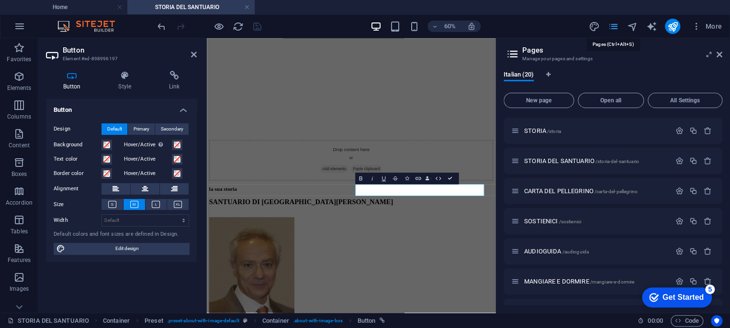
click at [615, 27] on icon "pages" at bounding box center [612, 26] width 11 height 11
click at [636, 23] on icon "navigator" at bounding box center [631, 26] width 11 height 11
select select "16907541-it"
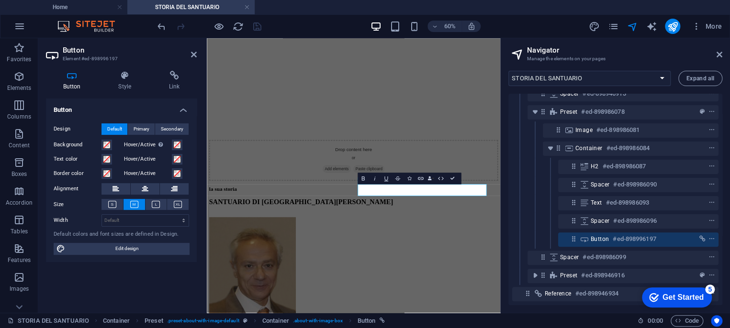
scroll to position [110, 0]
click at [710, 236] on icon "context-menu" at bounding box center [711, 239] width 7 height 7
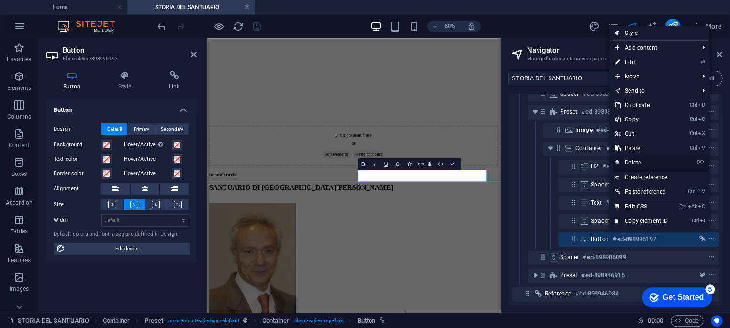
click at [633, 163] on link "⌦ Delete" at bounding box center [641, 163] width 64 height 14
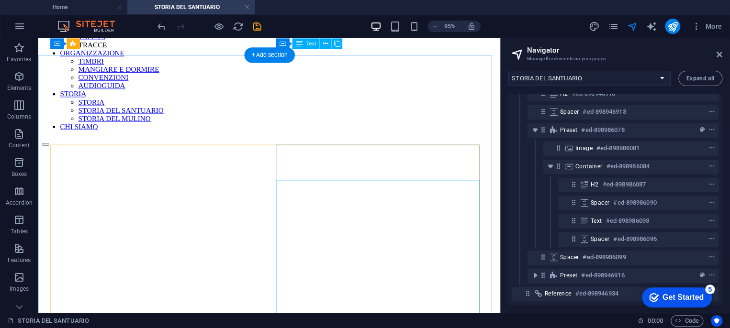
scroll to position [130, 0]
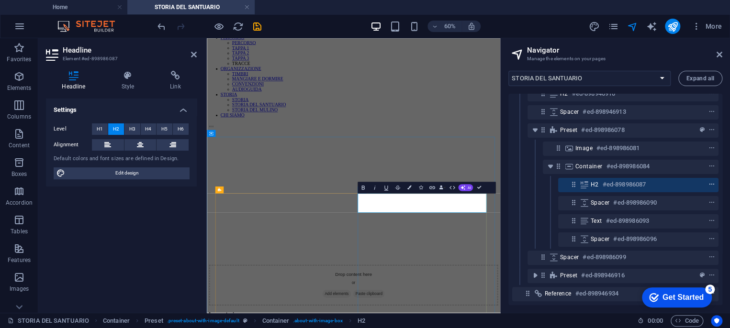
click at [708, 181] on icon "context-menu" at bounding box center [711, 184] width 7 height 7
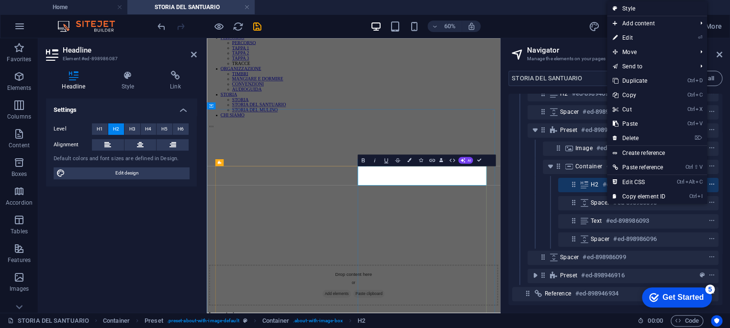
scroll to position [176, 0]
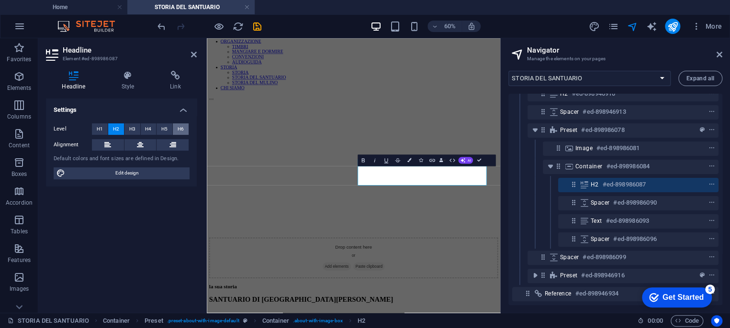
click at [180, 126] on span "H6" at bounding box center [181, 128] width 6 height 11
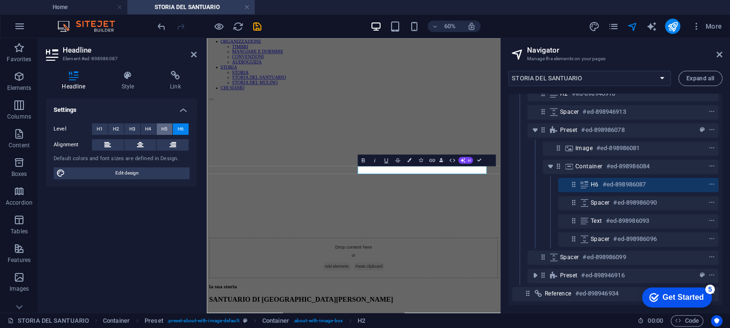
click at [166, 126] on span "H5" at bounding box center [164, 128] width 6 height 11
click at [256, 23] on icon "save" at bounding box center [257, 26] width 11 height 11
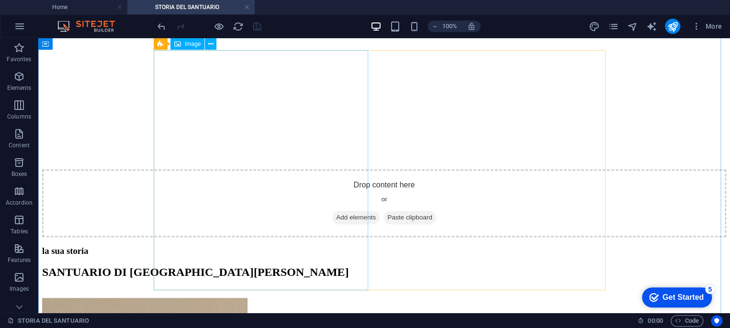
scroll to position [0, 0]
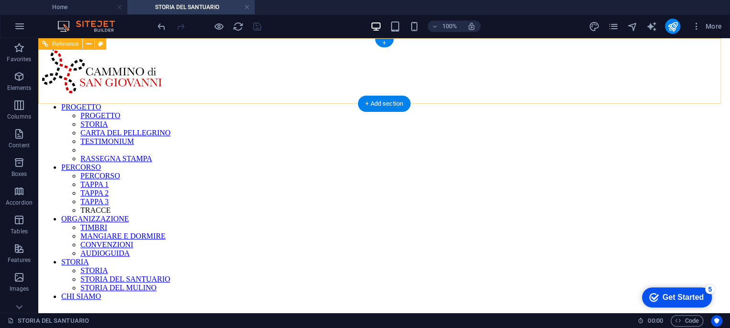
click at [343, 103] on nav "PROGETTO PROGETTO STORIA CARTA DEL PELLEGRINO TESTIMONIUM RASSEGNA STAMPA PERCO…" at bounding box center [384, 202] width 684 height 198
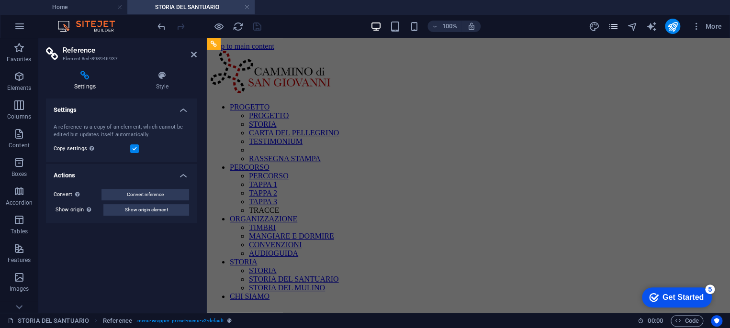
click at [612, 27] on icon "pages" at bounding box center [612, 26] width 11 height 11
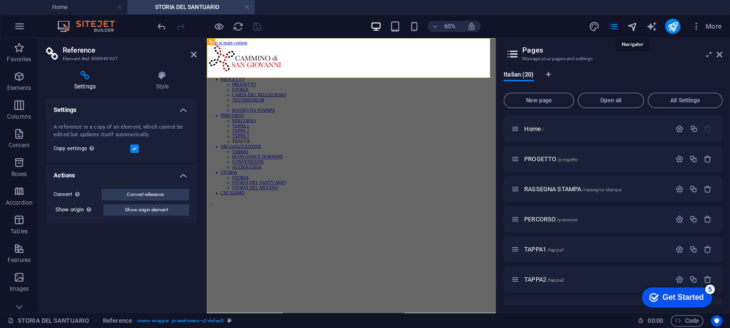
click at [630, 25] on icon "navigator" at bounding box center [631, 26] width 11 height 11
select select "16907541-it"
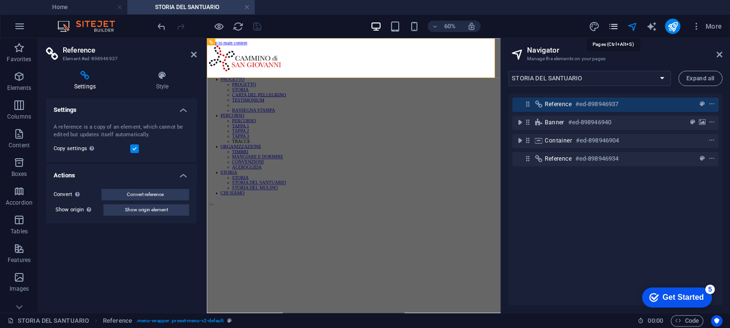
click at [614, 26] on icon "pages" at bounding box center [612, 26] width 11 height 11
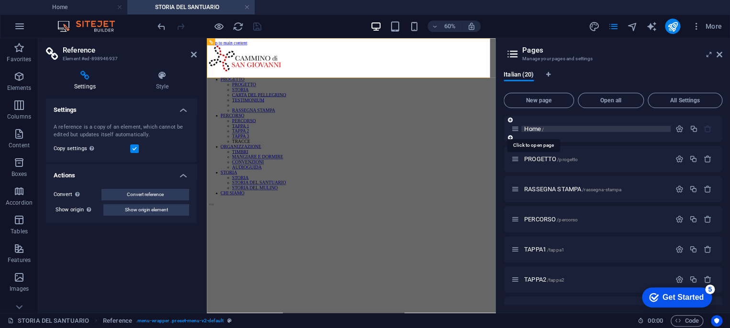
click at [530, 128] on span "Home /" at bounding box center [534, 128] width 20 height 7
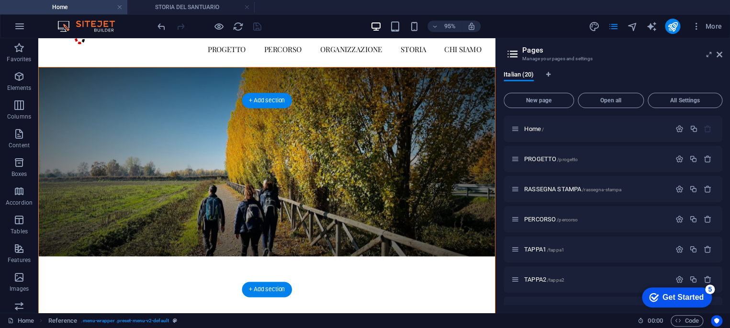
scroll to position [106, 0]
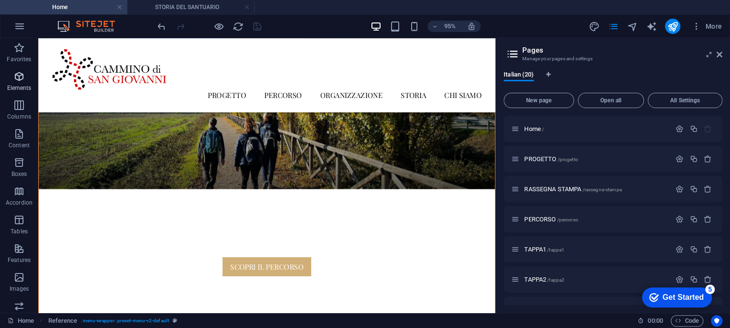
click at [16, 79] on icon "button" at bounding box center [18, 76] width 11 height 11
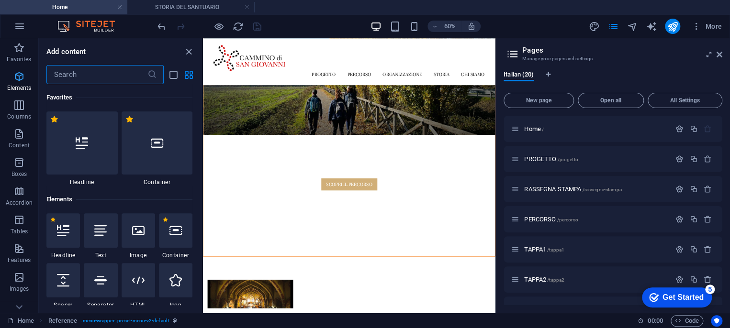
scroll to position [101, 0]
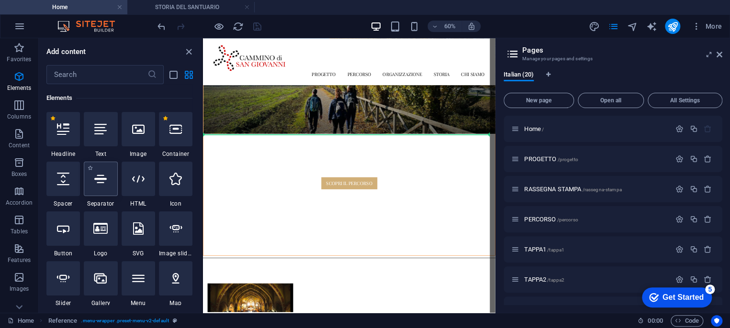
select select "%"
select select "px"
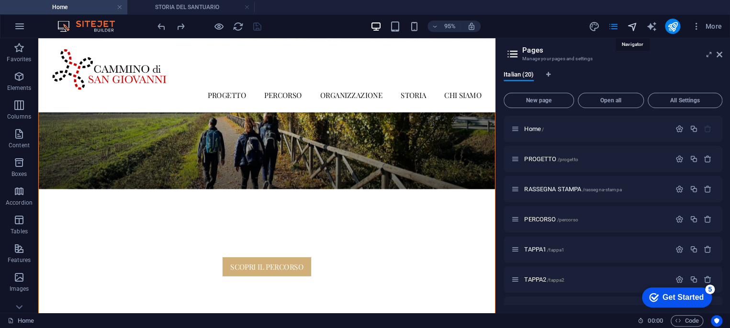
click at [628, 26] on icon "navigator" at bounding box center [631, 26] width 11 height 11
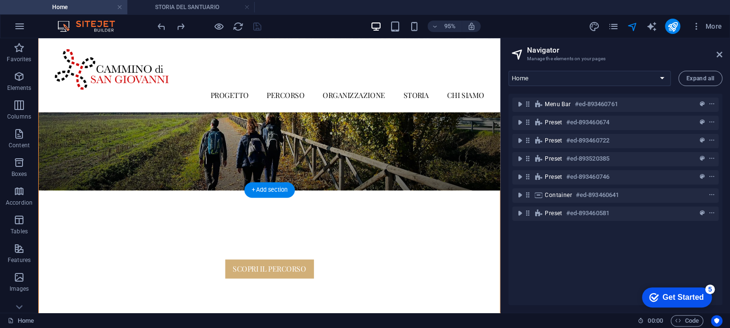
click at [330, 149] on figure at bounding box center [281, 98] width 485 height 200
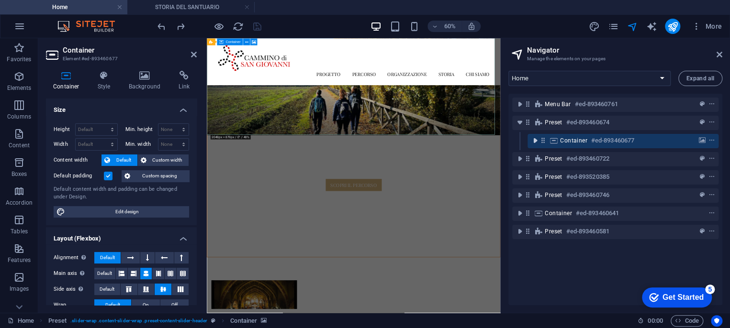
click at [535, 140] on icon "toggle-expand" at bounding box center [535, 141] width 10 height 10
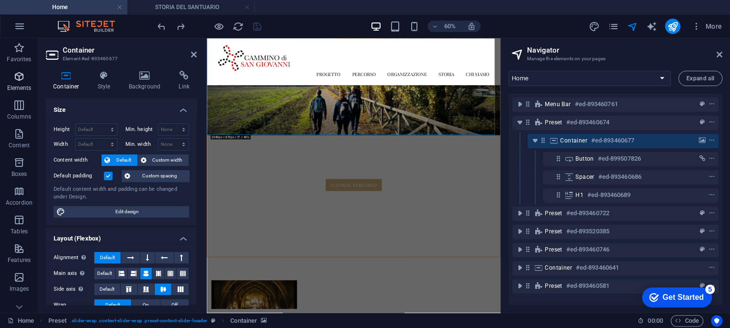
click at [21, 81] on icon "button" at bounding box center [18, 76] width 11 height 11
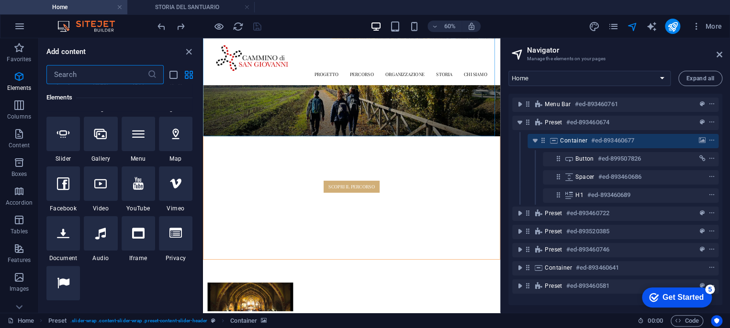
scroll to position [261, 0]
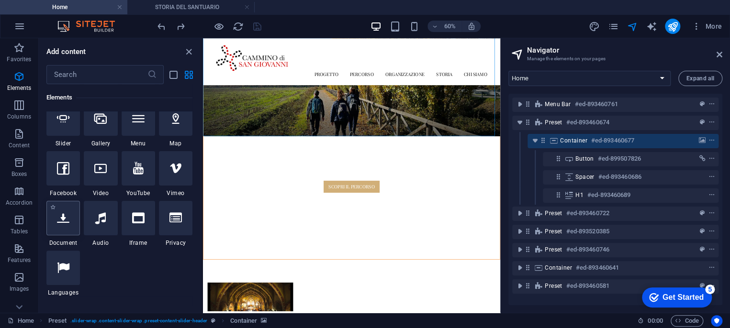
click at [57, 222] on icon at bounding box center [63, 218] width 12 height 12
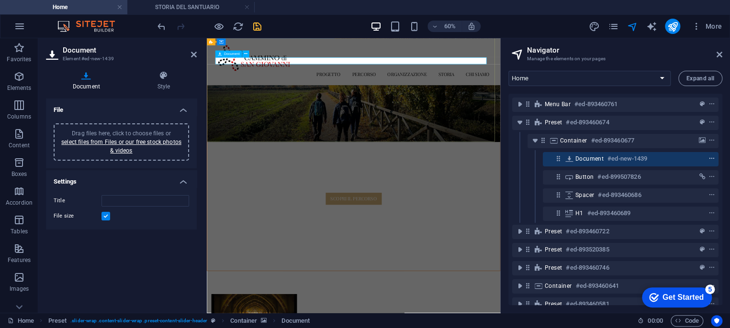
click at [709, 157] on icon "context-menu" at bounding box center [711, 159] width 7 height 7
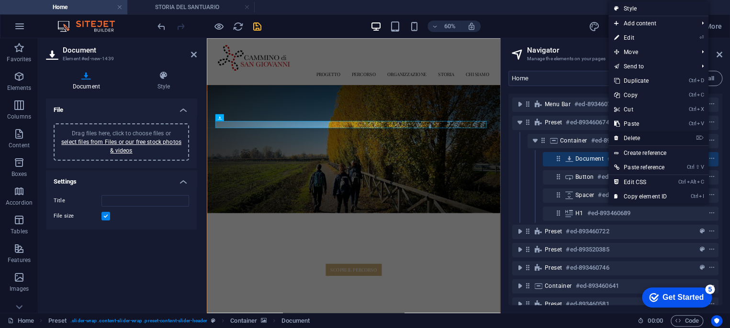
click at [636, 135] on link "⌦ Delete" at bounding box center [640, 138] width 64 height 14
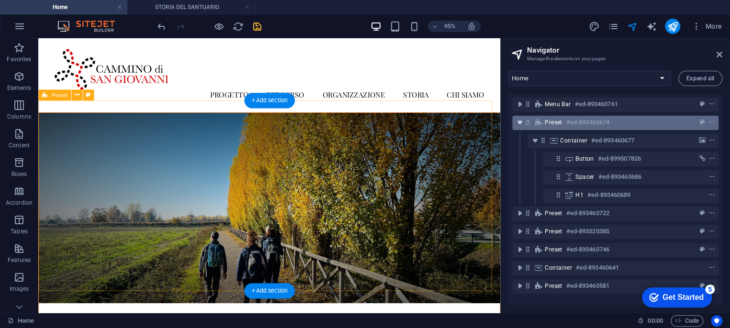
click at [521, 122] on icon "toggle-expand" at bounding box center [520, 123] width 10 height 10
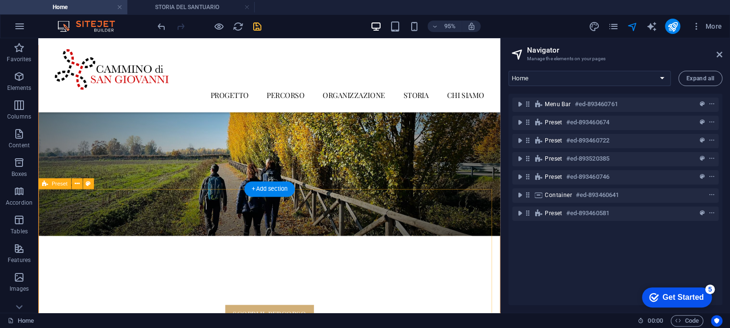
scroll to position [159, 0]
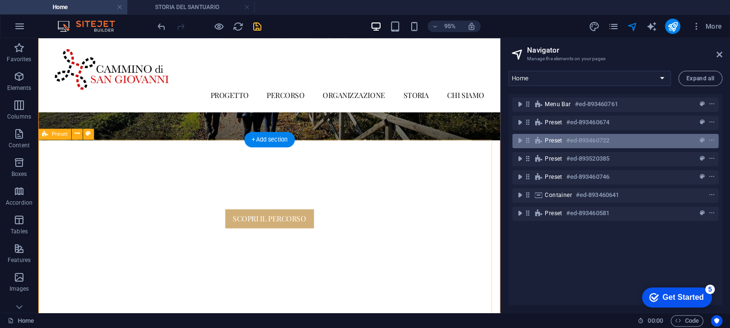
click at [549, 139] on span "Preset" at bounding box center [552, 141] width 17 height 8
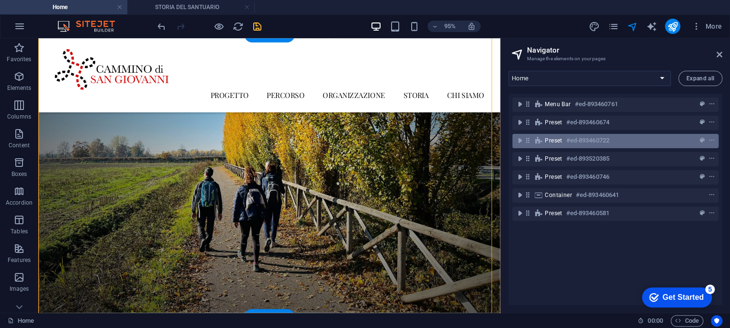
scroll to position [270, 0]
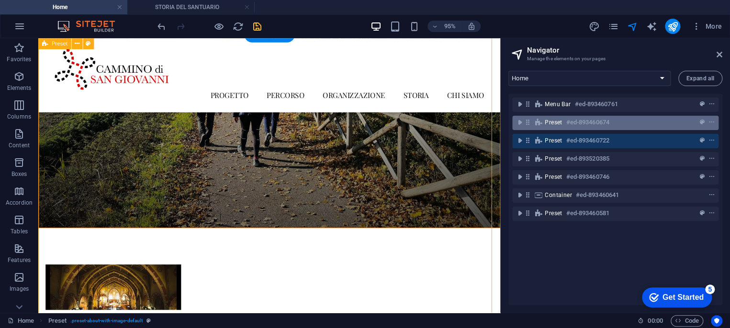
click at [541, 124] on icon at bounding box center [538, 123] width 11 height 8
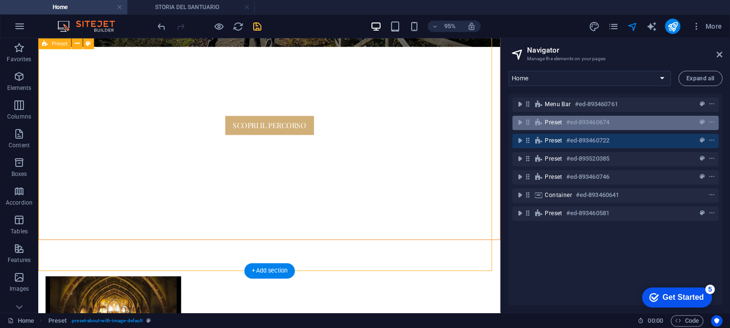
scroll to position [21, 0]
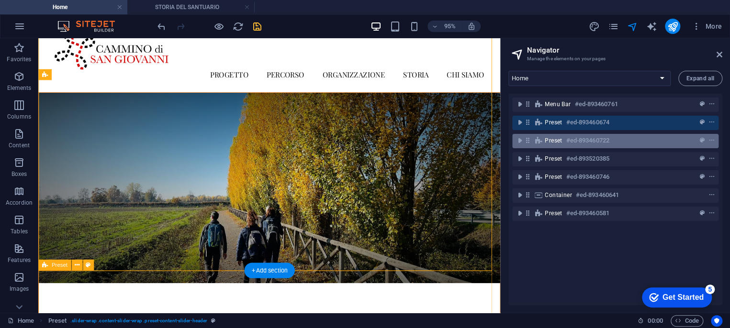
click at [546, 137] on span "Preset" at bounding box center [552, 141] width 17 height 8
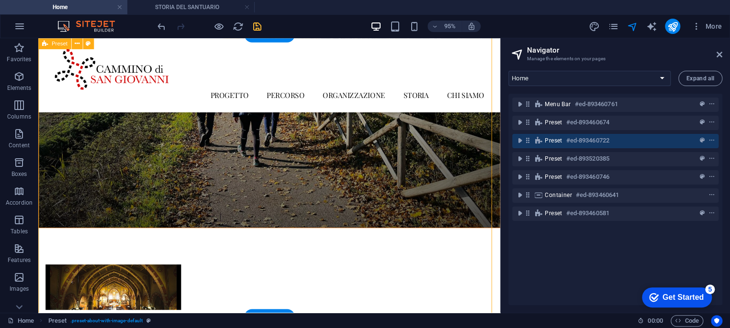
click at [581, 137] on h6 "#ed-893460722" at bounding box center [587, 140] width 43 height 11
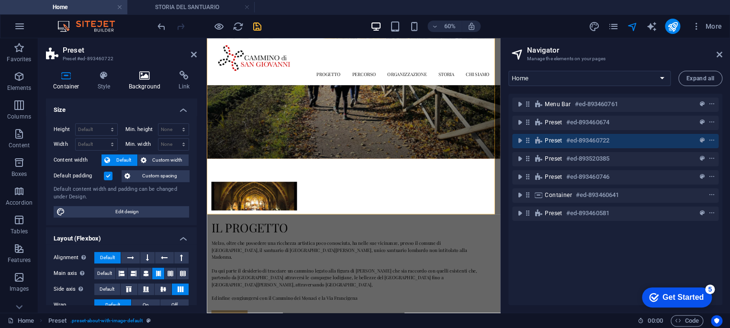
click at [139, 84] on h4 "Background" at bounding box center [147, 81] width 50 height 20
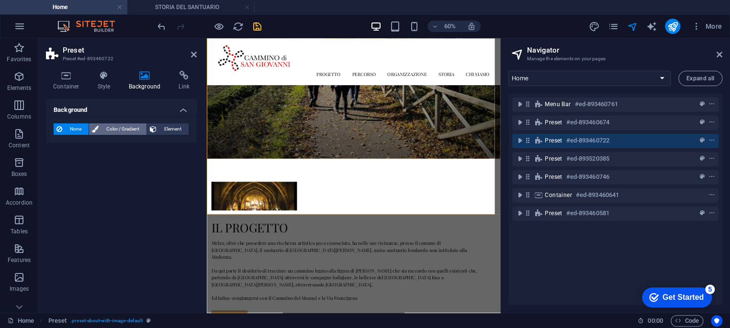
click at [94, 127] on icon at bounding box center [95, 128] width 7 height 11
click at [81, 167] on span "Color" at bounding box center [75, 168] width 13 height 8
click at [77, 166] on span "Color" at bounding box center [75, 168] width 13 height 8
drag, startPoint x: 77, startPoint y: 166, endPoint x: 68, endPoint y: 163, distance: 8.9
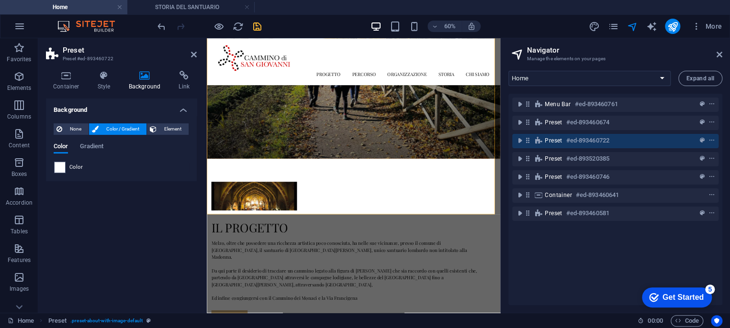
click at [77, 165] on span "Color" at bounding box center [75, 168] width 13 height 8
click at [60, 164] on span at bounding box center [60, 167] width 11 height 11
click at [0, 0] on li "Background color #ffffff" at bounding box center [0, 0] width 0 height 0
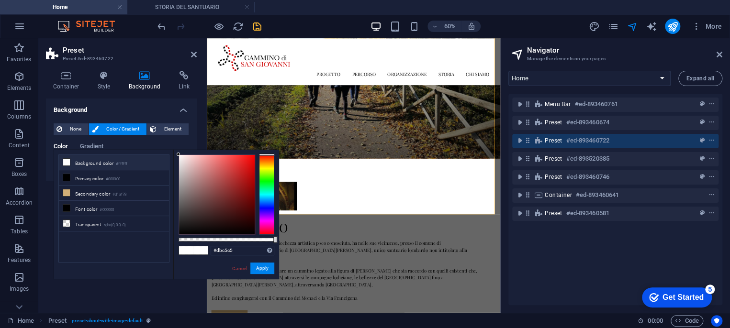
click at [186, 166] on div at bounding box center [217, 194] width 76 height 79
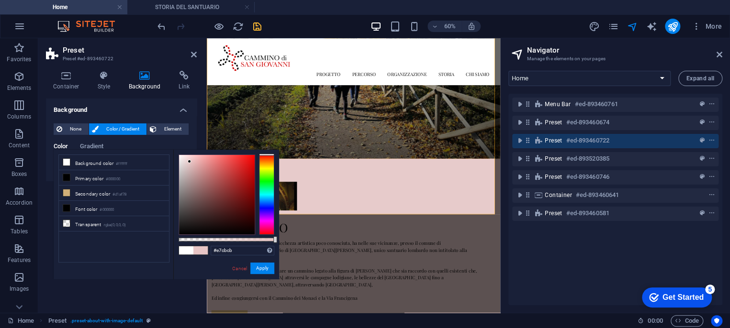
click at [188, 162] on div at bounding box center [189, 161] width 3 height 3
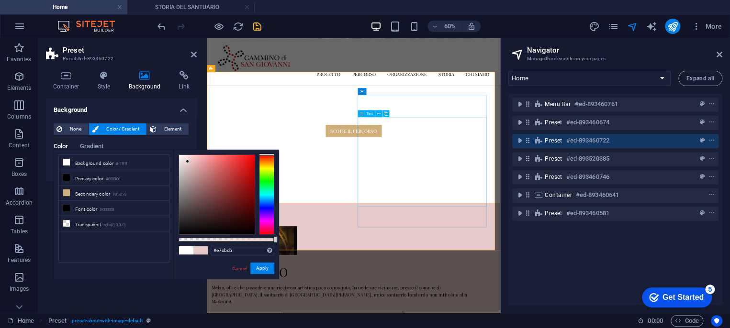
scroll to position [217, 0]
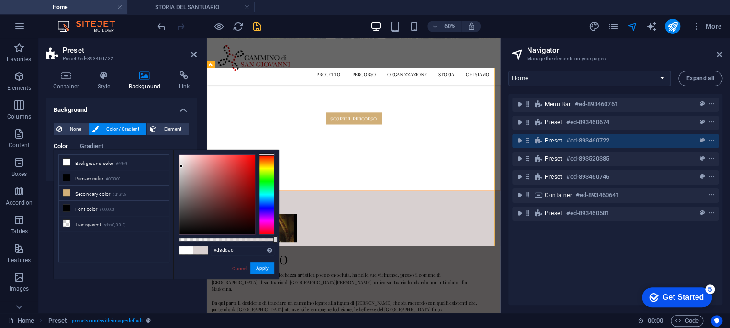
type input "#d8cece"
click at [182, 167] on div at bounding box center [217, 194] width 76 height 79
click at [261, 268] on button "Apply" at bounding box center [262, 268] width 24 height 11
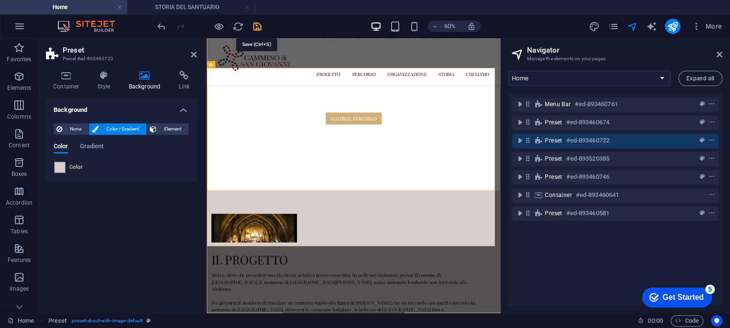
click at [256, 25] on icon "save" at bounding box center [257, 26] width 11 height 11
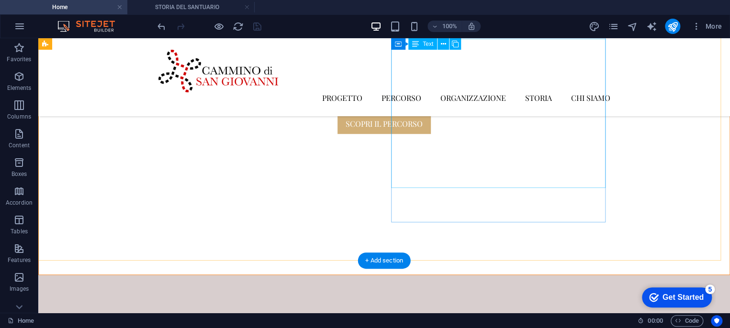
scroll to position [266, 0]
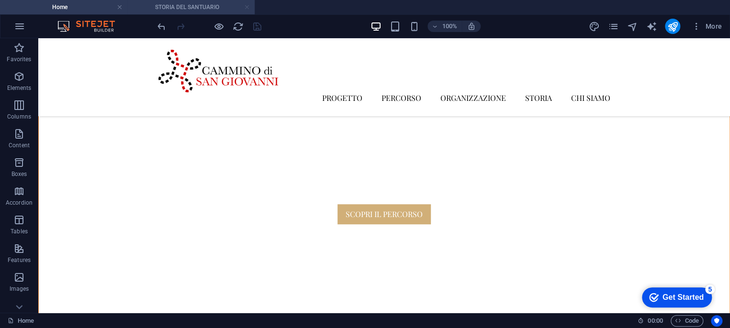
click at [246, 7] on link at bounding box center [247, 7] width 6 height 9
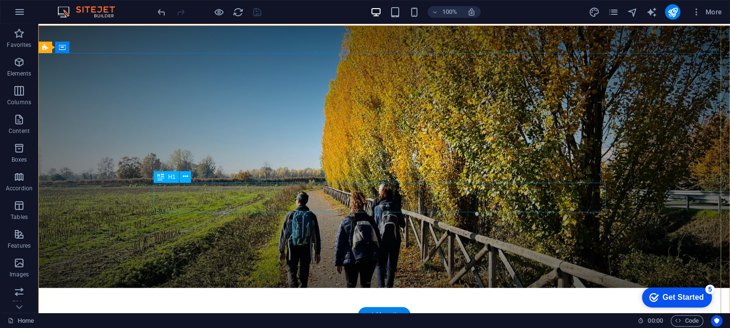
scroll to position [0, 0]
